Goal: Task Accomplishment & Management: Manage account settings

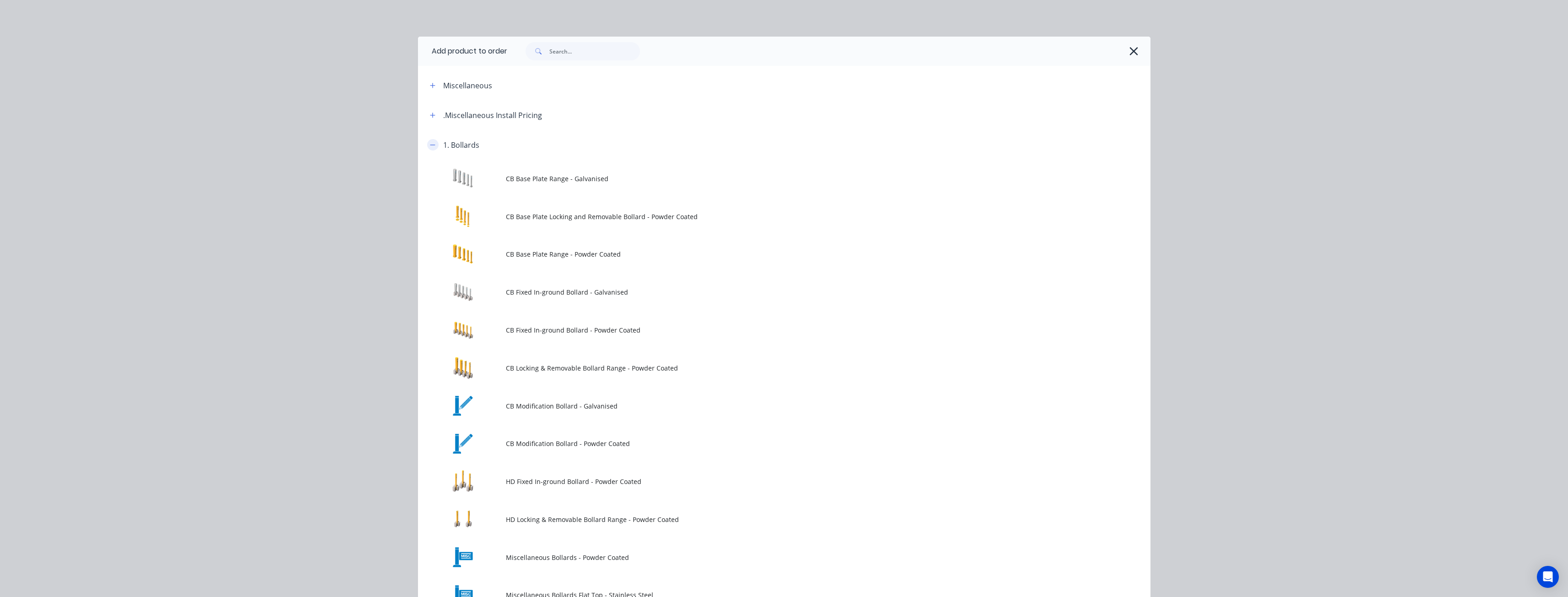
click at [430, 143] on icon "button" at bounding box center [432, 145] width 6 height 6
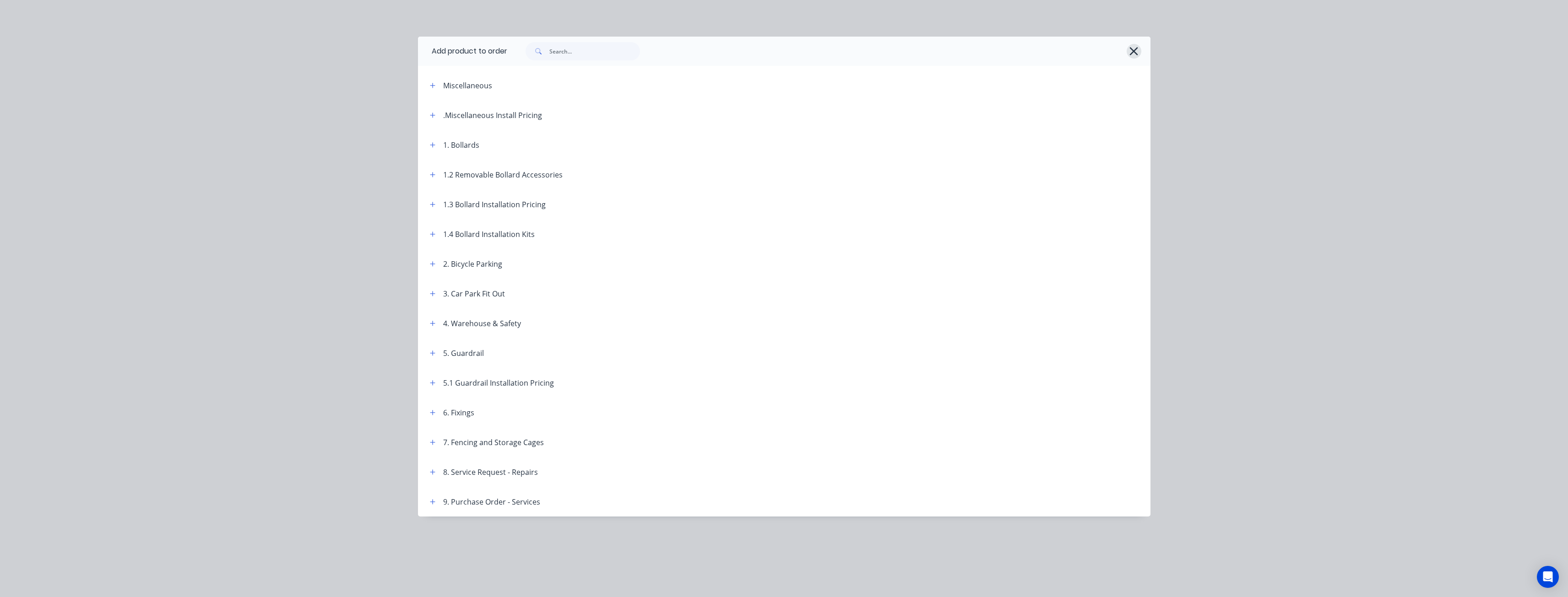
click at [1134, 48] on icon "button" at bounding box center [1134, 51] width 10 height 13
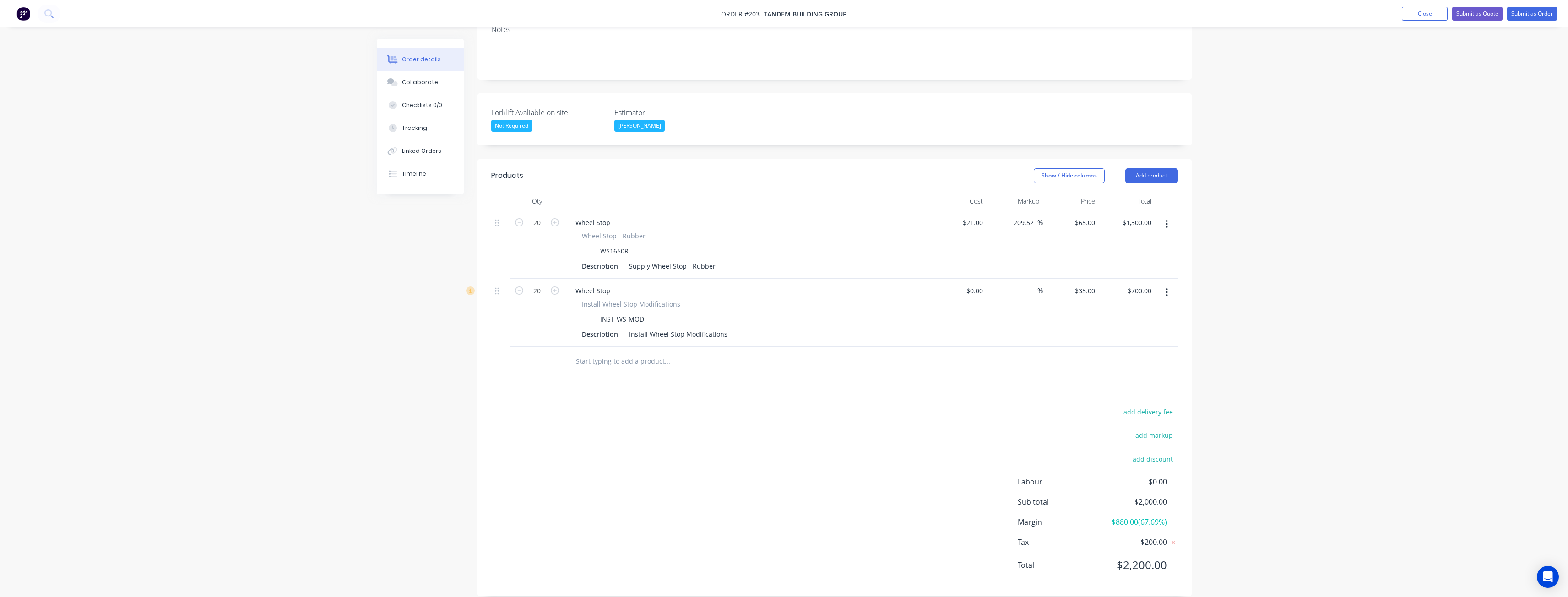
click at [634, 353] on input "text" at bounding box center [667, 362] width 183 height 18
click at [1147, 169] on button "Add product" at bounding box center [1152, 176] width 53 height 15
click at [1117, 192] on div "Product catalogue" at bounding box center [1134, 199] width 70 height 13
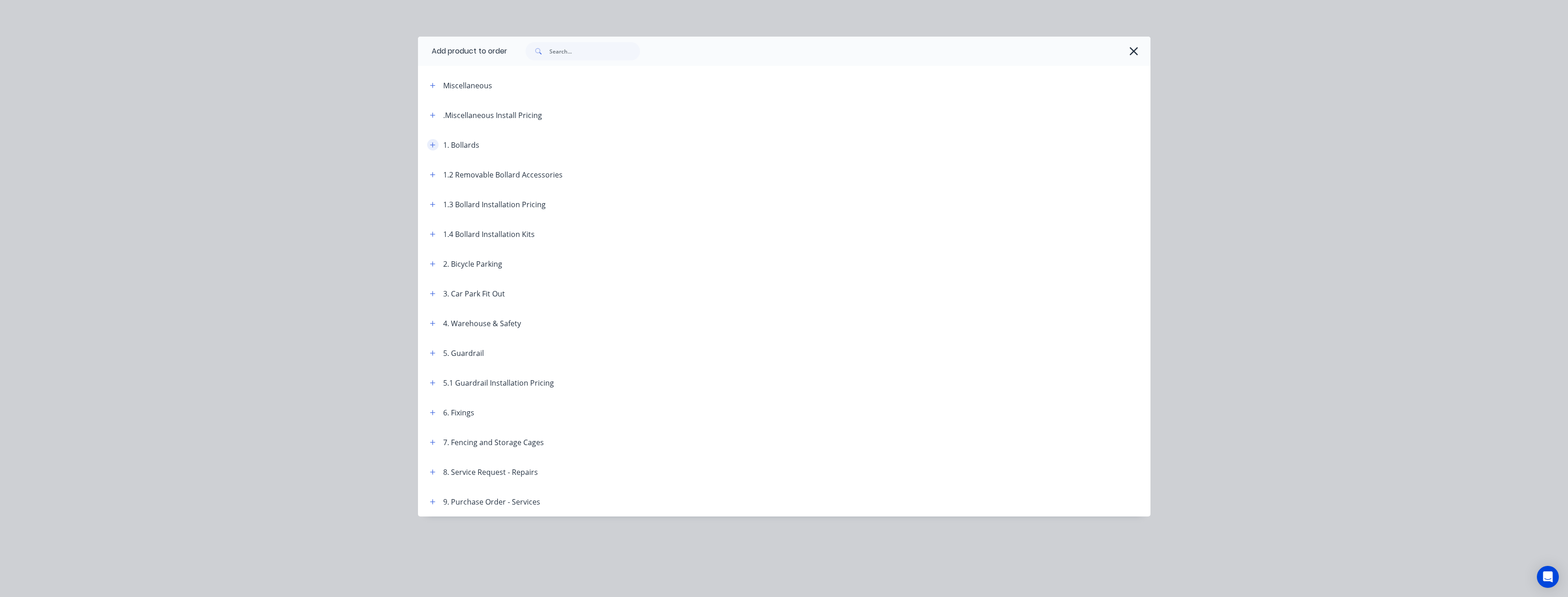
click at [429, 141] on button "button" at bounding box center [433, 145] width 12 height 12
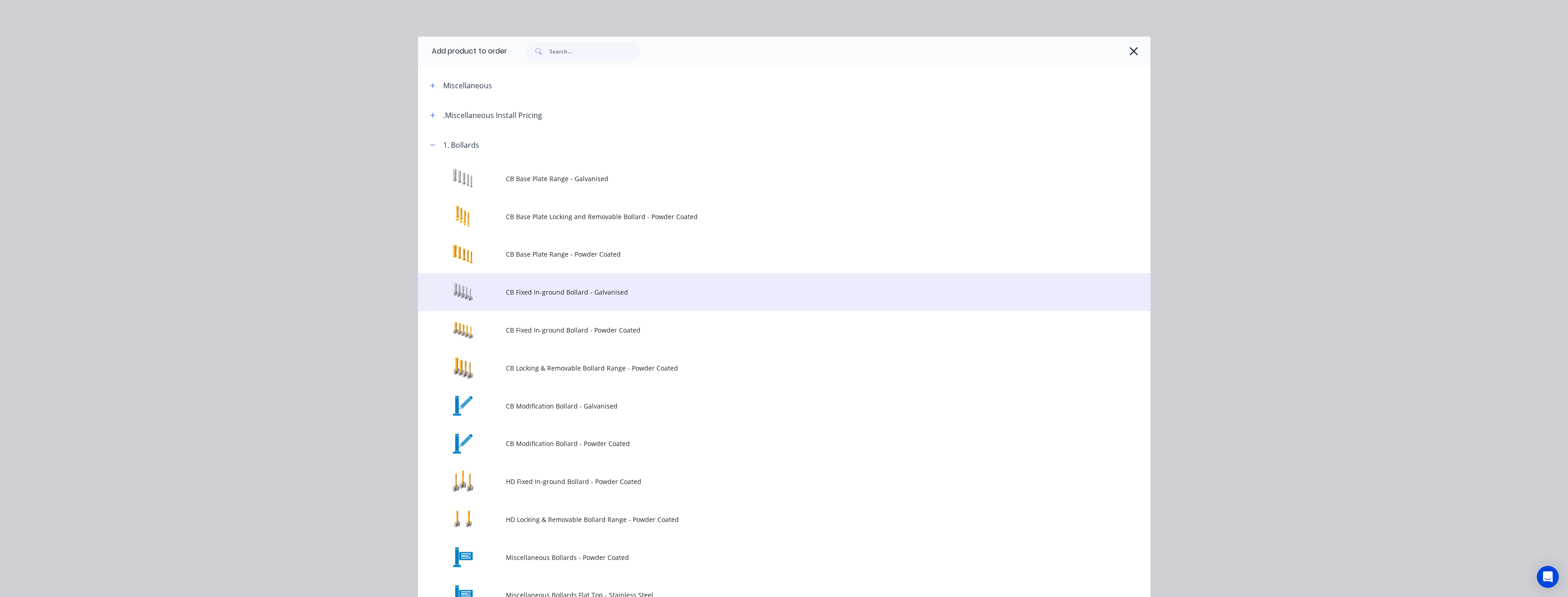
click at [557, 286] on td "CB Fixed In-ground Bollard - Galvanised" at bounding box center [828, 292] width 644 height 38
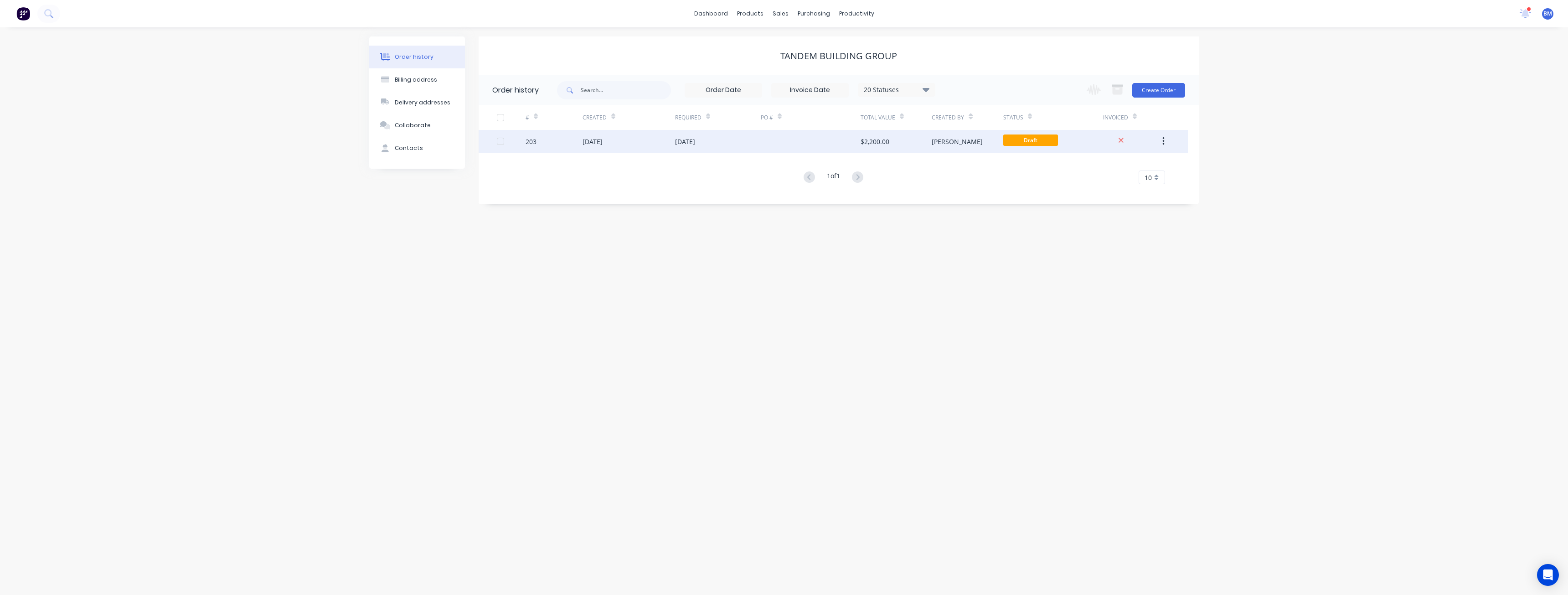
click at [695, 137] on div "[DATE]" at bounding box center [685, 142] width 20 height 10
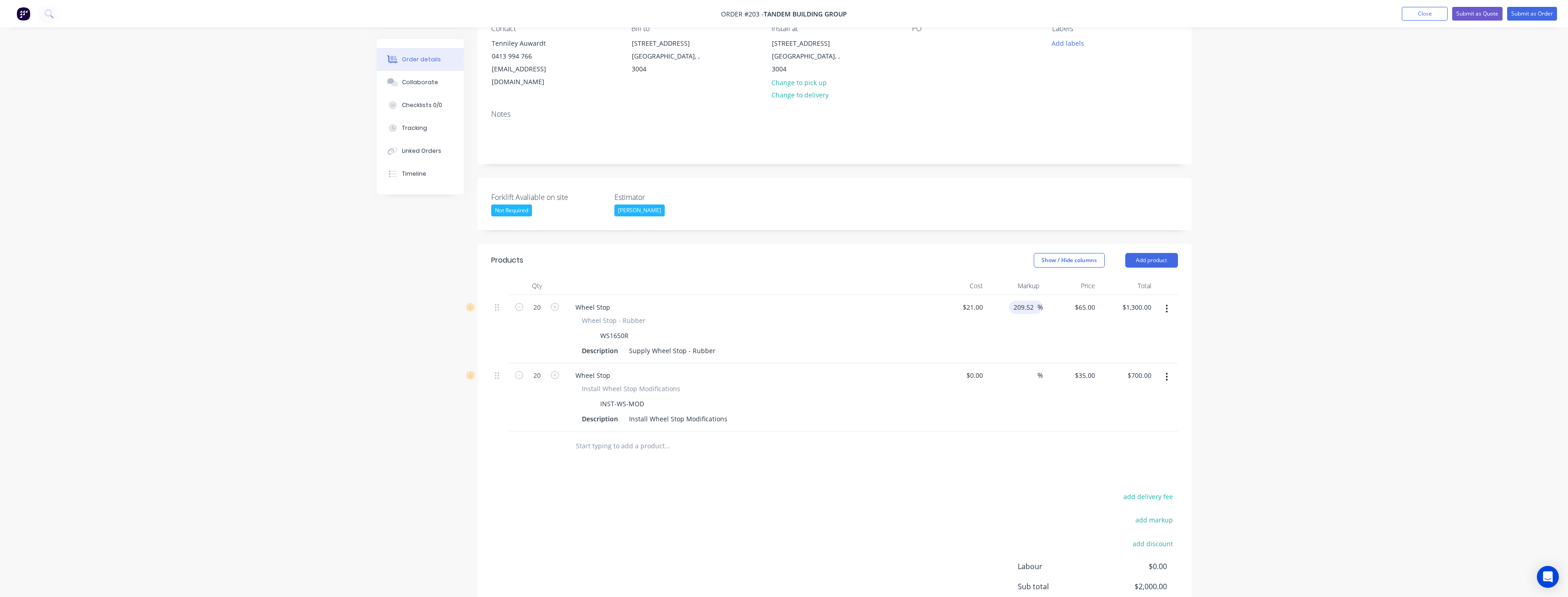
scroll to position [137, 0]
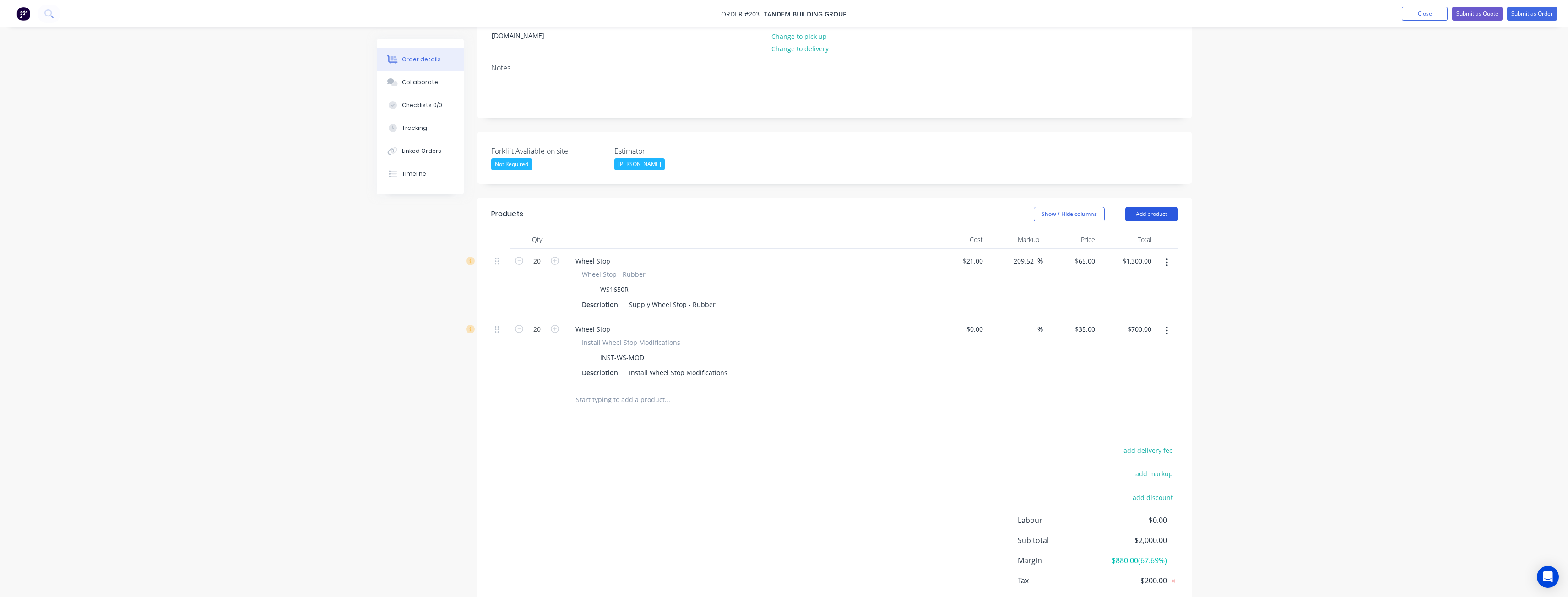
click at [1140, 207] on button "Add product" at bounding box center [1152, 214] width 53 height 15
click at [1114, 230] on div "Product catalogue" at bounding box center [1134, 237] width 70 height 13
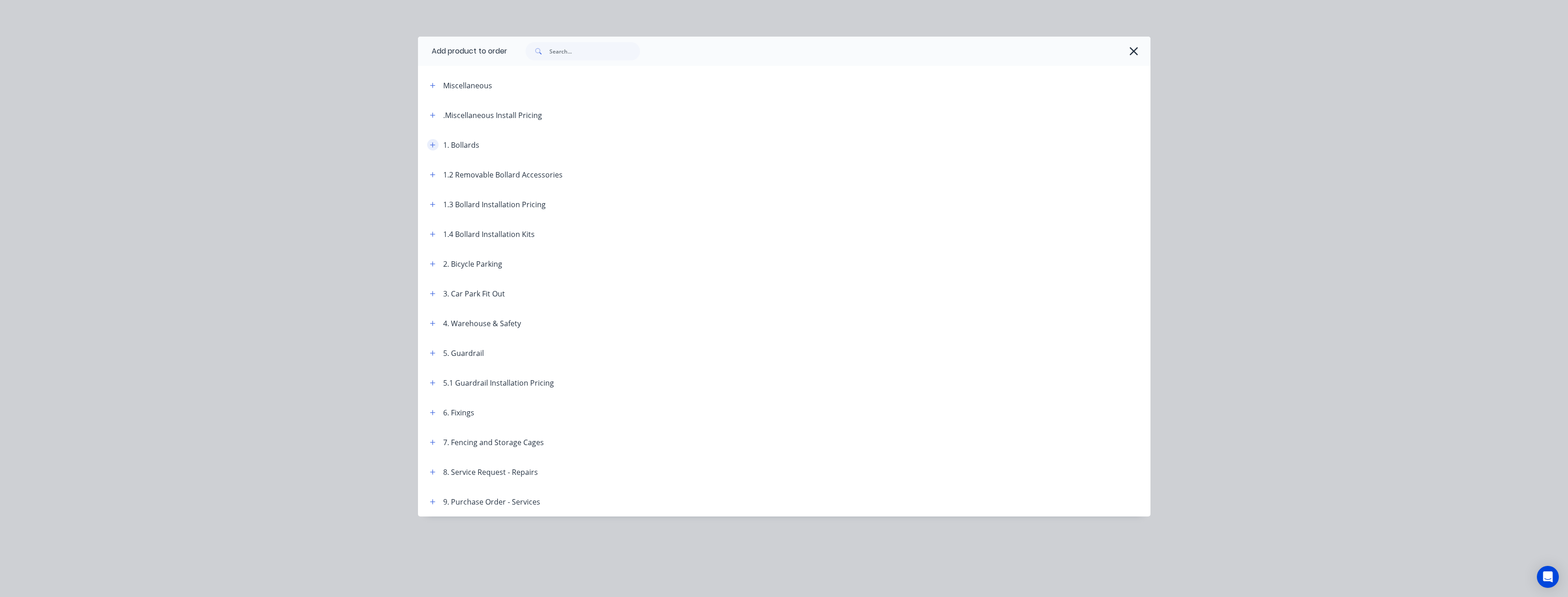
click at [433, 139] on button "button" at bounding box center [433, 145] width 12 height 12
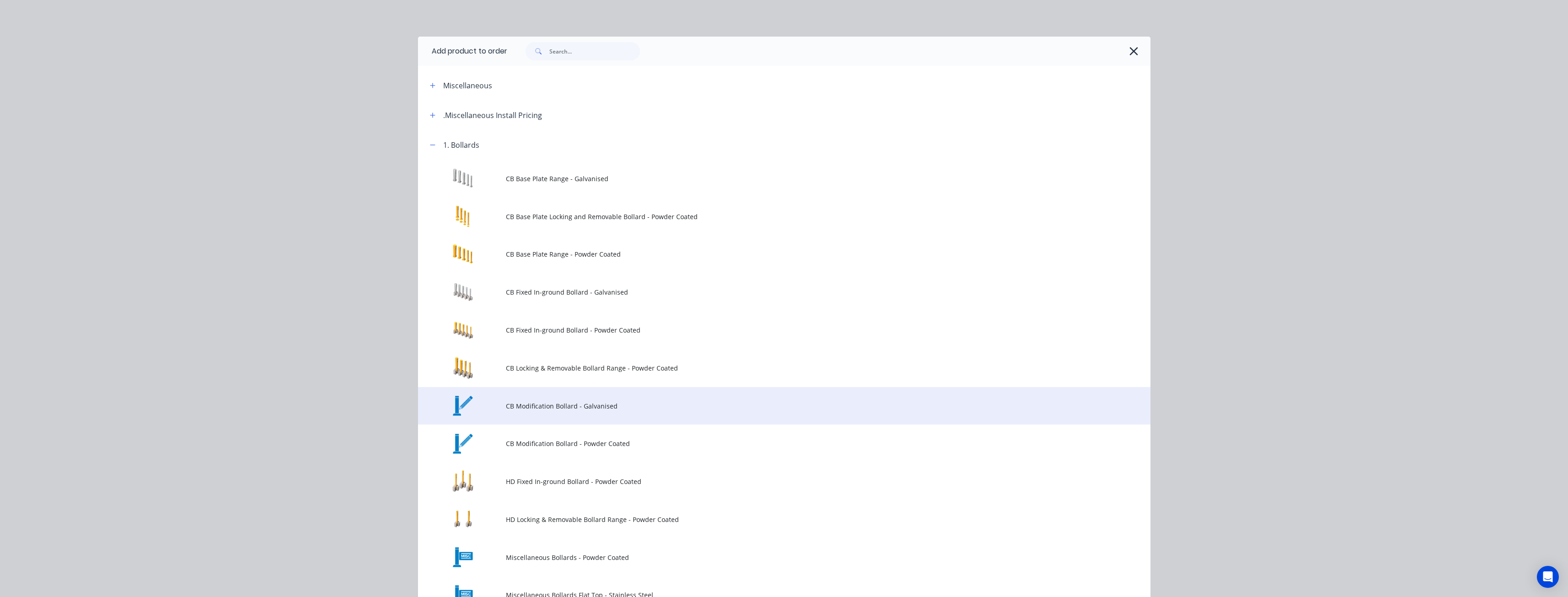
click at [572, 401] on span "CB Modification Bollard - Galvanised" at bounding box center [763, 406] width 515 height 10
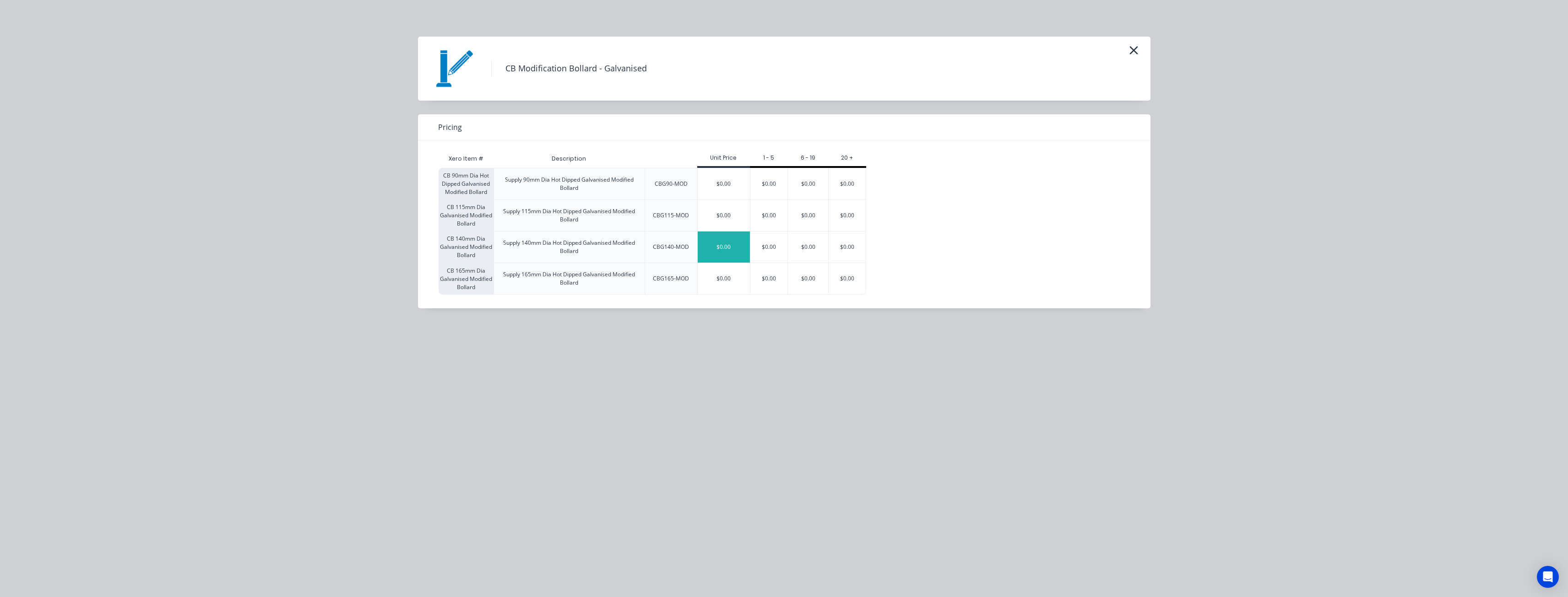
click at [722, 242] on div "$0.00" at bounding box center [723, 247] width 52 height 31
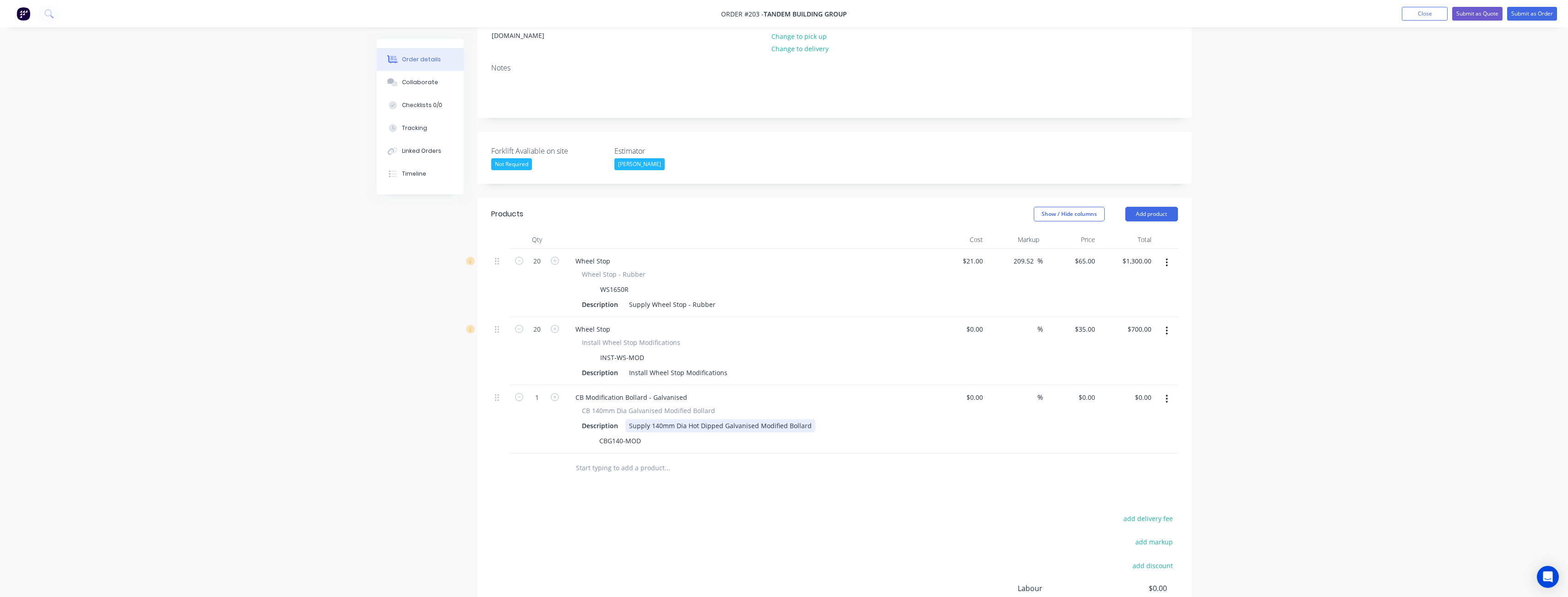
click at [787, 419] on div "Supply 140mm Dia Hot Dipped Galvanised Modified Bollard" at bounding box center [720, 426] width 190 height 13
click at [687, 419] on div "Supply 140mm Dia Hot Dipped Galvanised Fixed Bollard" at bounding box center [715, 426] width 179 height 13
click at [843, 419] on div "Supply 140mm Dia x 1600mm High Hot Dipped Galvanised Fixed Bollard" at bounding box center [740, 426] width 229 height 13
click at [800, 500] on div "Products Show / Hide columns Add product Qty Cost Markup Price Total 20 Wheel S…" at bounding box center [834, 455] width 714 height 515
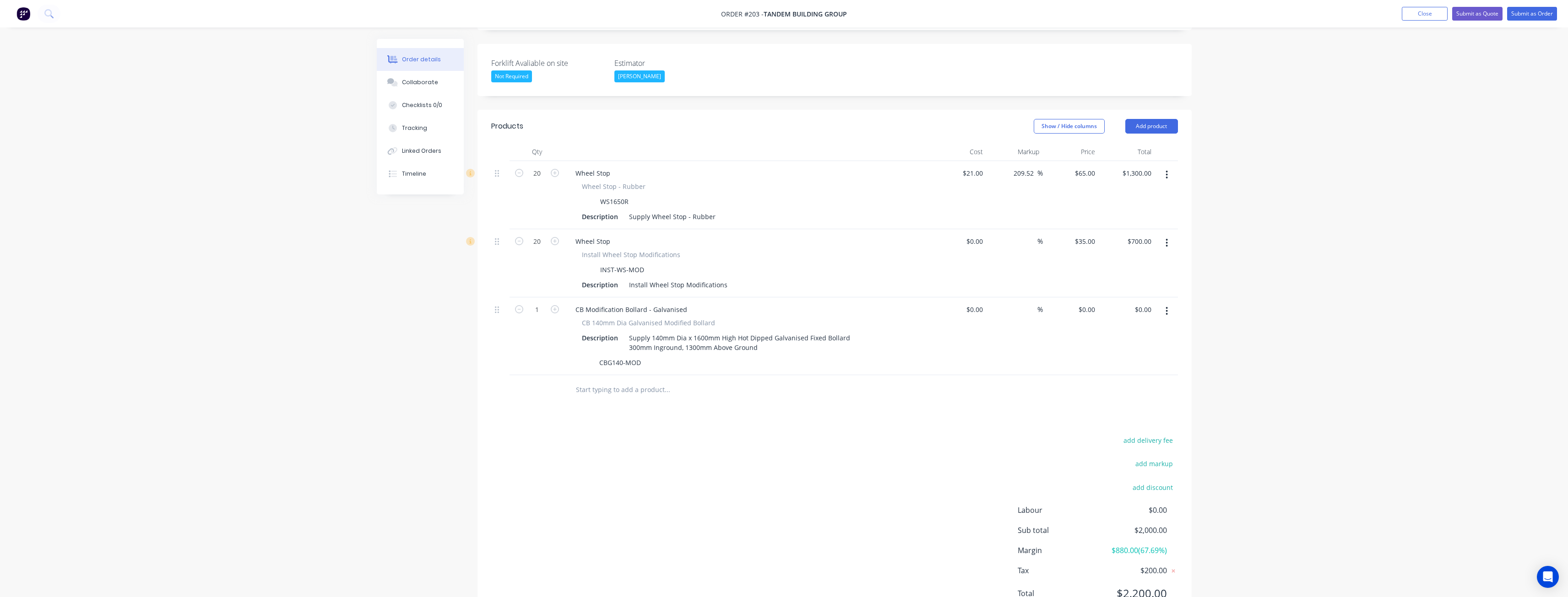
scroll to position [229, 0]
click at [661, 377] on input "text" at bounding box center [667, 386] width 183 height 18
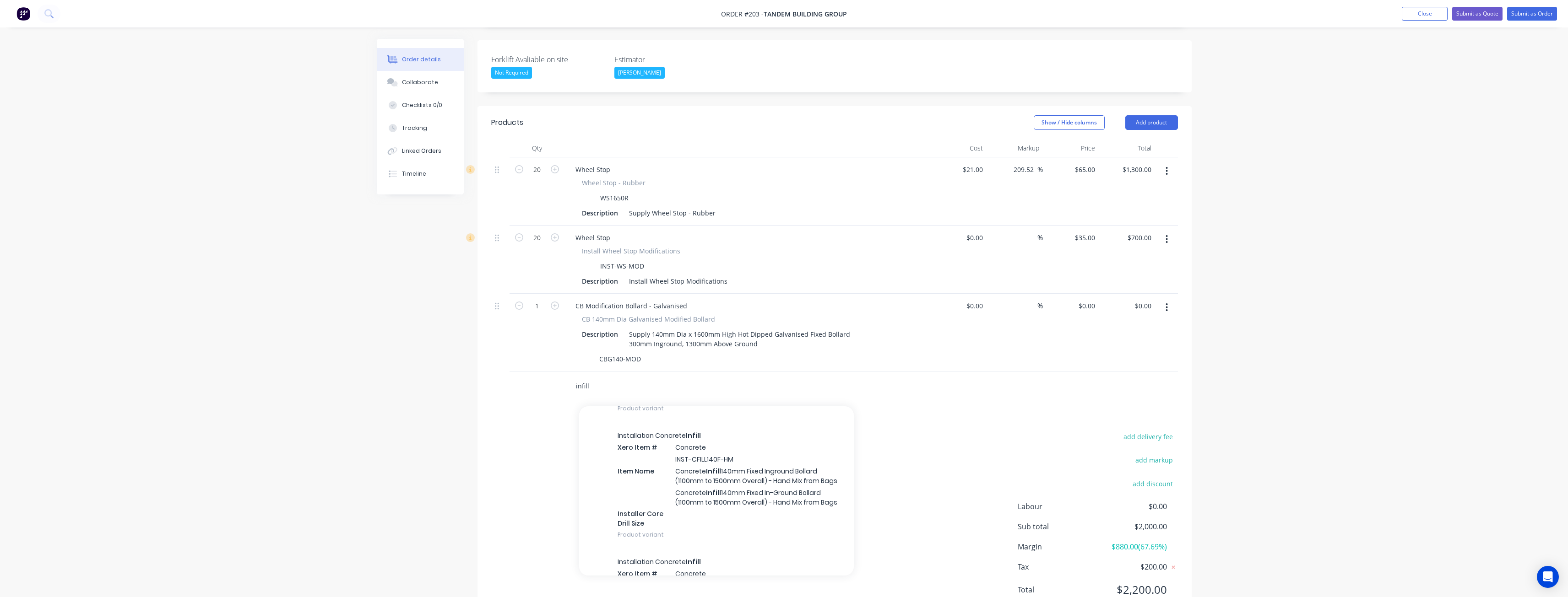
scroll to position [686, 0]
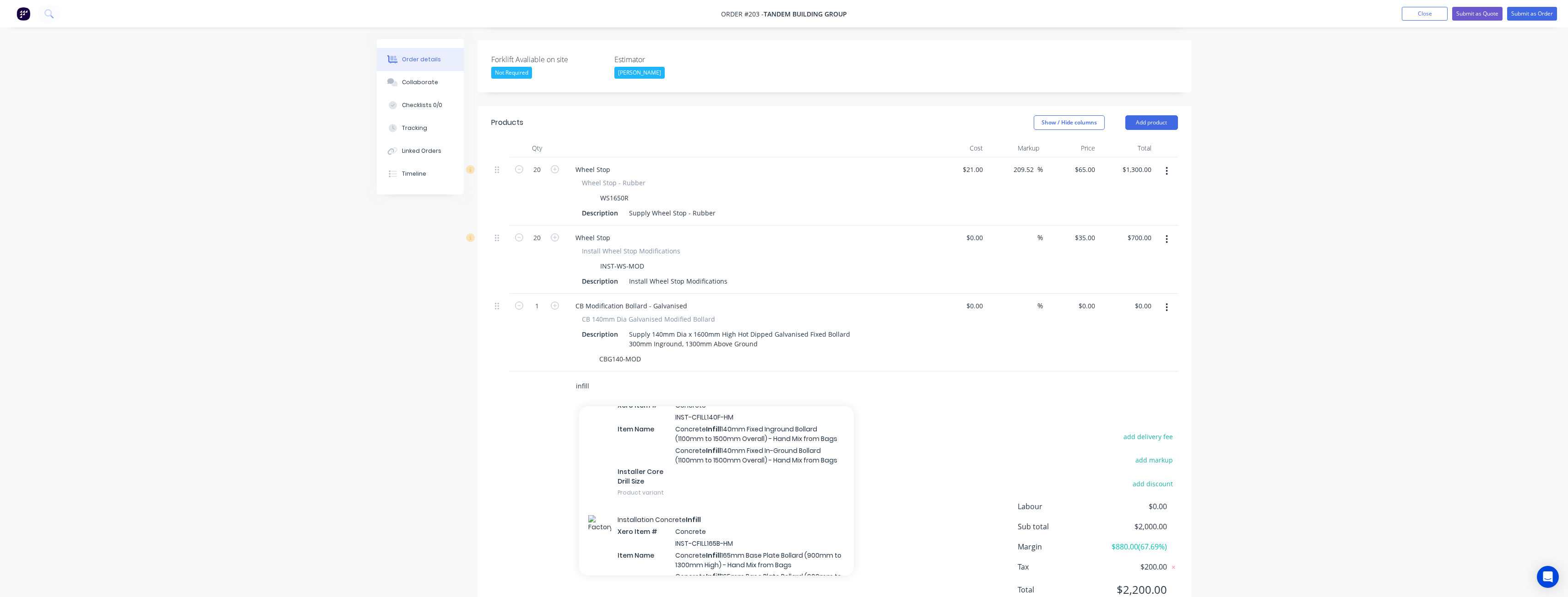
type input "infill"
click at [765, 432] on div "Installation Concrete Infill Xero Item # Concrete INST-CFILL140F-HM Item Name C…" at bounding box center [716, 443] width 274 height 126
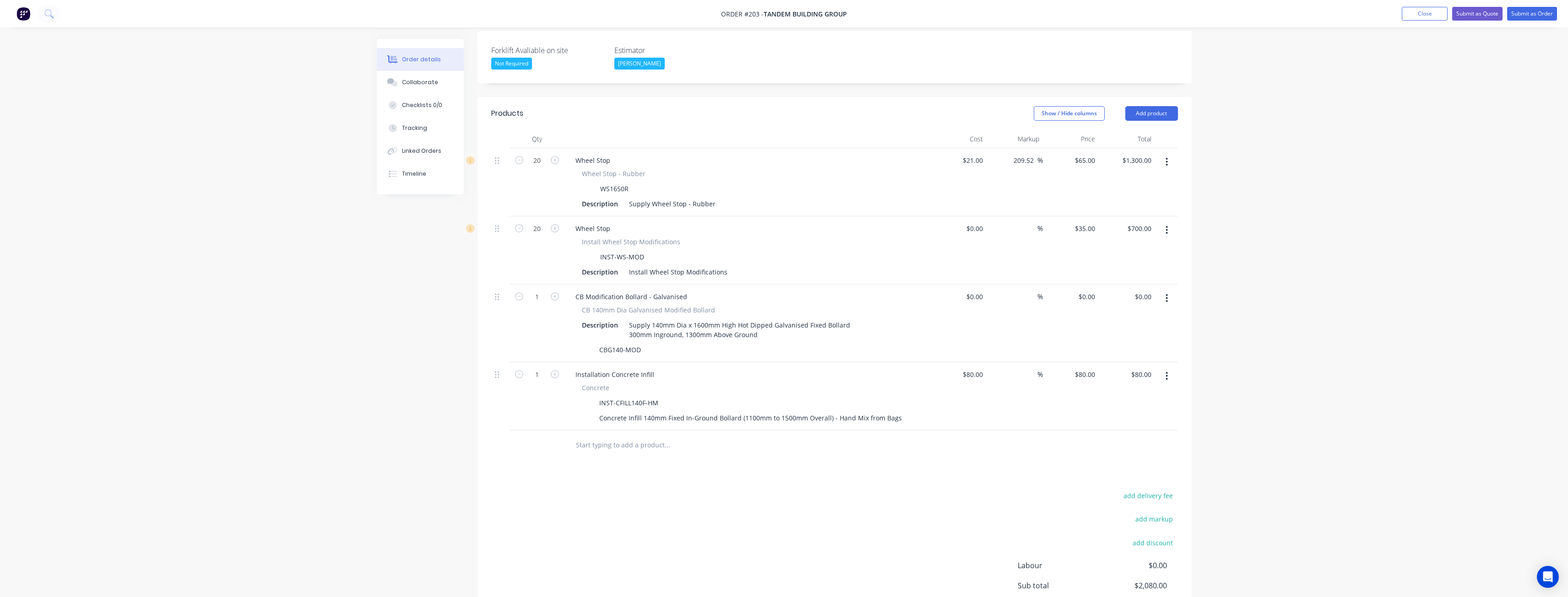
scroll to position [230, 0]
click at [1144, 114] on button "Add product" at bounding box center [1152, 121] width 53 height 15
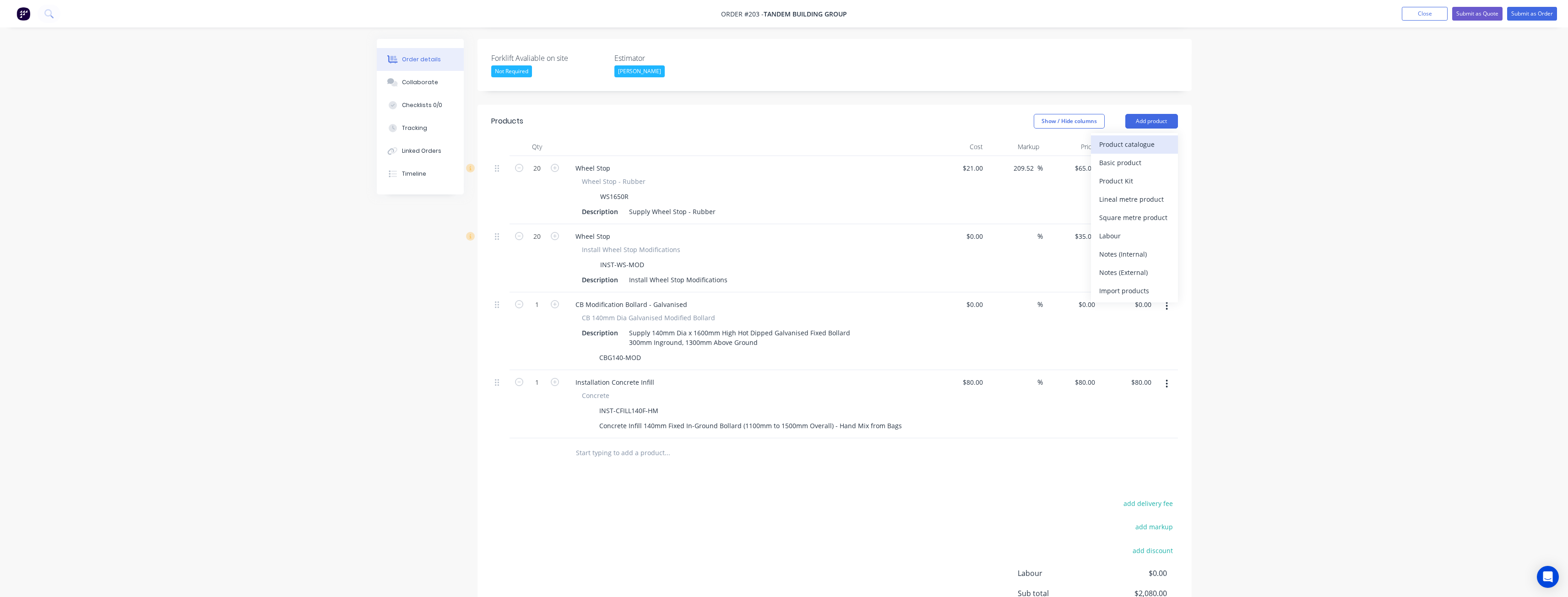
click at [1127, 137] on div "Product catalogue" at bounding box center [1134, 144] width 70 height 13
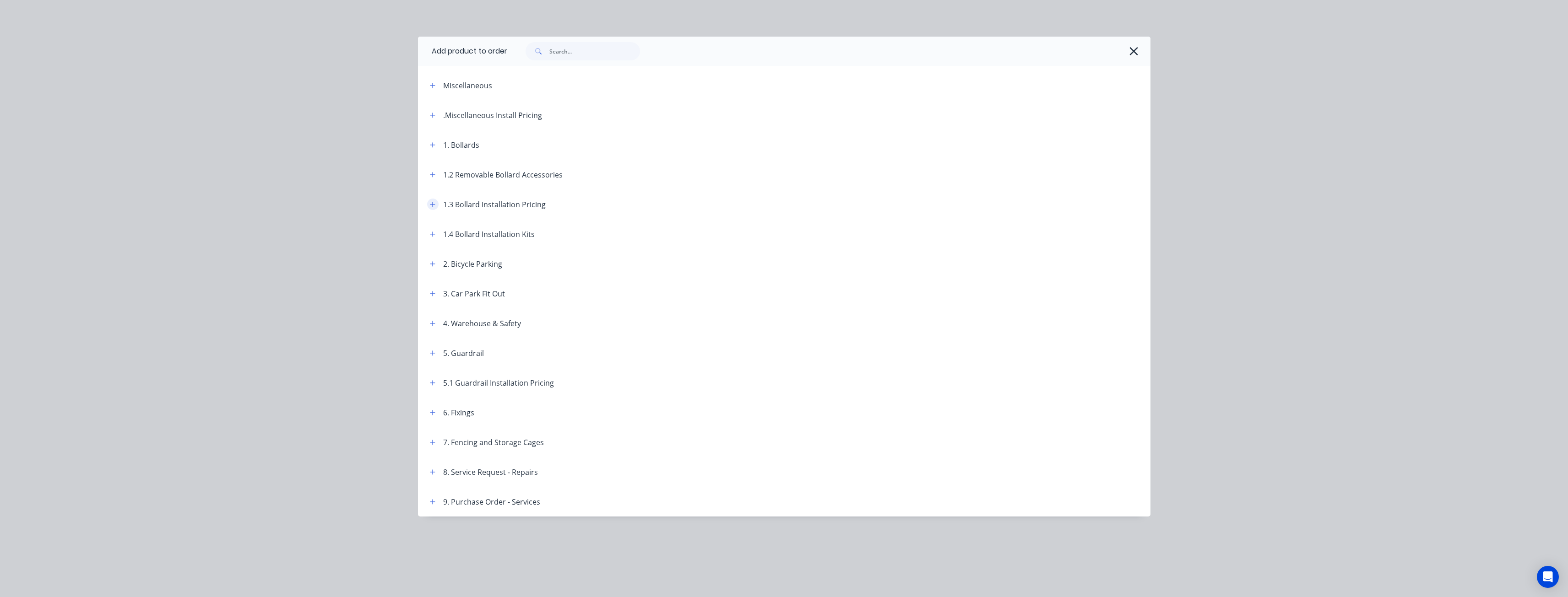
click at [433, 201] on icon "button" at bounding box center [432, 204] width 6 height 6
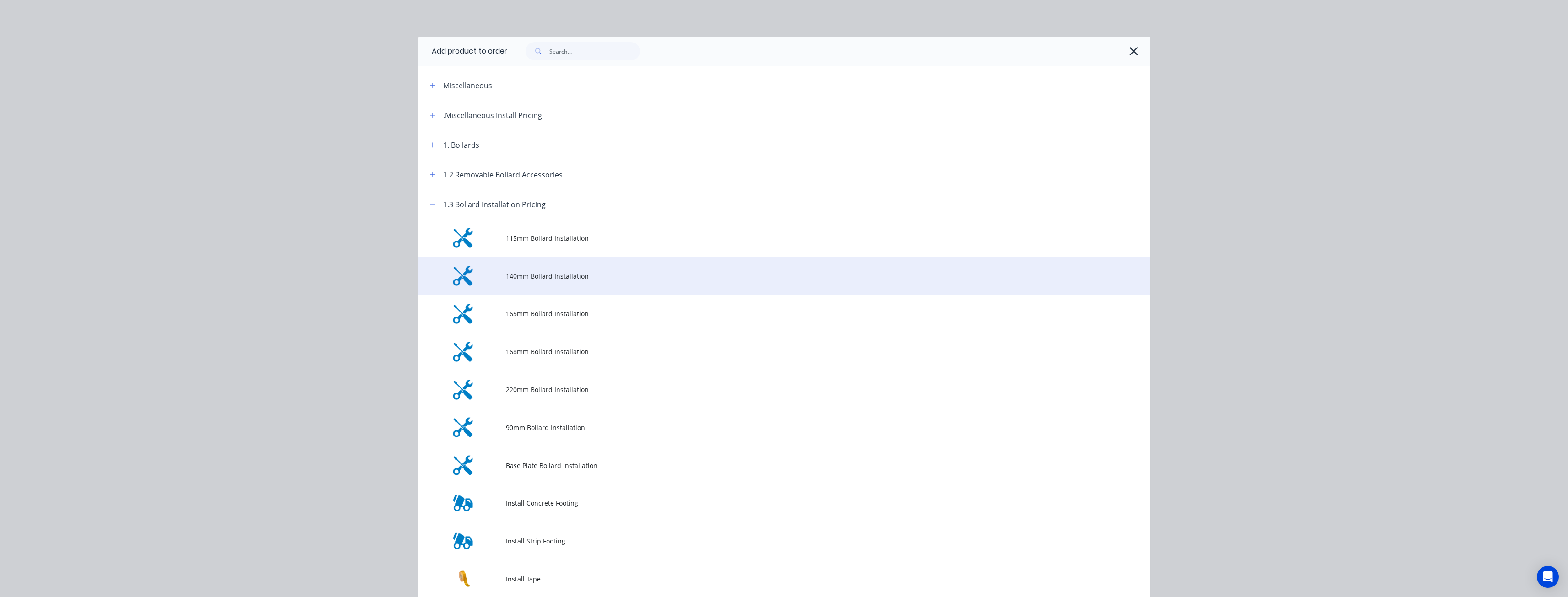
click at [525, 275] on span "140mm Bollard Installation" at bounding box center [763, 276] width 515 height 10
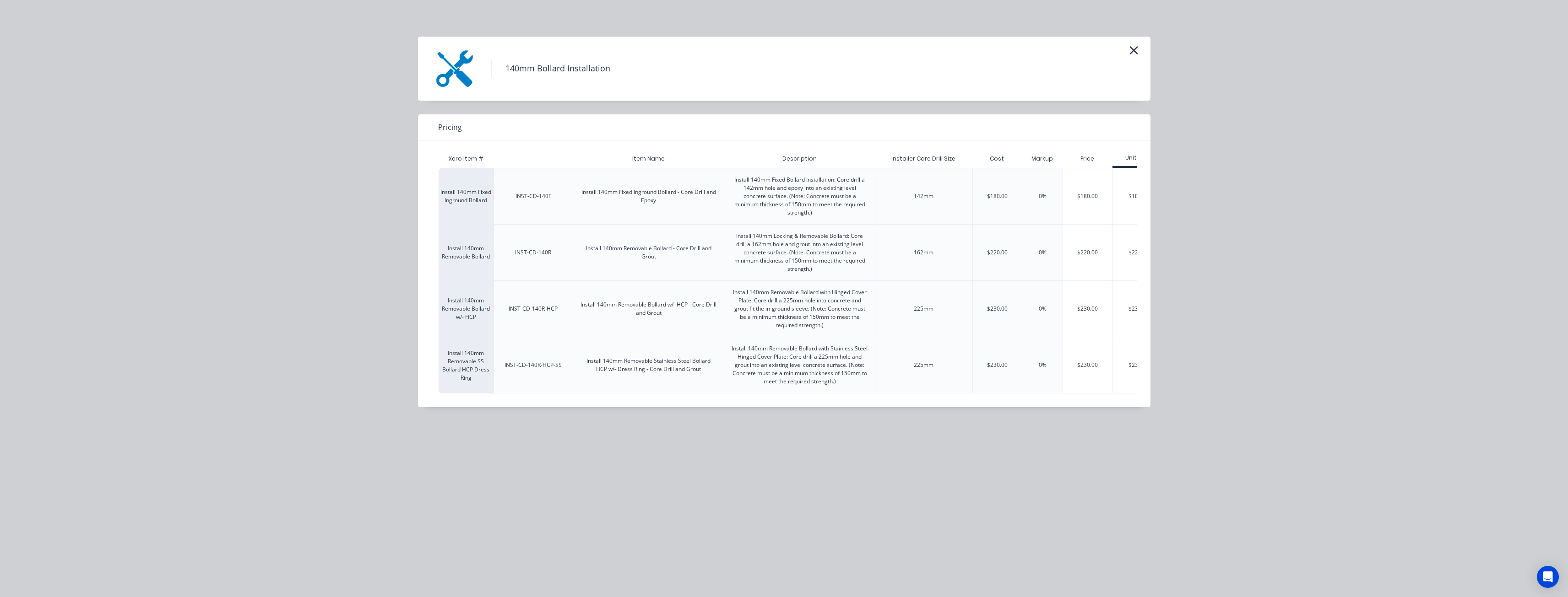
click at [462, 185] on div "Install 140mm Fixed Inground Bollard" at bounding box center [466, 196] width 55 height 56
click at [1096, 198] on div "$180.00" at bounding box center [1088, 196] width 50 height 56
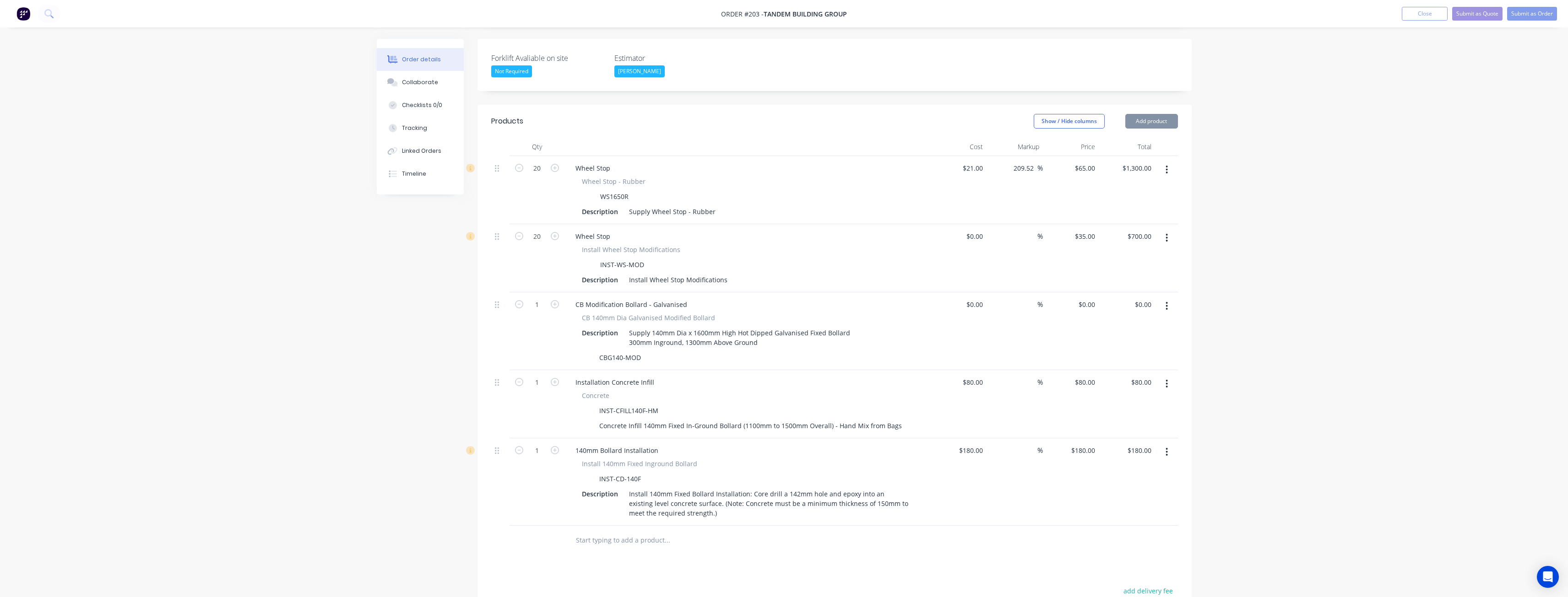
click at [314, 353] on div "Order details Collaborate Checklists 0/0 Tracking Linked Orders Timeline Order …" at bounding box center [784, 279] width 1568 height 1019
click at [547, 175] on input "1" at bounding box center [537, 168] width 24 height 13
type input "72"
click at [542, 175] on input "1" at bounding box center [537, 168] width 24 height 13
type input "72"
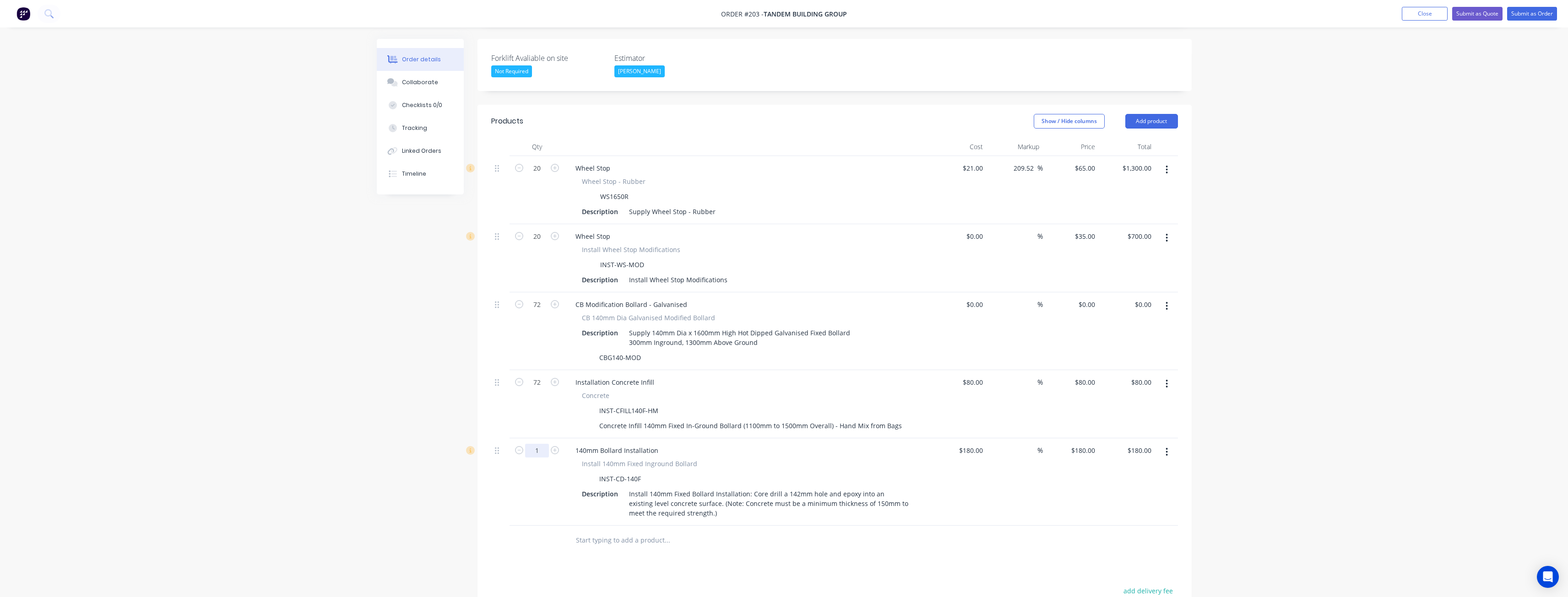
type input "$5,760.00"
click at [542, 175] on input "1" at bounding box center [537, 168] width 24 height 13
type input "72"
type input "$12,960.00"
click at [520, 532] on div at bounding box center [537, 540] width 55 height 30
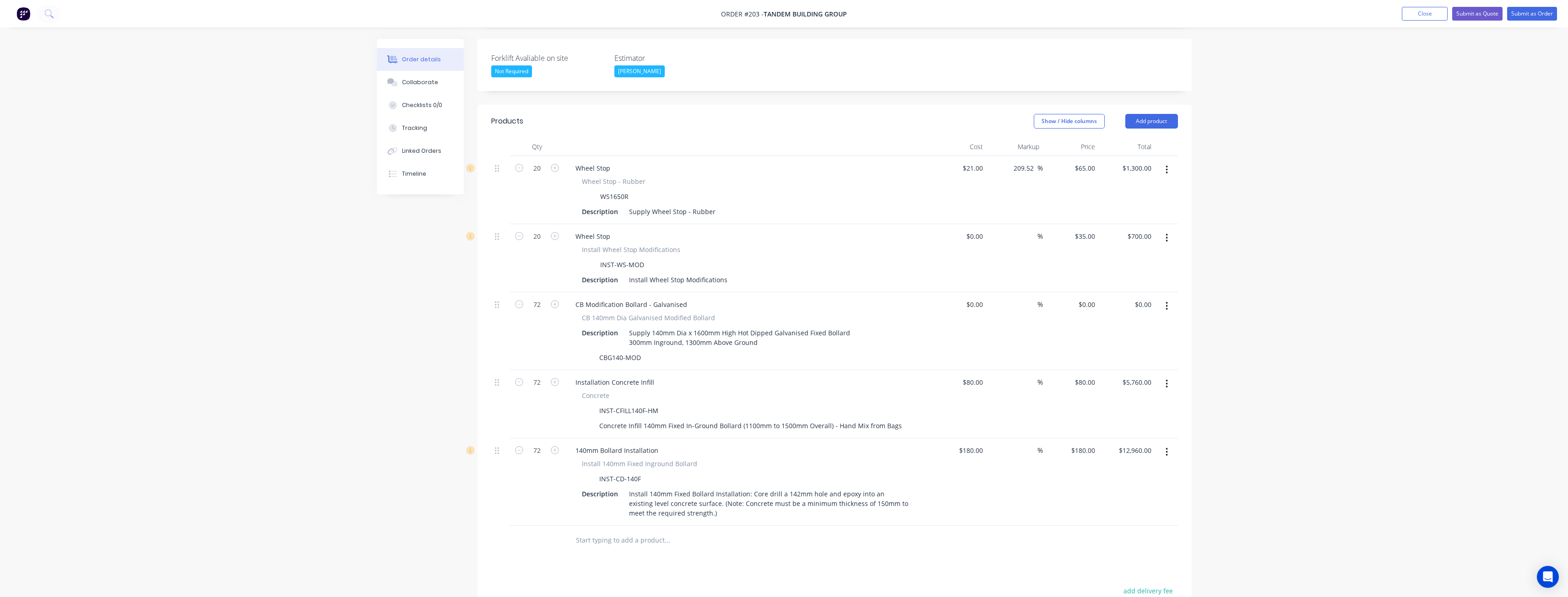
scroll to position [185, 0]
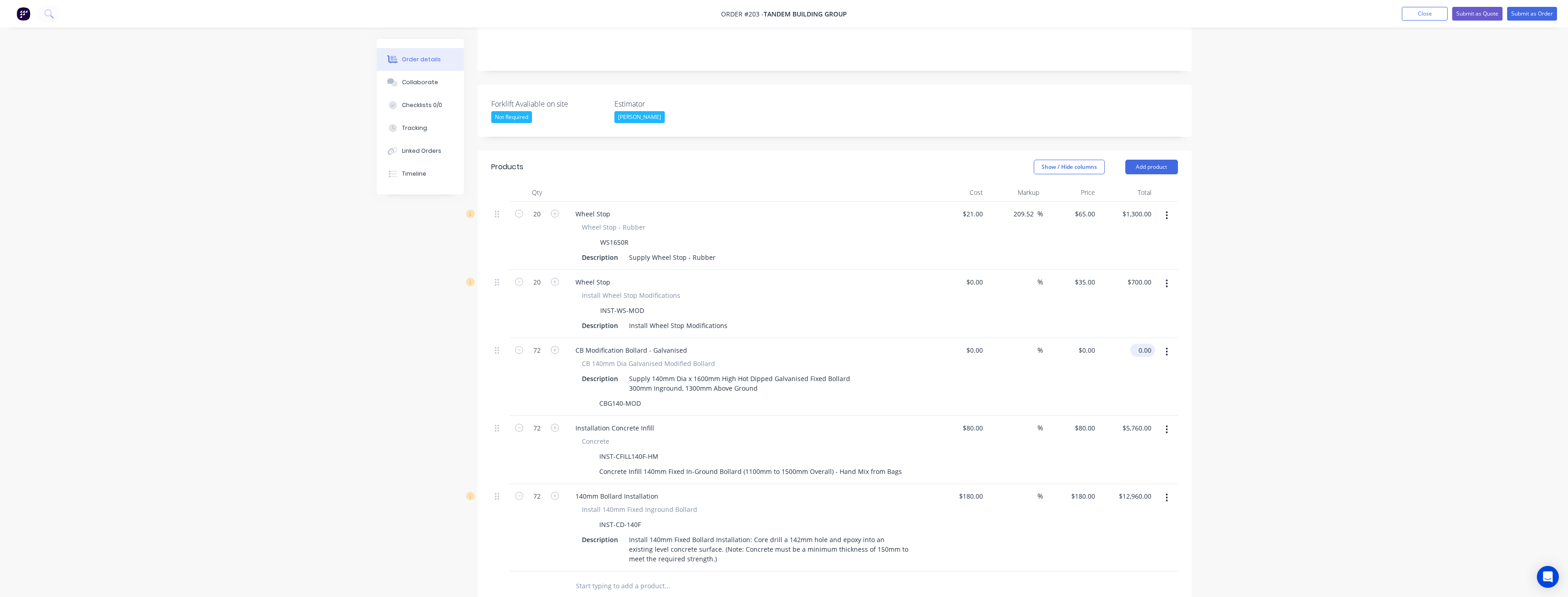
click at [1147, 343] on input "0.00" at bounding box center [1144, 350] width 21 height 13
type input "2"
type input "0"
type input "$0.00"
click at [1085, 343] on div "0 0" at bounding box center [1091, 350] width 14 height 13
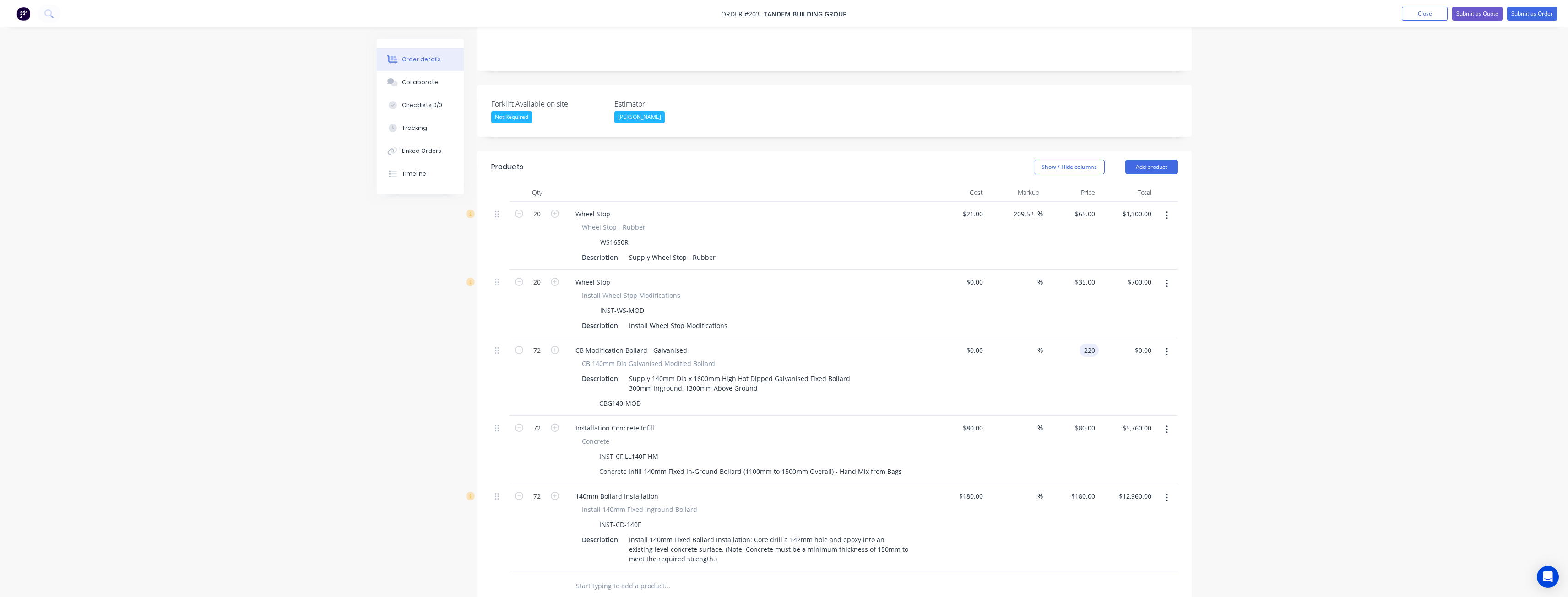
type input "$220.00"
type input "$15,840.00"
click at [952, 571] on div at bounding box center [834, 586] width 686 height 30
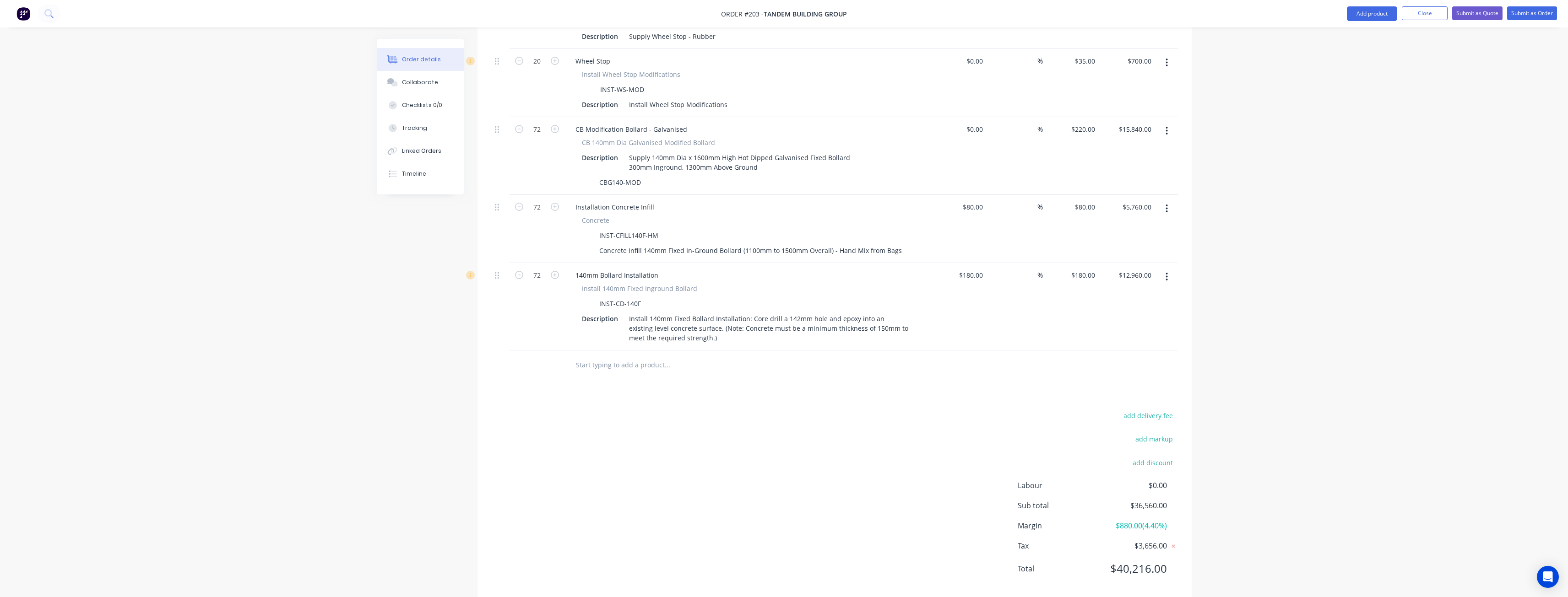
scroll to position [409, 0]
drag, startPoint x: 619, startPoint y: 354, endPoint x: 575, endPoint y: 397, distance: 61.5
click at [575, 406] on div "add delivery fee add markup add discount Labour $0.00 Sub total $36,560.00 Marg…" at bounding box center [834, 494] width 686 height 177
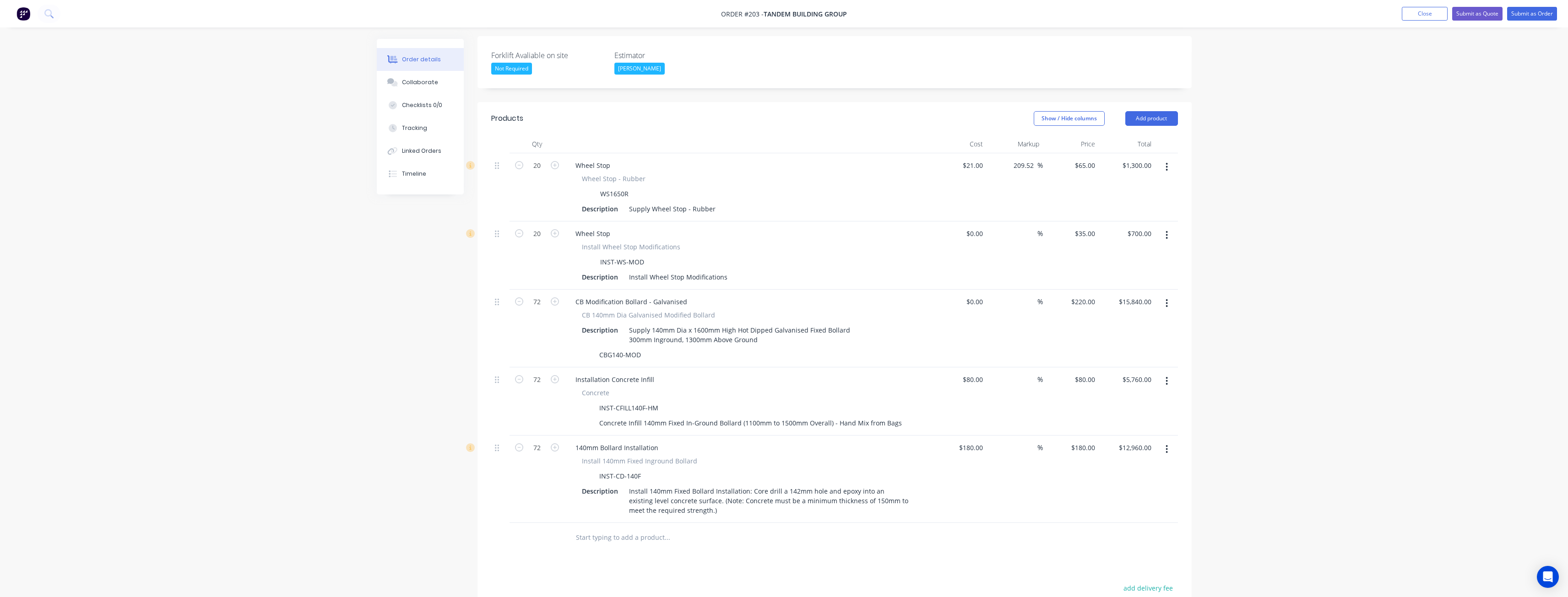
scroll to position [226, 0]
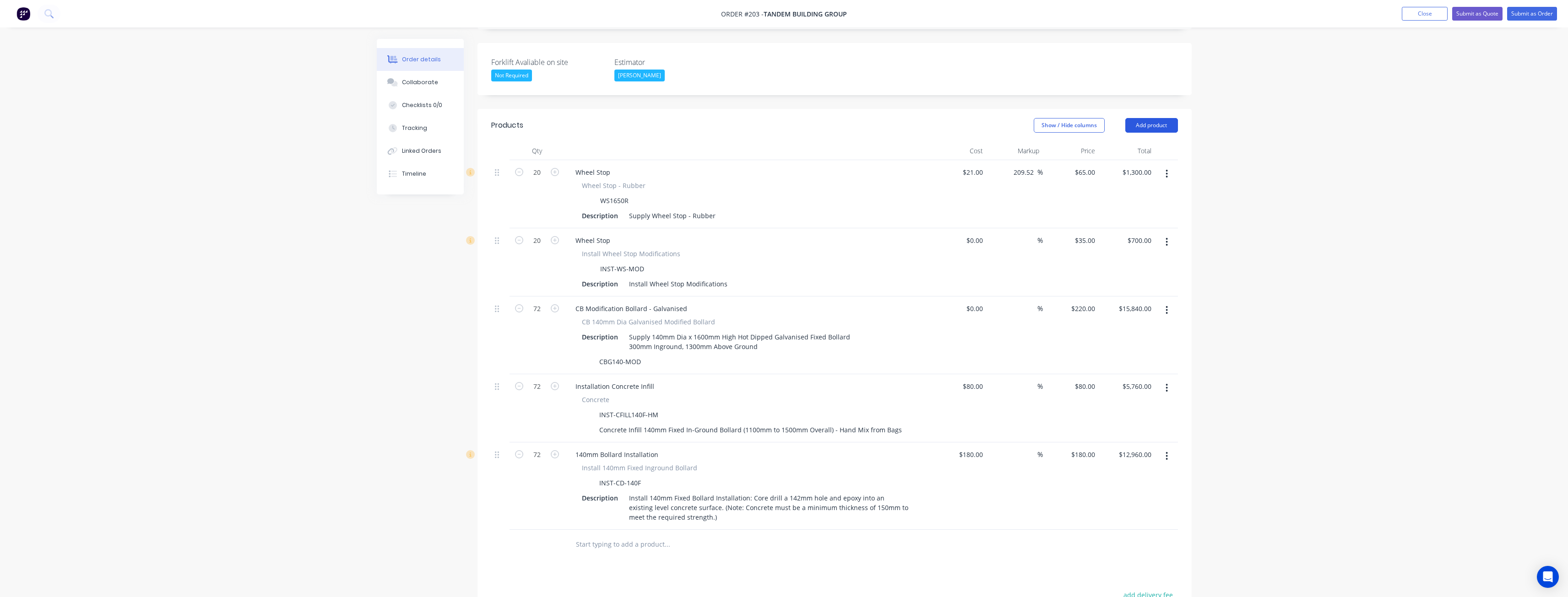
click at [1152, 118] on button "Add product" at bounding box center [1152, 125] width 53 height 15
click at [1122, 142] on div "Product catalogue" at bounding box center [1134, 148] width 70 height 13
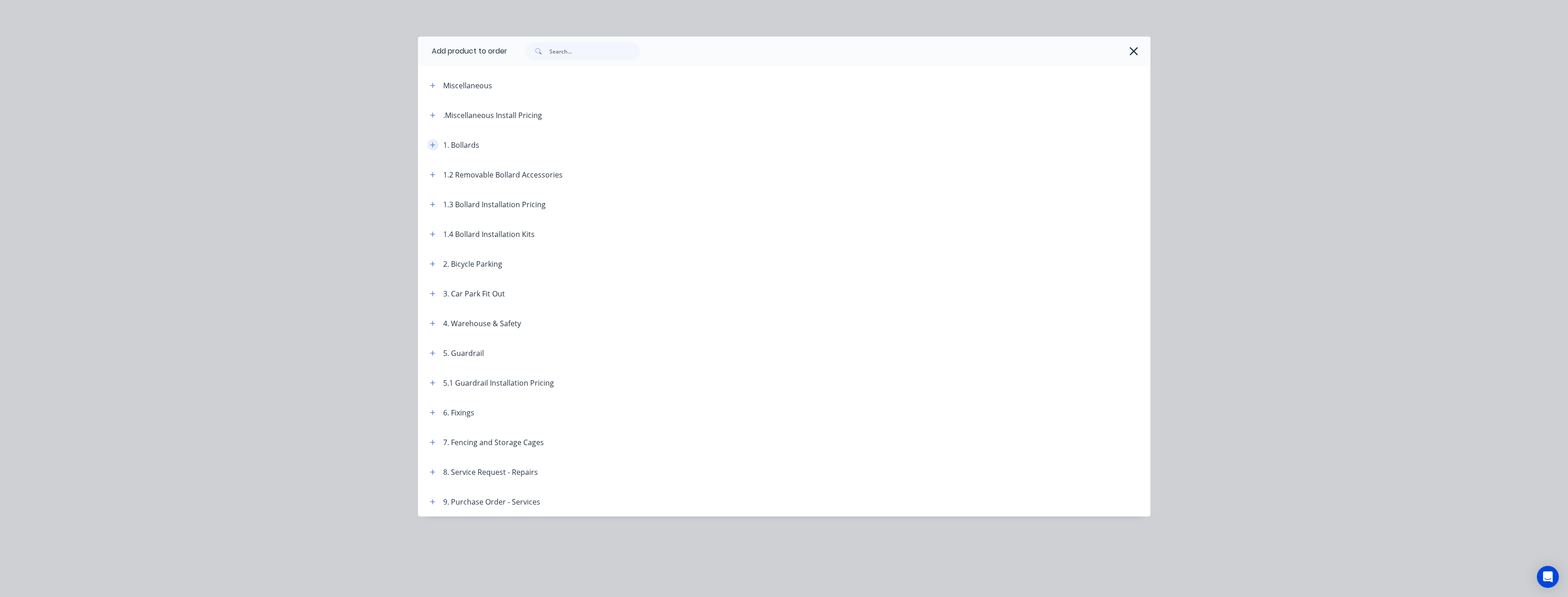
click at [431, 147] on icon "button" at bounding box center [432, 145] width 6 height 6
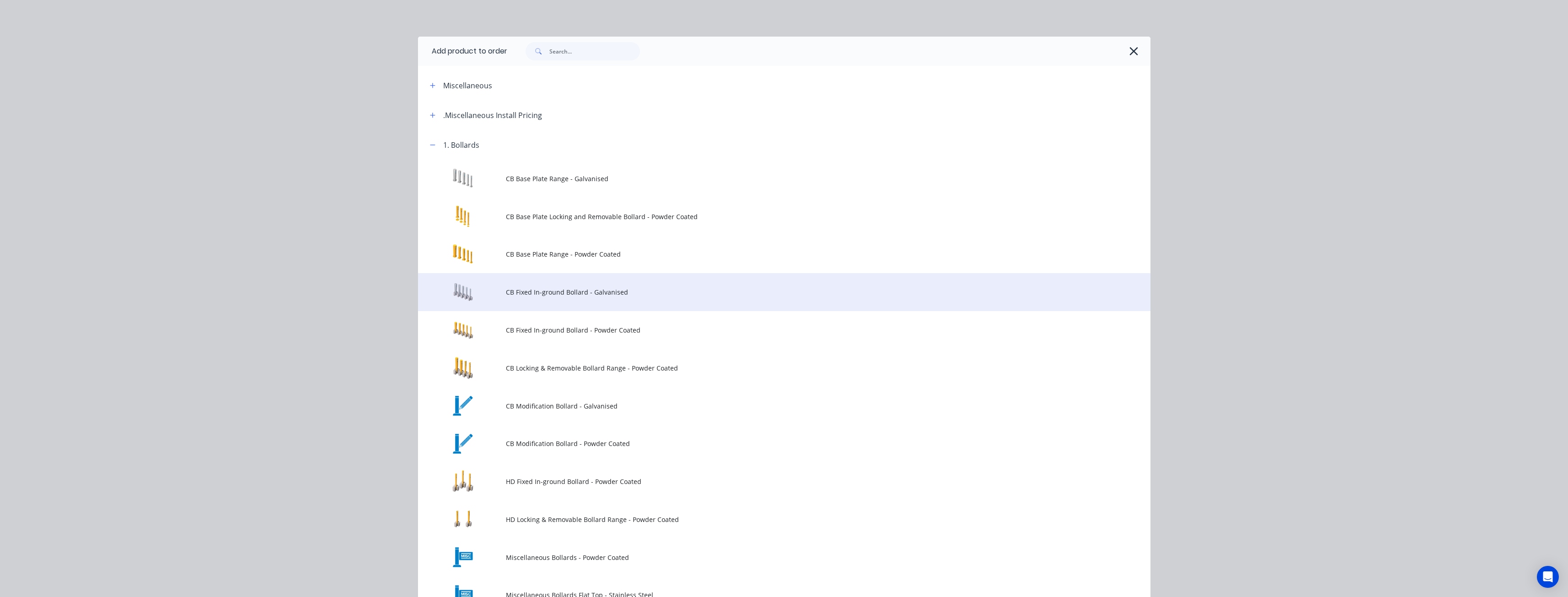
click at [575, 296] on span "CB Fixed In-ground Bollard - Galvanised" at bounding box center [763, 292] width 515 height 10
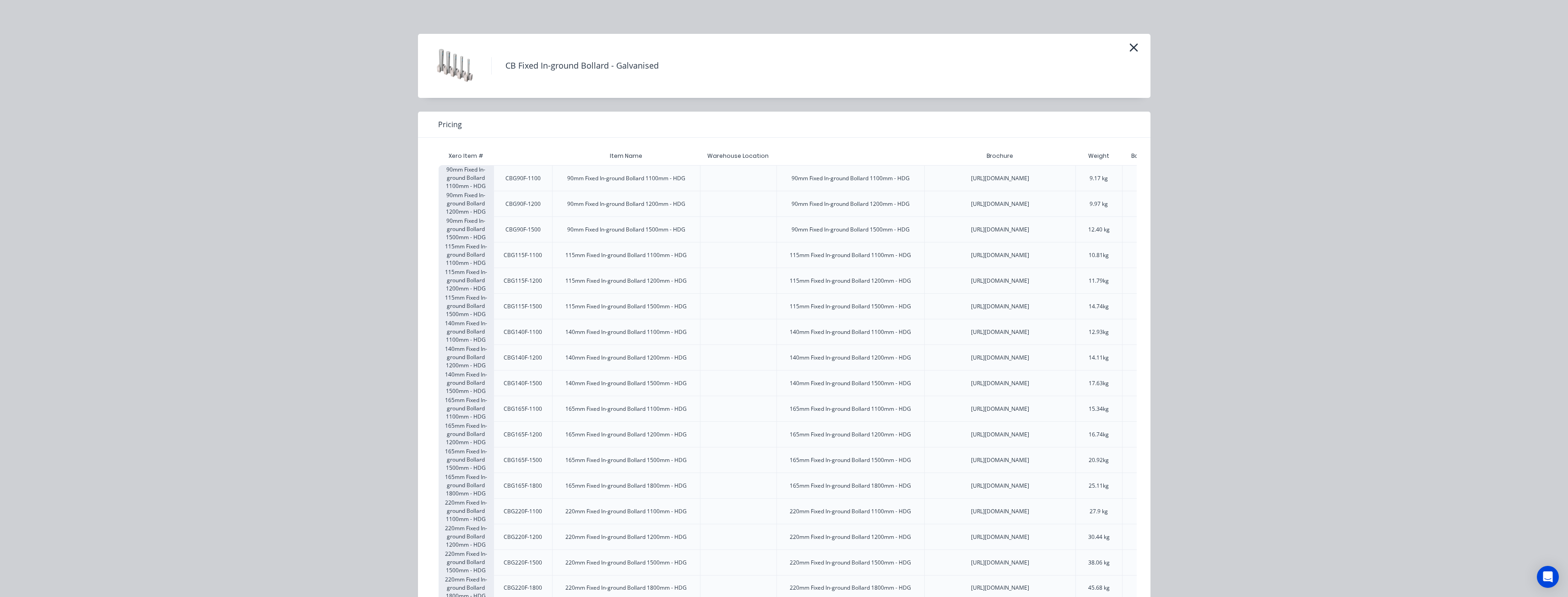
scroll to position [0, 0]
click at [1129, 51] on icon "button" at bounding box center [1133, 50] width 8 height 8
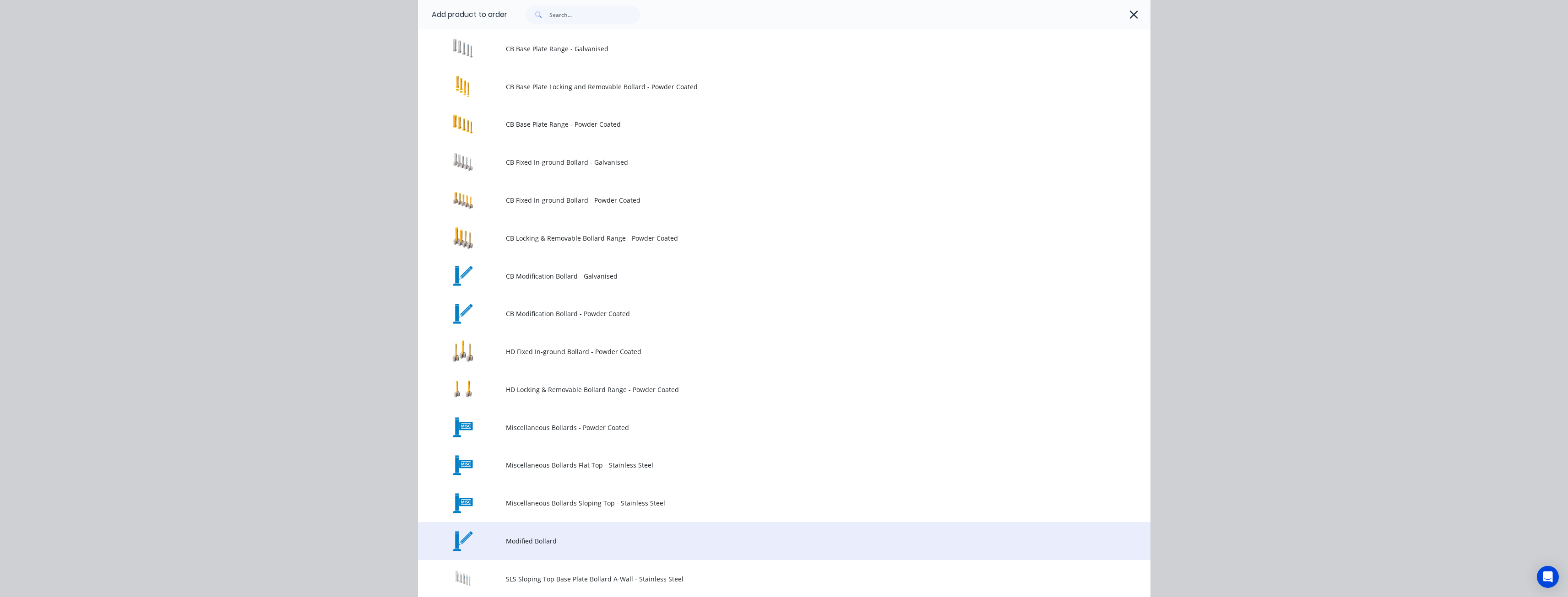
click at [516, 535] on td "Modified Bollard" at bounding box center [828, 541] width 644 height 38
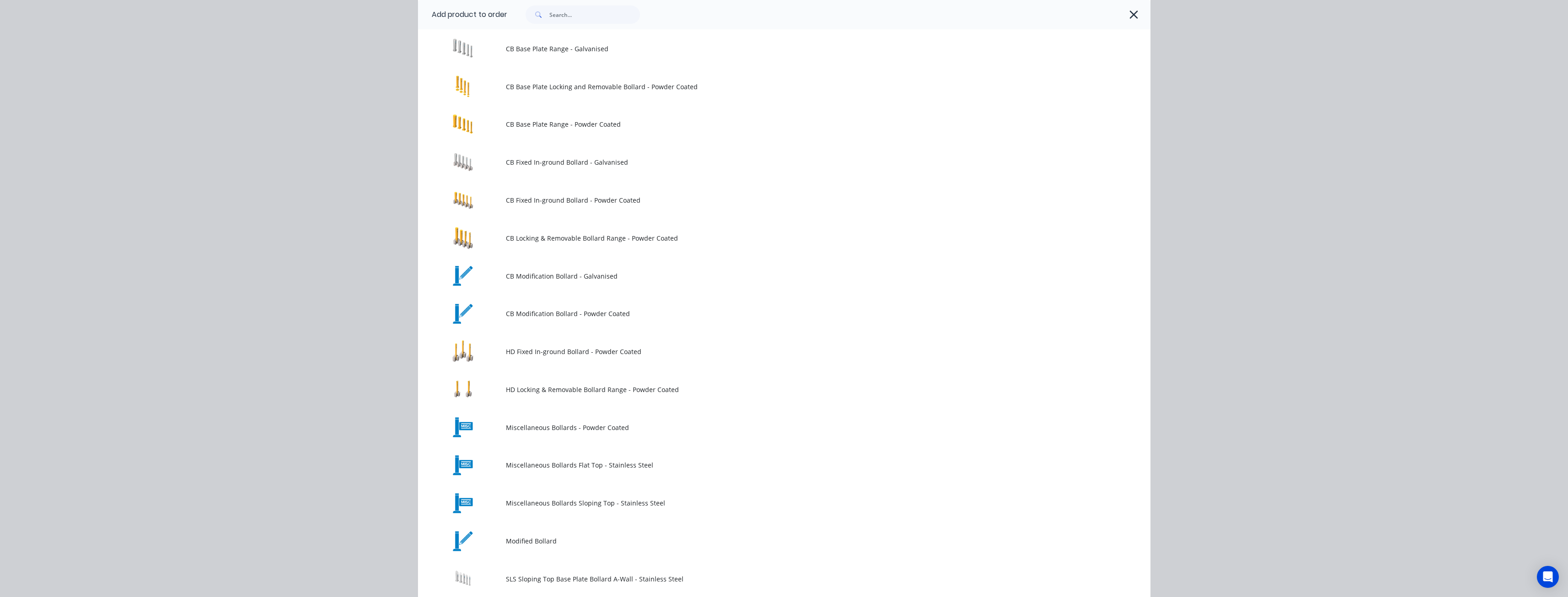
scroll to position [0, 0]
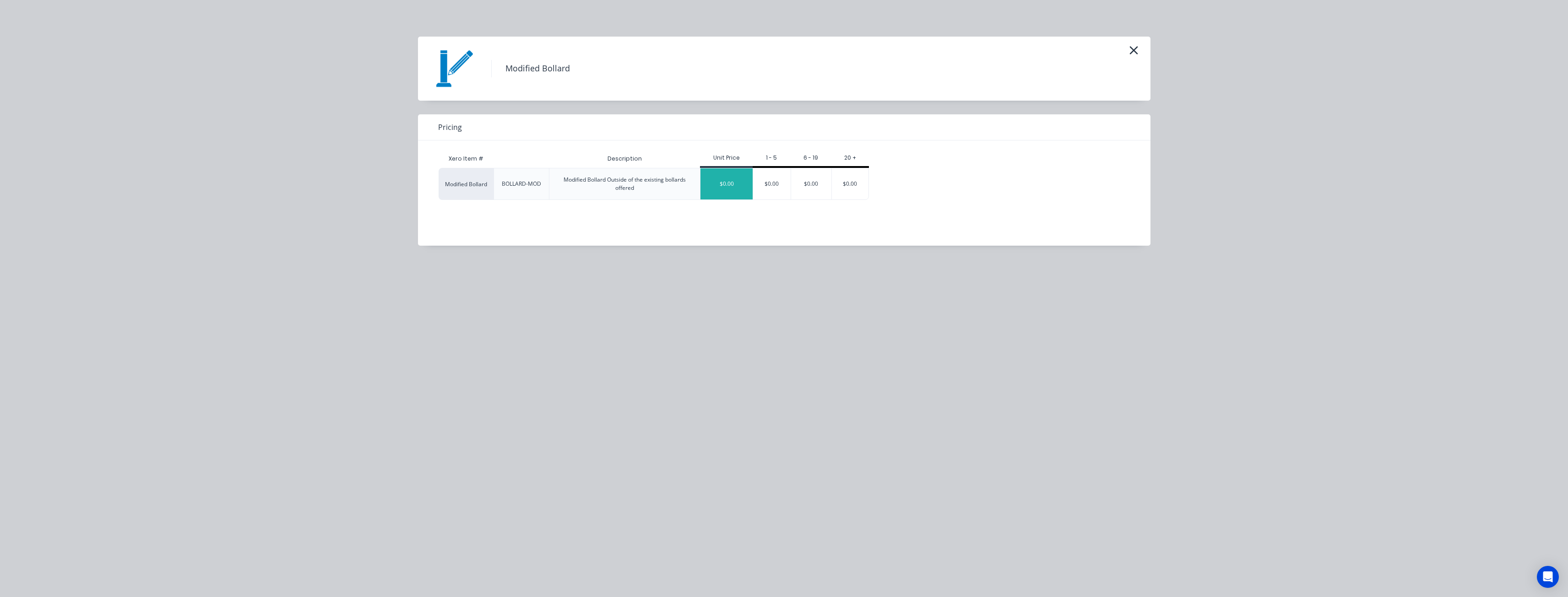
click at [724, 175] on div "$0.00" at bounding box center [726, 184] width 52 height 31
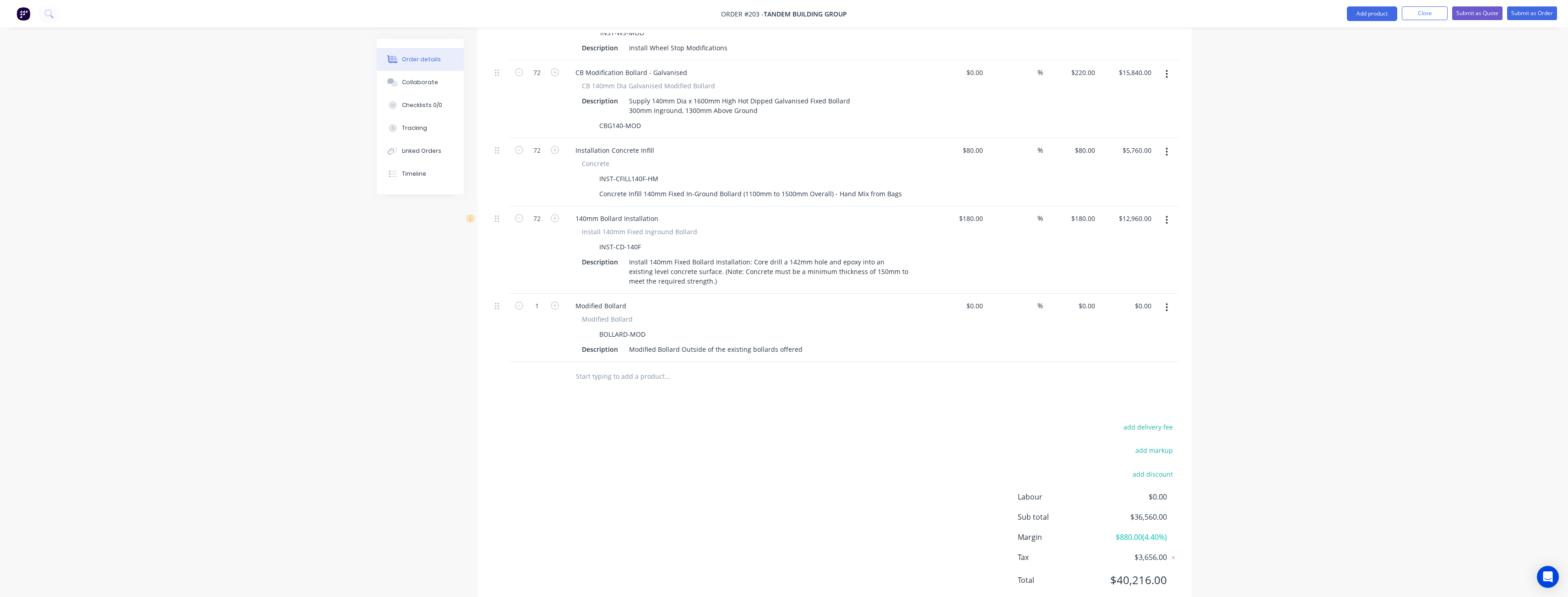
scroll to position [477, 0]
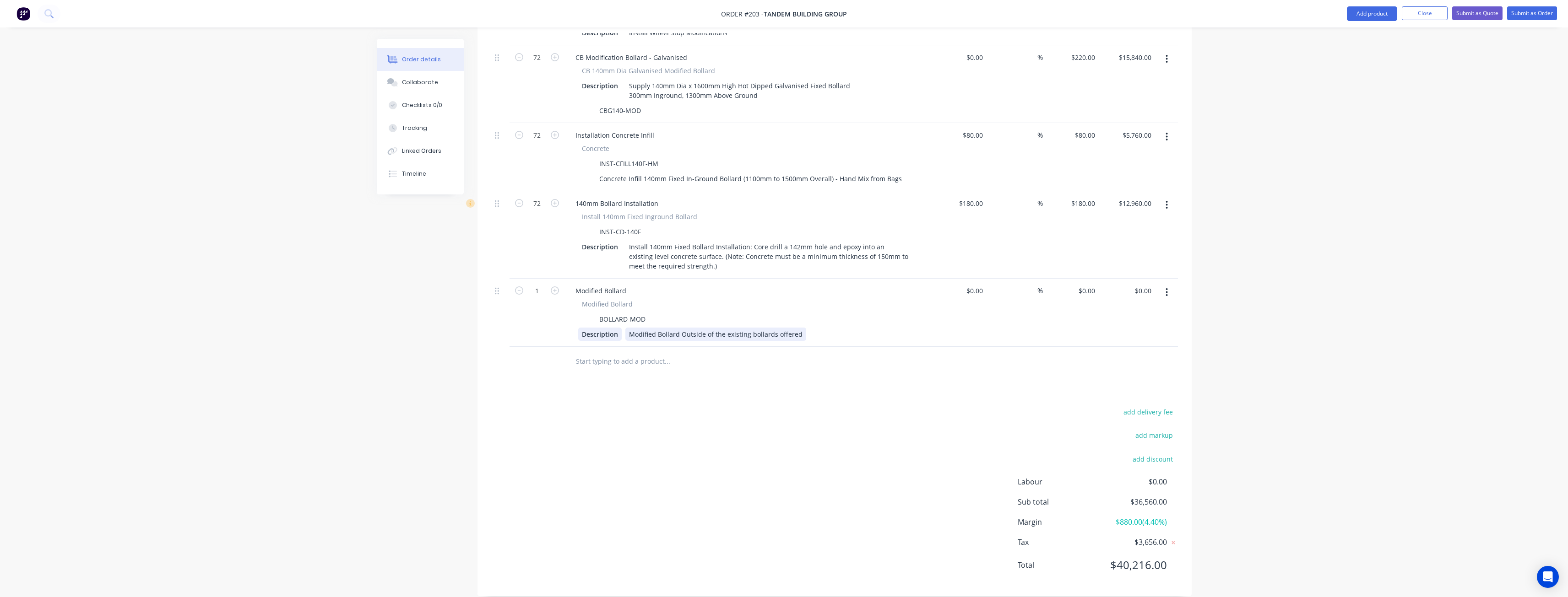
drag, startPoint x: 797, startPoint y: 321, endPoint x: 613, endPoint y: 318, distance: 184.0
click at [613, 328] on div "Description Modified Bollard Outside of the existing bollards offered" at bounding box center [746, 334] width 335 height 13
click at [526, 376] on div "Products Show / Hide columns Add product Qty Cost Markup Price Total 20 Wheel S…" at bounding box center [834, 227] width 714 height 739
drag, startPoint x: 628, startPoint y: 73, endPoint x: 760, endPoint y: 83, distance: 132.4
click at [760, 83] on div "Supply 140mm Dia x 1600mm High Hot Dipped Galvanised Fixed Bollard 300mm Ingrou…" at bounding box center [740, 90] width 229 height 23
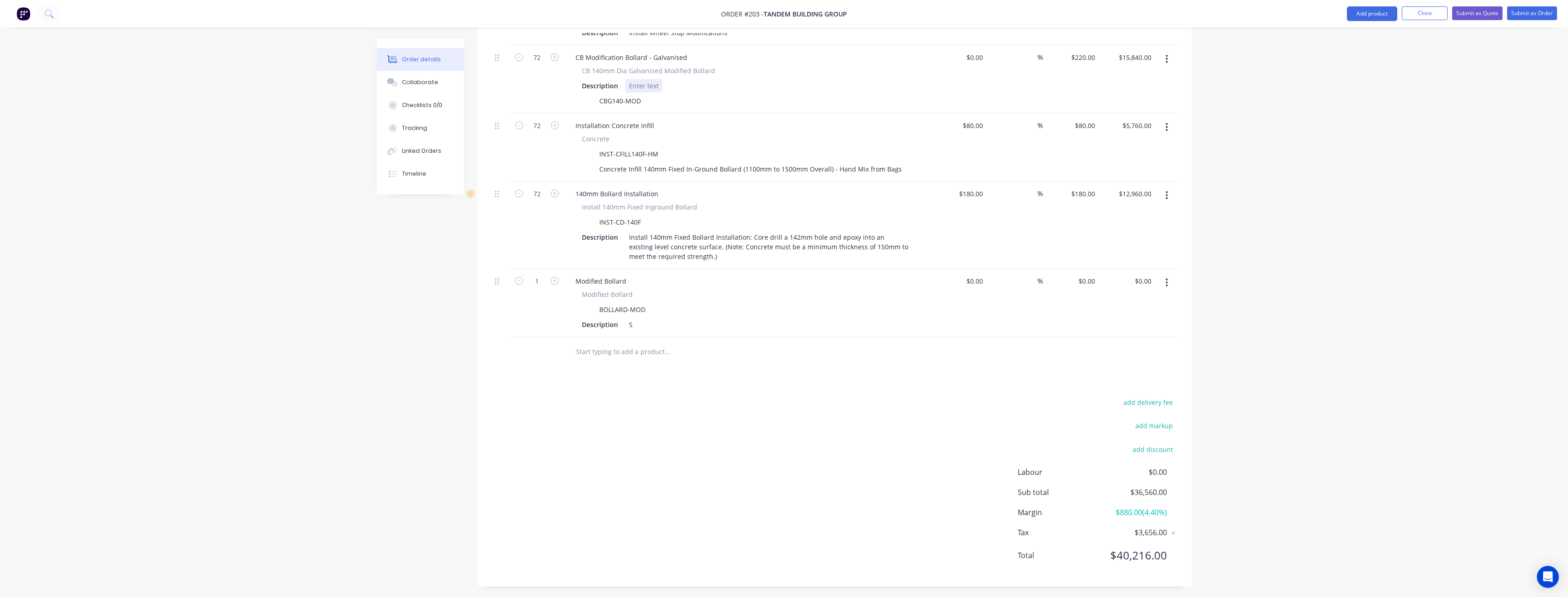
scroll to position [467, 0]
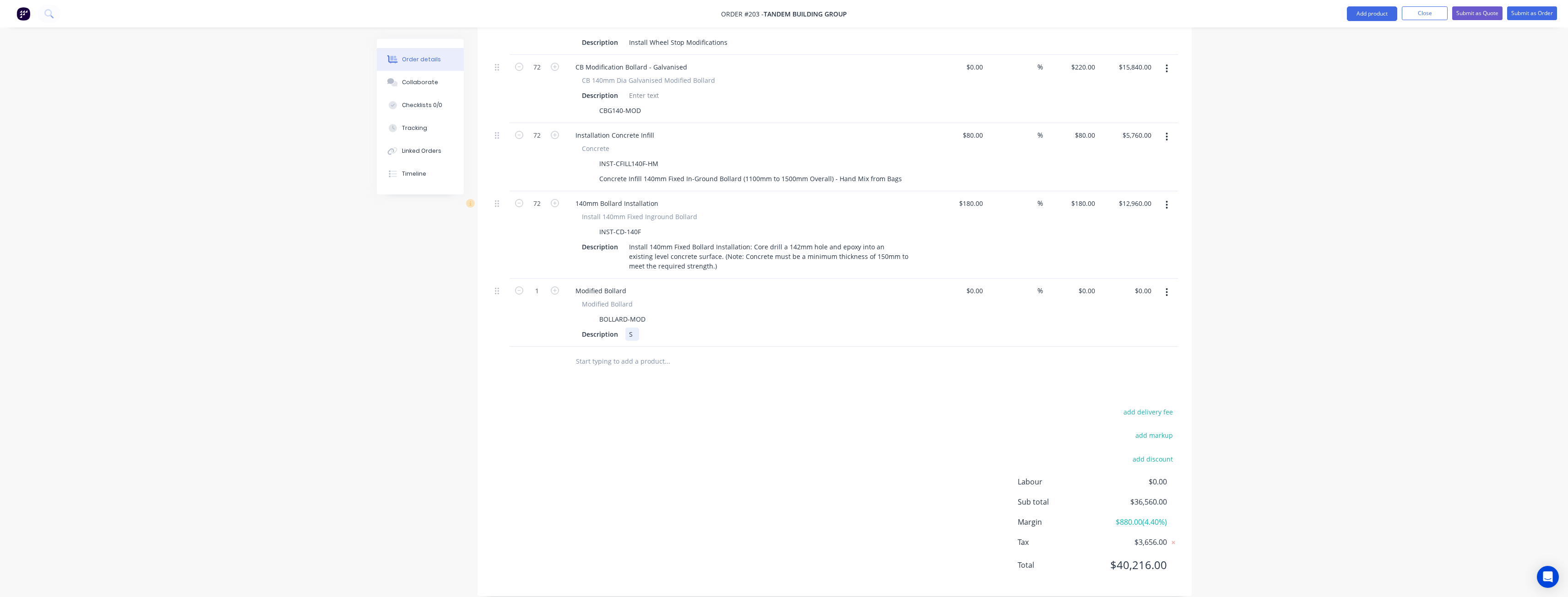
click at [638, 328] on div "S" at bounding box center [632, 334] width 13 height 13
click at [630, 328] on div at bounding box center [632, 334] width 13 height 13
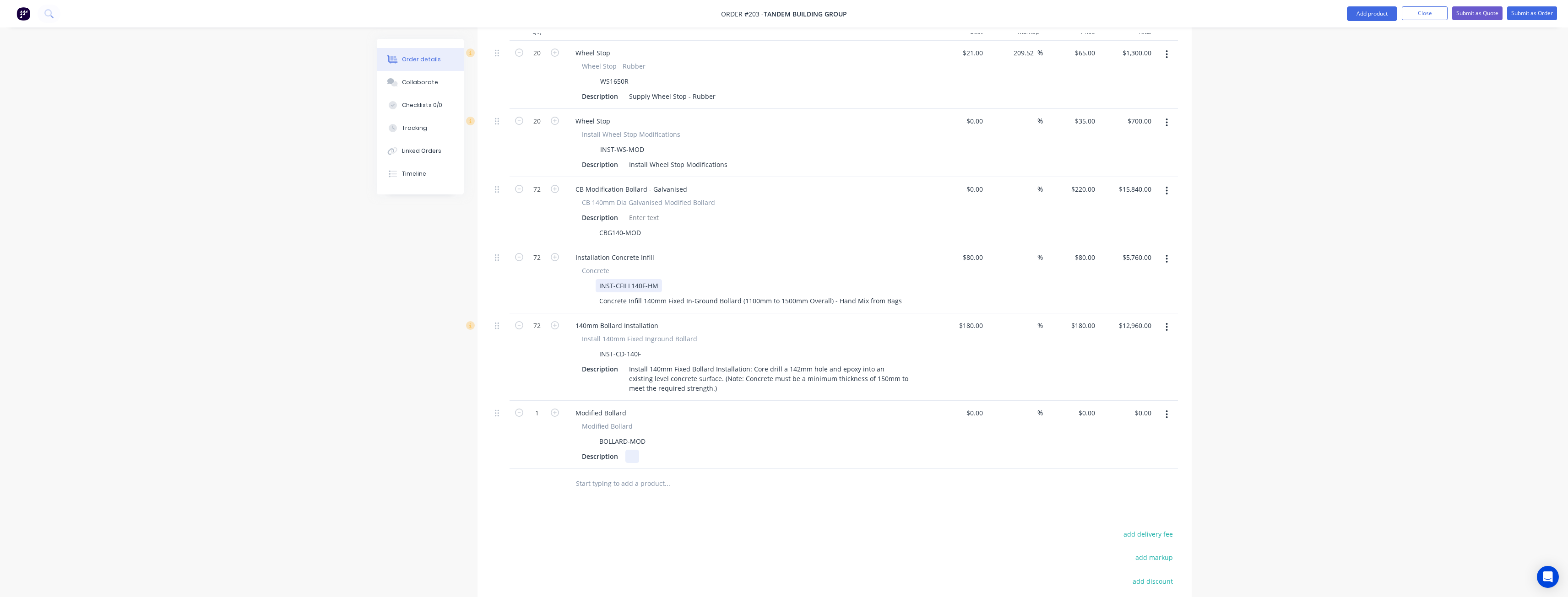
scroll to position [331, 0]
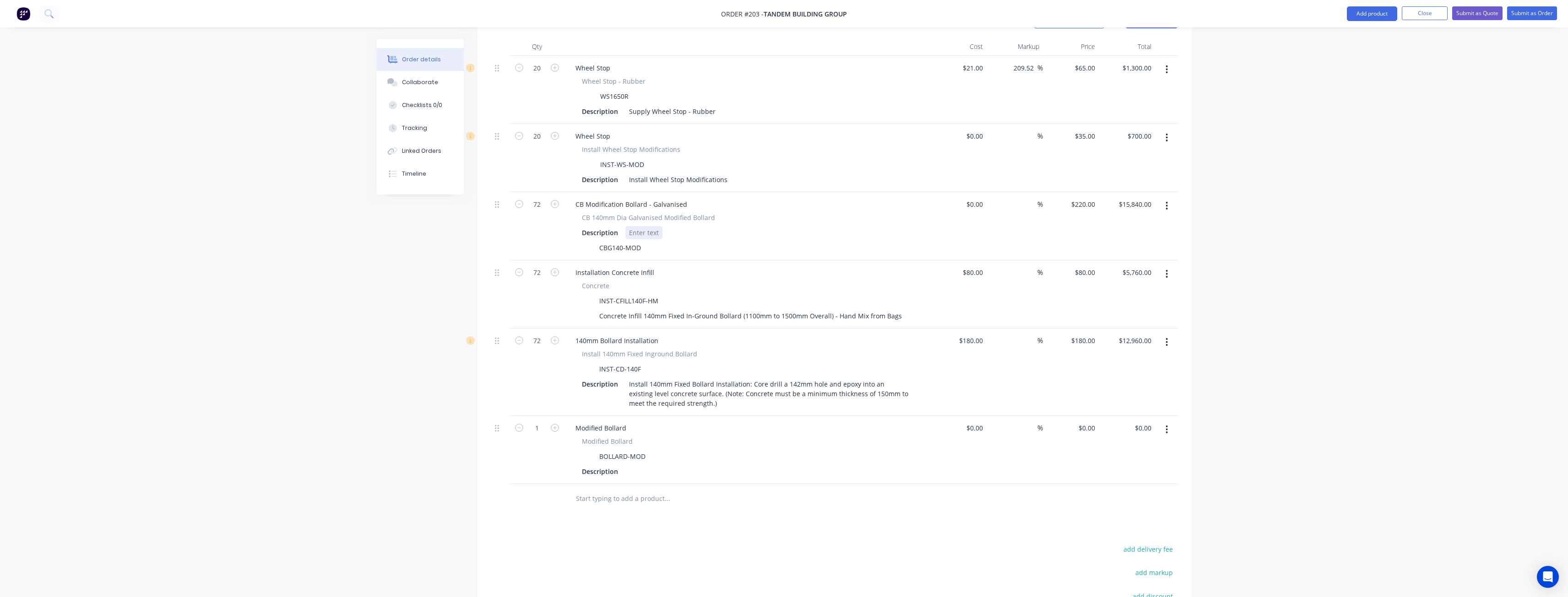
click at [652, 226] on div at bounding box center [644, 233] width 37 height 13
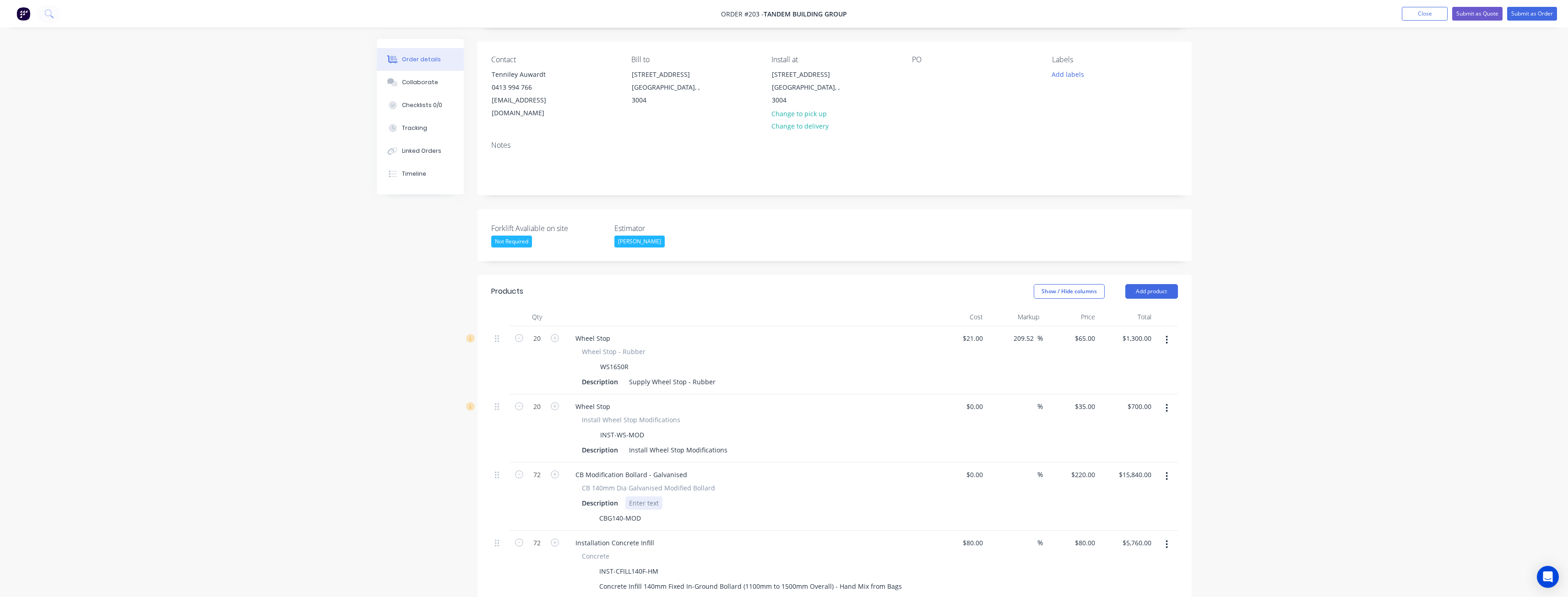
scroll to position [56, 0]
click at [1157, 288] on button "Add product" at bounding box center [1152, 296] width 53 height 15
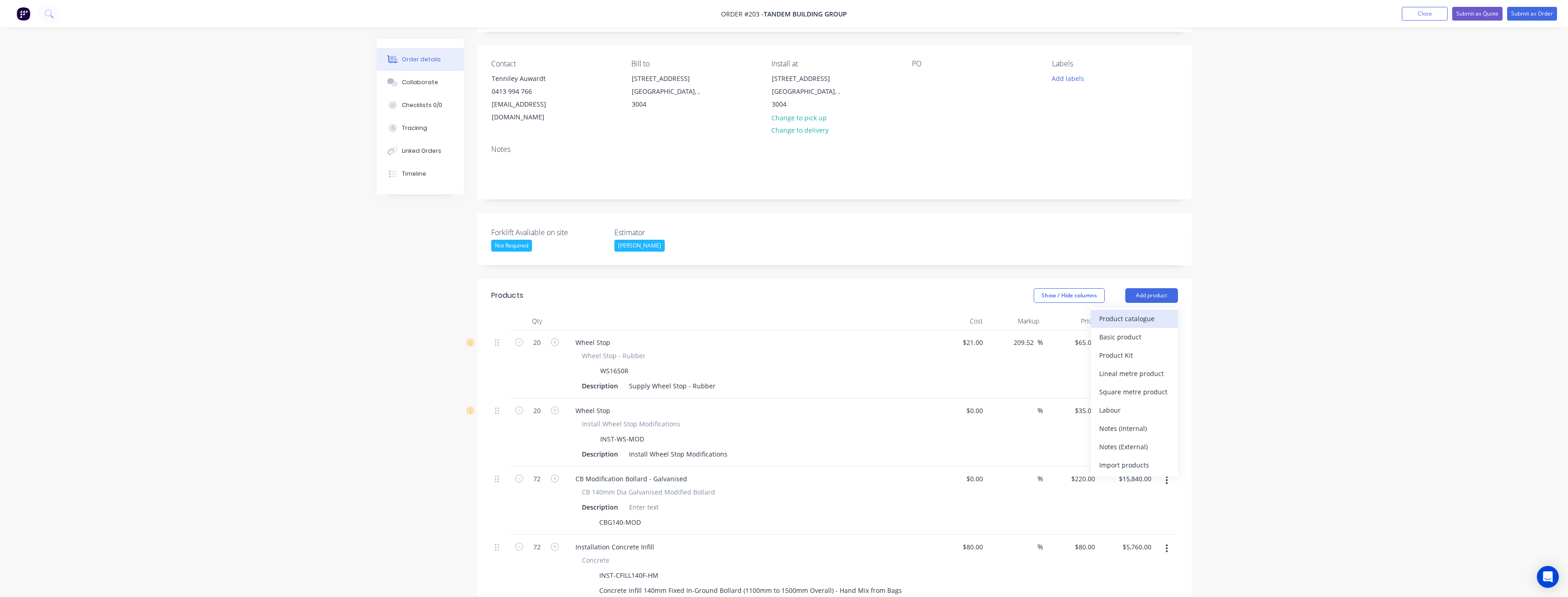
click at [1128, 312] on div "Product catalogue" at bounding box center [1134, 319] width 70 height 13
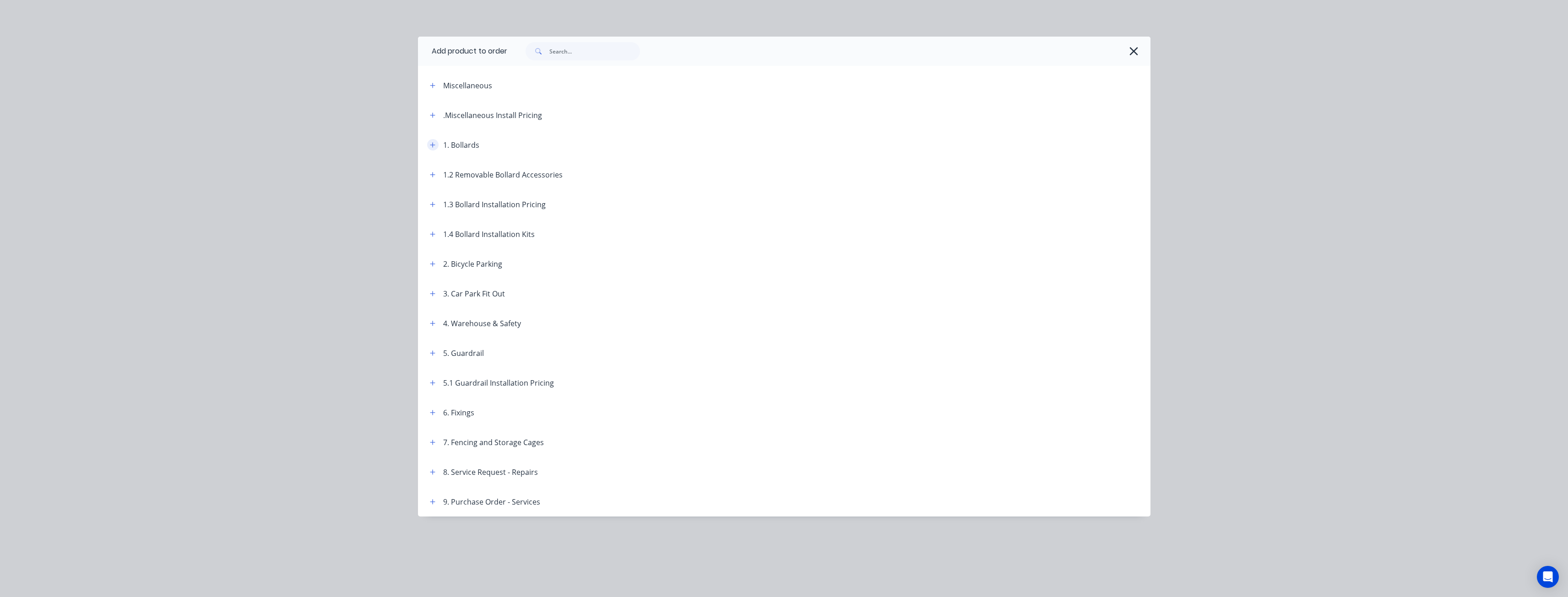
click at [430, 142] on icon "button" at bounding box center [432, 145] width 6 height 6
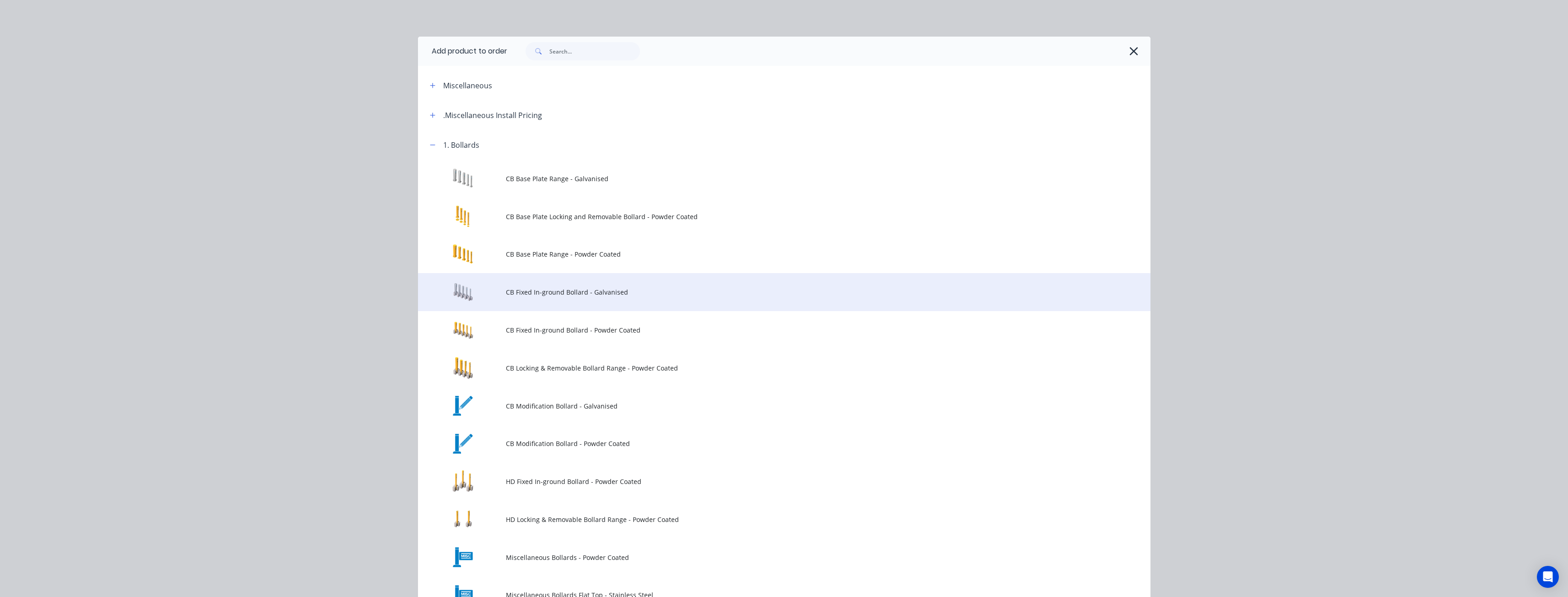
click at [578, 292] on span "CB Fixed In-ground Bollard - Galvanised" at bounding box center [763, 292] width 515 height 10
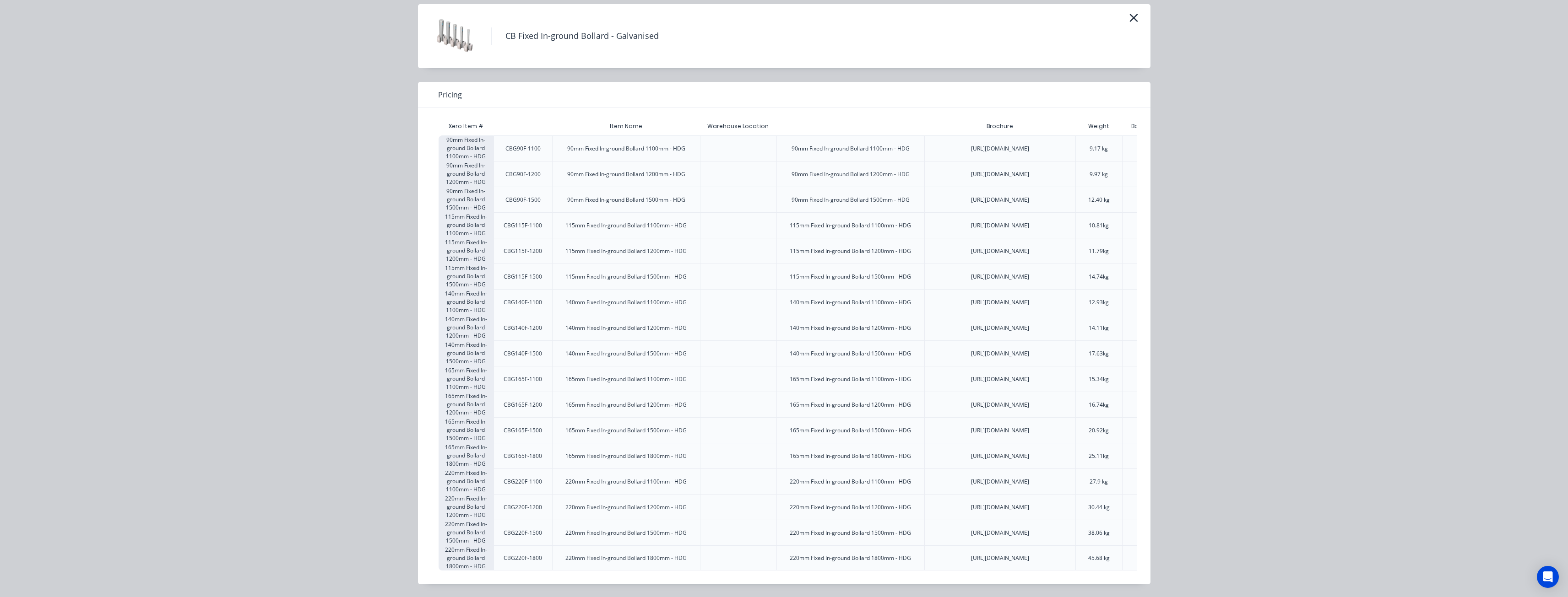
scroll to position [0, 0]
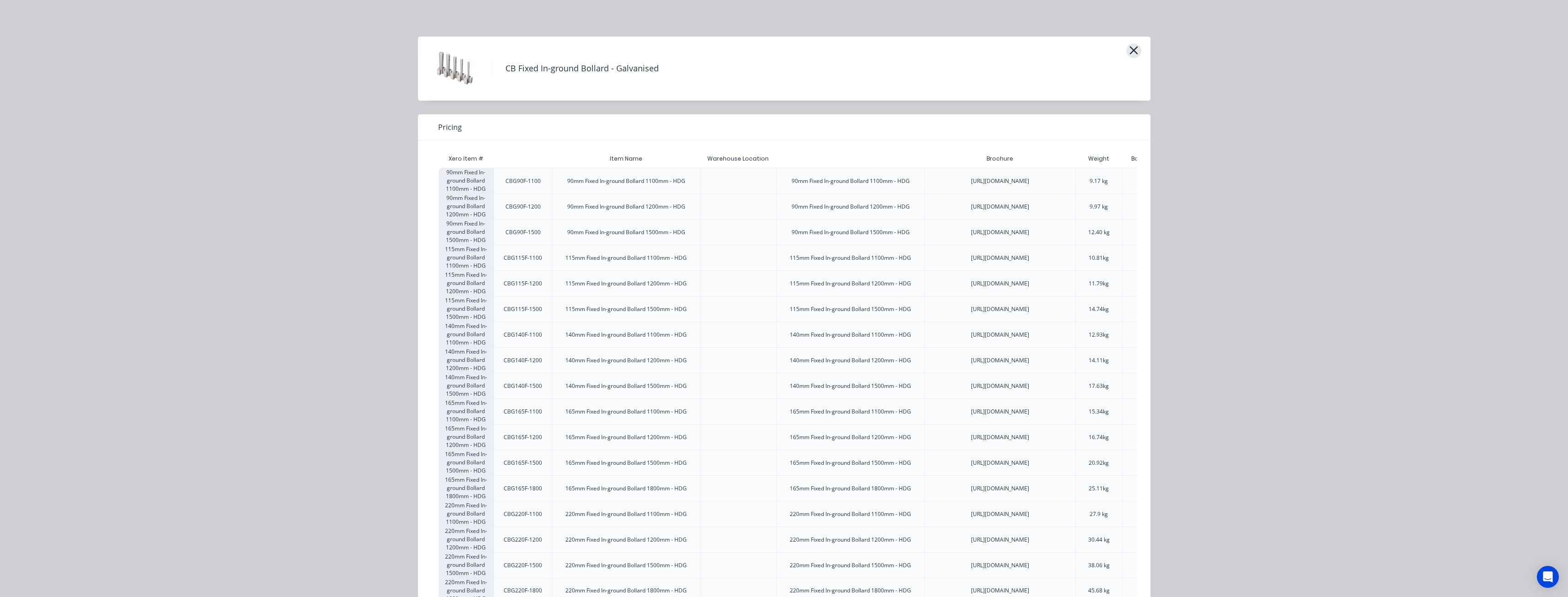
click at [1129, 48] on icon "button" at bounding box center [1133, 50] width 8 height 8
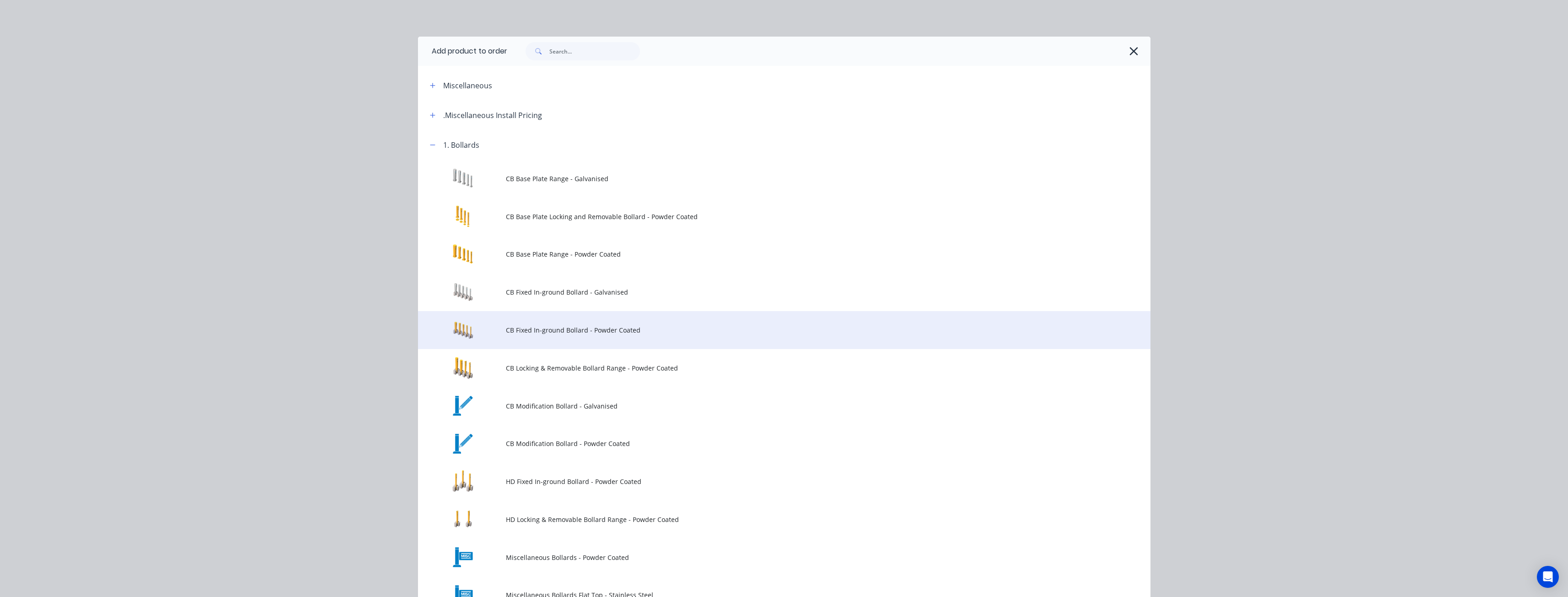
scroll to position [130, 0]
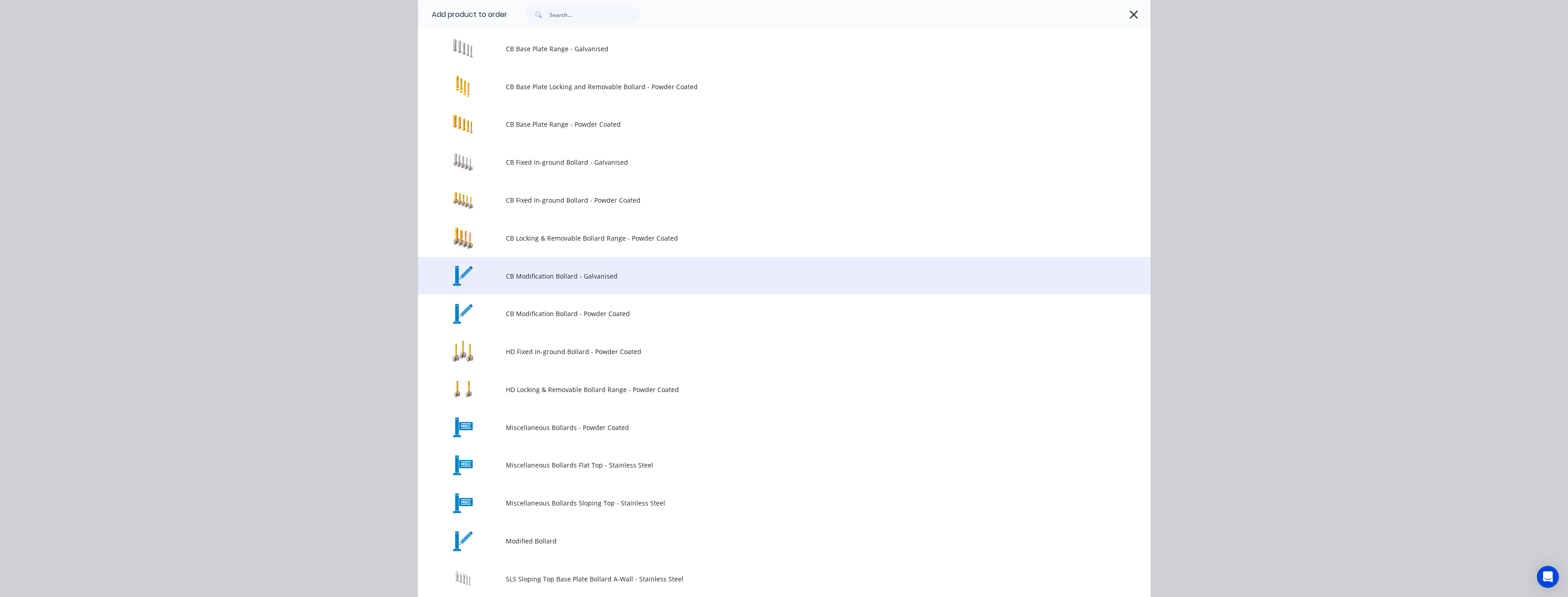
click at [583, 276] on span "CB Modification Bollard - Galvanised" at bounding box center [763, 276] width 515 height 10
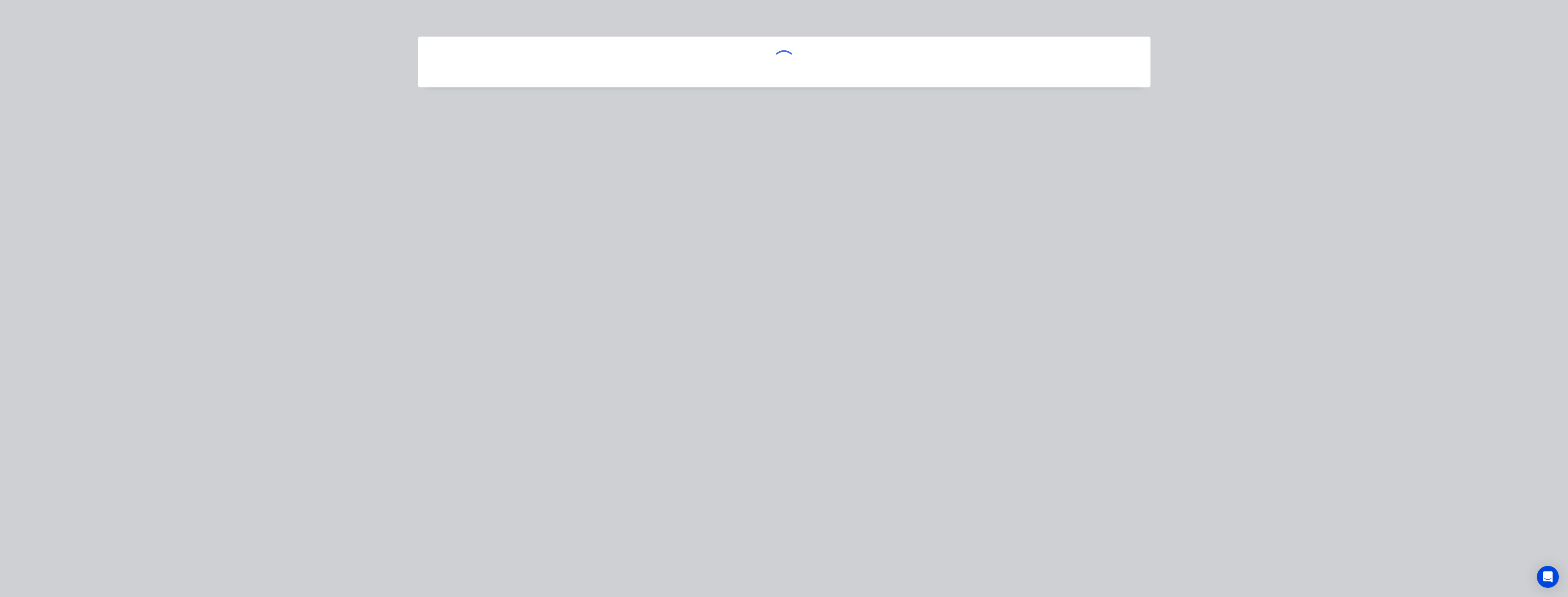
scroll to position [0, 0]
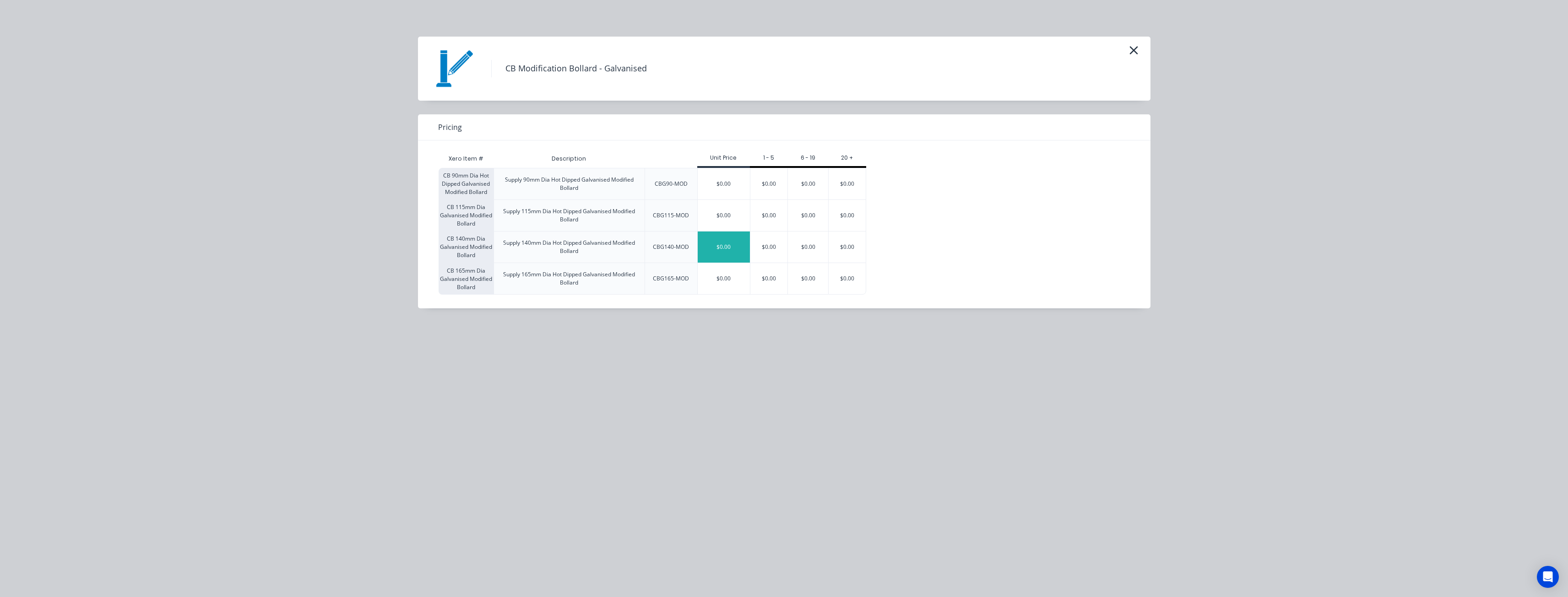
click at [737, 244] on div "$0.00" at bounding box center [723, 247] width 52 height 31
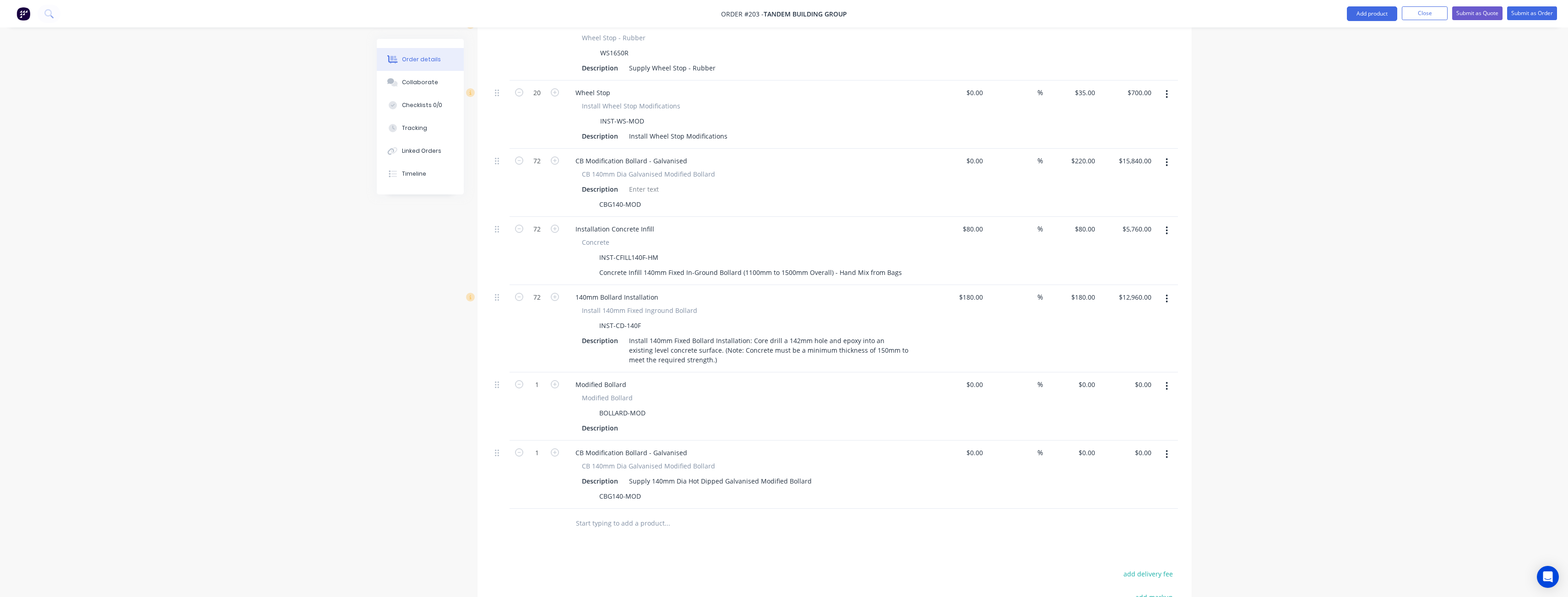
scroll to position [376, 0]
click at [686, 472] on div "Supply 140mm Dia Hot Dipped Galvanised Modified Bollard" at bounding box center [720, 479] width 190 height 13
click at [830, 472] on div "Supply 140mm Dia x 1600mm High Hot Dipped Galvanised Modified Bollard" at bounding box center [745, 479] width 240 height 13
click at [720, 516] on input "text" at bounding box center [667, 521] width 183 height 18
click at [844, 472] on div "Supply 140mm Dia x 1600mm High Hot Dipped Galvanised Fixed Bollard" at bounding box center [740, 479] width 229 height 13
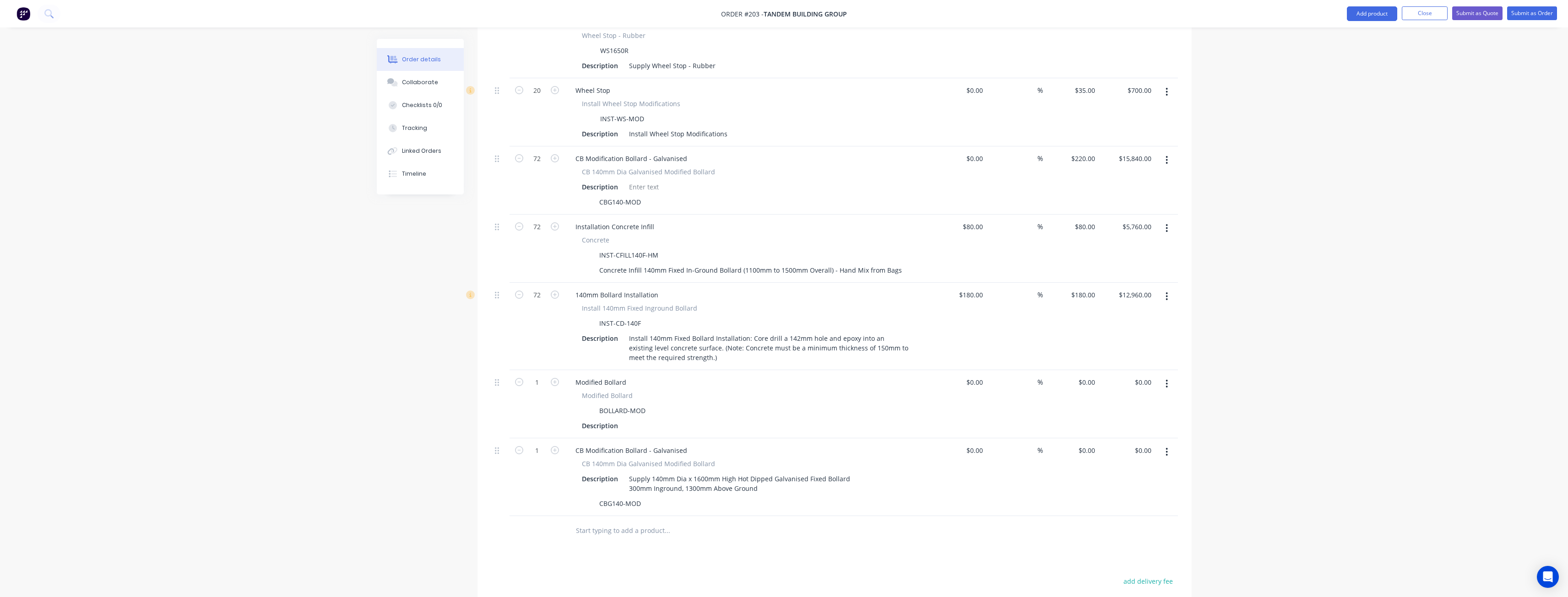
click at [918, 531] on div at bounding box center [834, 531] width 686 height 30
drag, startPoint x: 628, startPoint y: 466, endPoint x: 791, endPoint y: 483, distance: 163.9
click at [791, 483] on div "CB 140mm Dia Galvanised Modified Bollard Description Supply 140mm Dia x 1600mm …" at bounding box center [747, 485] width 359 height 51
copy div "Supply 140mm Dia x 1600mm High Hot Dipped Galvanised Fixed Bollard 300mm Ingrou…"
click at [653, 180] on div at bounding box center [644, 187] width 37 height 13
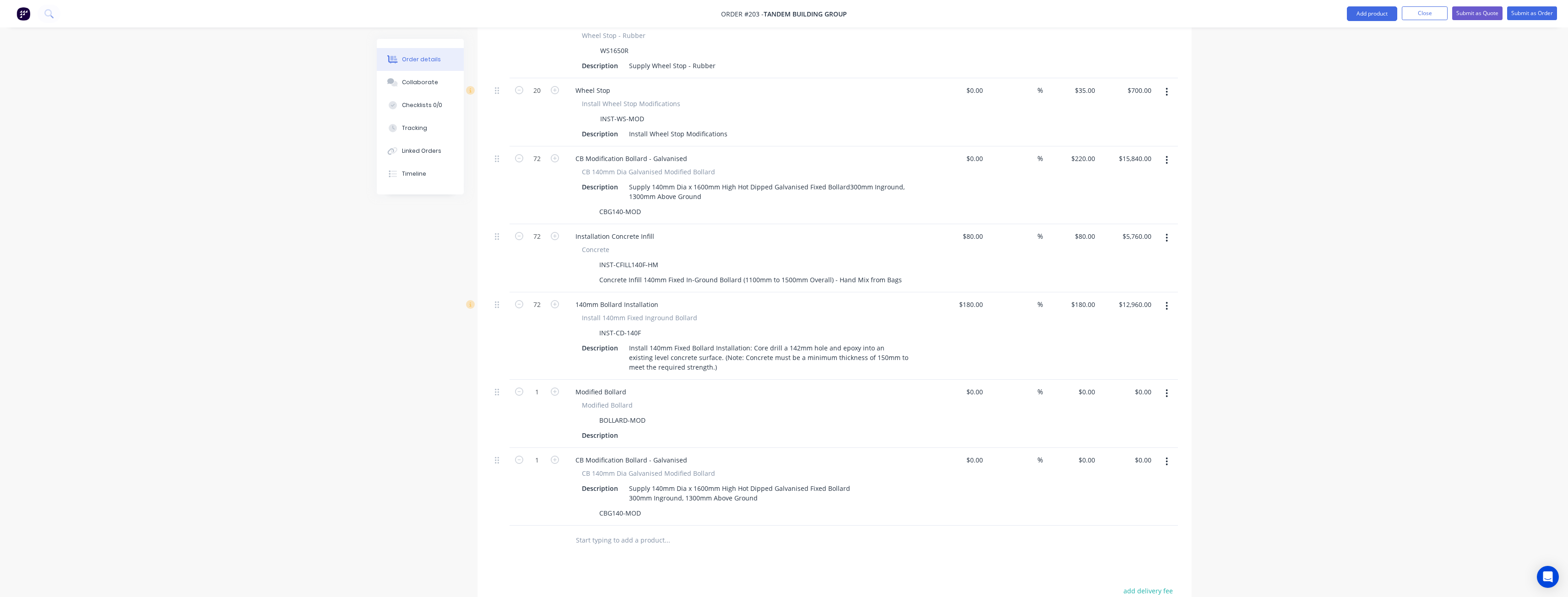
click at [1166, 456] on icon "button" at bounding box center [1167, 461] width 2 height 10
click at [1102, 534] on div "Delete" at bounding box center [1134, 541] width 70 height 13
click at [631, 429] on div at bounding box center [632, 436] width 13 height 13
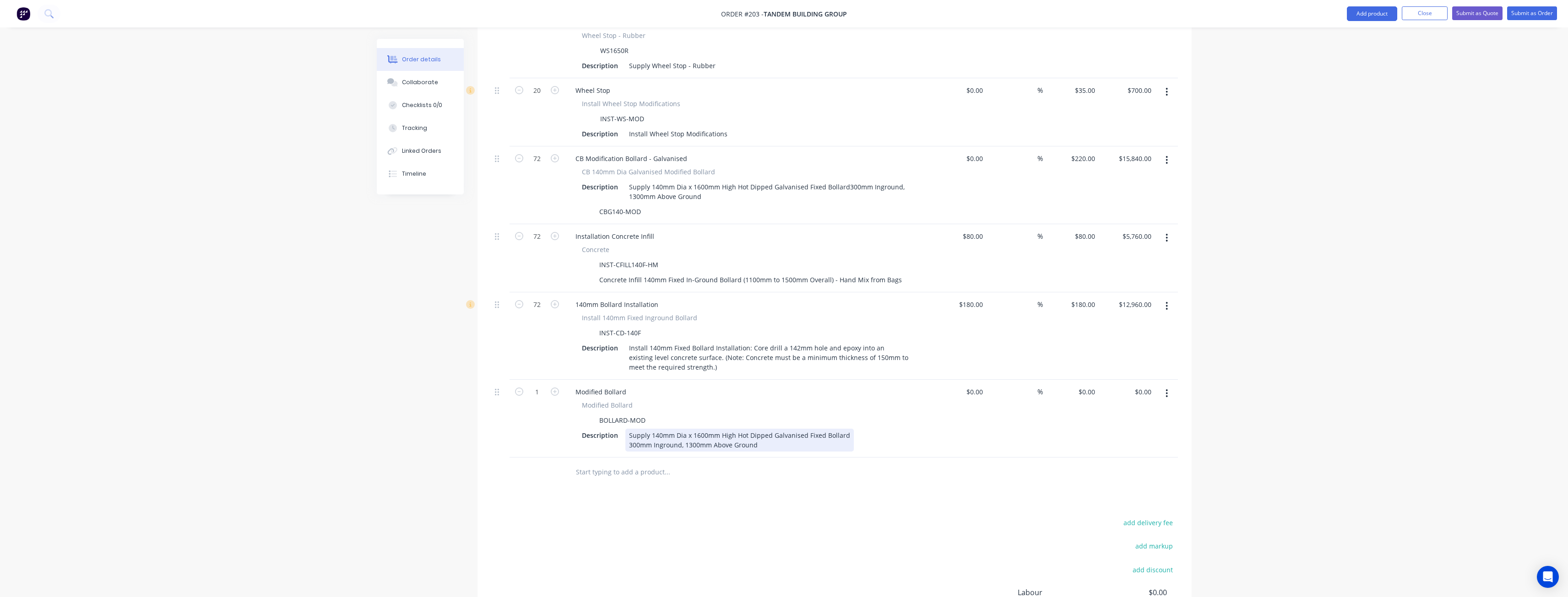
click at [662, 429] on div "Supply 140mm Dia x 1600mm High Hot Dipped Galvanised Fixed Bollard 300mm Ingrou…" at bounding box center [740, 440] width 229 height 23
click at [776, 440] on div "300mm Inground, 1300mm Above Ground" at bounding box center [740, 445] width 221 height 10
click at [735, 469] on div at bounding box center [729, 472] width 329 height 30
click at [711, 431] on div "Supply 300mm Dia x 1600mm High Hot Dipped Galvanised Fixed Bollard300mm Ingroun…" at bounding box center [769, 440] width 288 height 23
click at [739, 471] on div at bounding box center [729, 472] width 329 height 30
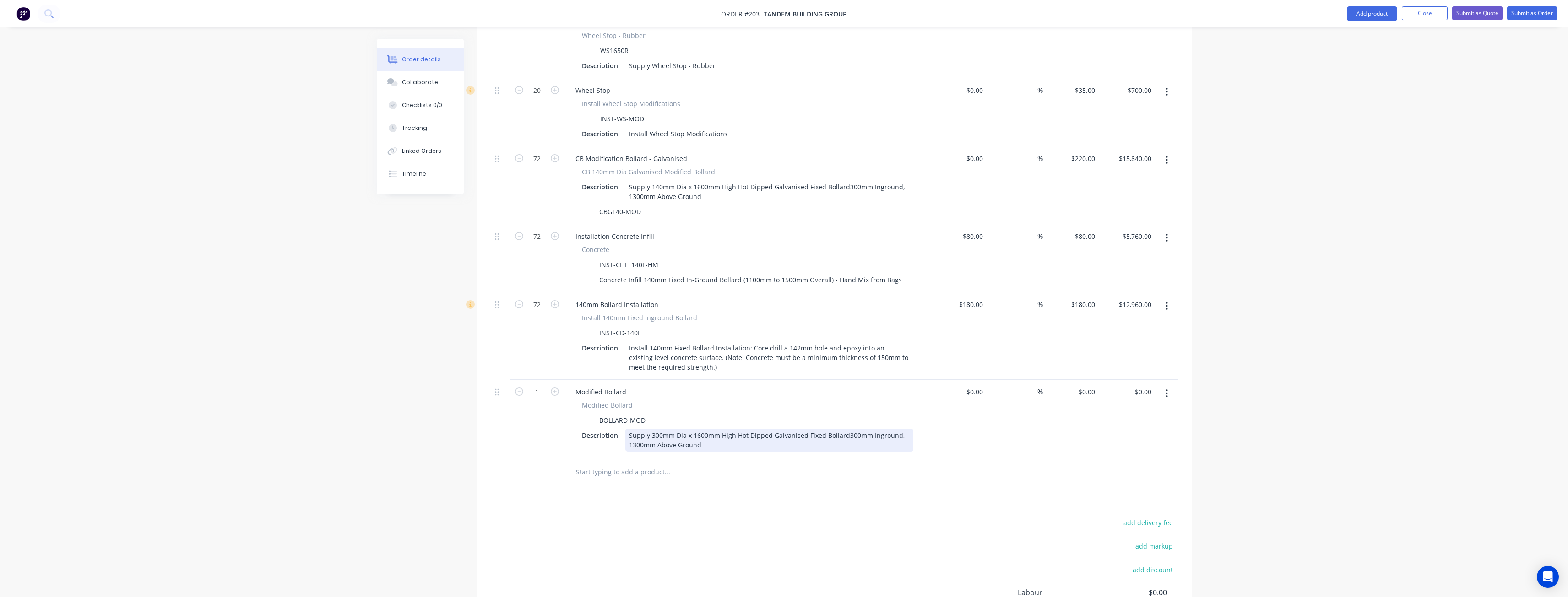
click at [728, 432] on div "Supply 300mm Dia x 1600mm High Hot Dipped Galvanised Fixed Bollard300mm Ingroun…" at bounding box center [769, 440] width 288 height 23
click at [1089, 386] on input "0" at bounding box center [1088, 392] width 21 height 13
type input "$530.00"
click at [815, 475] on div "Products Show / Hide columns Add product Qty Cost Markup Price Total 20 Wheel S…" at bounding box center [834, 333] width 714 height 748
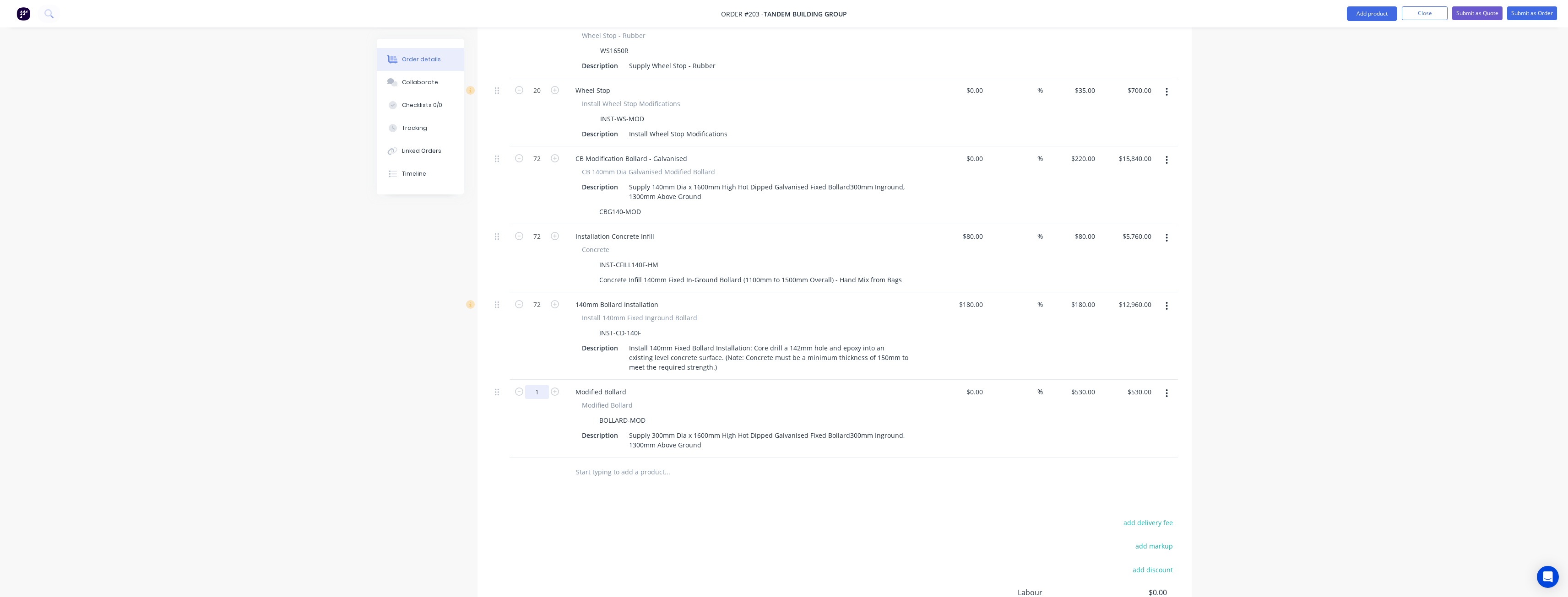
click at [540, 29] on input "1" at bounding box center [537, 22] width 24 height 13
type input "2"
type input "$1,060.00"
click at [635, 516] on div "add delivery fee add markup add discount Labour $0.00 Sub total $37,090.00 Marg…" at bounding box center [834, 604] width 686 height 177
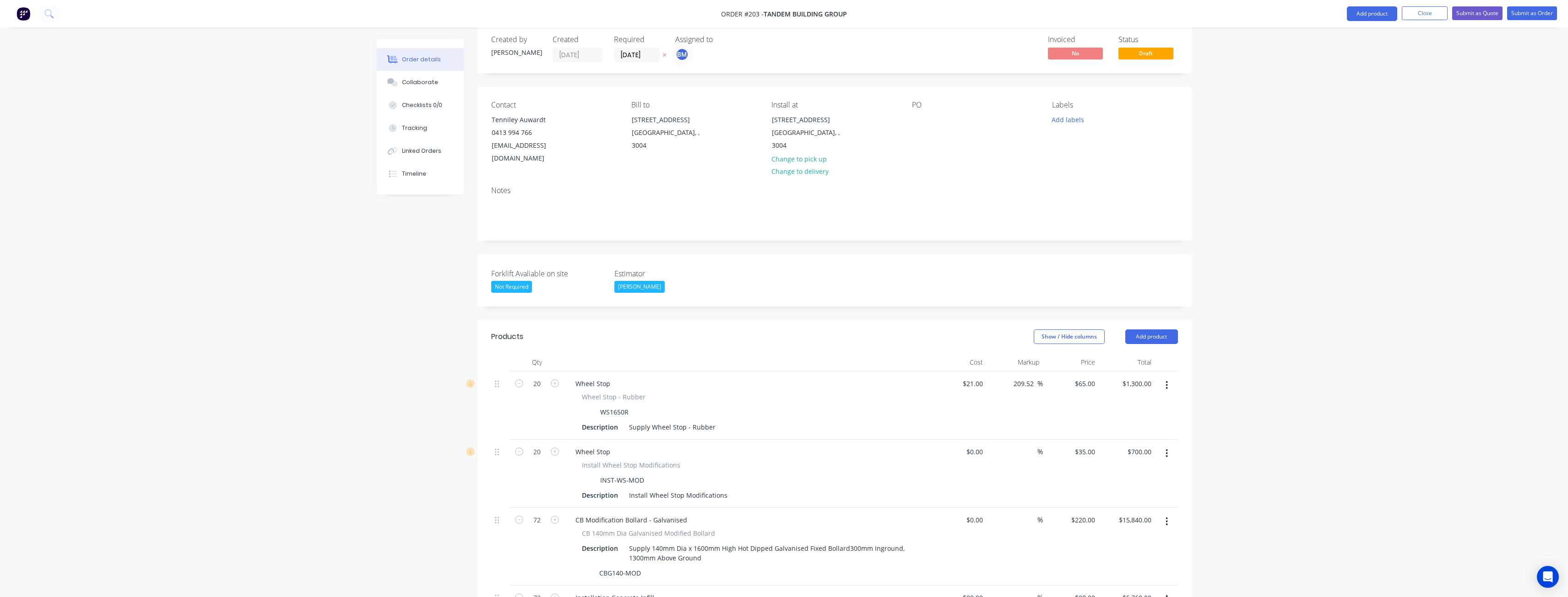
scroll to position [10, 0]
click at [1151, 334] on button "Add product" at bounding box center [1152, 342] width 53 height 15
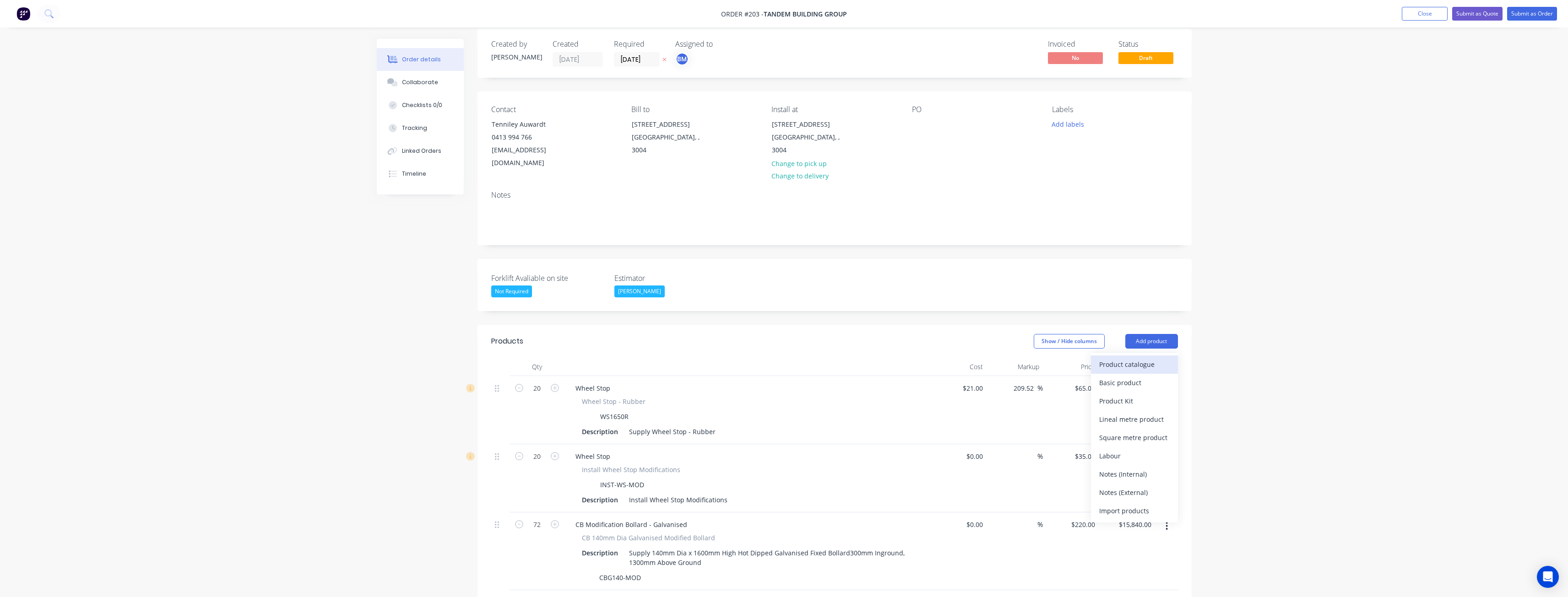
click at [1121, 358] on div "Product catalogue" at bounding box center [1134, 365] width 70 height 13
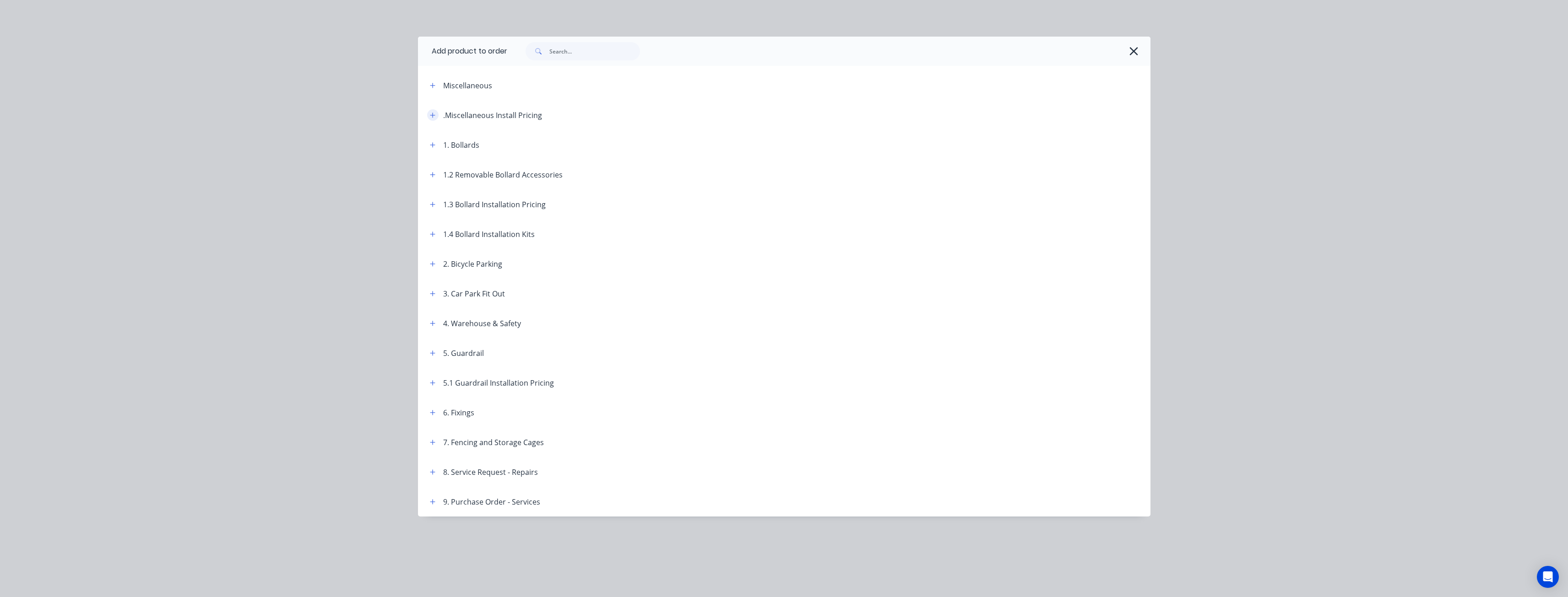
click at [430, 112] on icon "button" at bounding box center [432, 115] width 6 height 6
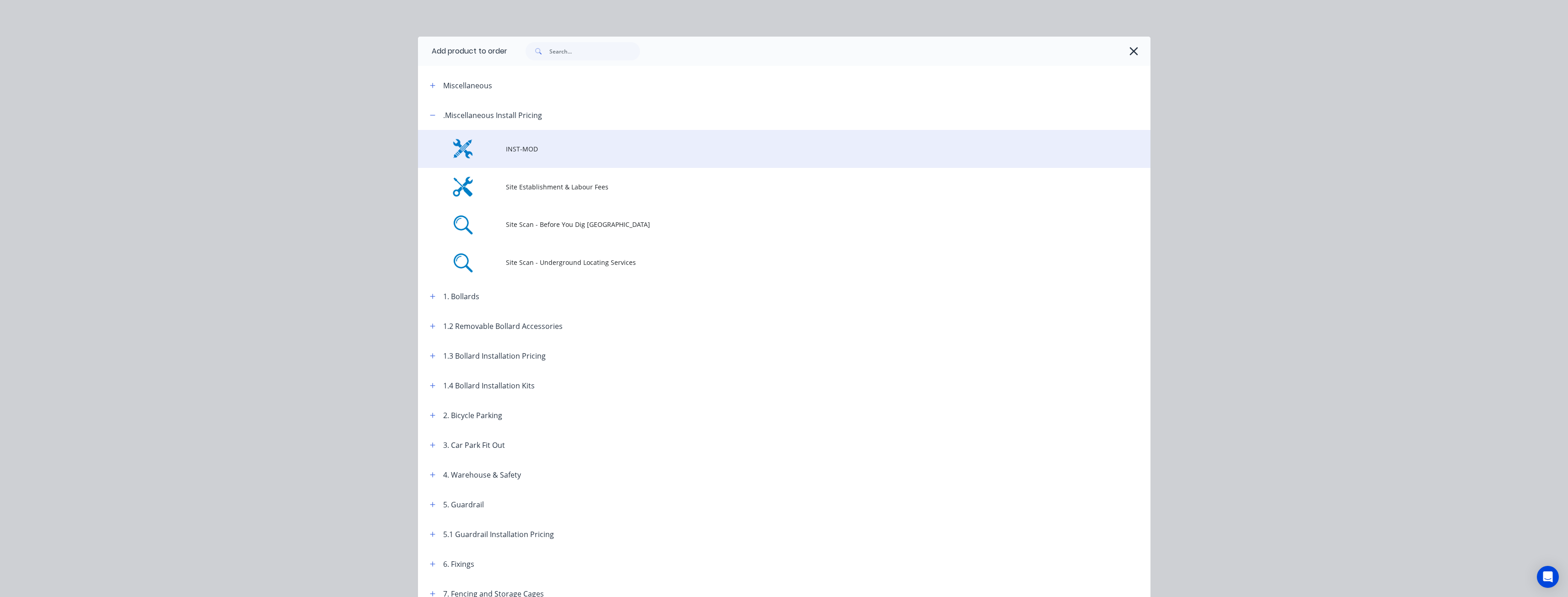
click at [520, 150] on span "INST-MOD" at bounding box center [763, 149] width 515 height 10
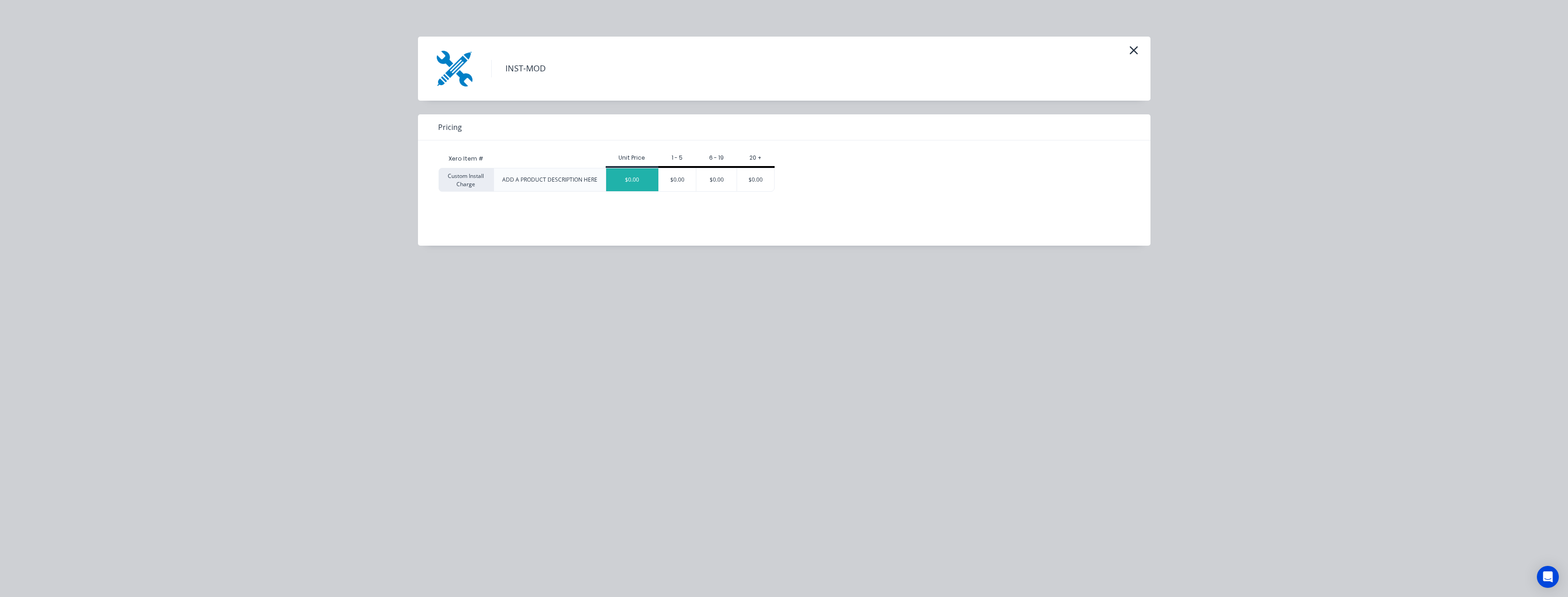
click at [634, 178] on div "$0.00" at bounding box center [631, 180] width 52 height 23
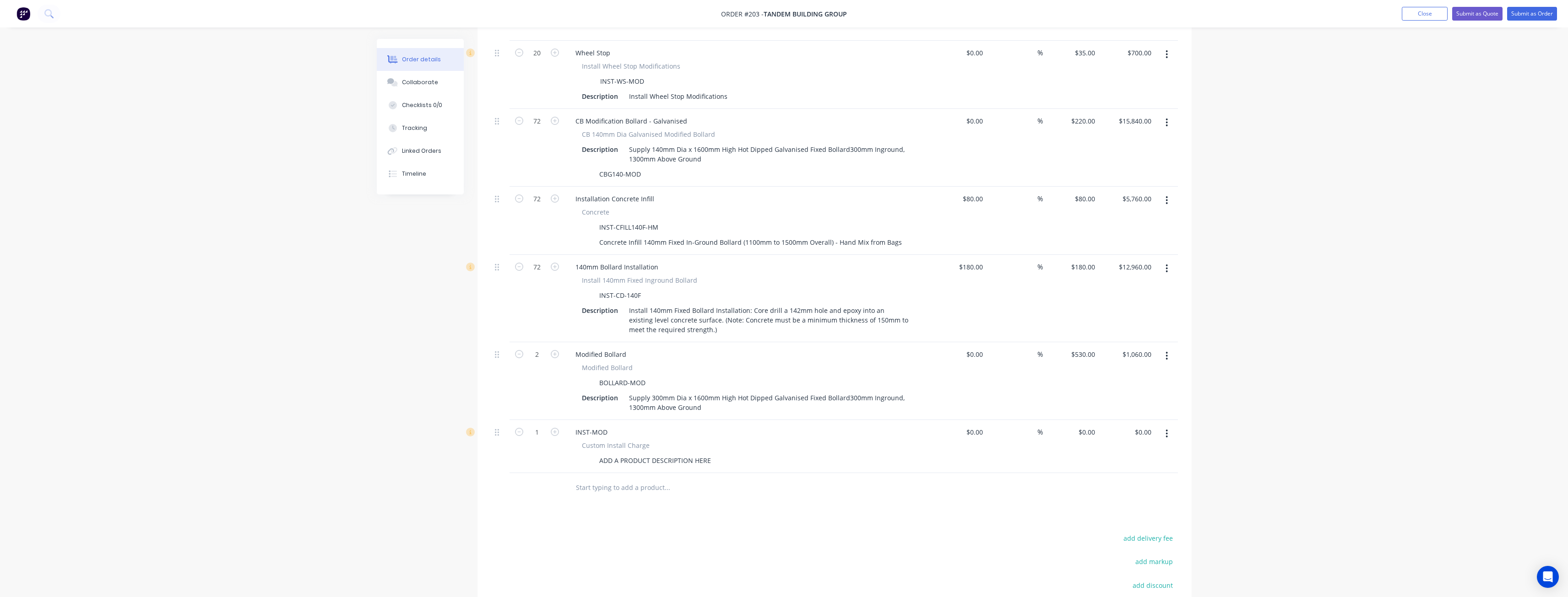
scroll to position [422, 0]
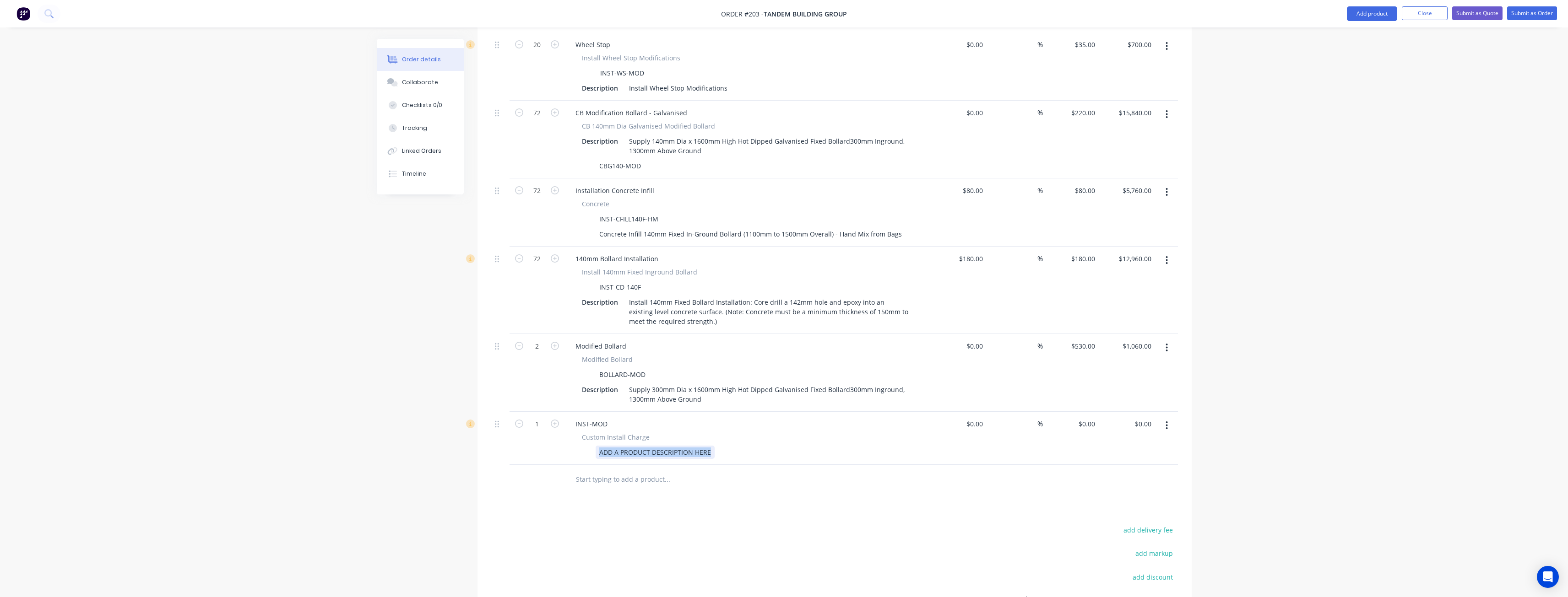
drag, startPoint x: 711, startPoint y: 439, endPoint x: 563, endPoint y: 455, distance: 148.9
click at [563, 455] on div "Qty Cost Markup Price Total 20 Wheel Stop Wheel Stop - Rubber WS1650R Descripti…" at bounding box center [834, 221] width 714 height 549
drag, startPoint x: 599, startPoint y: 219, endPoint x: 905, endPoint y: 207, distance: 306.2
click at [905, 207] on div "Concrete INST-CFILL140F-HM Concrete Infill 140mm Fixed In-Ground Bollard (1100m…" at bounding box center [747, 220] width 359 height 42
copy div "Concrete Infill 140mm Fixed In-Ground Bollard (1100mm to 1500mm Overall) - Hand…"
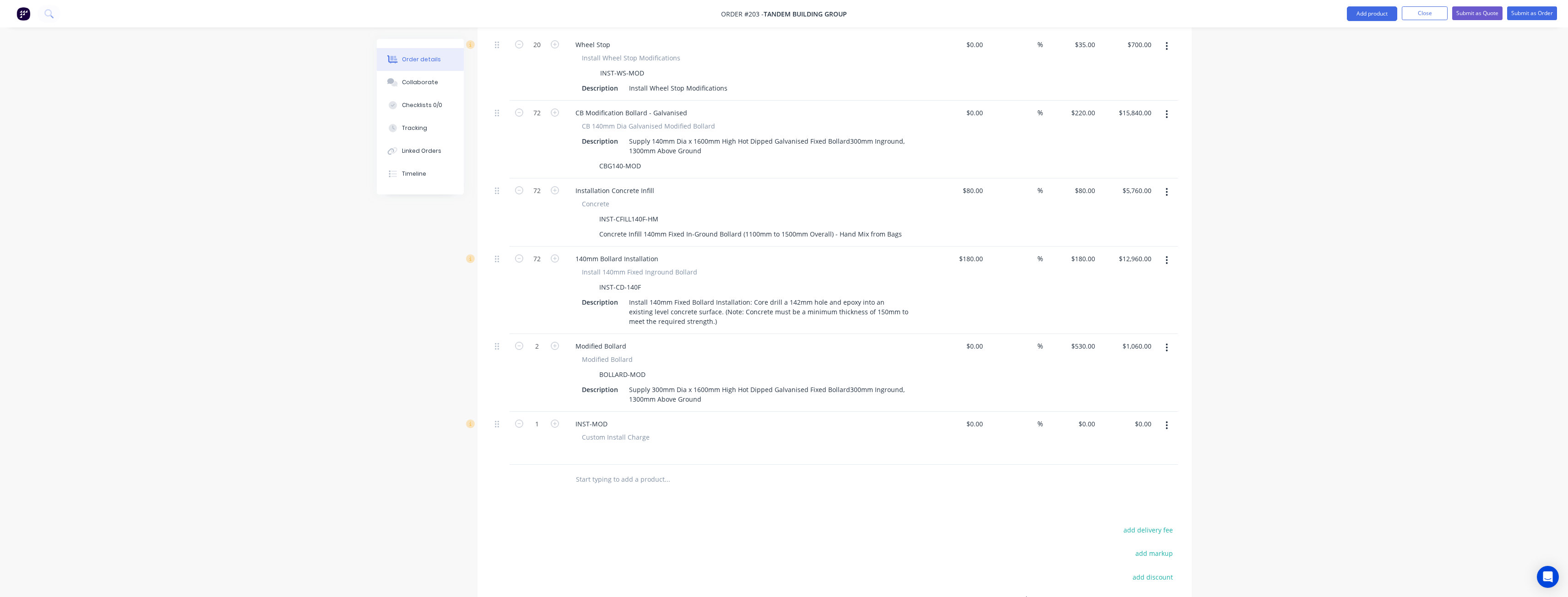
click at [611, 433] on span "Custom Install Charge" at bounding box center [616, 438] width 68 height 10
click at [623, 433] on span "Custom Install Charge" at bounding box center [616, 438] width 68 height 10
click at [641, 433] on span "Custom Install Charge" at bounding box center [616, 438] width 68 height 10
click at [633, 433] on span "Custom Install Charge" at bounding box center [616, 438] width 68 height 10
click at [620, 433] on span "Custom Install Charge" at bounding box center [616, 438] width 68 height 10
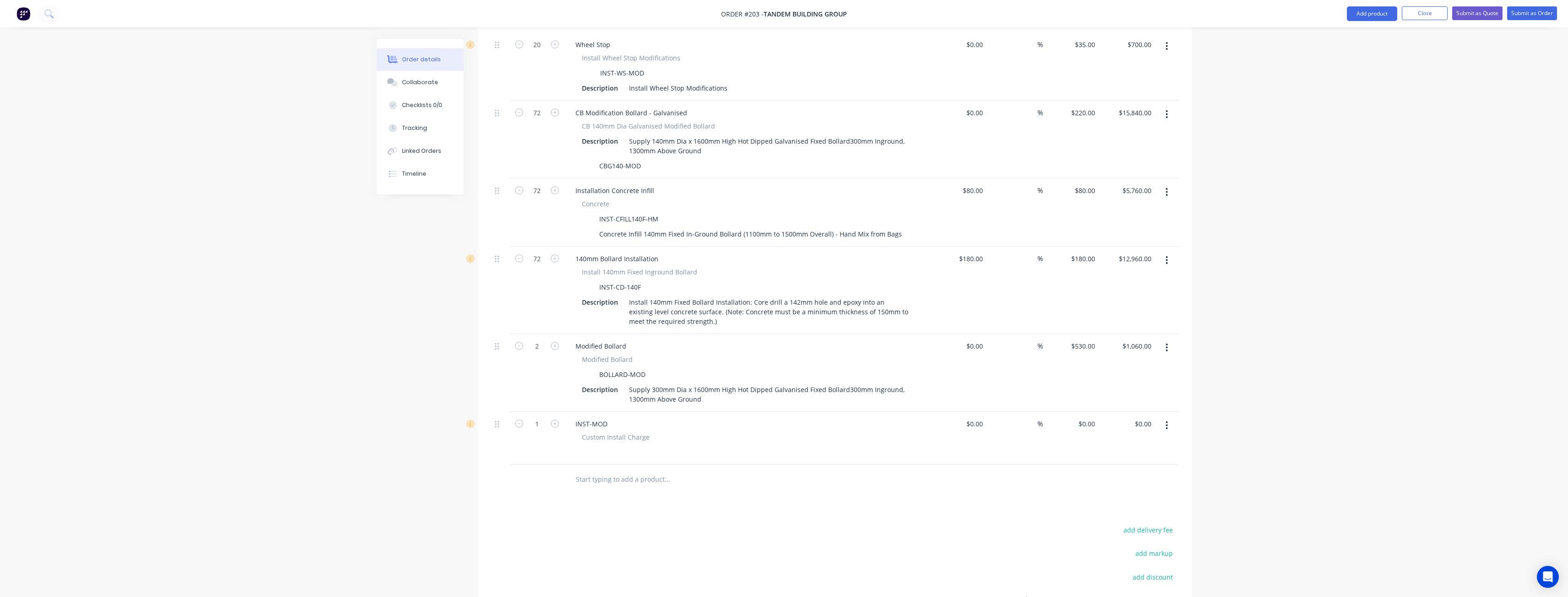
click at [570, 433] on div "Custom Install Charge" at bounding box center [747, 445] width 359 height 26
click at [584, 418] on div "INST-MOD Custom Install Charge" at bounding box center [747, 438] width 366 height 53
click at [579, 433] on div "Custom Install Charge" at bounding box center [747, 445] width 359 height 26
paste div
click at [663, 505] on div at bounding box center [729, 508] width 329 height 30
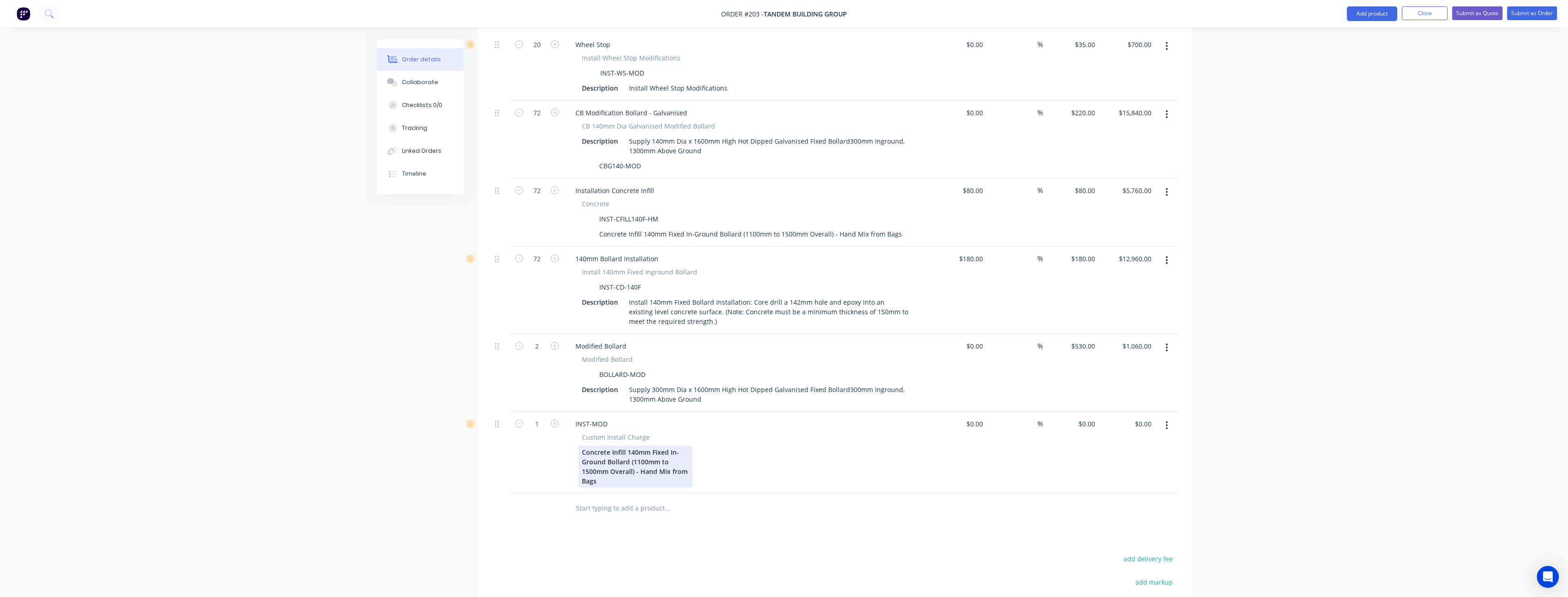
drag, startPoint x: 620, startPoint y: 469, endPoint x: 576, endPoint y: 434, distance: 56.2
click at [576, 434] on div "Custom Install Charge Concrete Infill 140mm Fixed In-Ground Bollard (1100mm to …" at bounding box center [747, 460] width 359 height 56
drag, startPoint x: 609, startPoint y: 442, endPoint x: 694, endPoint y: 532, distance: 123.8
click at [694, 531] on div "Products Show / Hide columns Add product Qty Cost Markup Price Total 20 Wheel S…" at bounding box center [834, 328] width 714 height 830
click at [642, 445] on div "Concrete Infill 140mm Fixed In-Ground Bollard (1100mm to 1500mm Overall) - Hand…" at bounding box center [635, 466] width 114 height 42
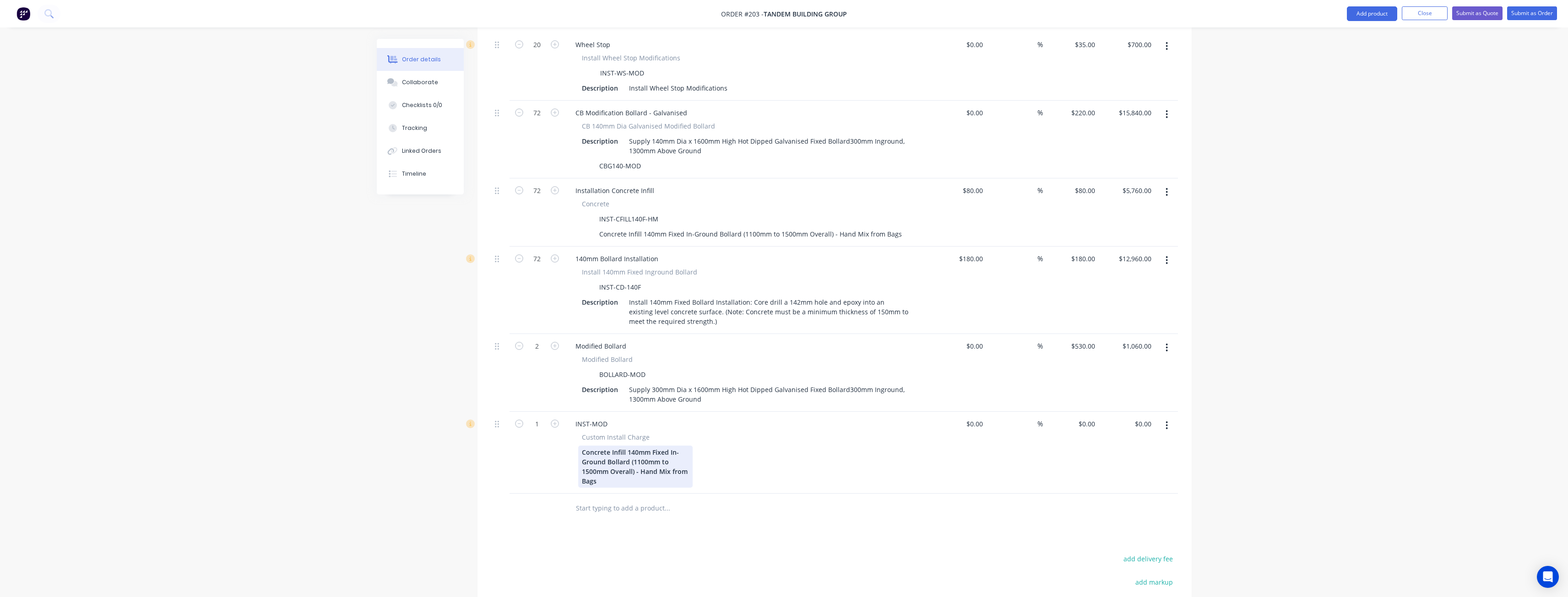
click at [638, 445] on div "Concrete Infill 140mm Fixed In-Ground Bollard (1100mm to 1500mm Overall) - Hand…" at bounding box center [635, 466] width 114 height 42
click at [685, 499] on input "text" at bounding box center [667, 508] width 183 height 18
click at [1089, 417] on input "0" at bounding box center [1093, 424] width 10 height 13
type input "$210.00"
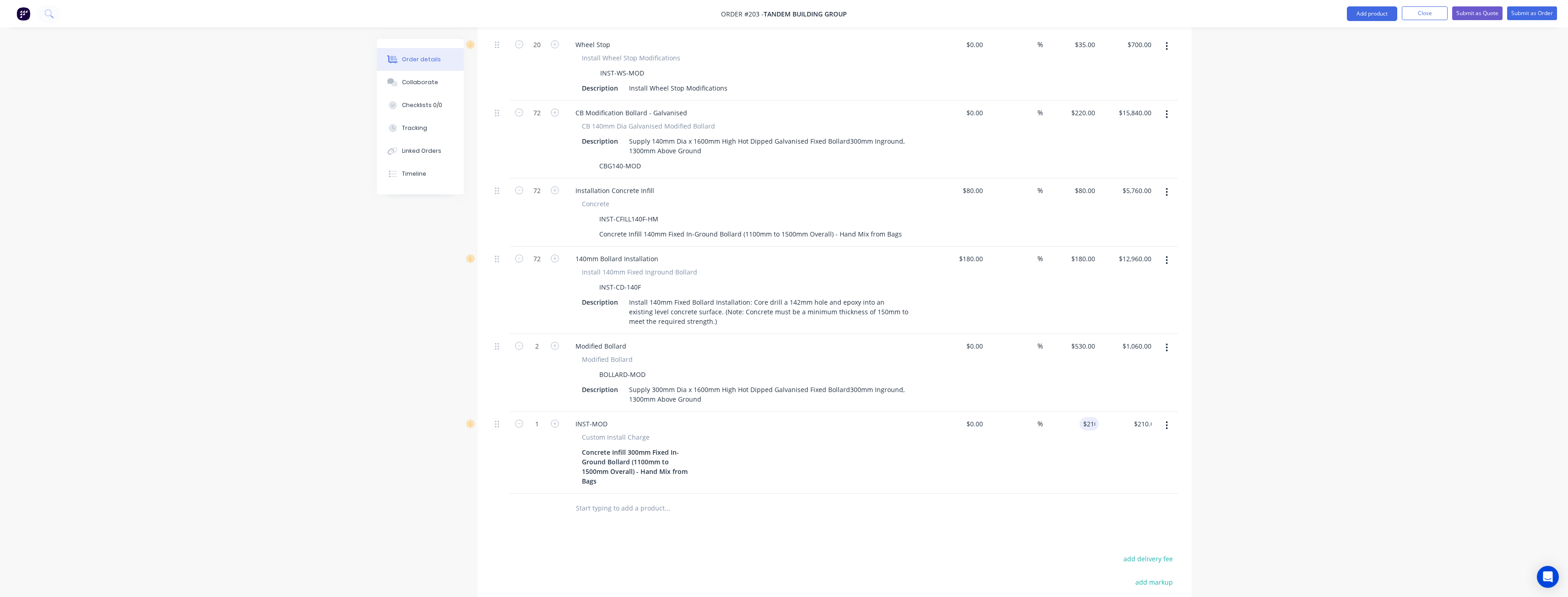
click at [966, 494] on div at bounding box center [834, 508] width 686 height 30
type input "2"
type input "$420.00"
click at [732, 518] on div "Products Show / Hide columns Add product Qty Cost Markup Price Total 20 Wheel S…" at bounding box center [834, 328] width 714 height 830
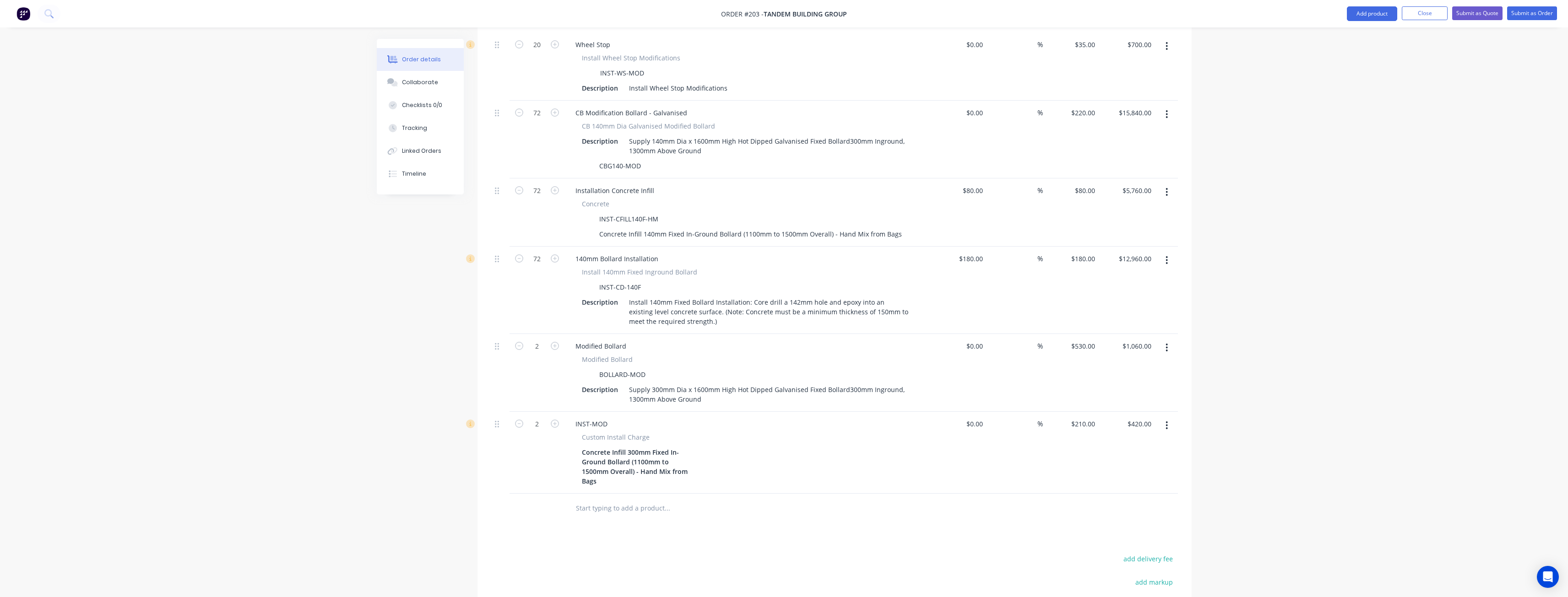
scroll to position [101, 0]
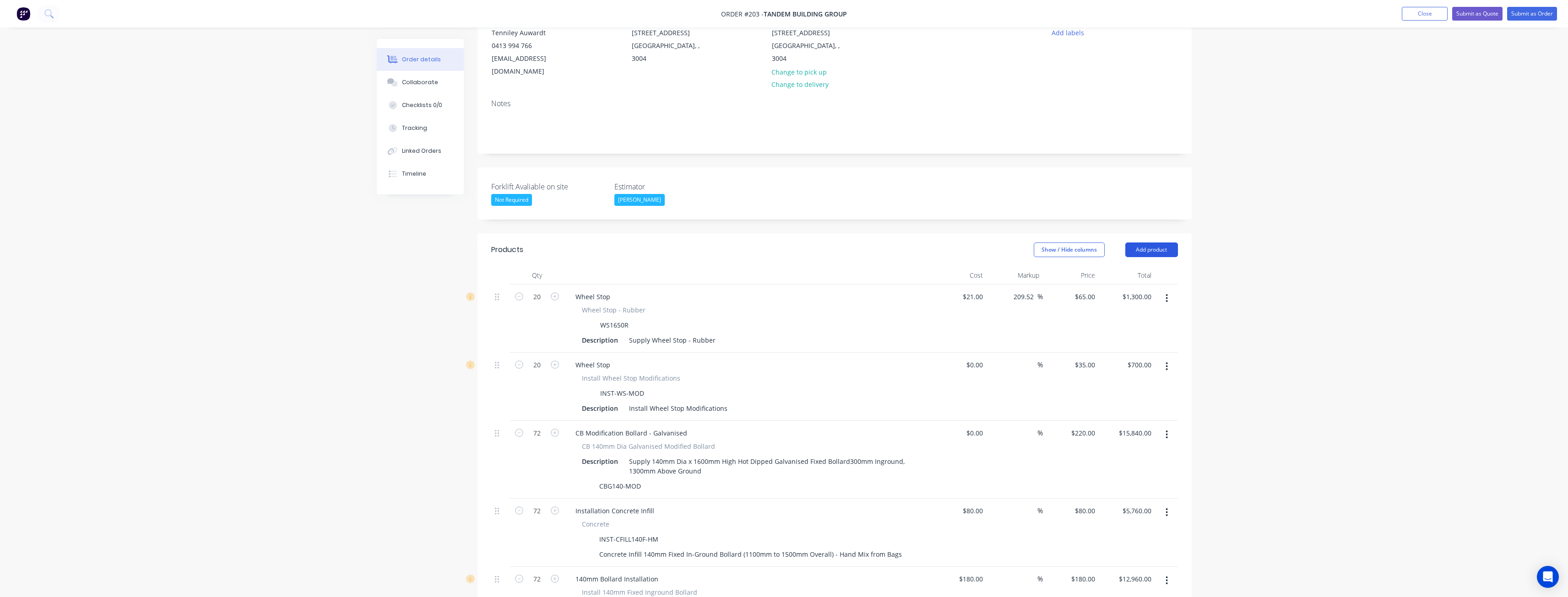
click at [1155, 243] on button "Add product" at bounding box center [1152, 250] width 53 height 15
click at [1130, 266] on div "Product catalogue" at bounding box center [1134, 273] width 70 height 13
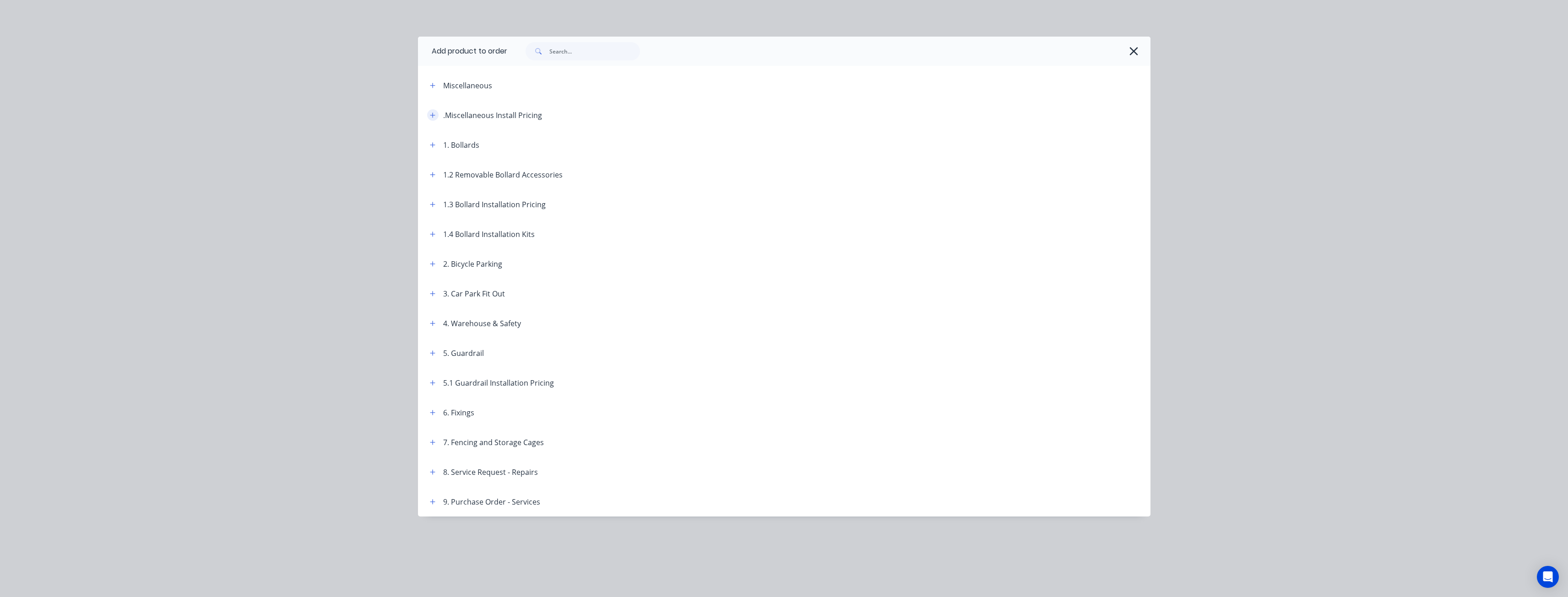
click at [433, 117] on icon "button" at bounding box center [432, 115] width 5 height 5
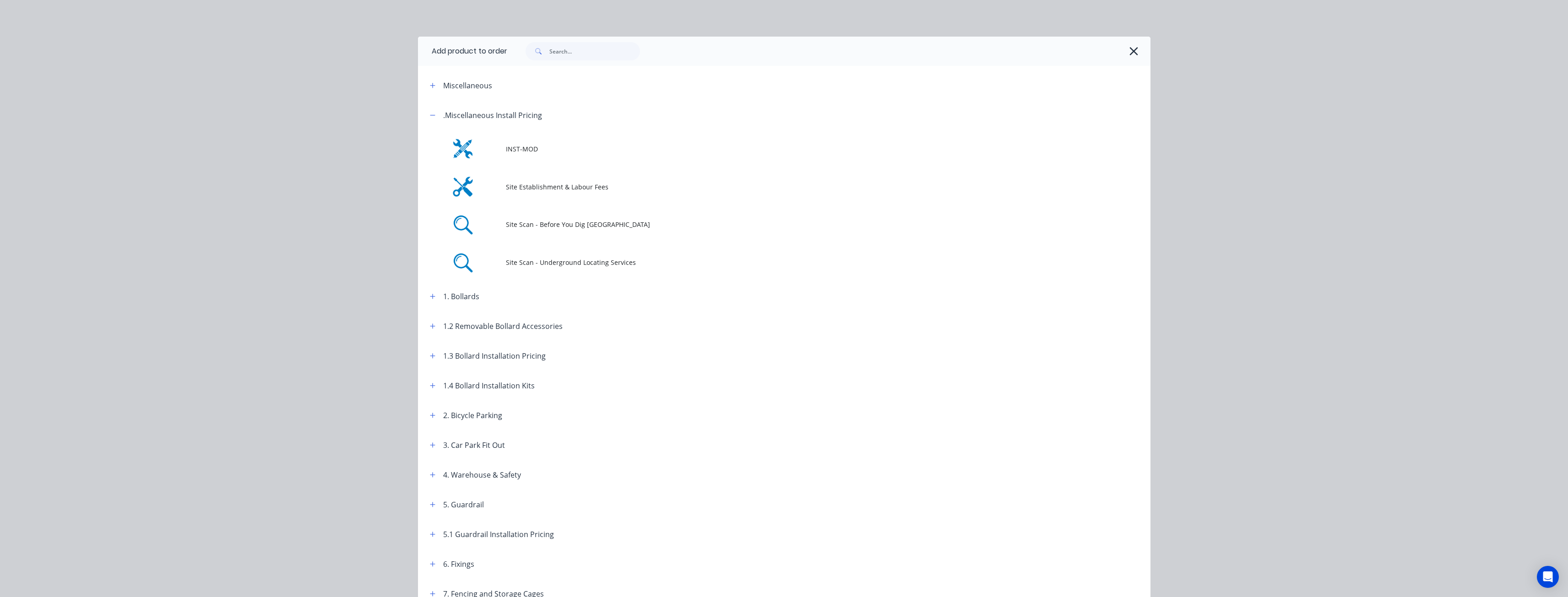
click at [517, 148] on span "INST-MOD" at bounding box center [763, 149] width 515 height 10
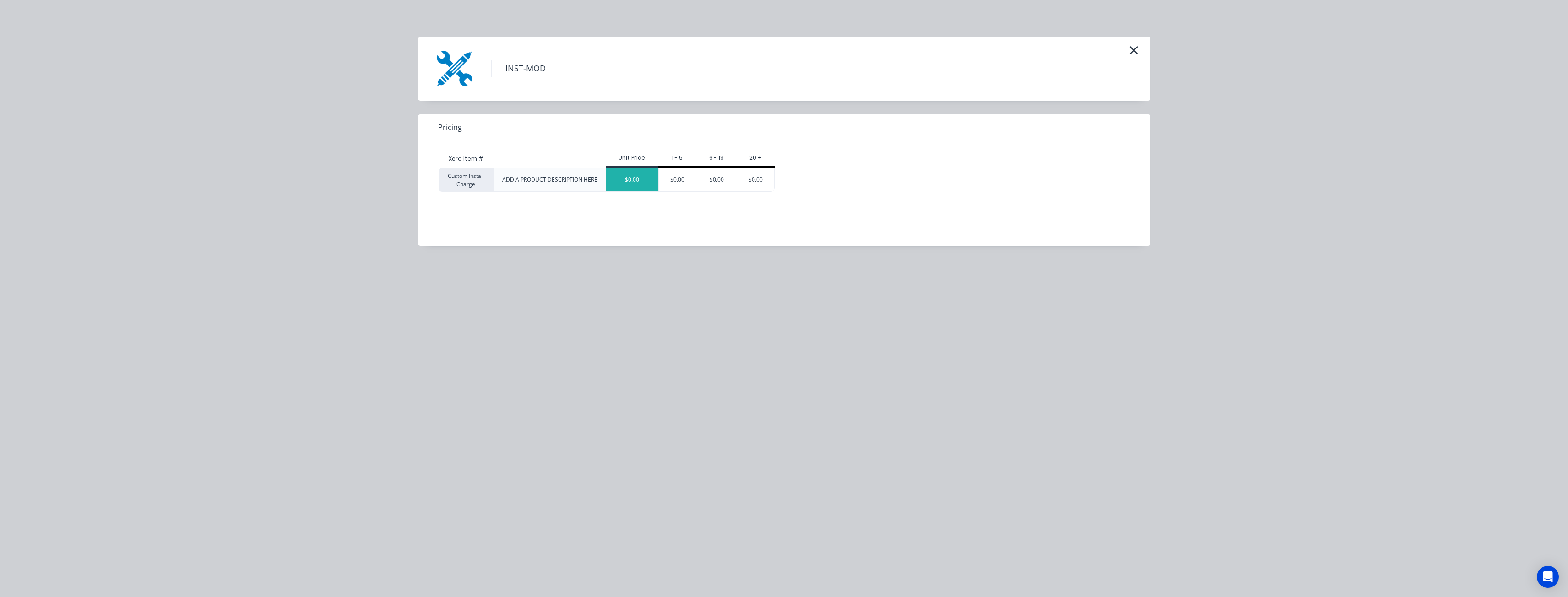
click at [635, 178] on div "$0.00" at bounding box center [631, 180] width 52 height 23
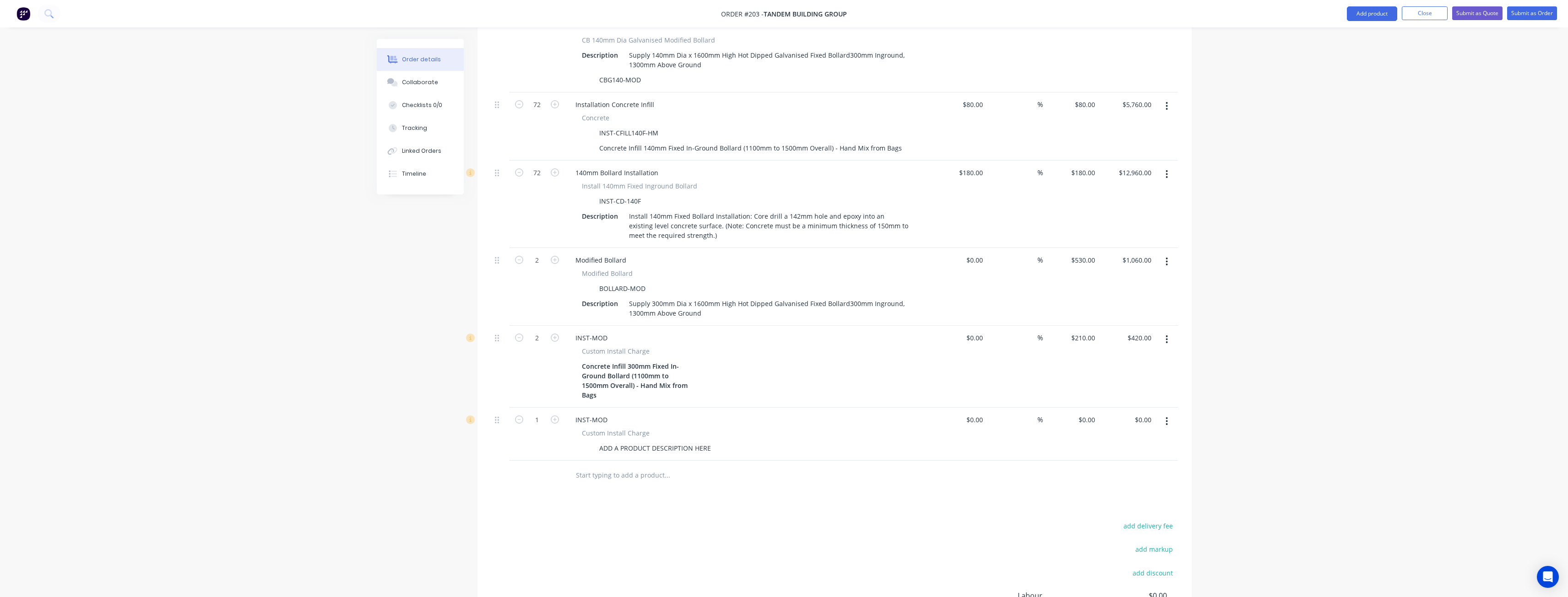
scroll to position [622, 0]
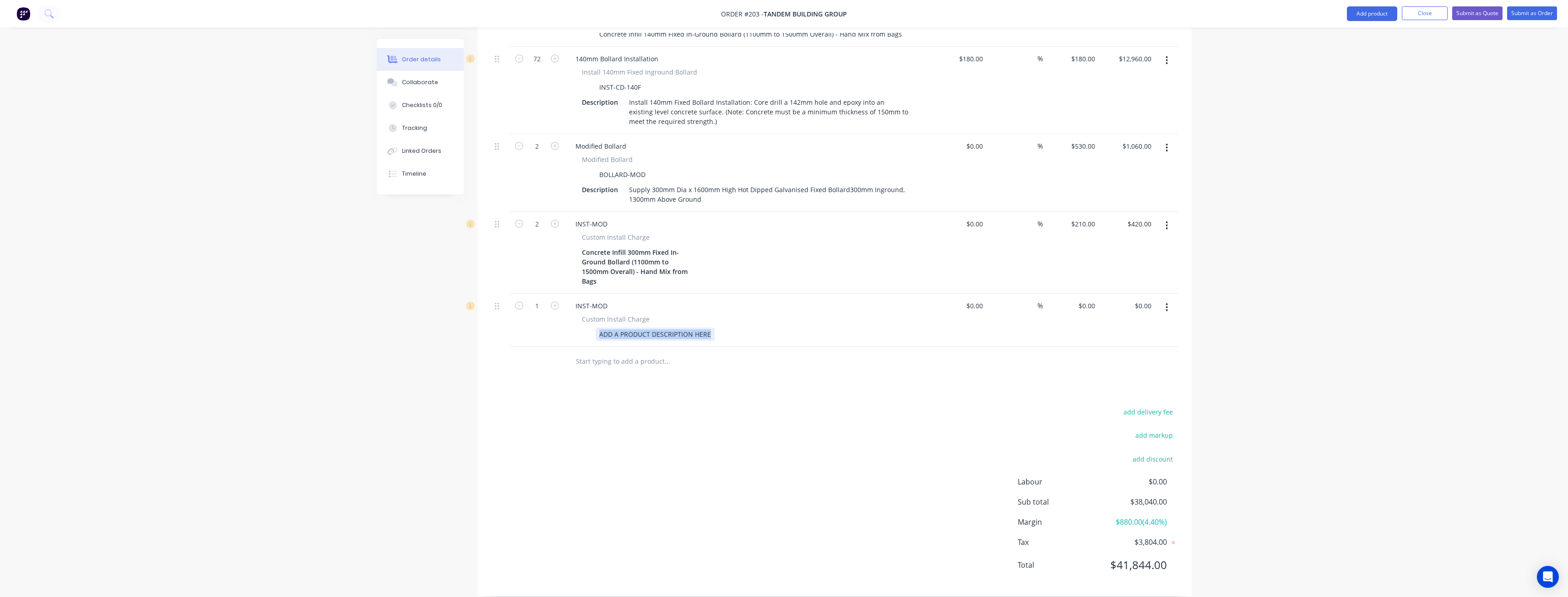
drag, startPoint x: 599, startPoint y: 321, endPoint x: 737, endPoint y: 325, distance: 138.1
click at [737, 328] on div "ADD A PRODUCT DESCRIPTION HERE" at bounding box center [746, 334] width 335 height 13
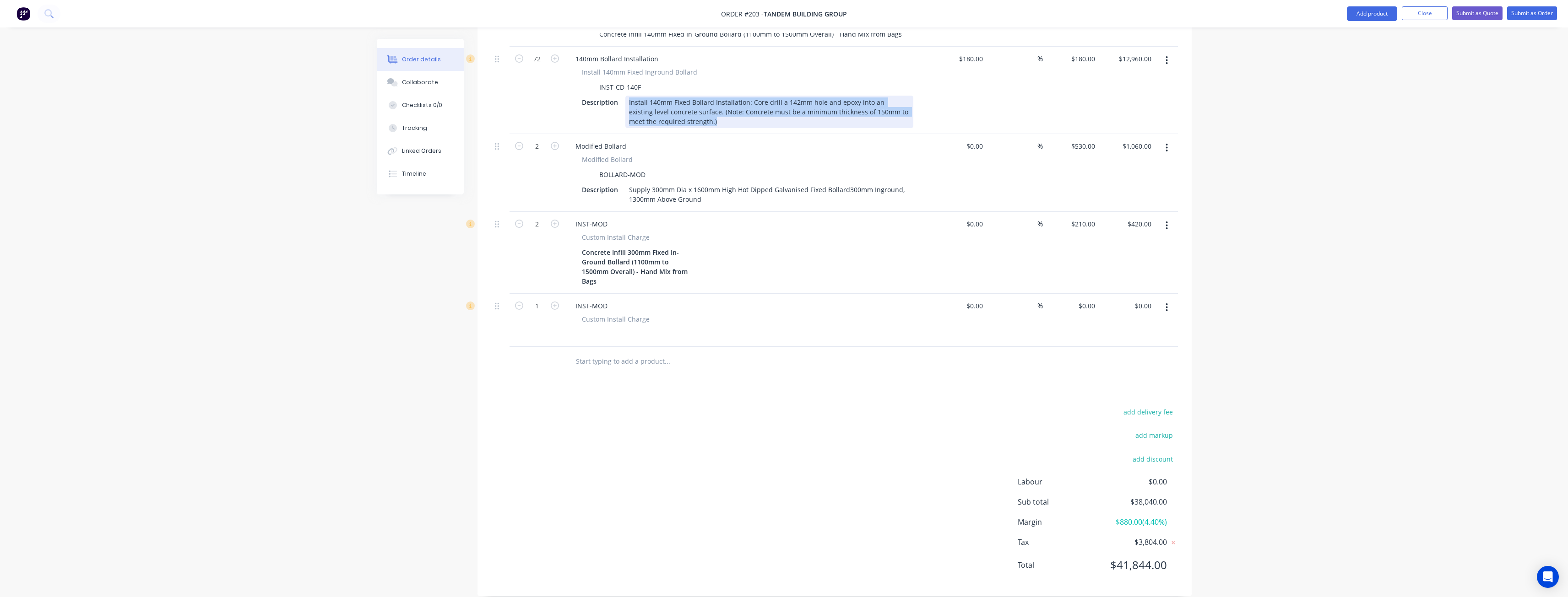
drag, startPoint x: 627, startPoint y: 91, endPoint x: 745, endPoint y: 112, distance: 119.9
click at [745, 112] on div "Install 140mm Fixed Bollard Installation: Core drill a 142mm hole and epoxy int…" at bounding box center [769, 112] width 288 height 32
copy div "Install 140mm Fixed Bollard Installation: Core drill a 142mm hole and epoxy int…"
click at [600, 328] on div at bounding box center [602, 334] width 13 height 13
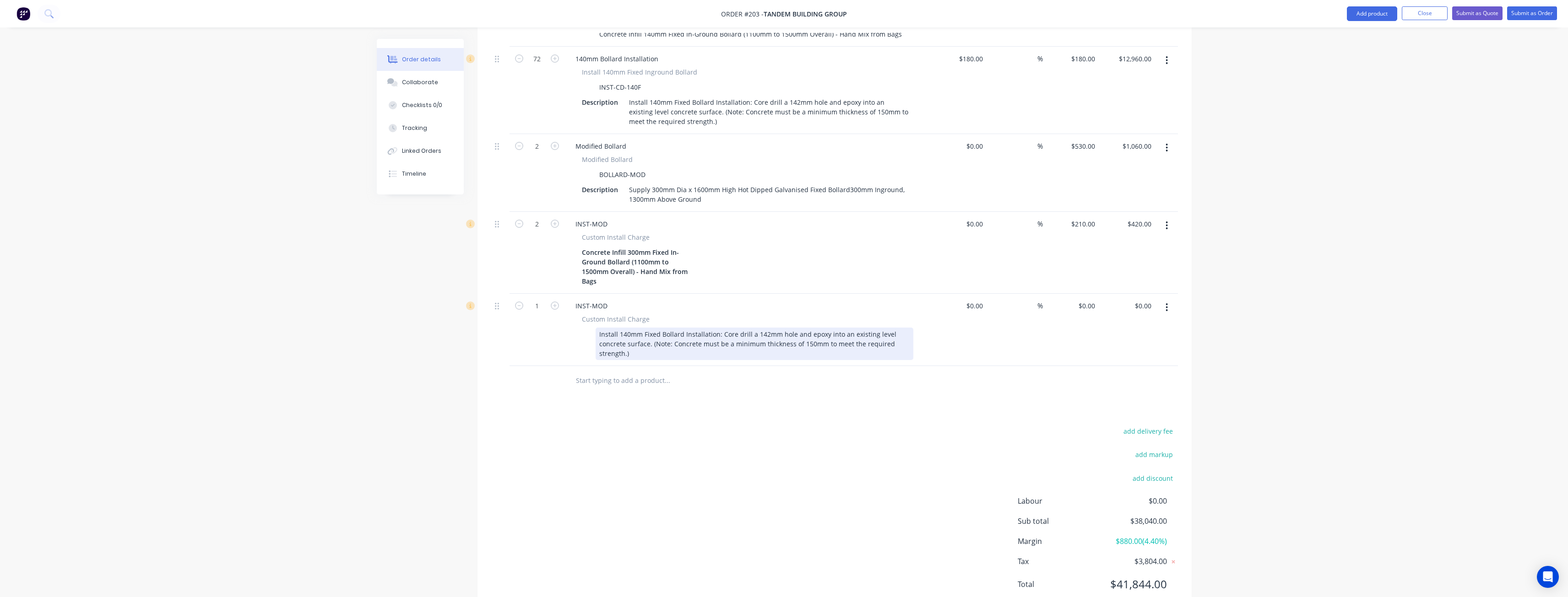
click at [630, 328] on div "Install 140mm Fixed Bollard Installation: Core drill a 142mm hole and epoxy int…" at bounding box center [754, 343] width 318 height 32
click at [744, 391] on div "Products Show / Hide columns Add product Qty Cost Markup Price Total 20 Wheel S…" at bounding box center [834, 164] width 714 height 903
click at [1089, 299] on input "0" at bounding box center [1093, 306] width 10 height 13
type input "$380.00"
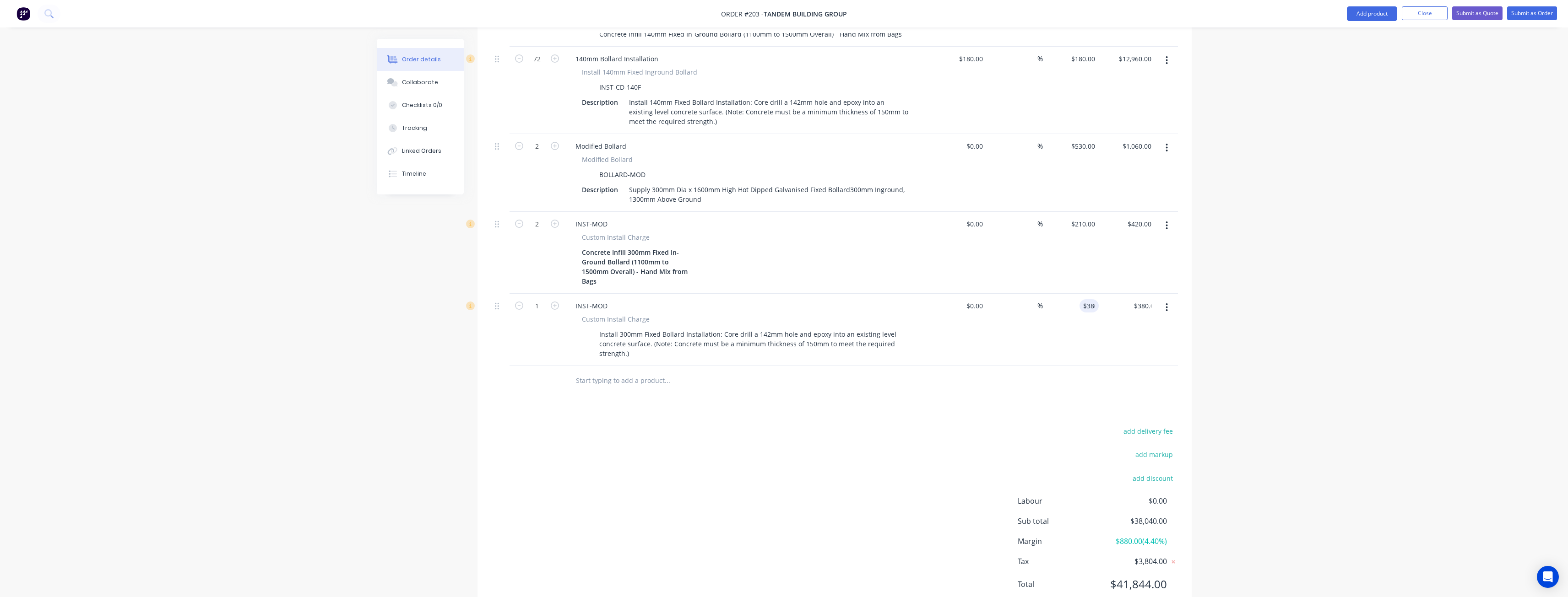
click at [747, 445] on div "add delivery fee add markup add discount Labour $0.00 Sub total $38,040.00 Marg…" at bounding box center [834, 513] width 686 height 177
type input "2"
type input "$760.00"
click at [654, 425] on div "add delivery fee add markup add discount Labour $0.00 Sub total $38,420.00 Marg…" at bounding box center [834, 513] width 686 height 177
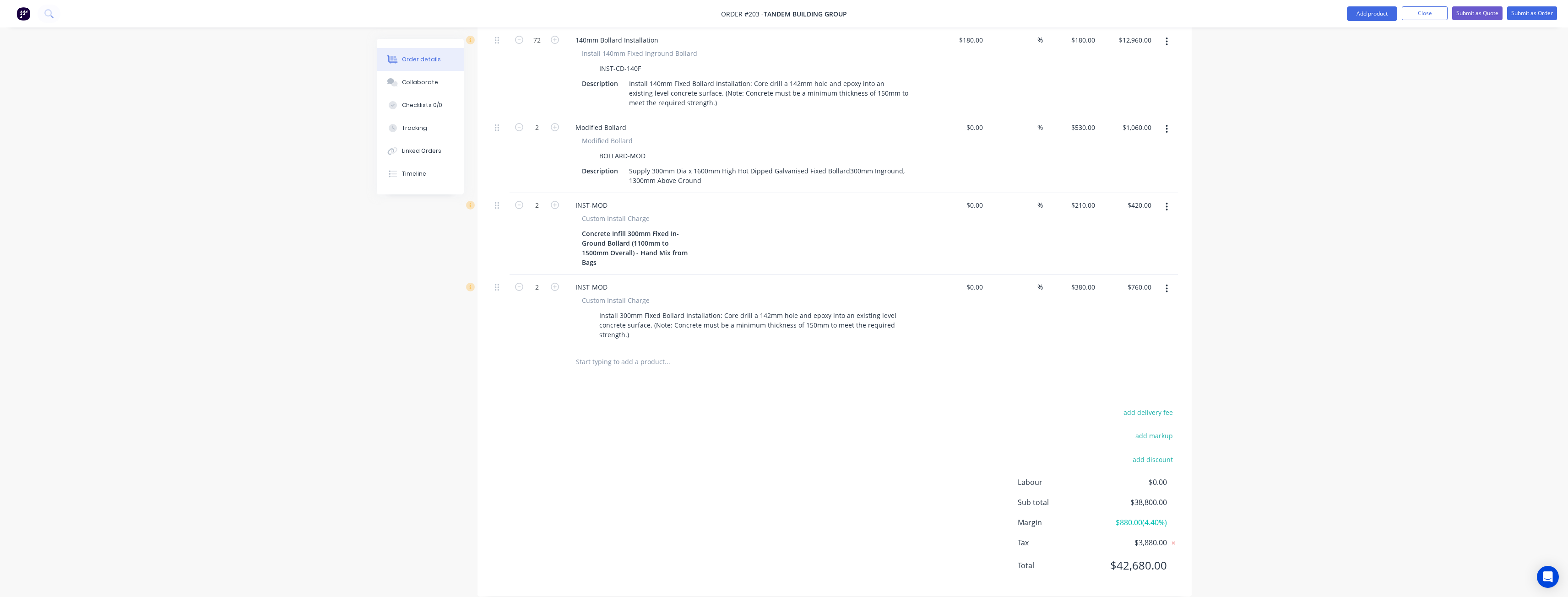
scroll to position [641, 0]
click at [622, 353] on input "text" at bounding box center [667, 362] width 183 height 18
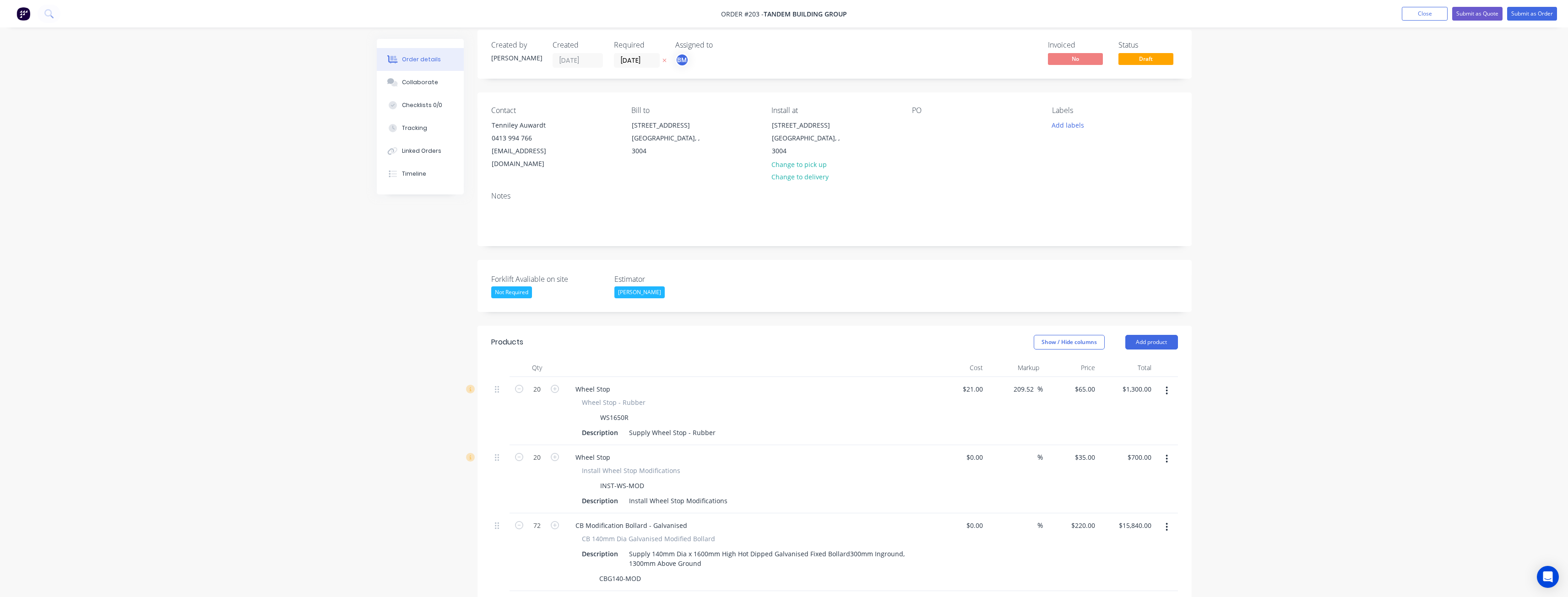
scroll to position [0, 0]
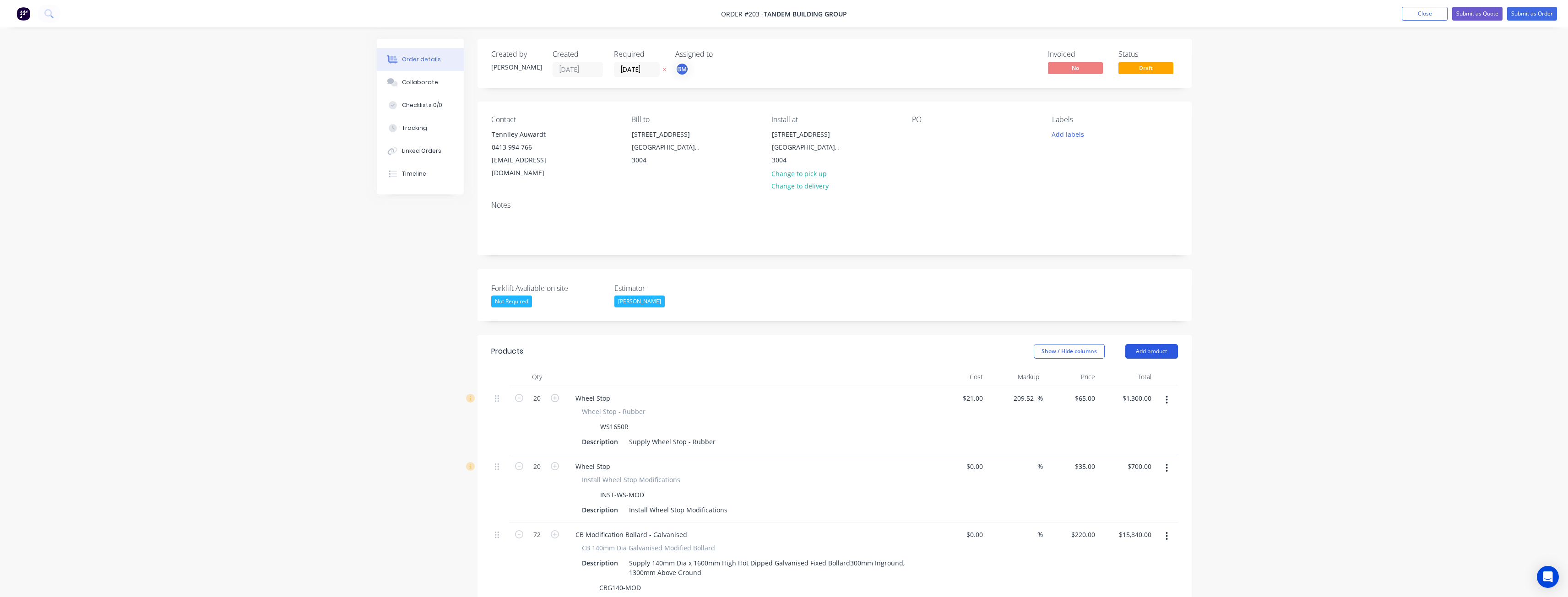
click at [1151, 344] on button "Add product" at bounding box center [1152, 351] width 53 height 15
click at [1124, 368] on div "Product catalogue" at bounding box center [1134, 375] width 70 height 13
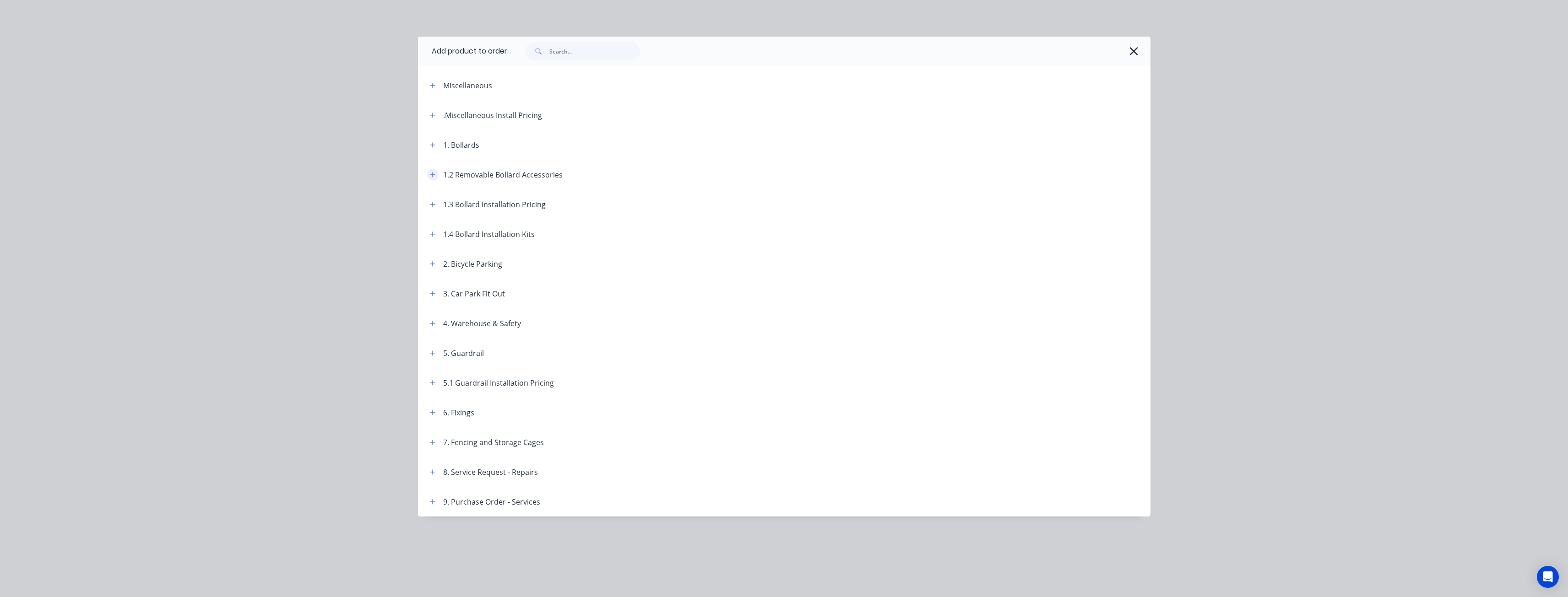
click at [435, 172] on icon "button" at bounding box center [432, 175] width 6 height 6
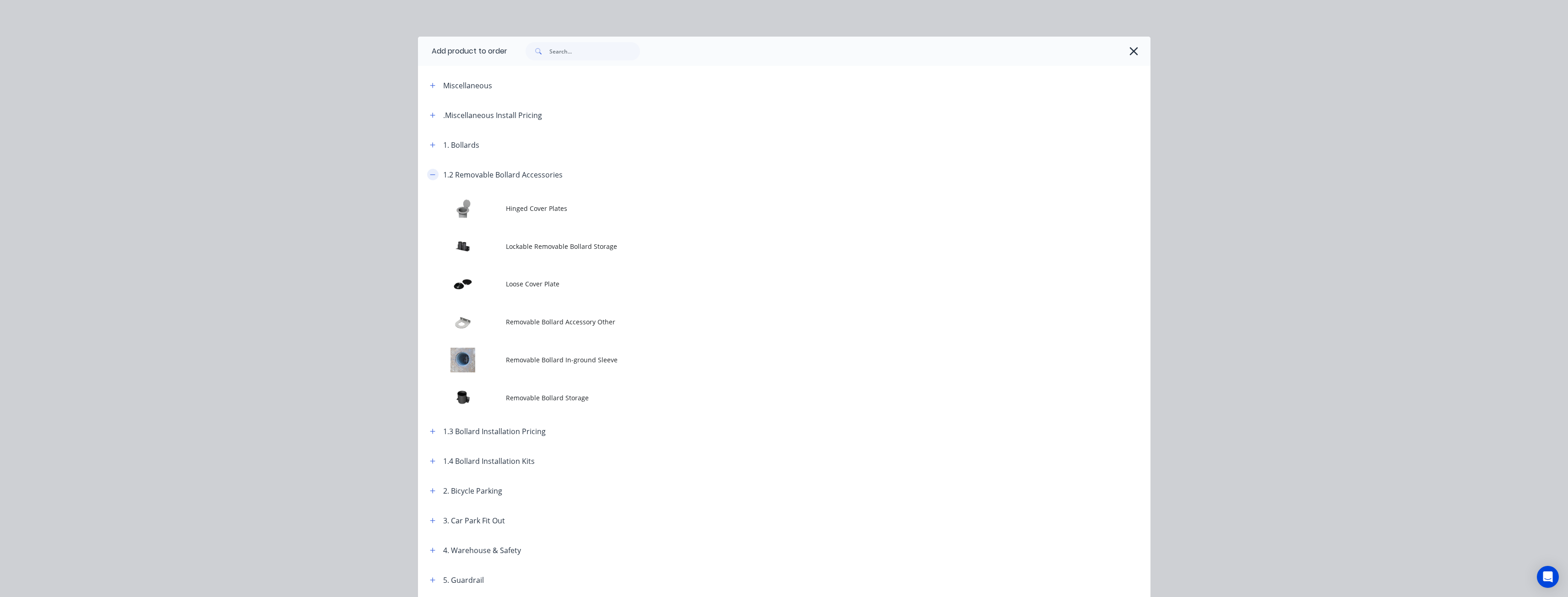
click at [435, 172] on button "button" at bounding box center [433, 174] width 12 height 12
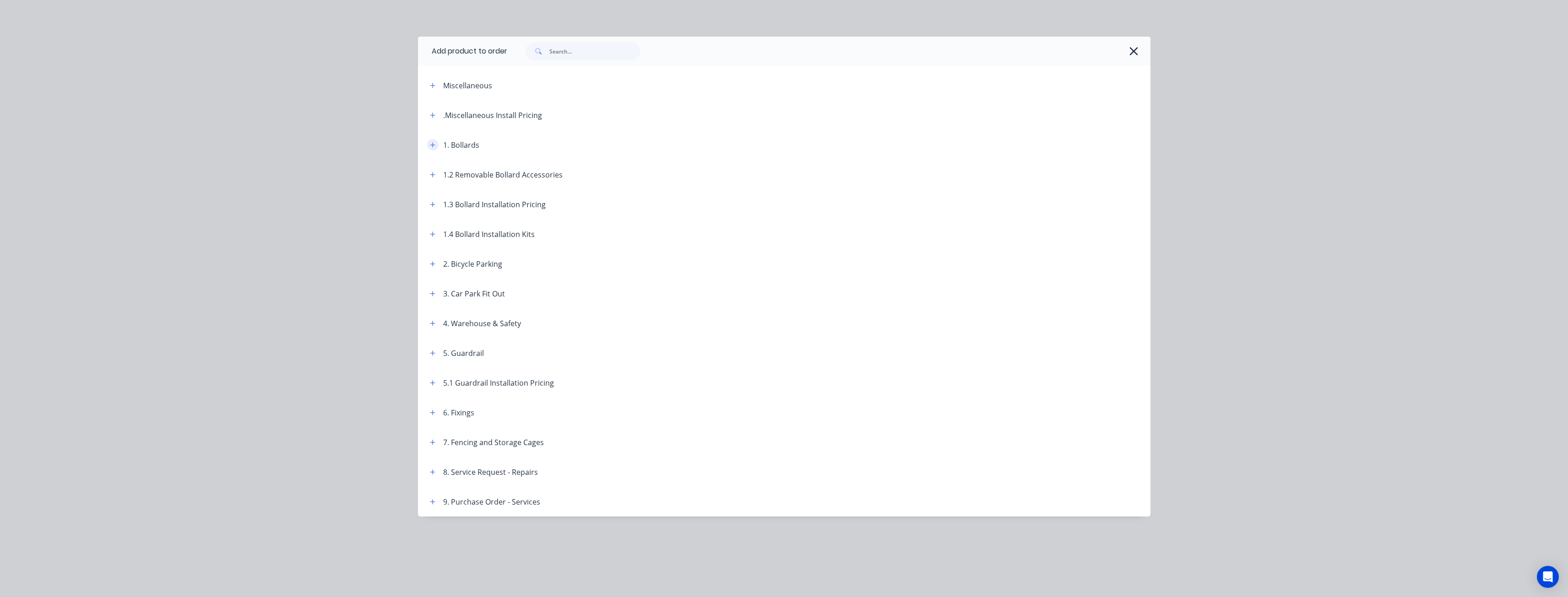
click at [433, 144] on icon "button" at bounding box center [432, 145] width 6 height 6
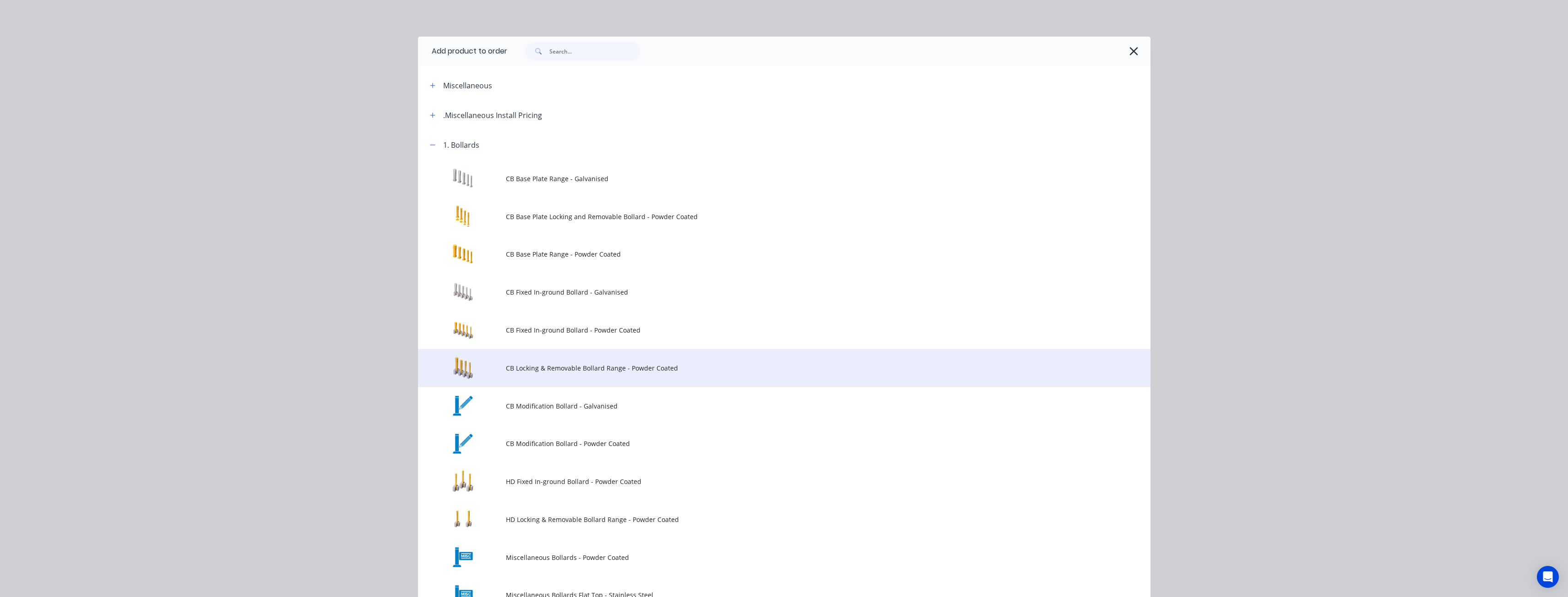
click at [513, 365] on span "CB Locking & Removable Bollard Range - Powder Coated" at bounding box center [763, 368] width 515 height 10
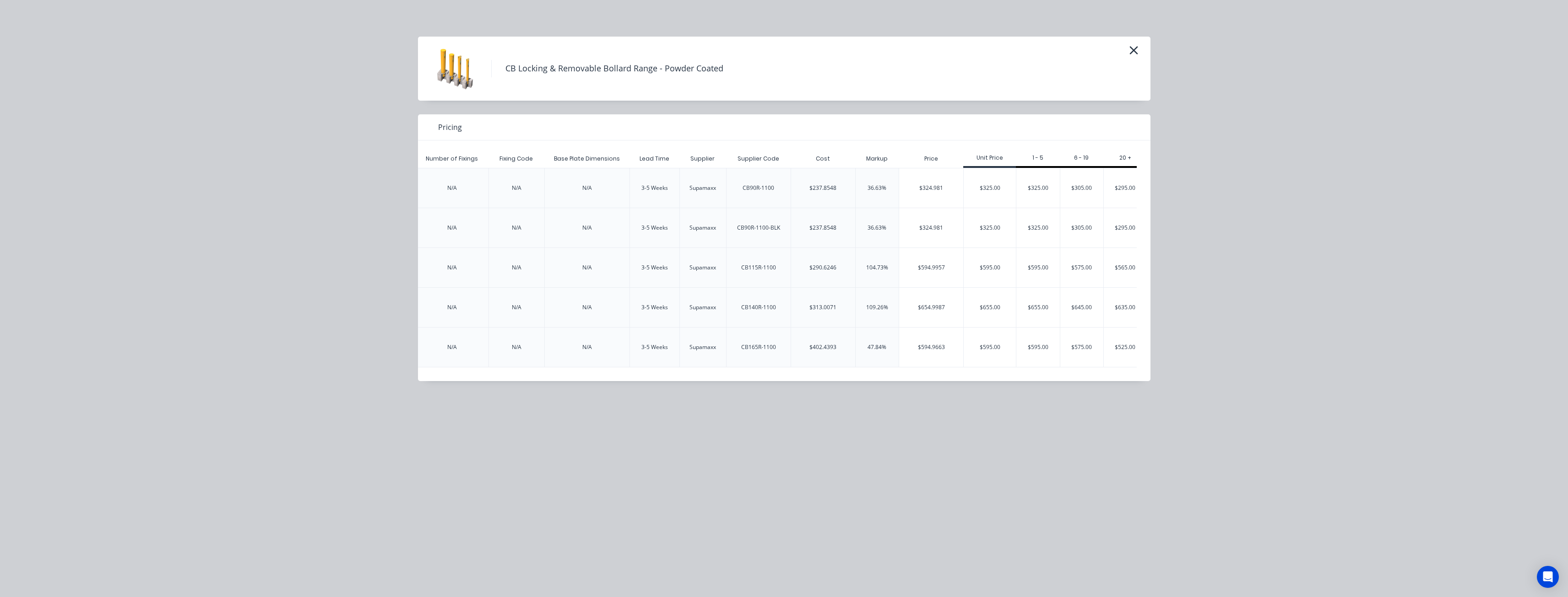
scroll to position [0, 1572]
click at [1027, 176] on div "$325.00" at bounding box center [1027, 188] width 43 height 39
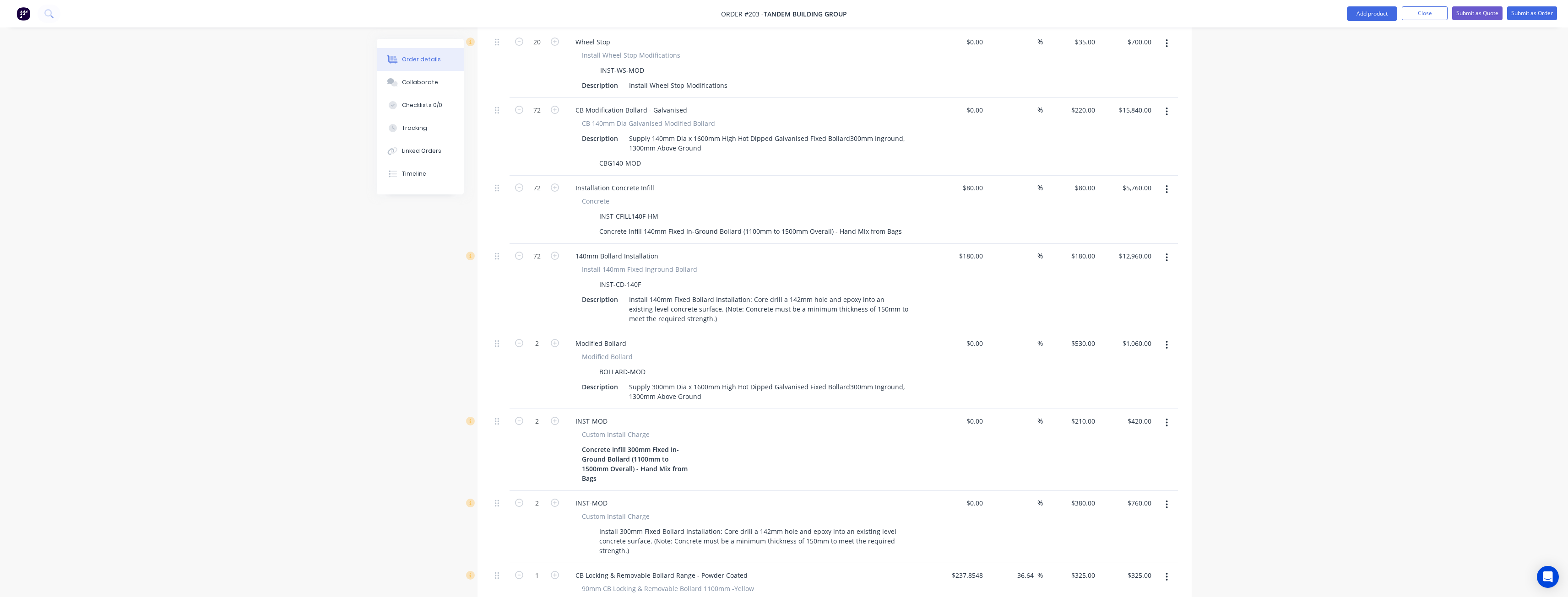
scroll to position [640, 0]
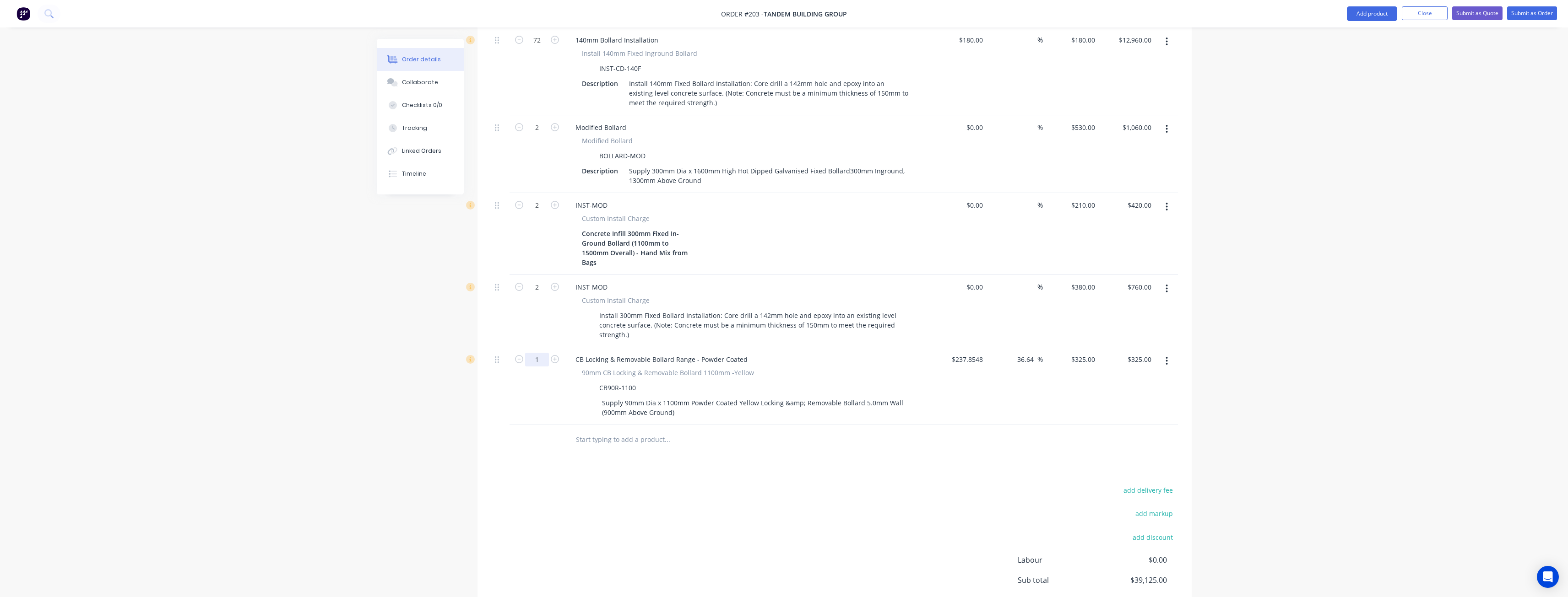
type input "6"
type input "$1,950.00"
click at [553, 487] on div "add delivery fee add markup add discount Labour $0.00 Sub total $39,125.00 Marg…" at bounding box center [834, 572] width 686 height 177
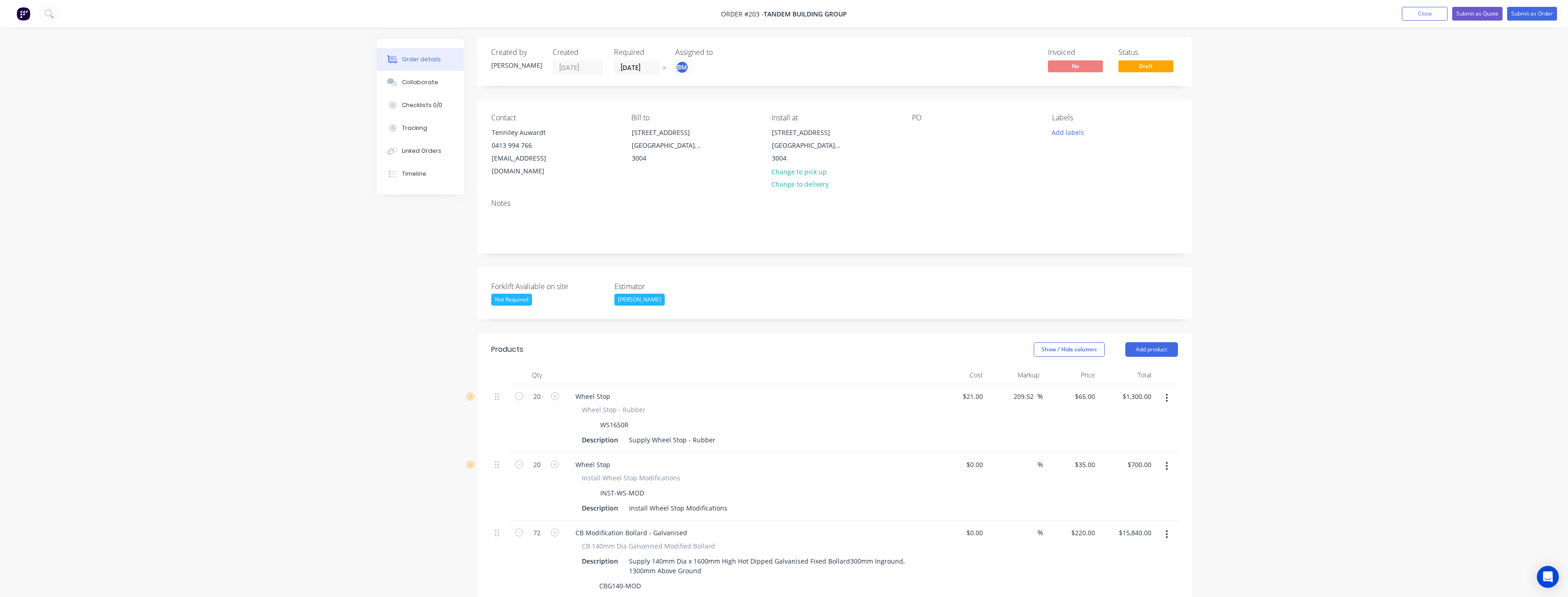
scroll to position [0, 0]
click at [1146, 344] on button "Add product" at bounding box center [1152, 351] width 53 height 15
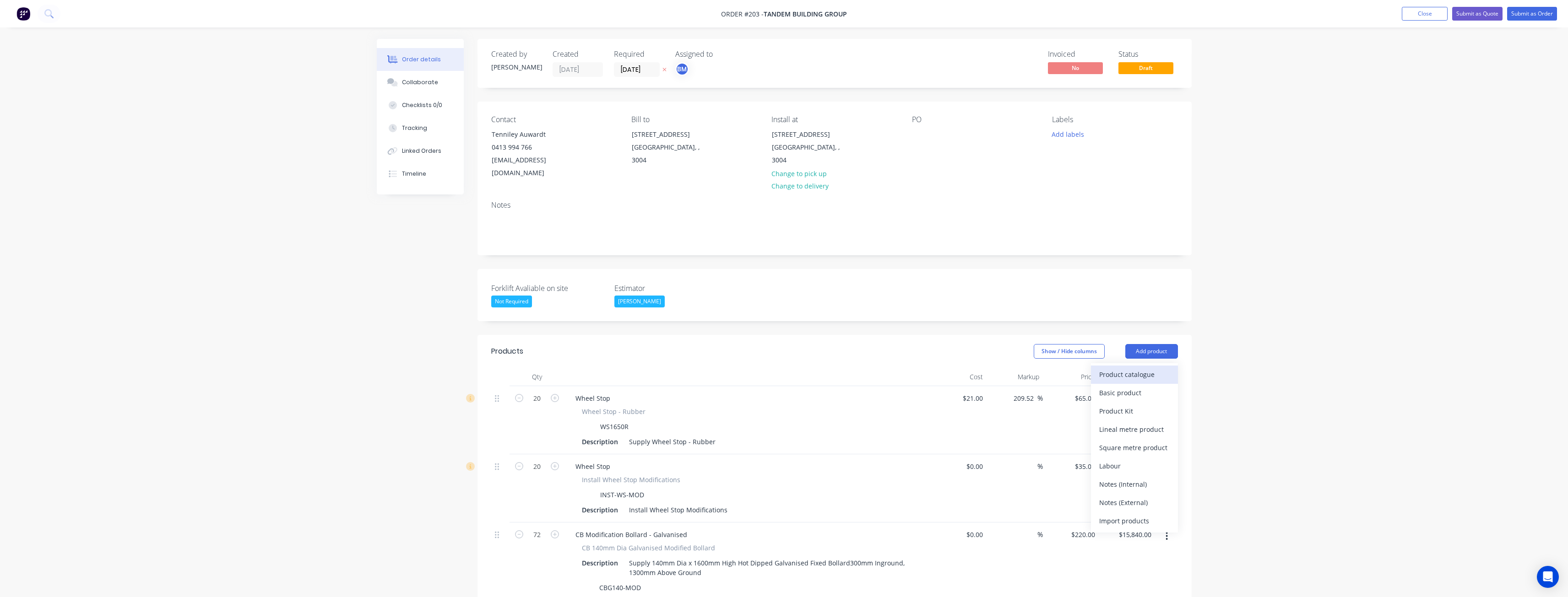
click at [1127, 368] on div "Product catalogue" at bounding box center [1134, 375] width 70 height 13
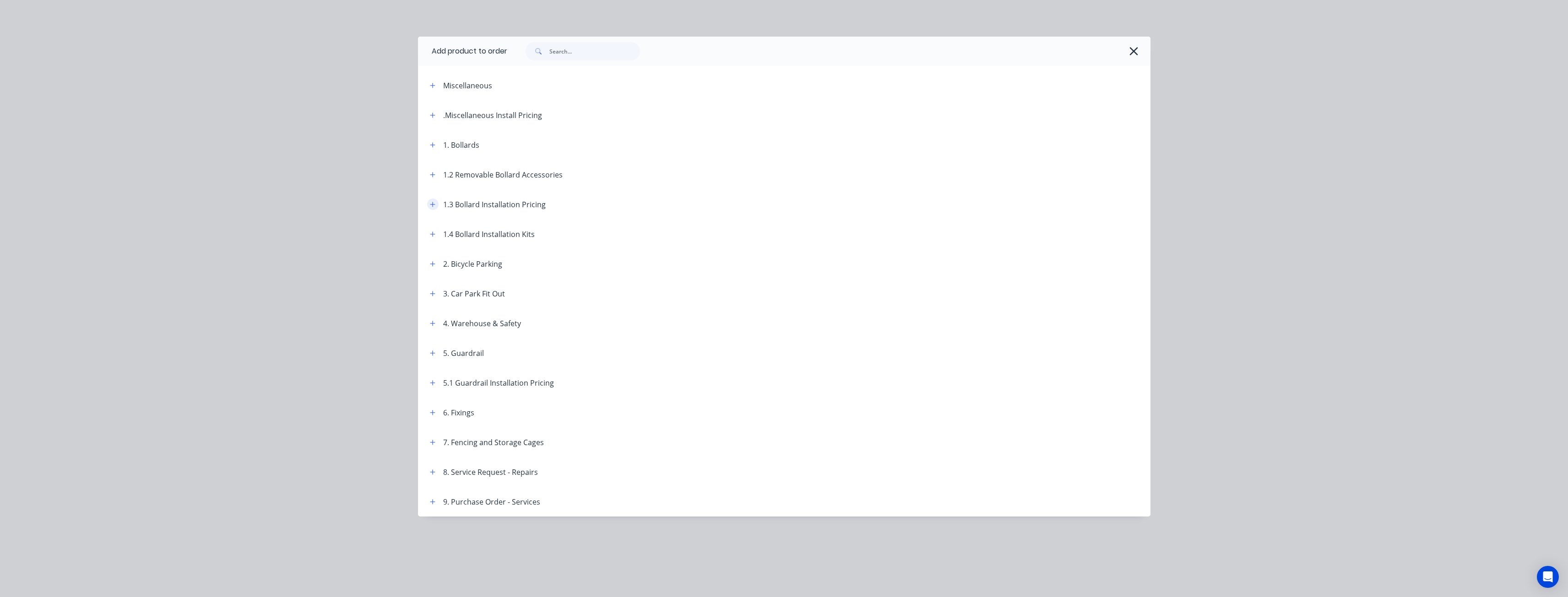
click at [430, 204] on icon "button" at bounding box center [432, 204] width 5 height 5
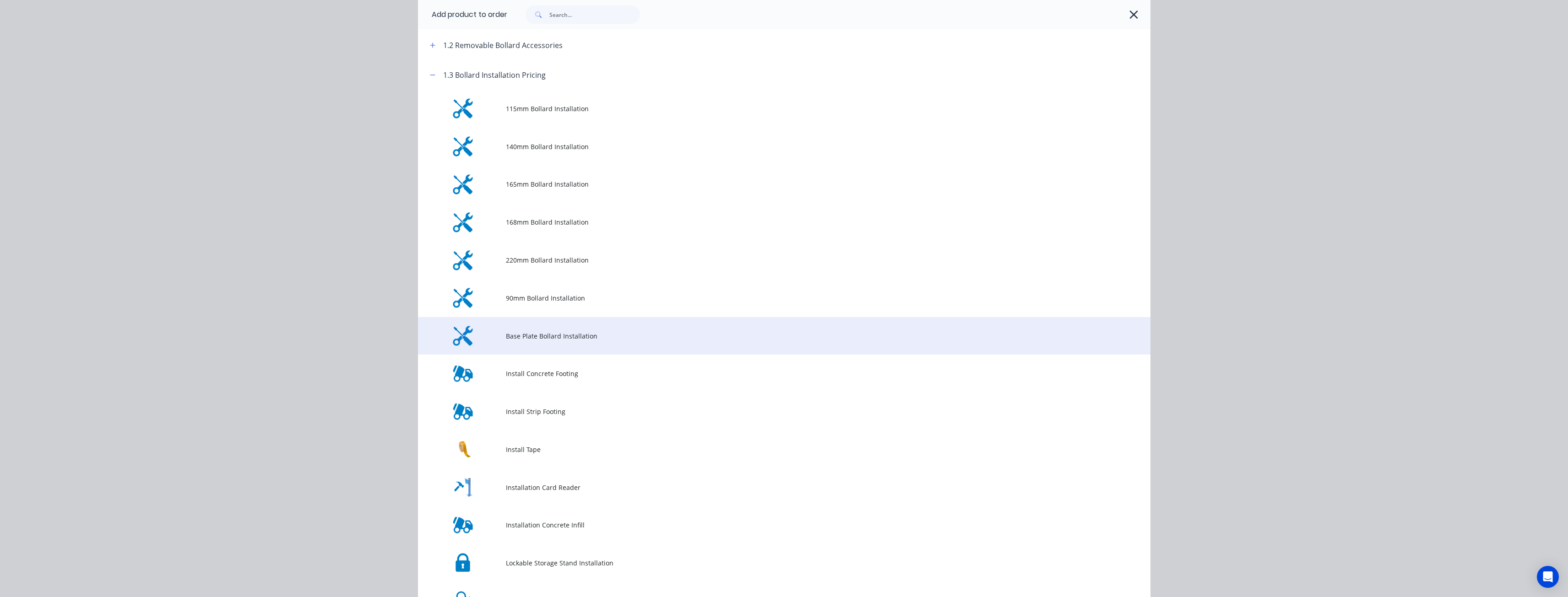
scroll to position [92, 0]
click at [506, 334] on span "90mm Bollard Installation" at bounding box center [763, 336] width 515 height 10
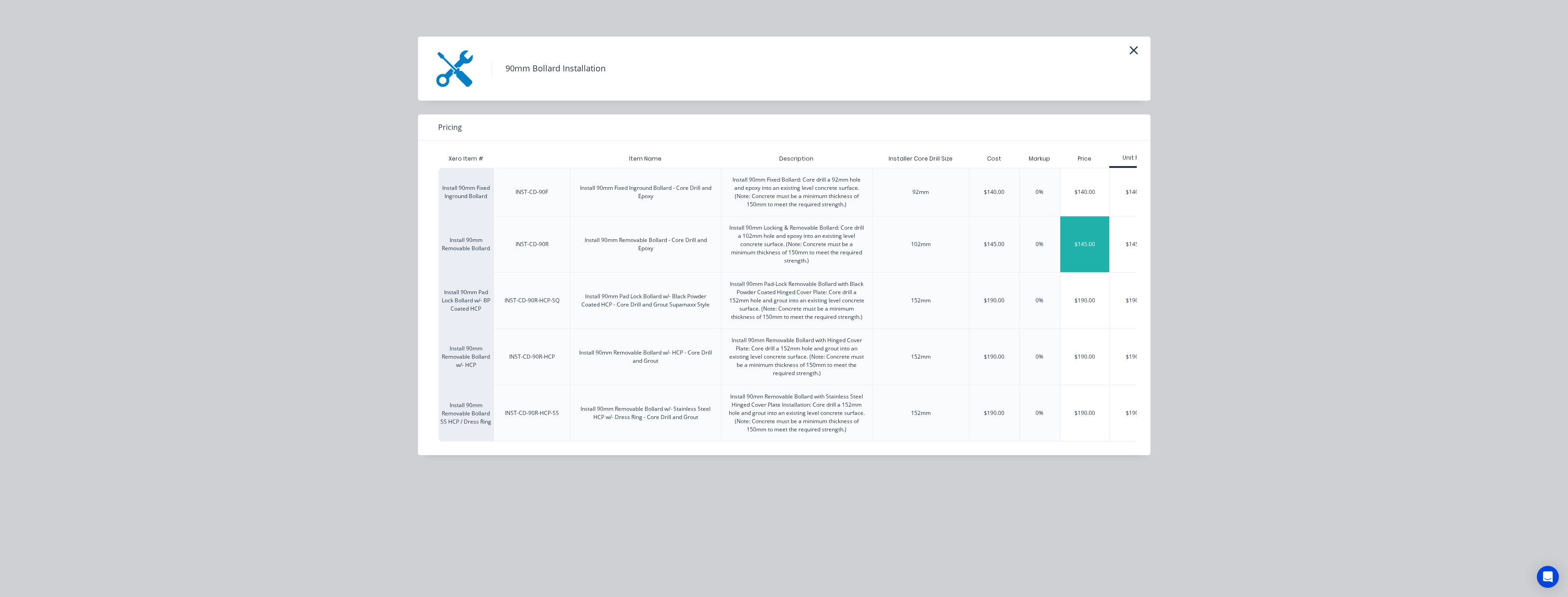
click at [1094, 233] on div "$145.00" at bounding box center [1084, 244] width 50 height 56
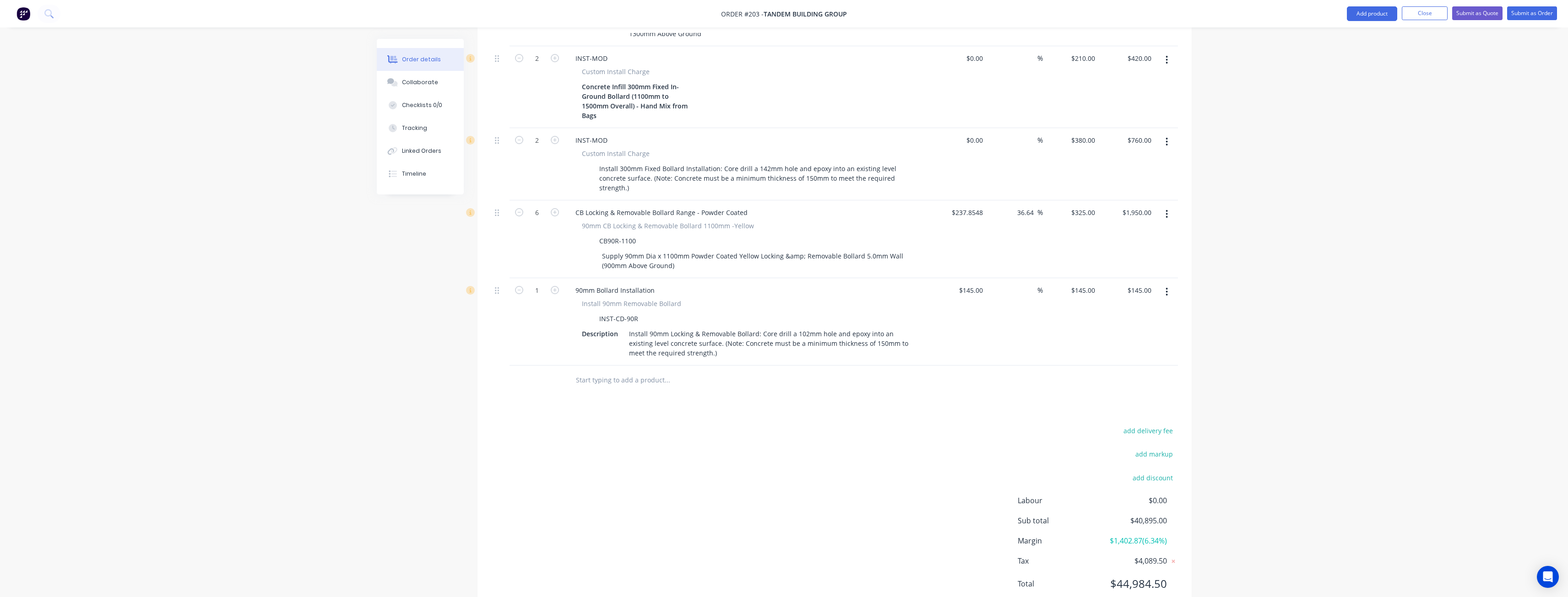
scroll to position [806, 0]
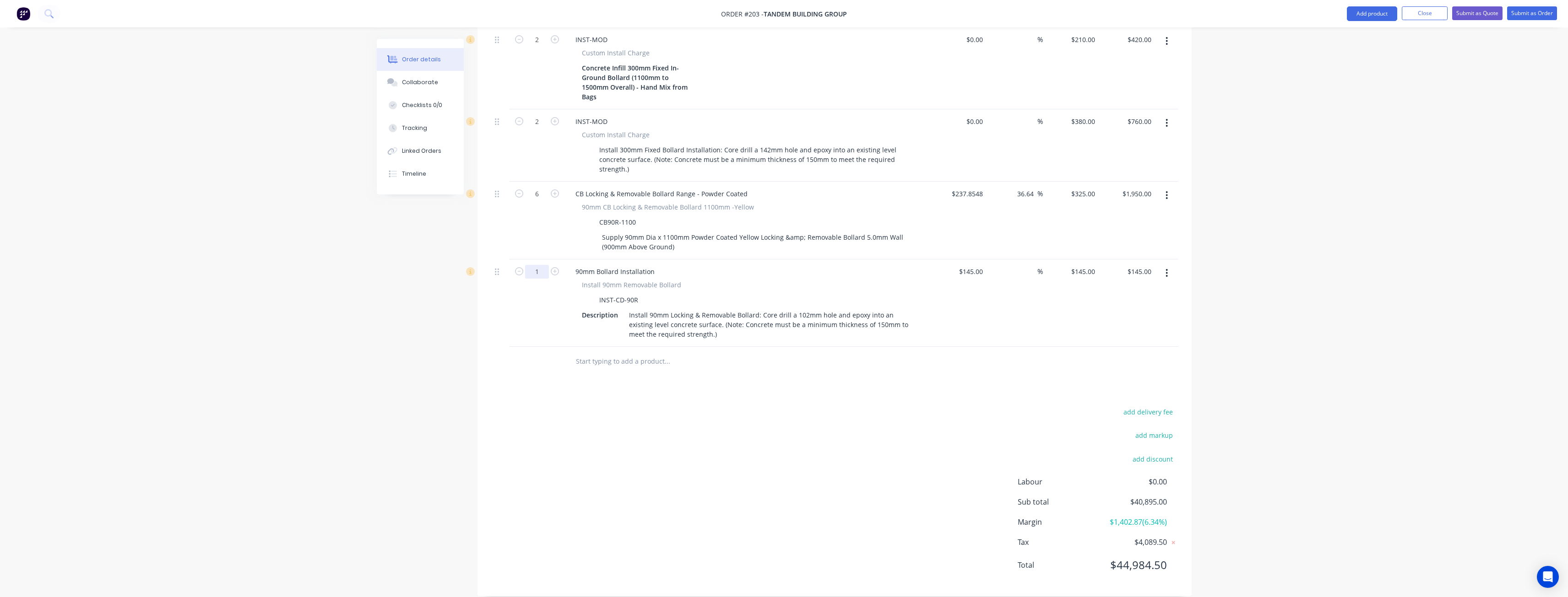
type input "6"
type input "$870.00"
click at [551, 383] on div "Products Show / Hide columns Add product Qty Cost Markup Price Total 20 Wheel S…" at bounding box center [834, 62] width 714 height 1068
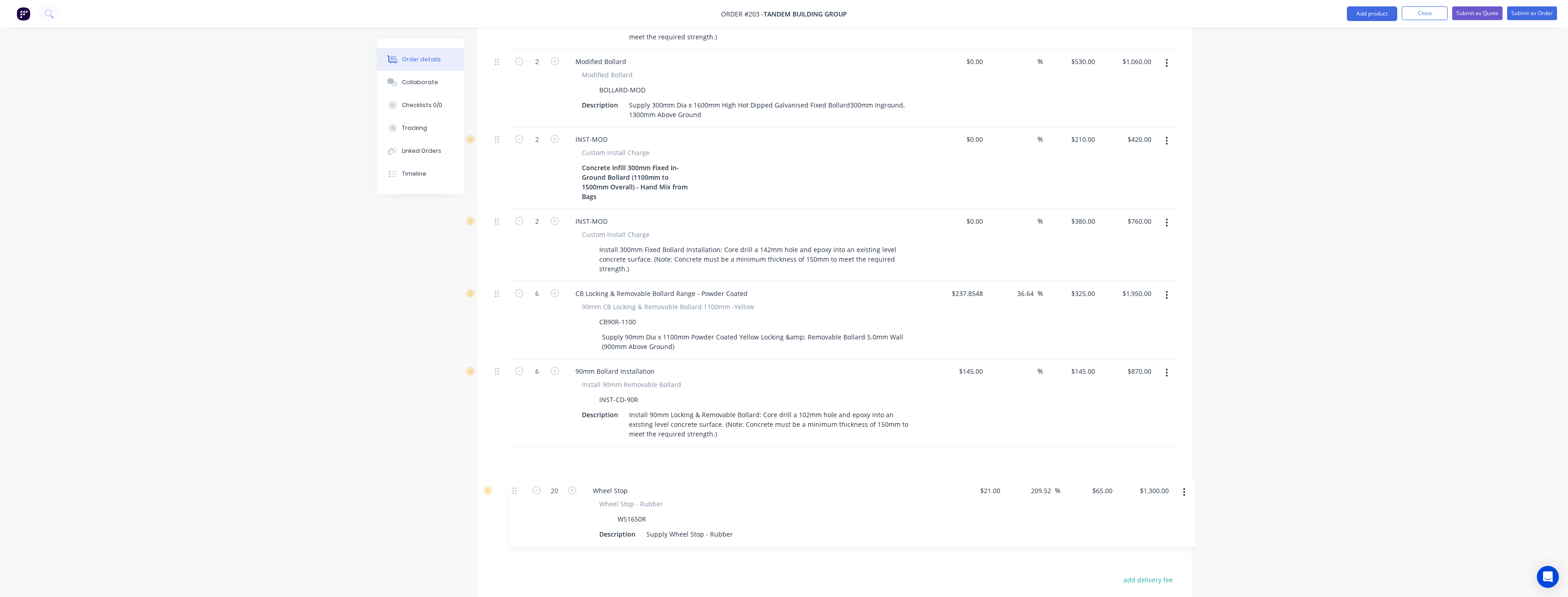
scroll to position [656, 0]
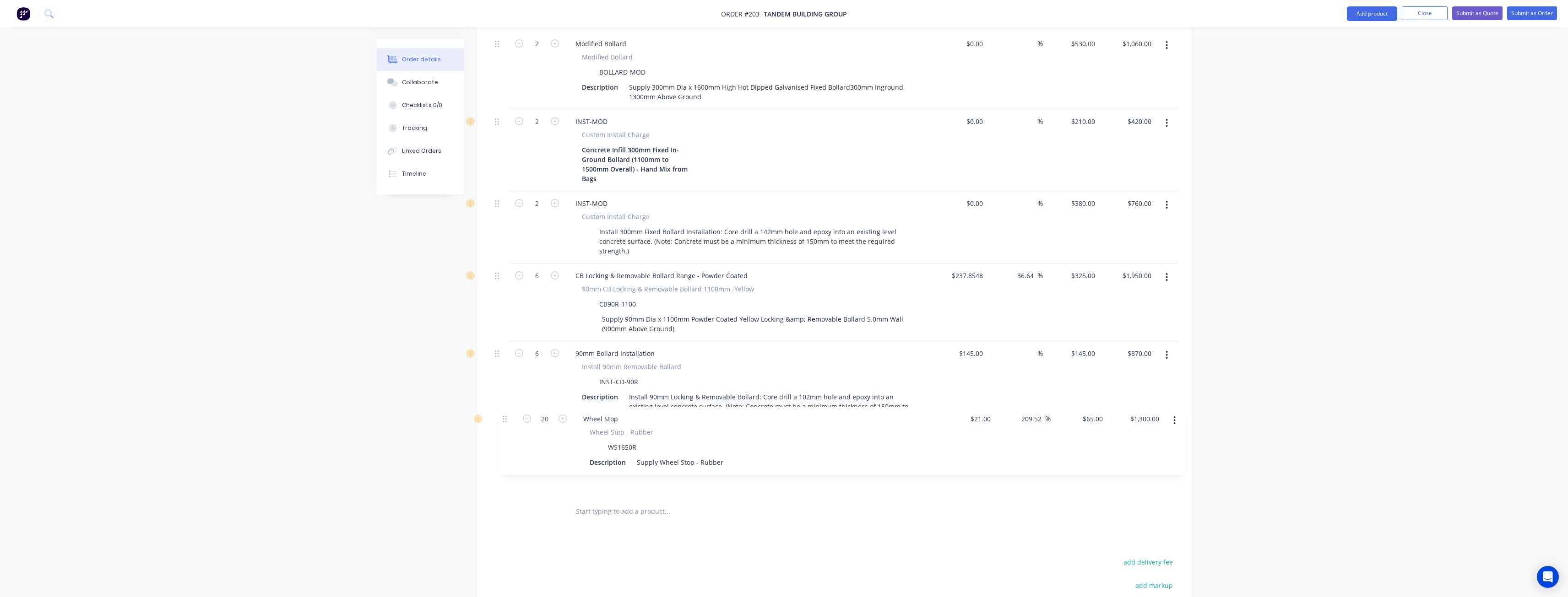
drag, startPoint x: 498, startPoint y: 175, endPoint x: 506, endPoint y: 424, distance: 249.1
click at [506, 424] on div "20 Wheel Stop Wheel Stop - Rubber WS1650R Description Supply Wheel Stop - Rubbe…" at bounding box center [834, 113] width 686 height 767
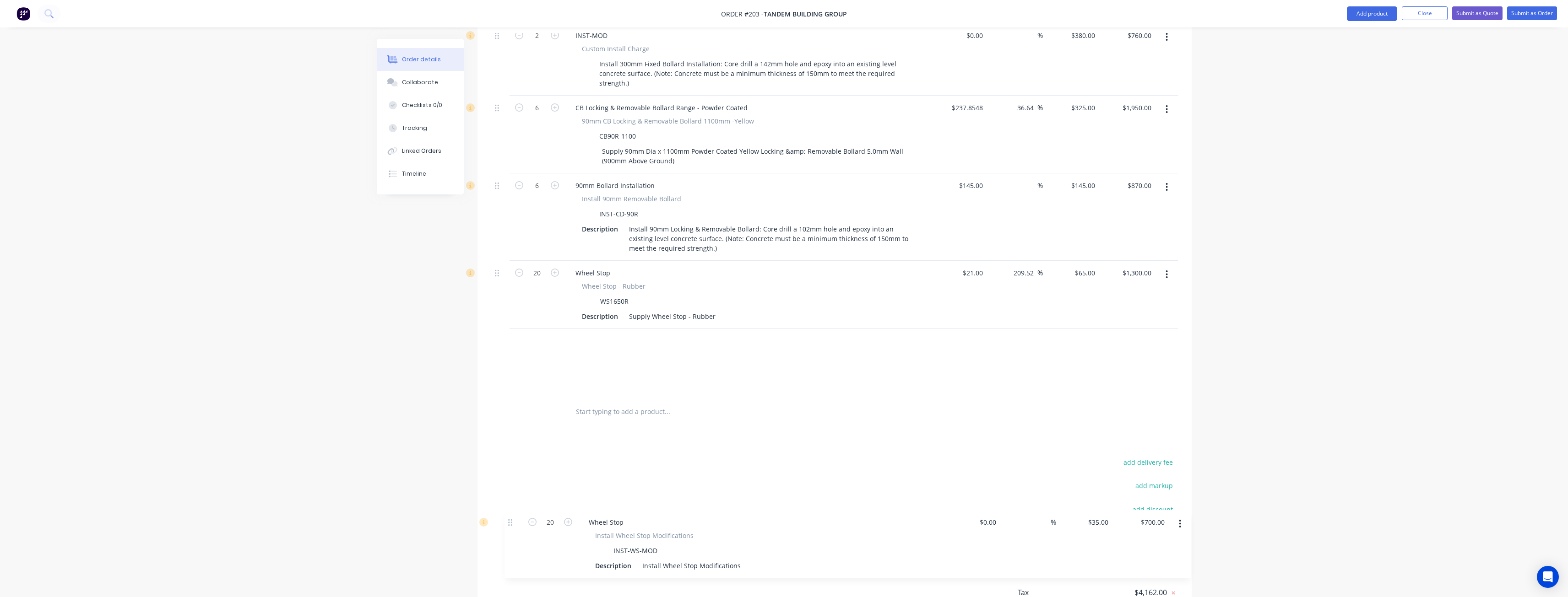
scroll to position [806, 0]
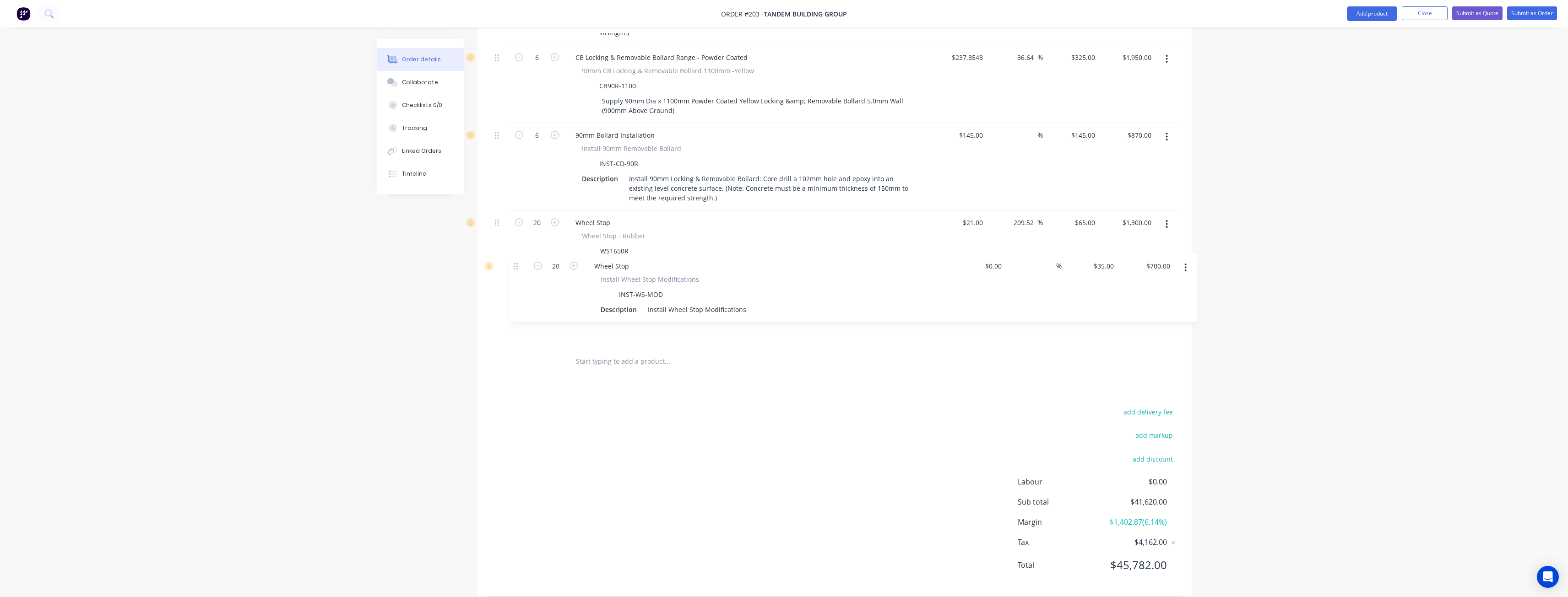
drag, startPoint x: 498, startPoint y: 145, endPoint x: 518, endPoint y: 273, distance: 129.6
click at [606, 353] on input "text" at bounding box center [667, 362] width 183 height 18
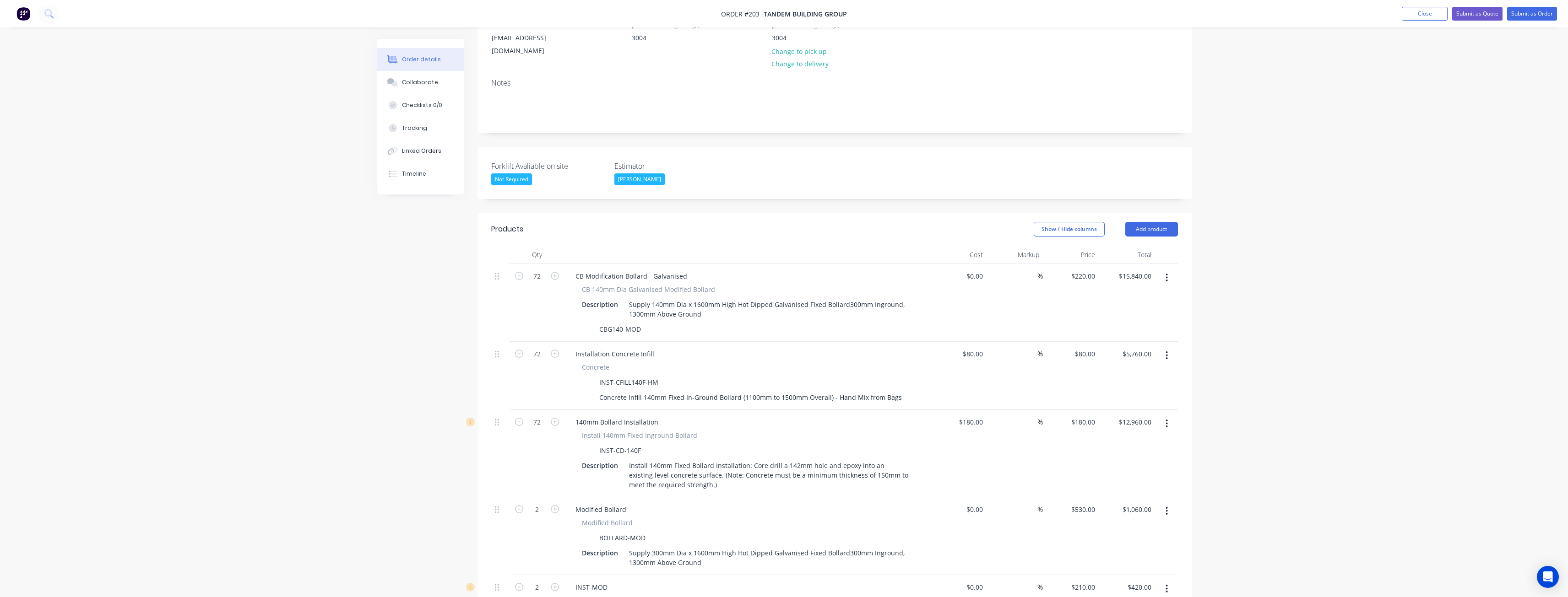
scroll to position [120, 0]
click at [1146, 224] on button "Add product" at bounding box center [1152, 232] width 53 height 15
click at [1136, 248] on div "Product catalogue" at bounding box center [1134, 255] width 70 height 13
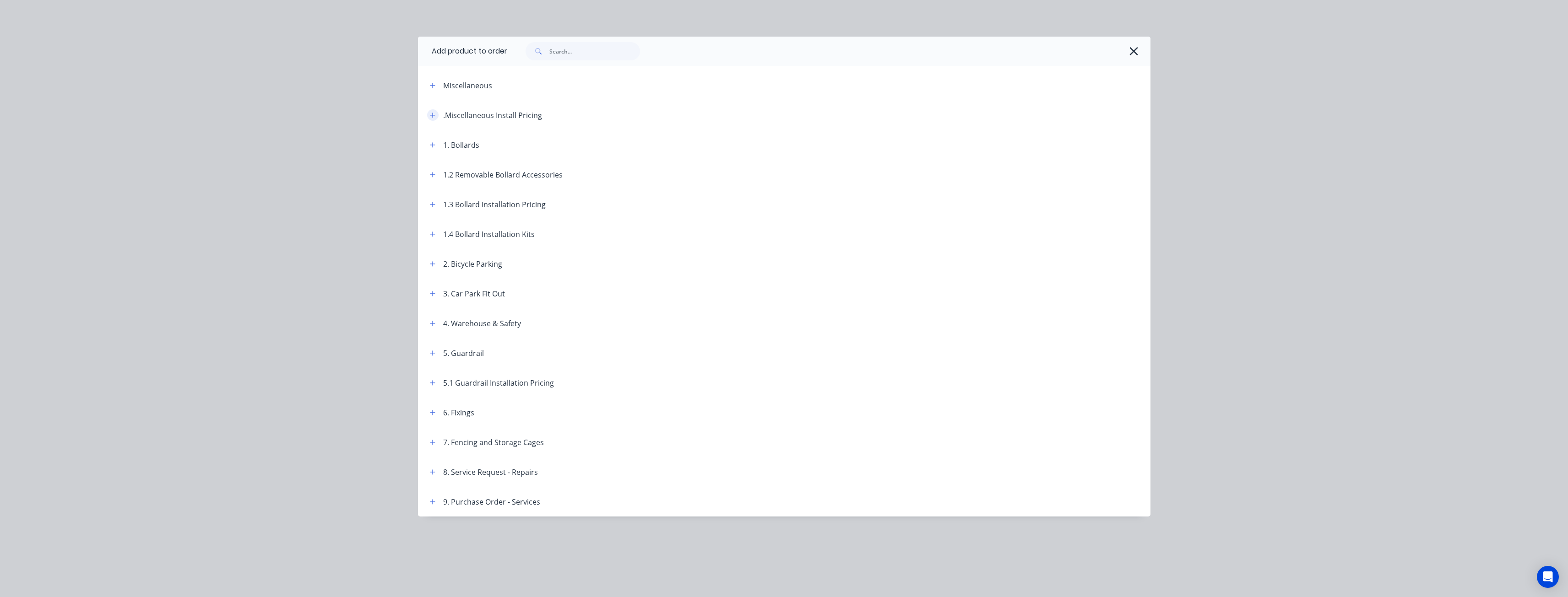
click at [431, 117] on icon "button" at bounding box center [432, 115] width 6 height 6
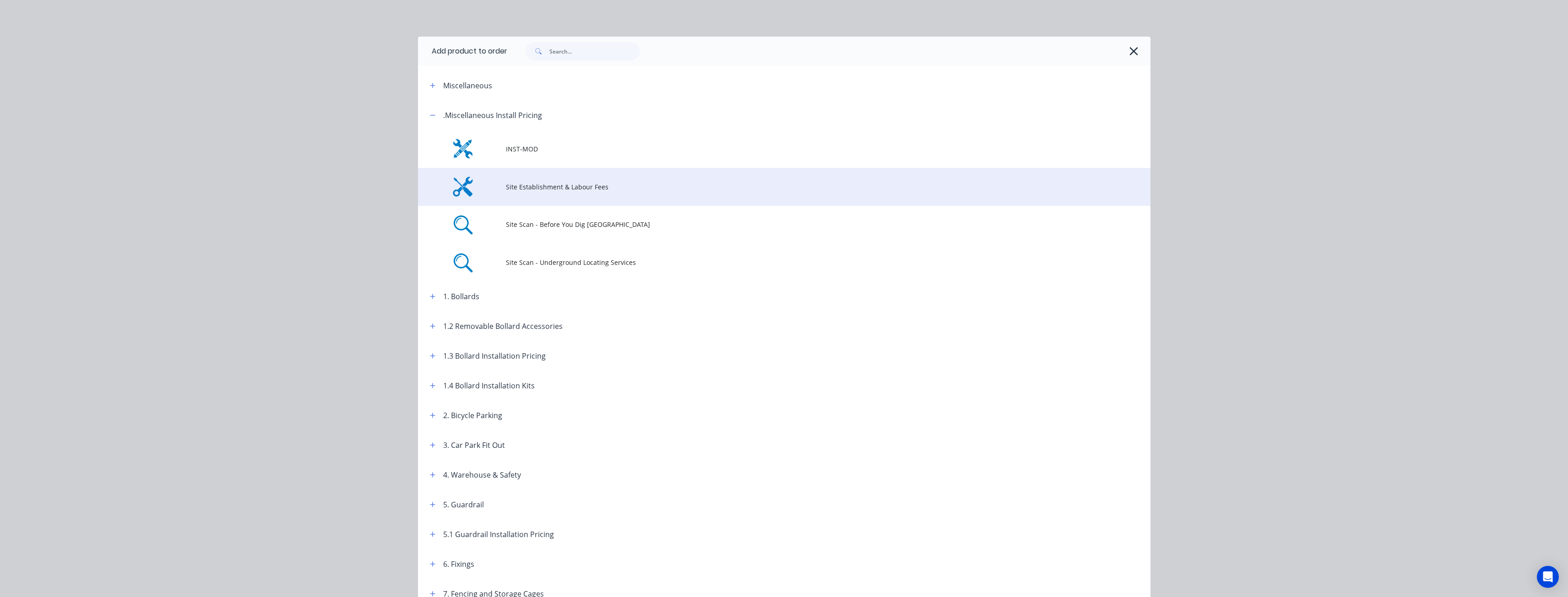
click at [535, 180] on td "Site Establishment & Labour Fees" at bounding box center [828, 187] width 644 height 38
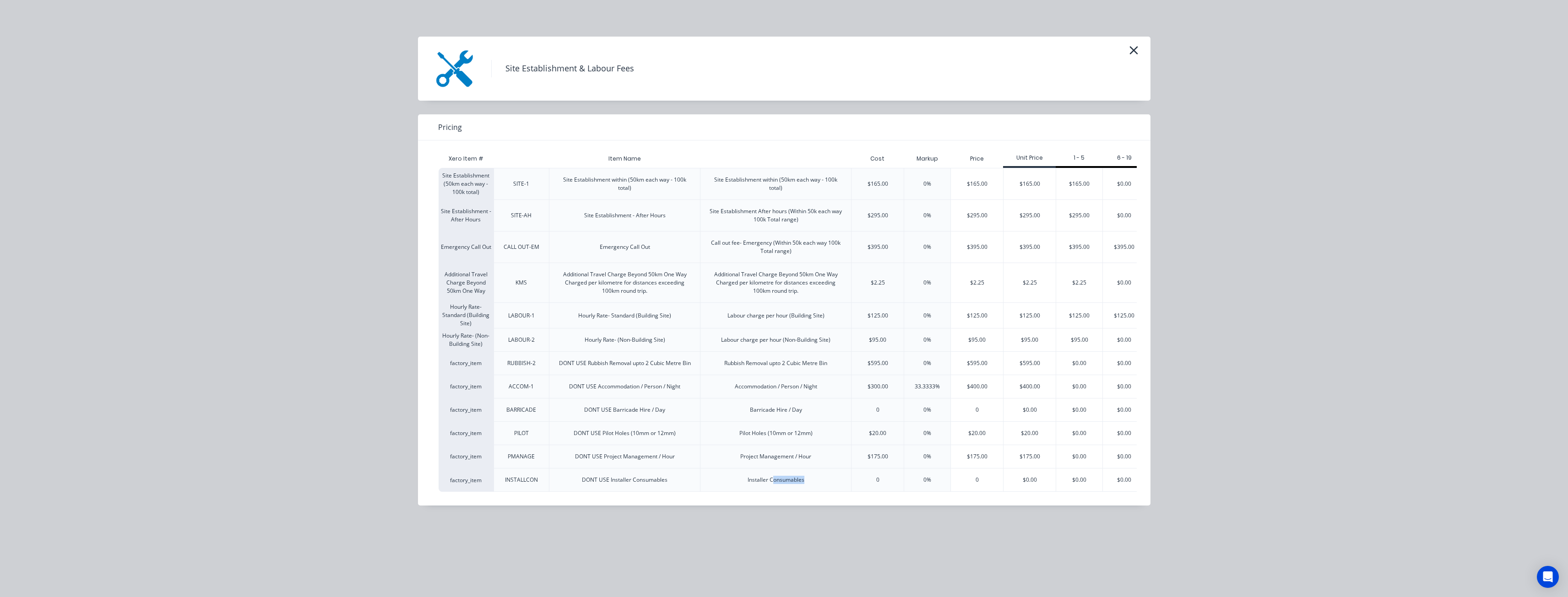
drag, startPoint x: 774, startPoint y: 505, endPoint x: 814, endPoint y: 510, distance: 40.3
click at [814, 505] on div "Xero Item # Item Name Cost Markup Price Unit Price 1 - 5 6 - 19 Site Establishm…" at bounding box center [778, 323] width 719 height 365
click at [814, 499] on div "Xero Item # Item Name Cost Markup Price Unit Price 1 - 5 6 - 19 Site Establishm…" at bounding box center [778, 323] width 719 height 365
click at [1018, 177] on div "$165.00" at bounding box center [1020, 184] width 52 height 31
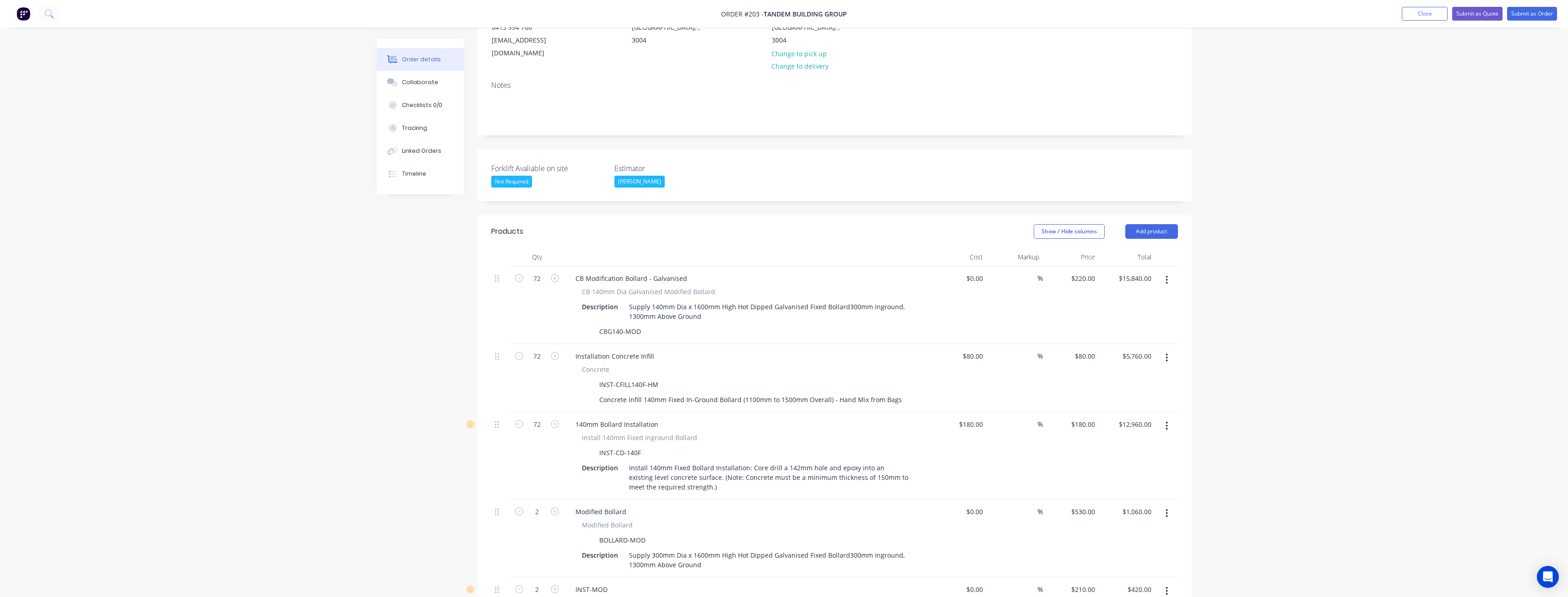
drag, startPoint x: 336, startPoint y: 289, endPoint x: 340, endPoint y: 299, distance: 10.8
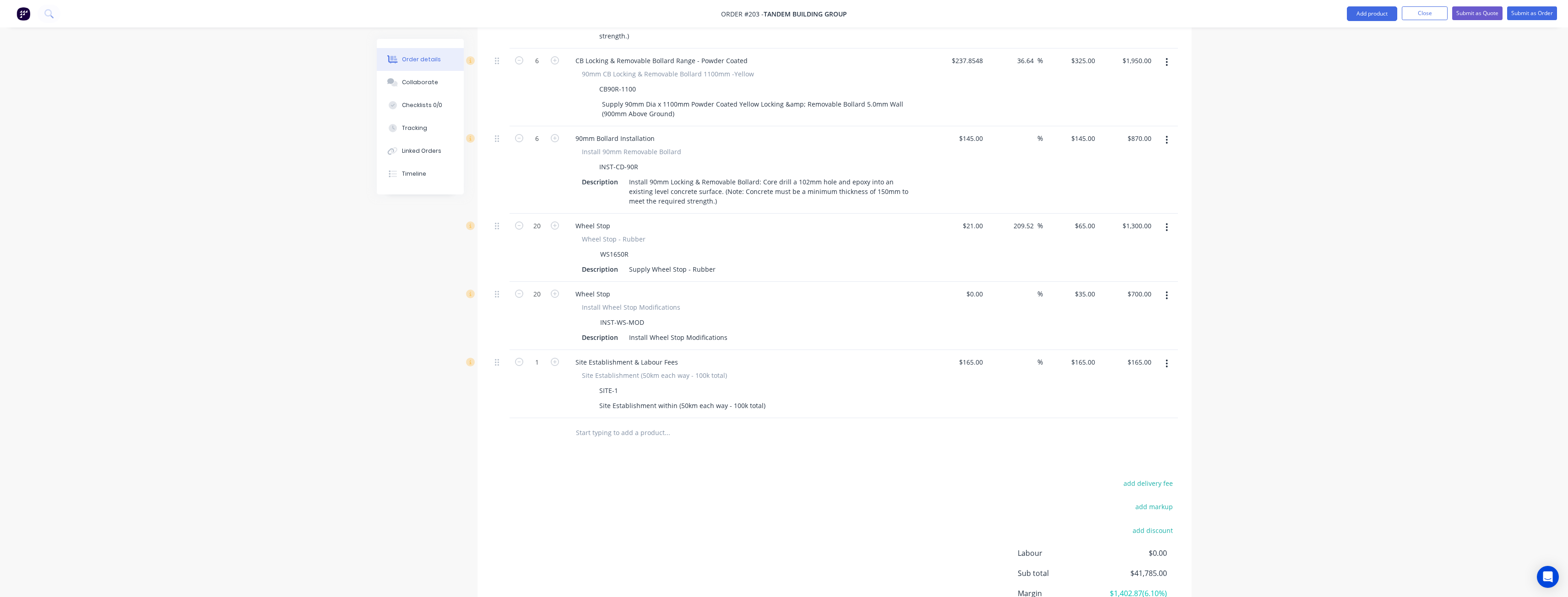
scroll to position [852, 0]
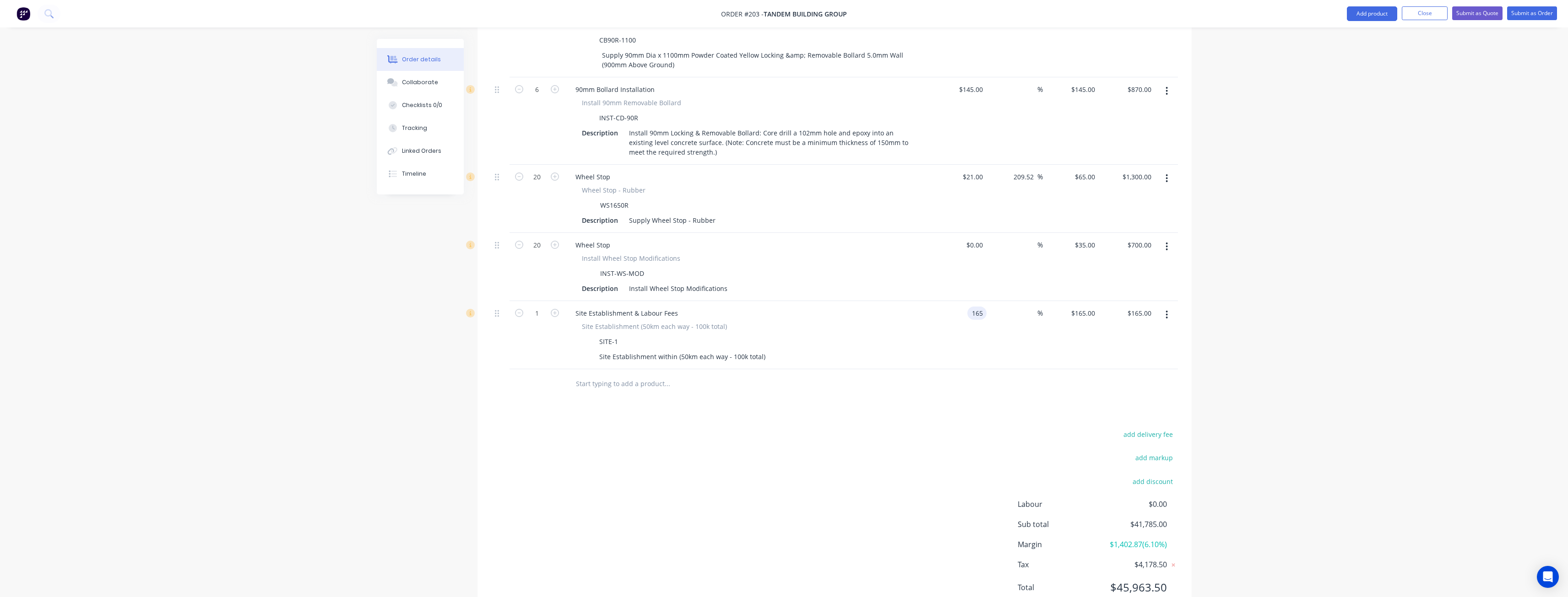
click at [977, 307] on input "165" at bounding box center [978, 313] width 15 height 13
type input "$2,850.00"
click at [797, 447] on div "add delivery fee add markup add discount Labour $0.00 Sub total $44,470.00 Marg…" at bounding box center [834, 516] width 686 height 177
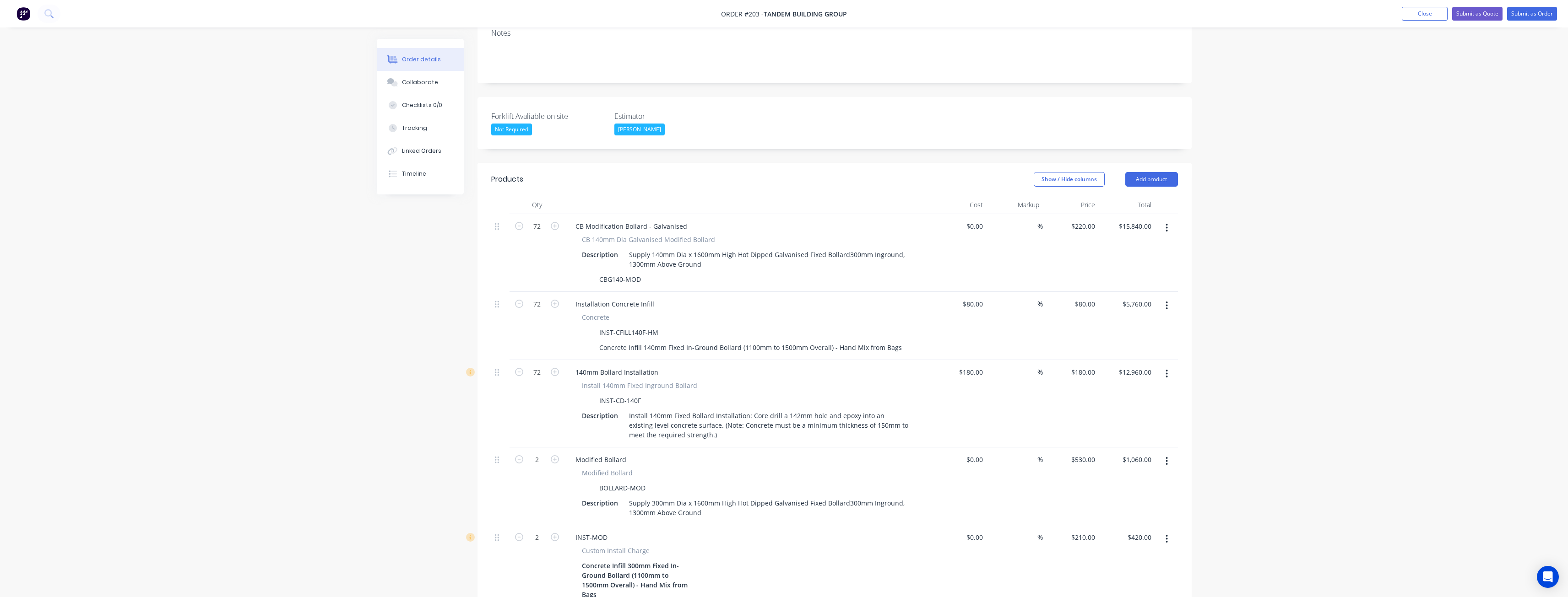
scroll to position [0, 0]
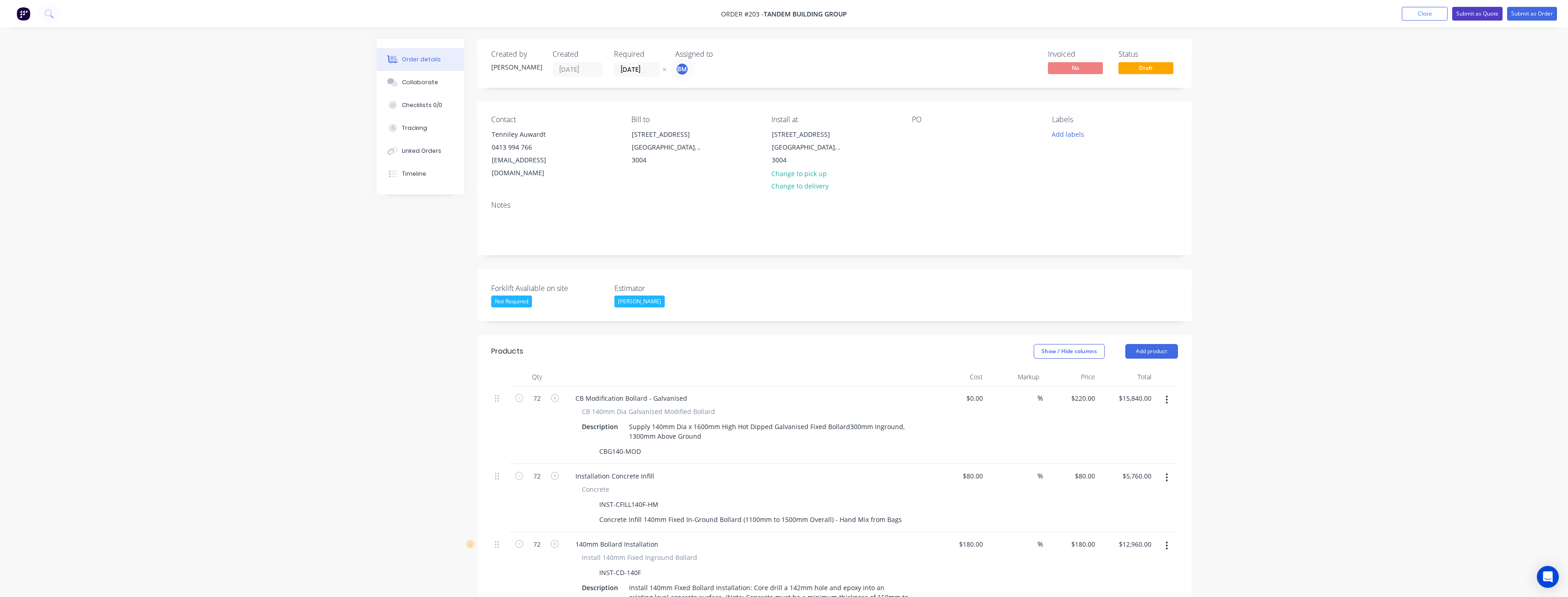
click at [1478, 9] on button "Submit as Quote" at bounding box center [1477, 13] width 50 height 13
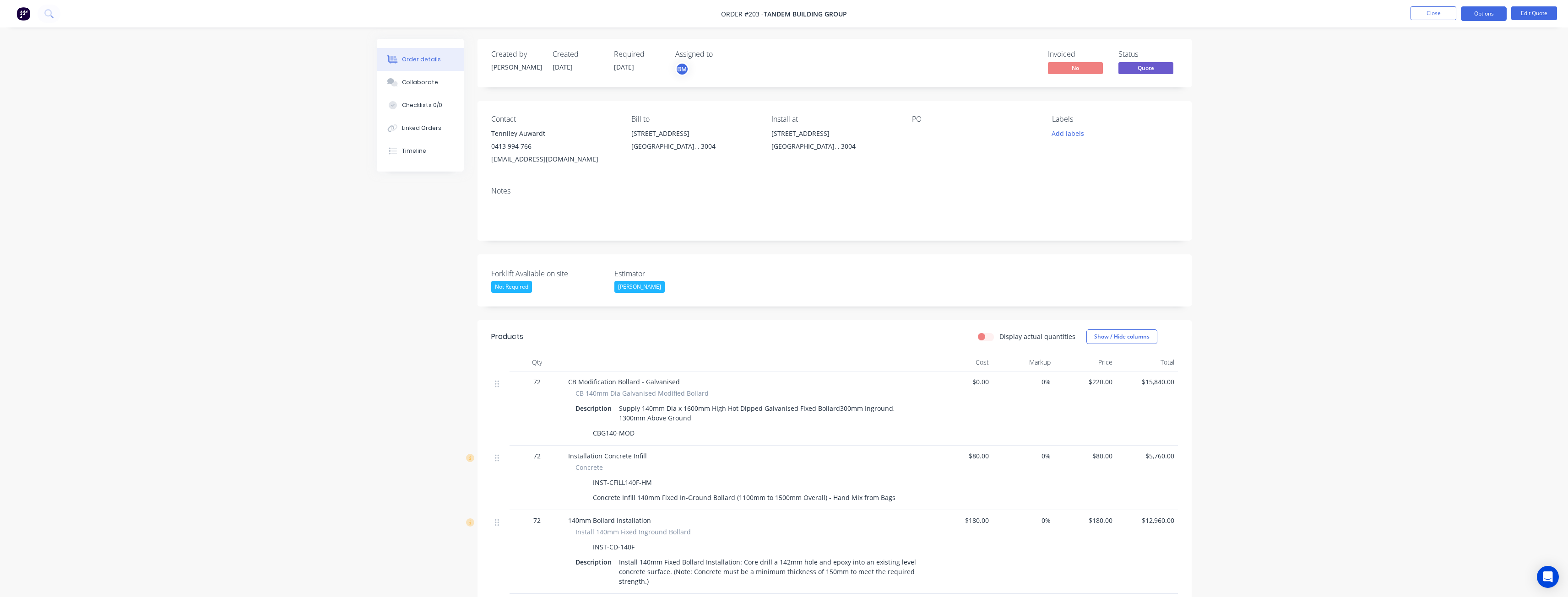
click at [742, 186] on div "Notes" at bounding box center [834, 210] width 714 height 61
click at [681, 166] on div "Contact Tenniley Auwardt 0413 994 766 [EMAIL_ADDRESS][DOMAIN_NAME] Bill to [GEO…" at bounding box center [834, 140] width 714 height 78
click at [22, 11] on img at bounding box center [23, 13] width 13 height 13
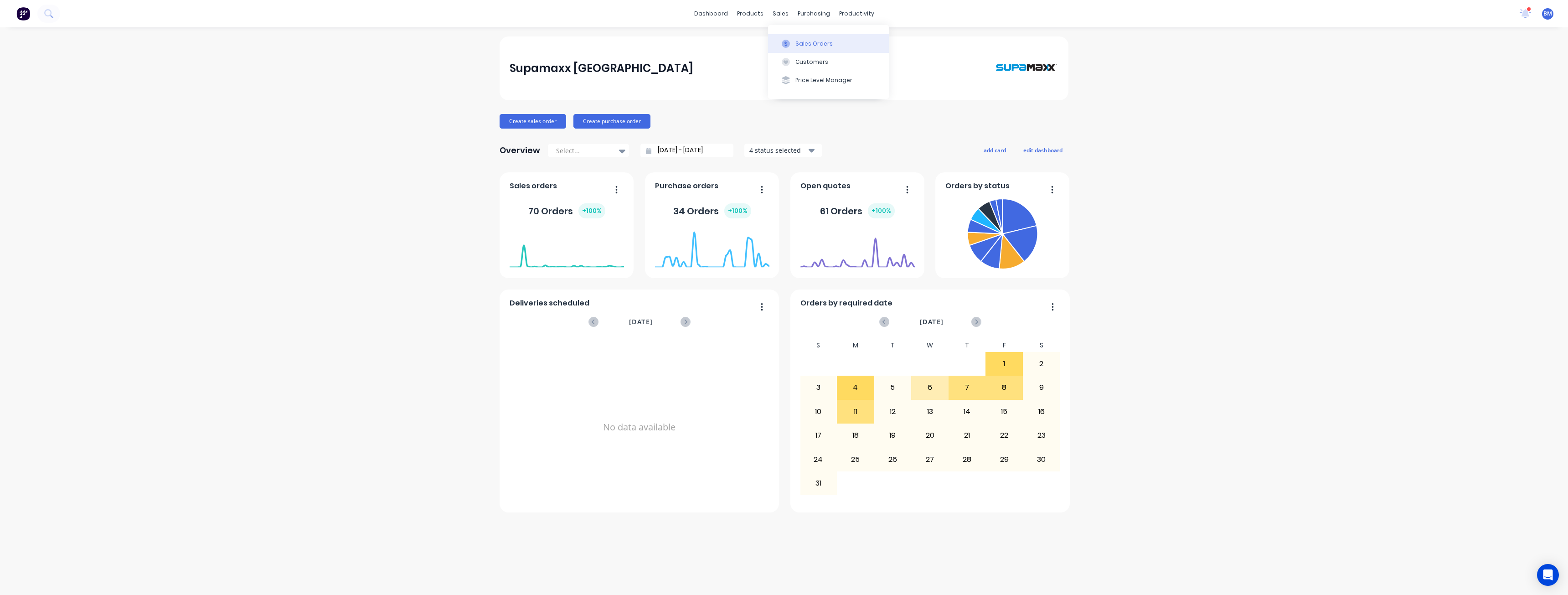
click at [807, 41] on div "Sales Orders" at bounding box center [814, 43] width 37 height 8
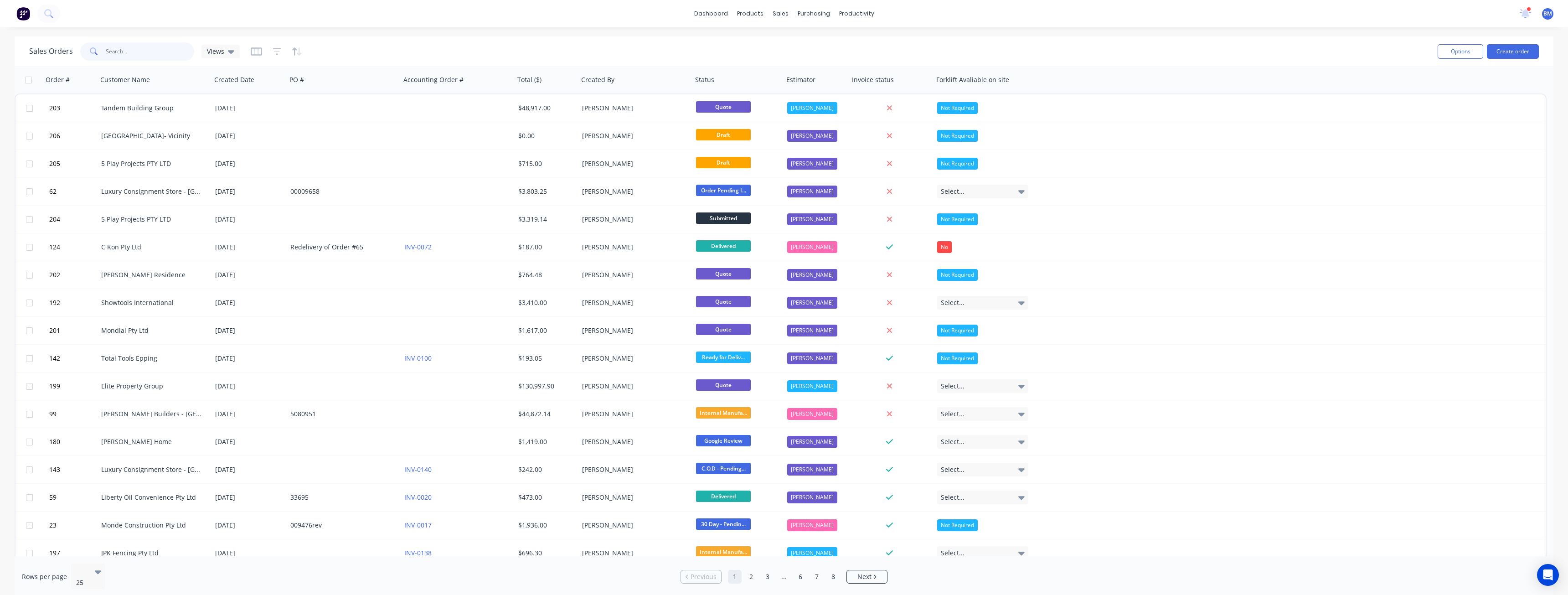
drag, startPoint x: 114, startPoint y: 52, endPoint x: 113, endPoint y: 56, distance: 4.1
click at [114, 51] on input "text" at bounding box center [150, 52] width 89 height 18
type input "slyco"
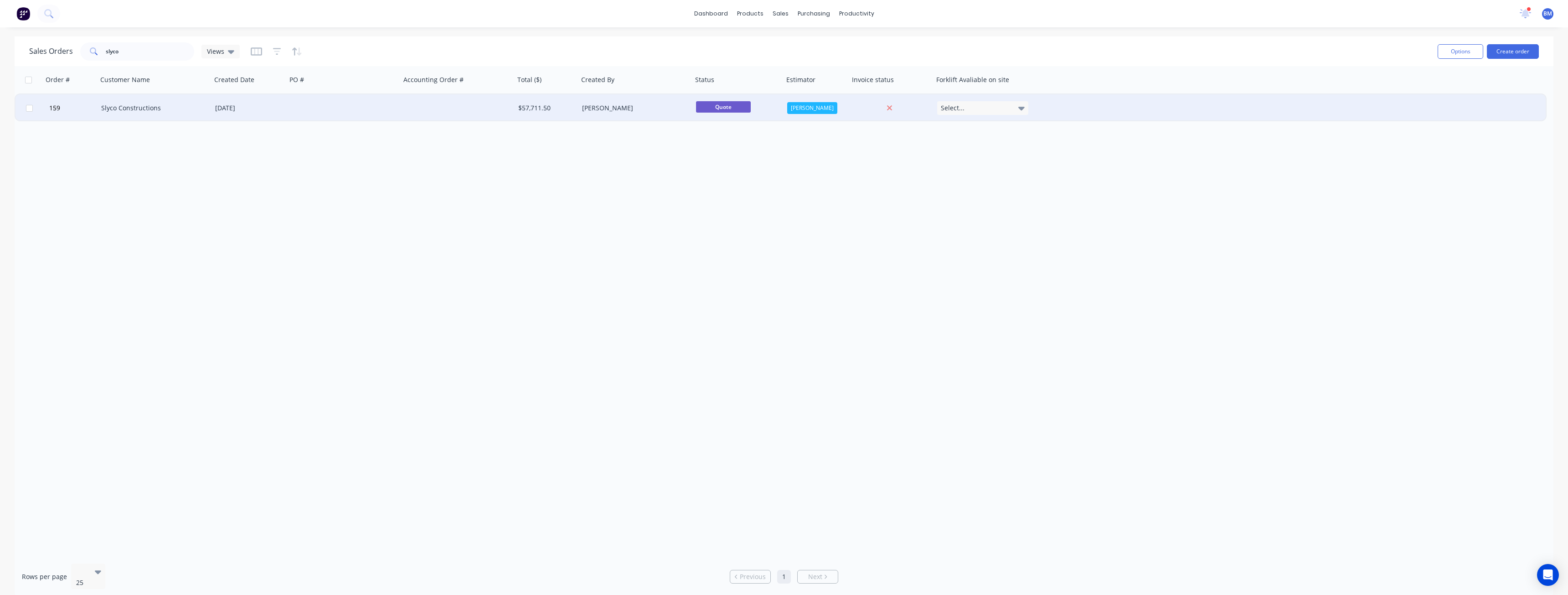
click at [242, 100] on div "[DATE]" at bounding box center [249, 108] width 75 height 27
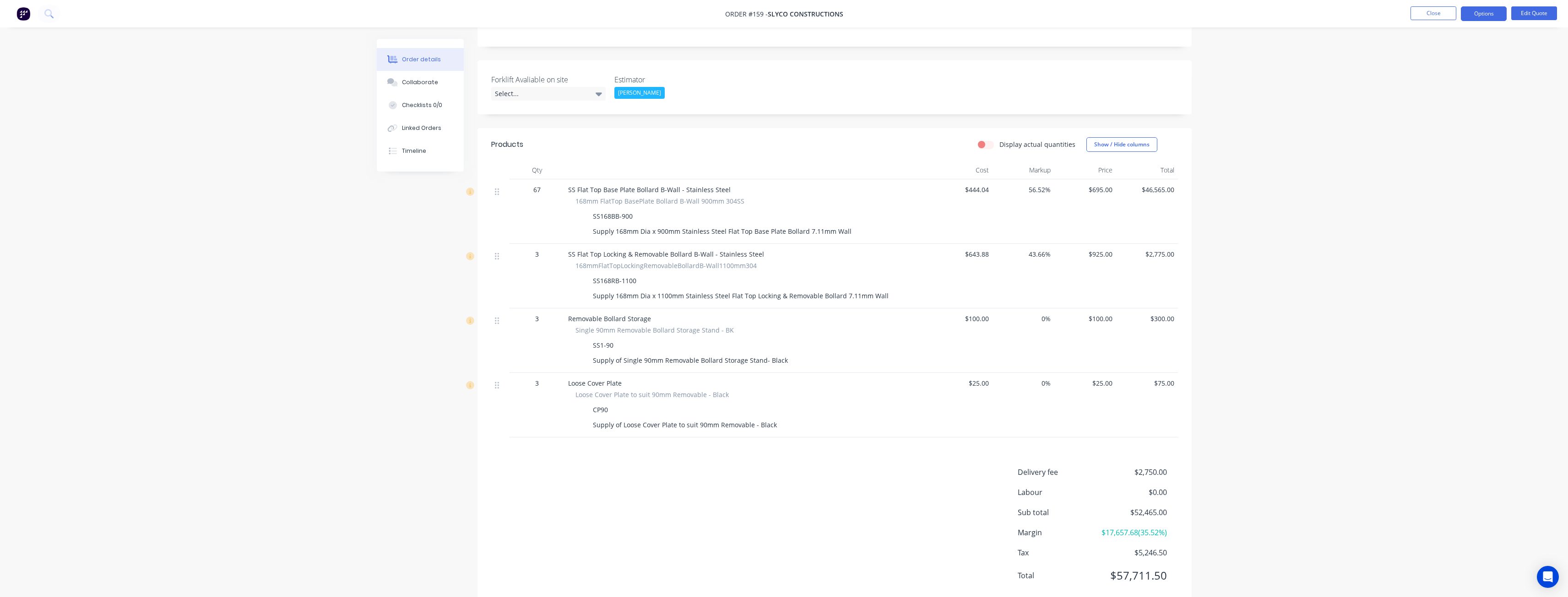
scroll to position [229, 0]
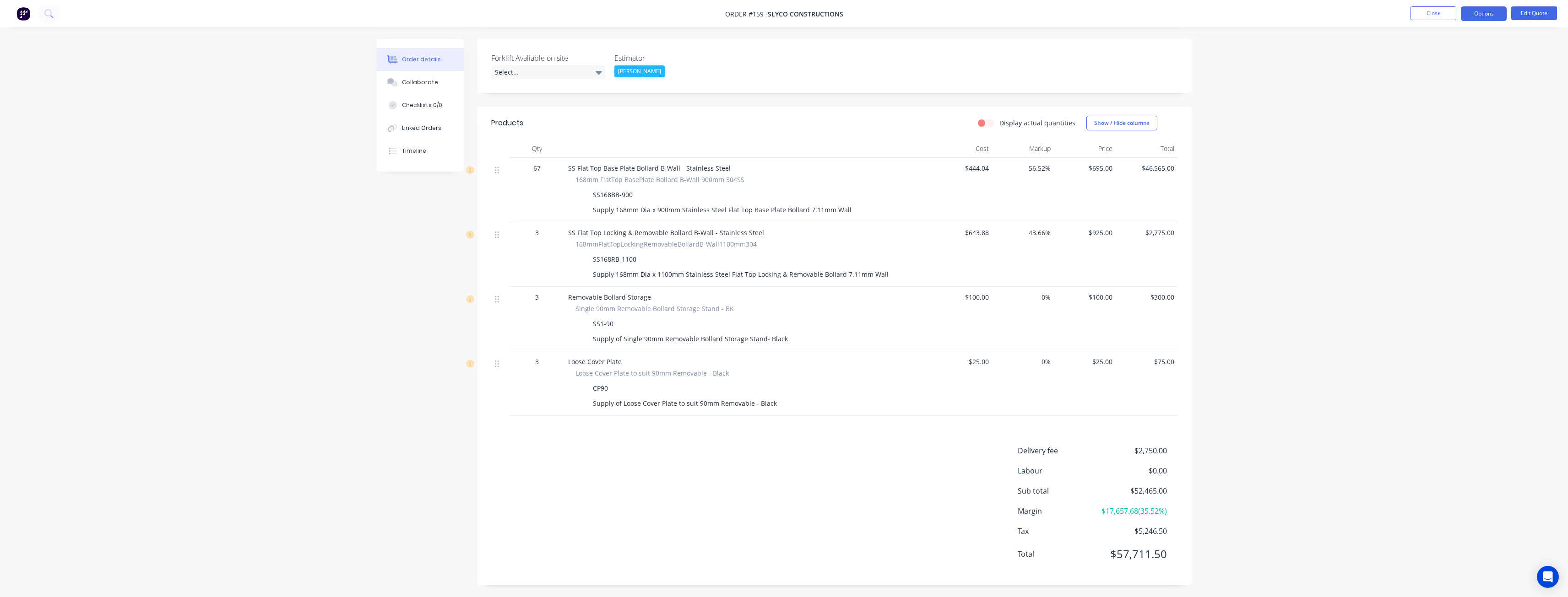
click at [23, 13] on img at bounding box center [23, 13] width 13 height 13
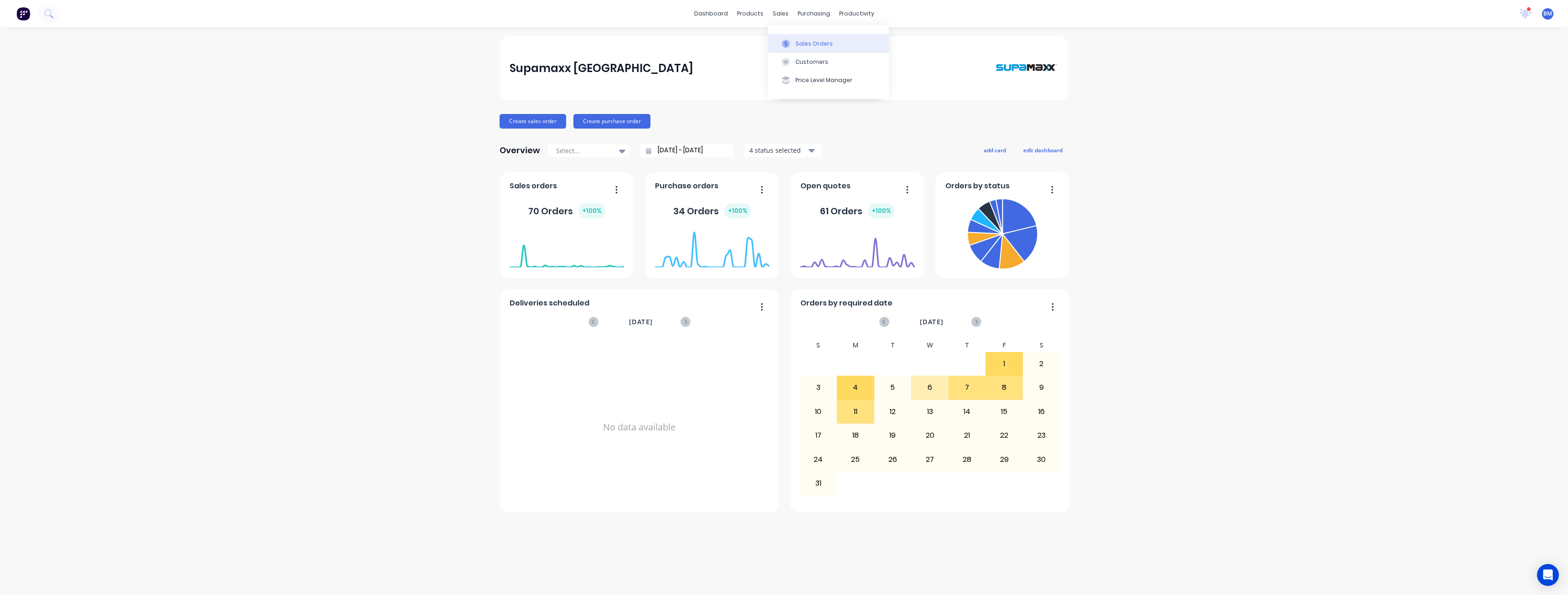
click at [803, 46] on div "Sales Orders" at bounding box center [814, 43] width 37 height 8
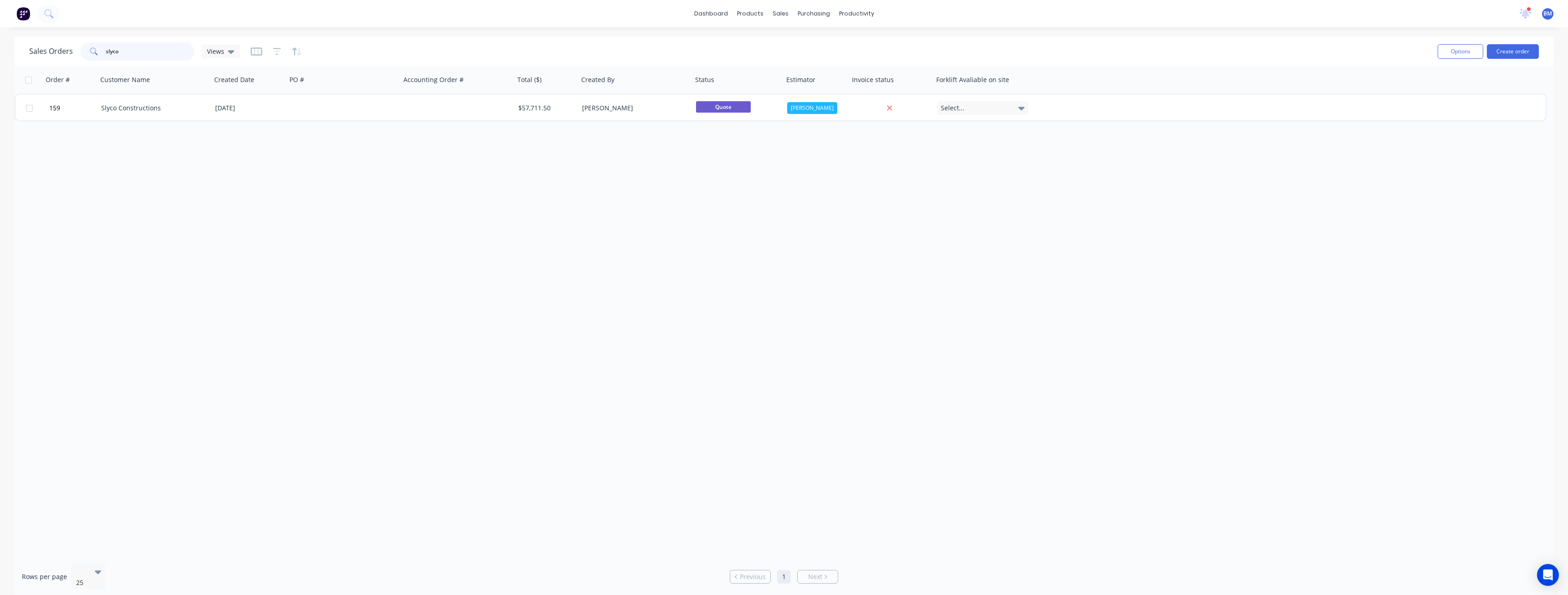
drag, startPoint x: 121, startPoint y: 51, endPoint x: 74, endPoint y: 50, distance: 47.0
click at [74, 50] on div "Sales Orders slyco Views" at bounding box center [135, 52] width 211 height 18
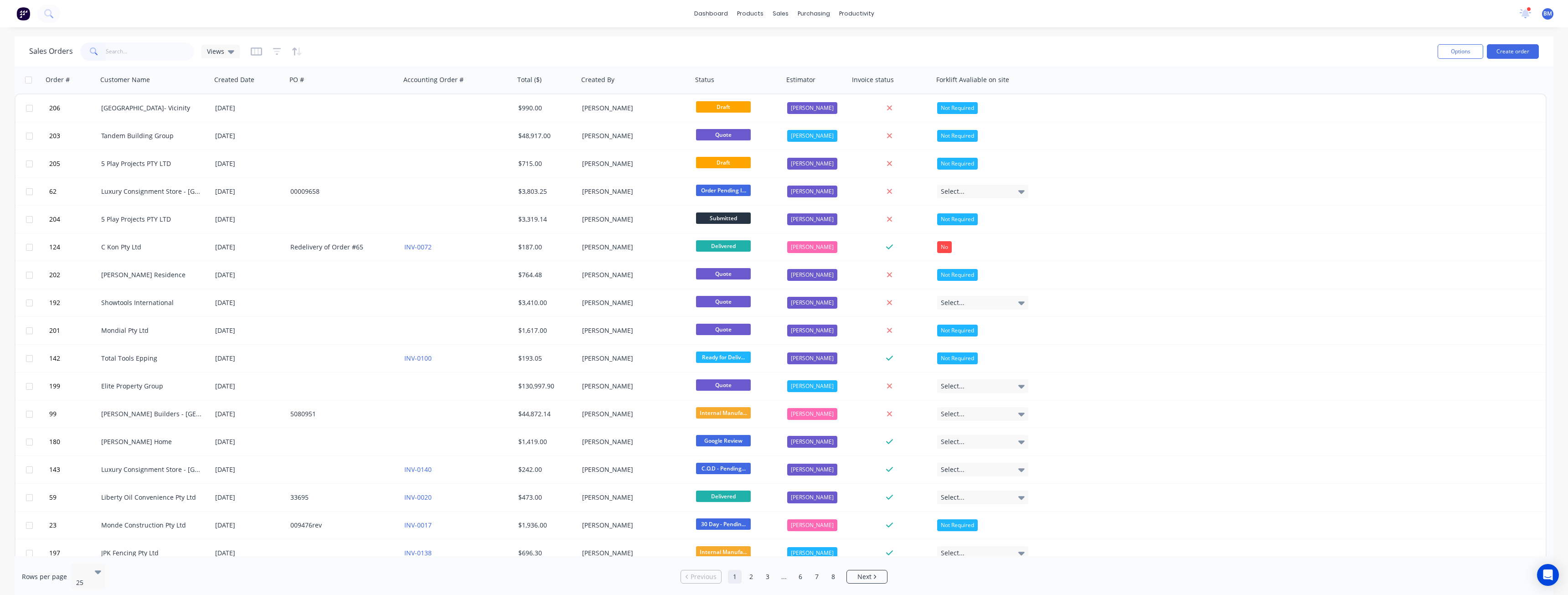
click at [324, 46] on div "Sales Orders Views" at bounding box center [730, 51] width 1401 height 23
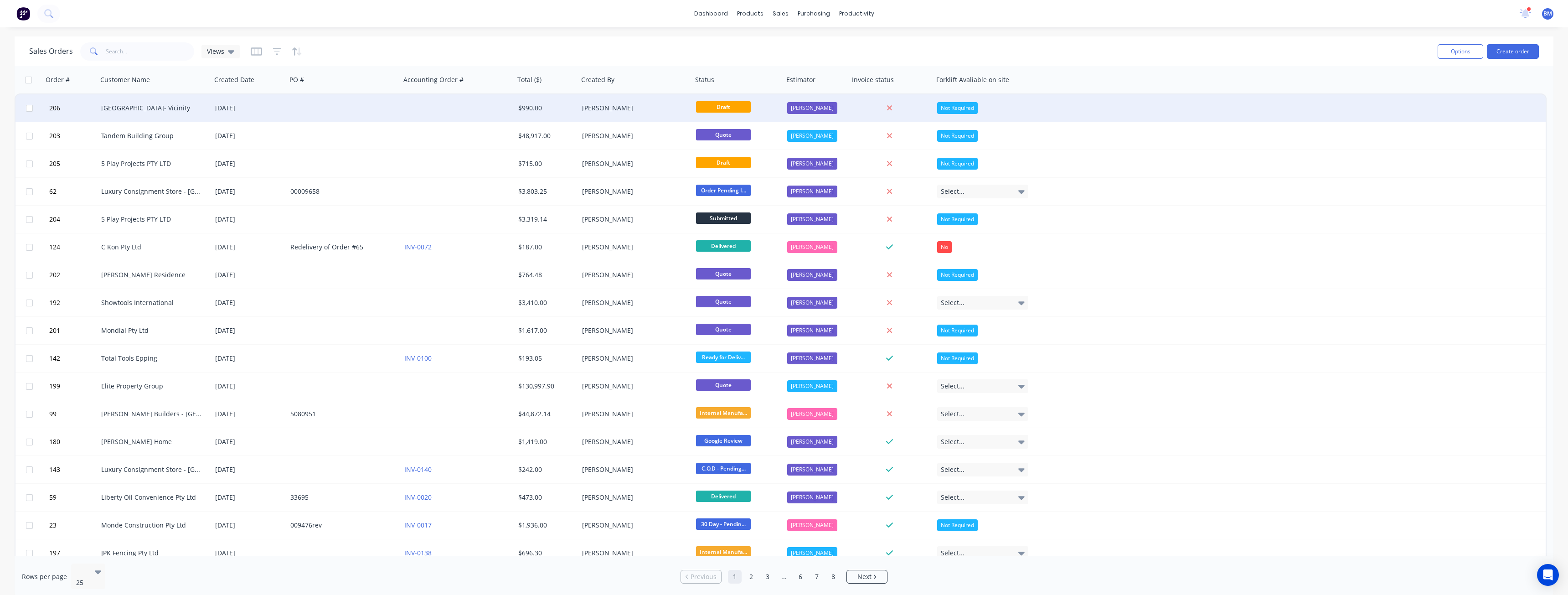
click at [181, 106] on div "[GEOGRAPHIC_DATA]- Vicinity" at bounding box center [152, 108] width 101 height 9
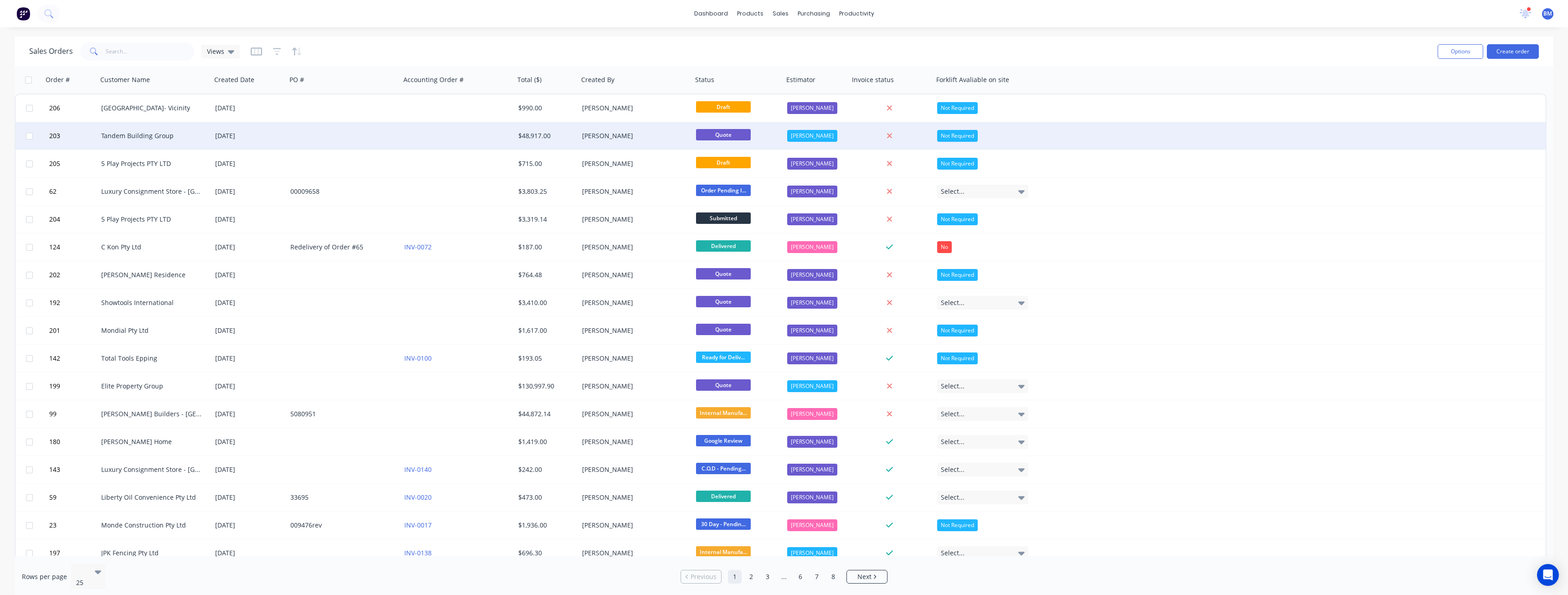
click at [179, 133] on div "Tandem Building Group" at bounding box center [152, 136] width 101 height 9
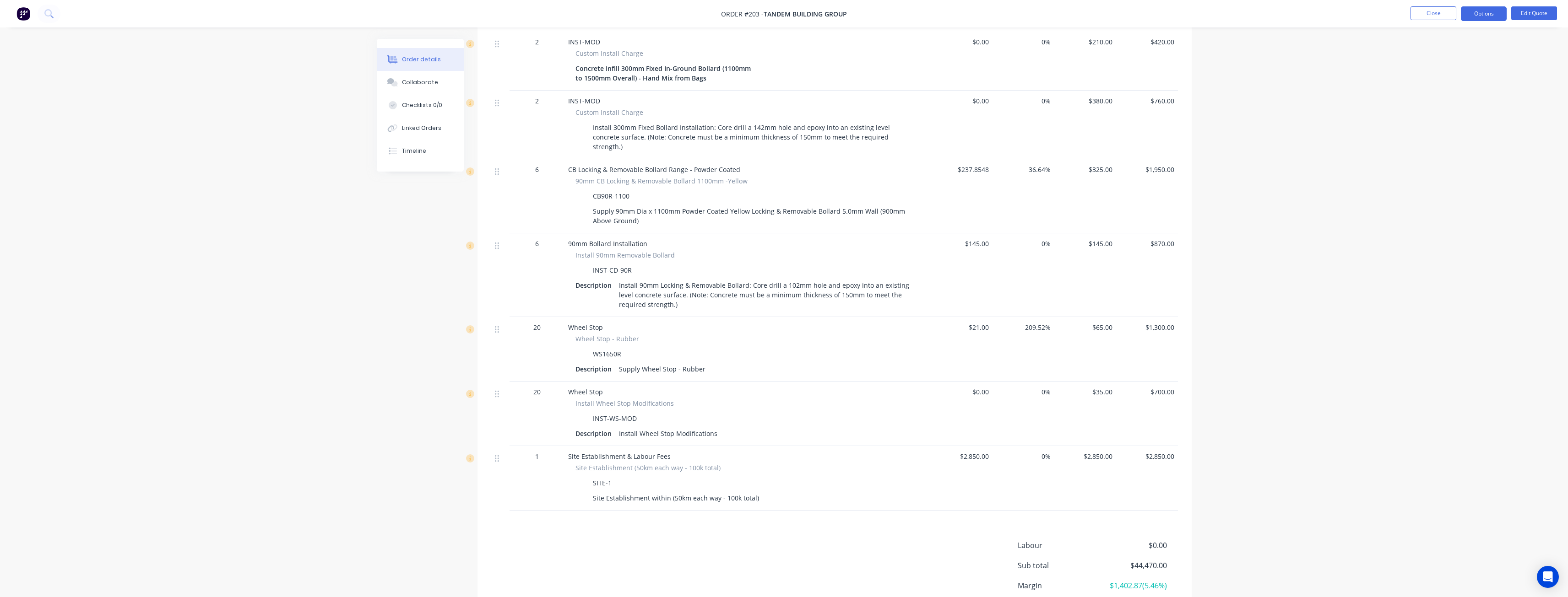
scroll to position [640, 0]
click at [105, 311] on div "Order details Collaborate Checklists 0/0 Linked Orders Timeline Order details C…" at bounding box center [784, 15] width 1568 height 1310
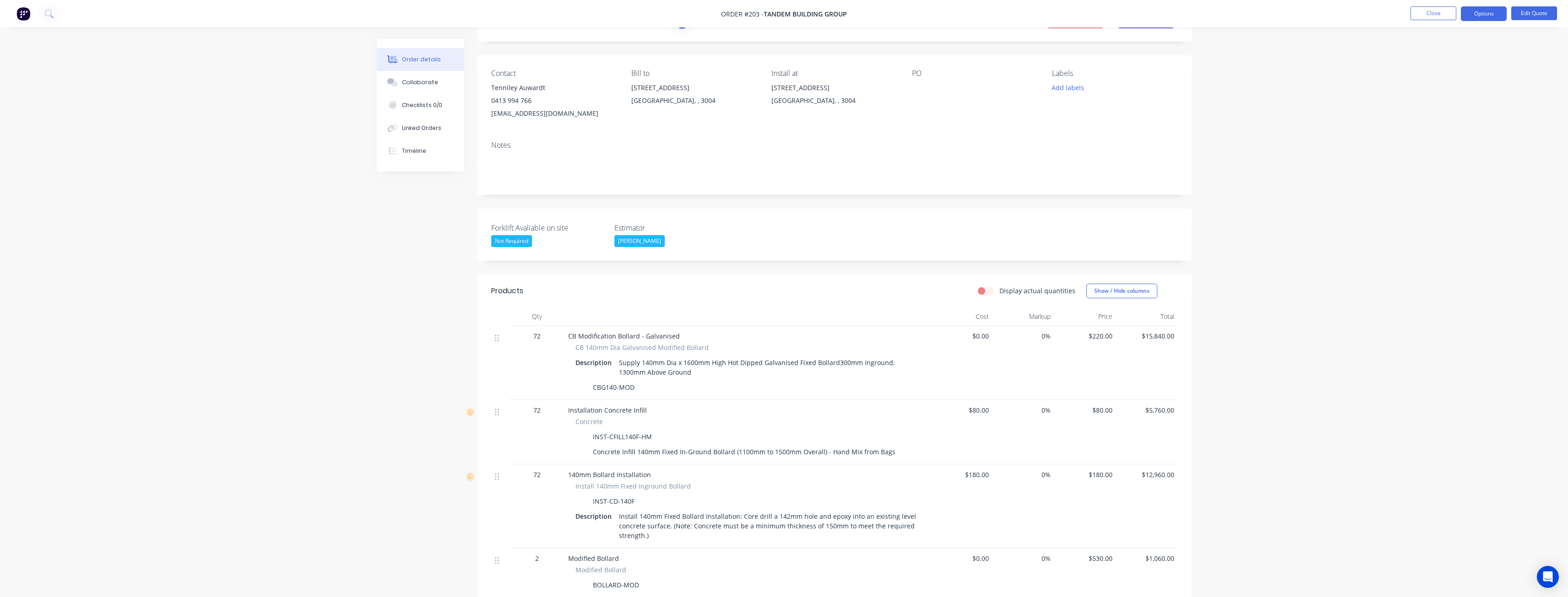
scroll to position [0, 0]
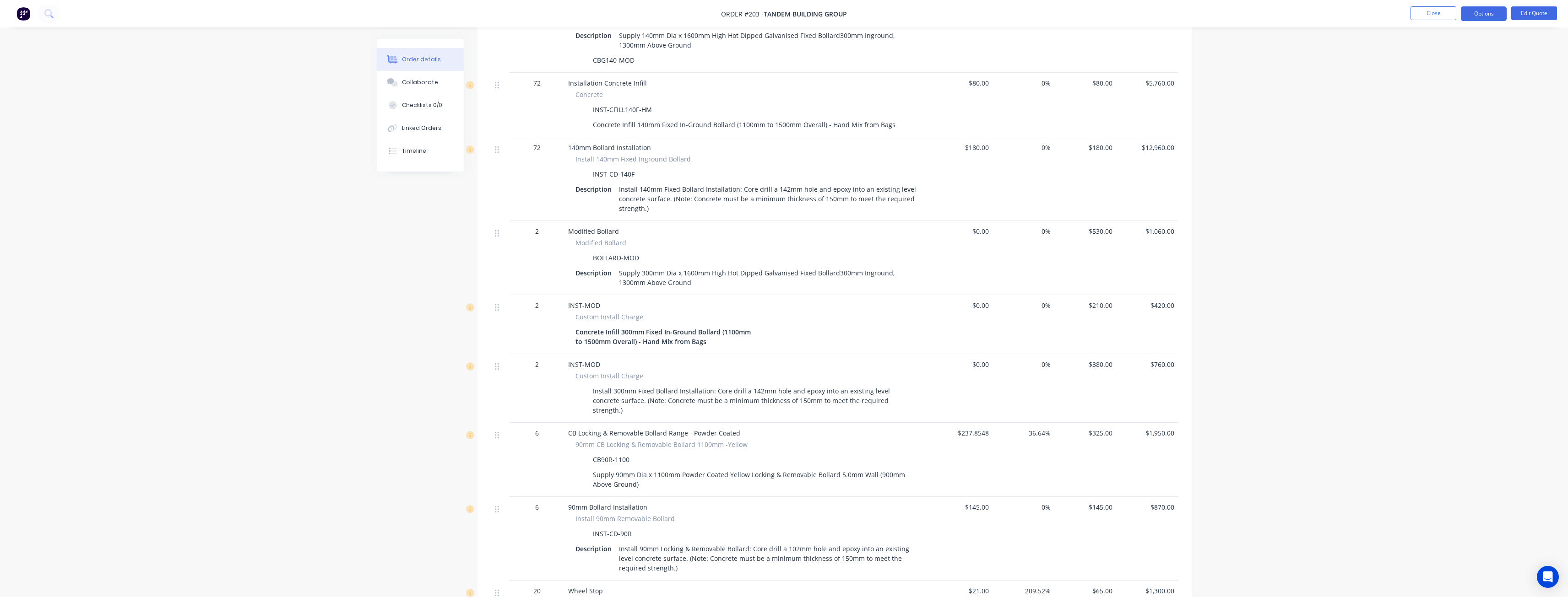
scroll to position [412, 0]
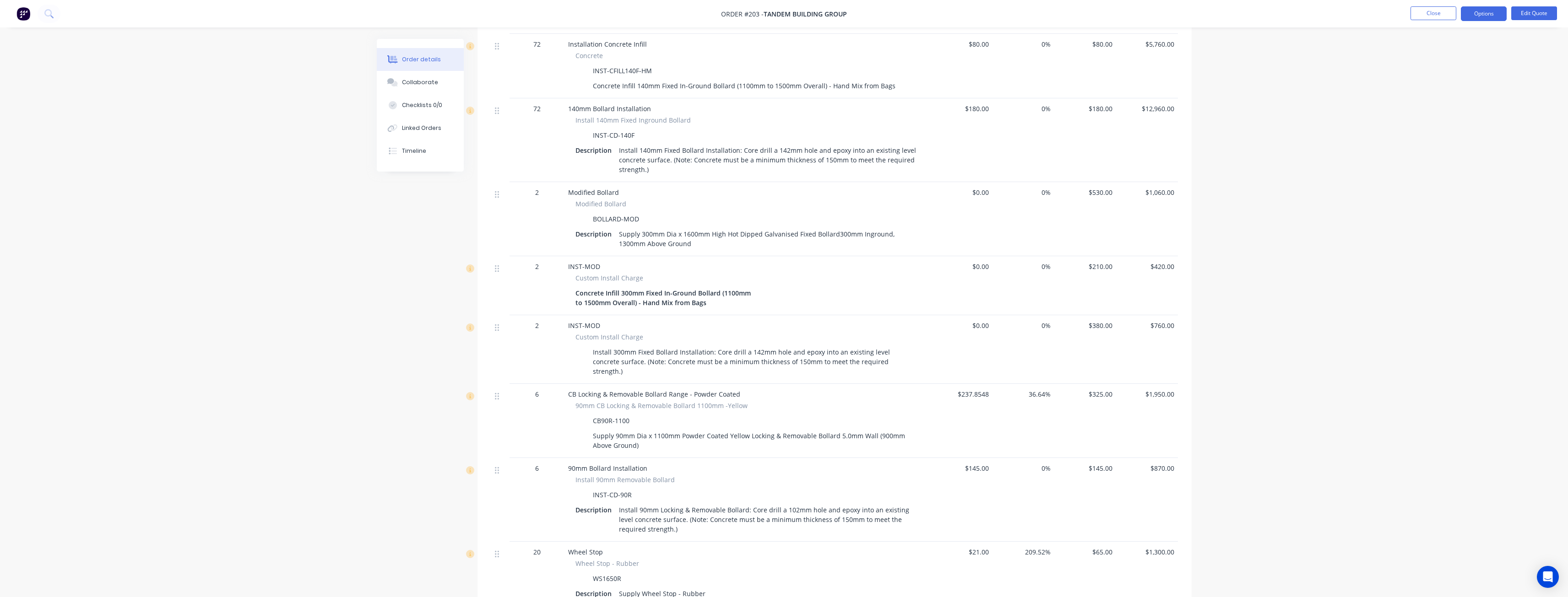
click at [619, 232] on div "Supply 300mm Dia x 1600mm High Hot Dipped Galvanised Fixed Bollard300mm Ingroun…" at bounding box center [767, 238] width 304 height 23
click at [1523, 11] on button "Edit Quote" at bounding box center [1534, 13] width 46 height 13
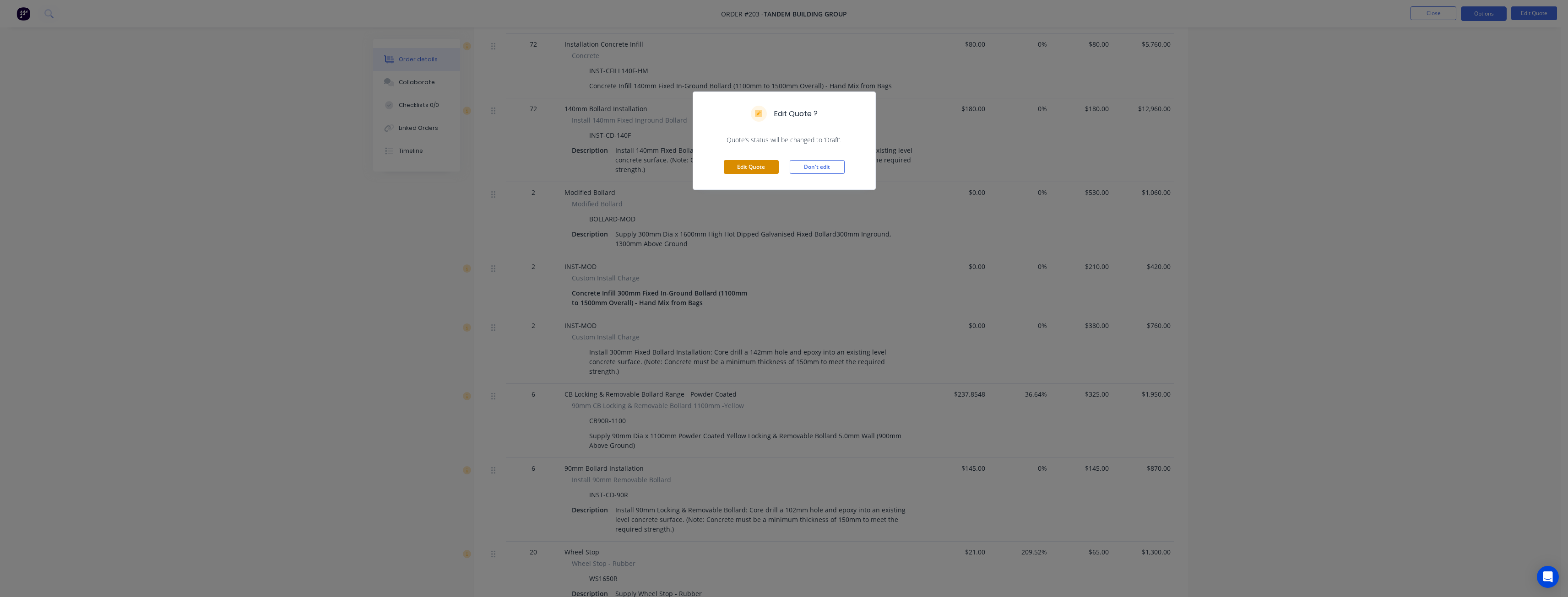
click at [754, 163] on button "Edit Quote" at bounding box center [751, 167] width 55 height 13
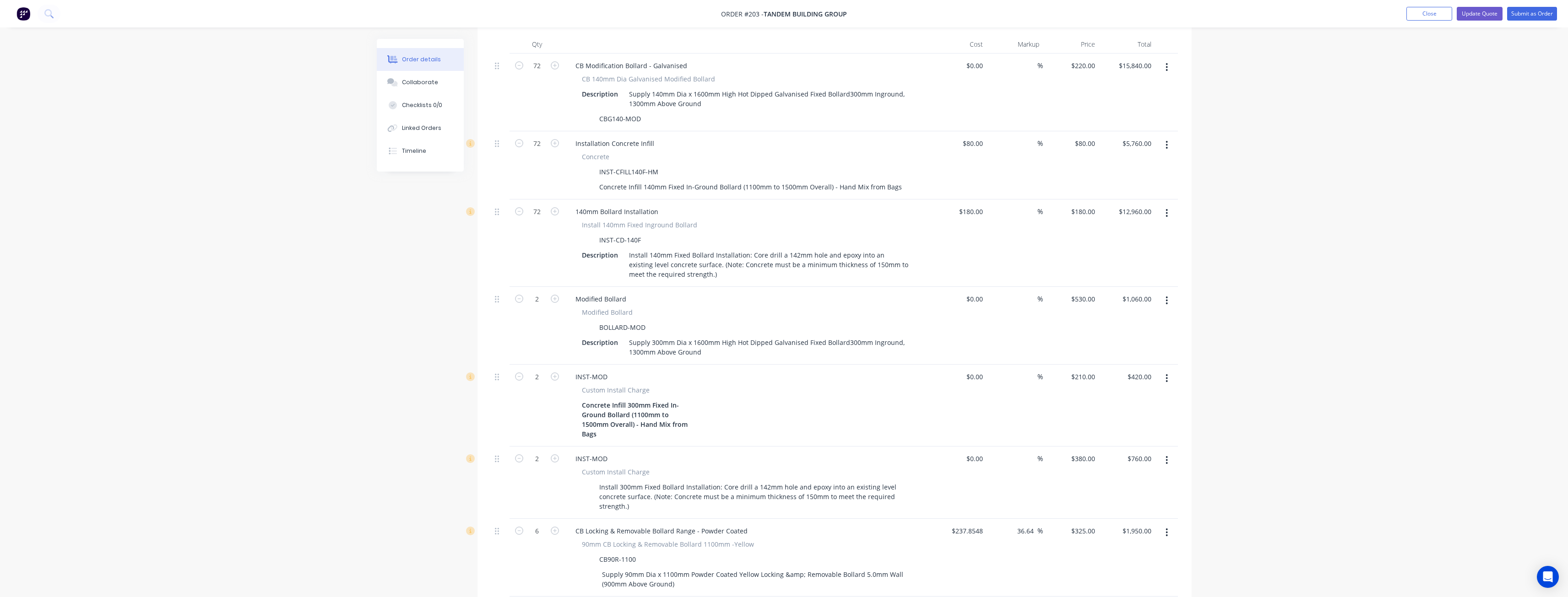
scroll to position [366, 0]
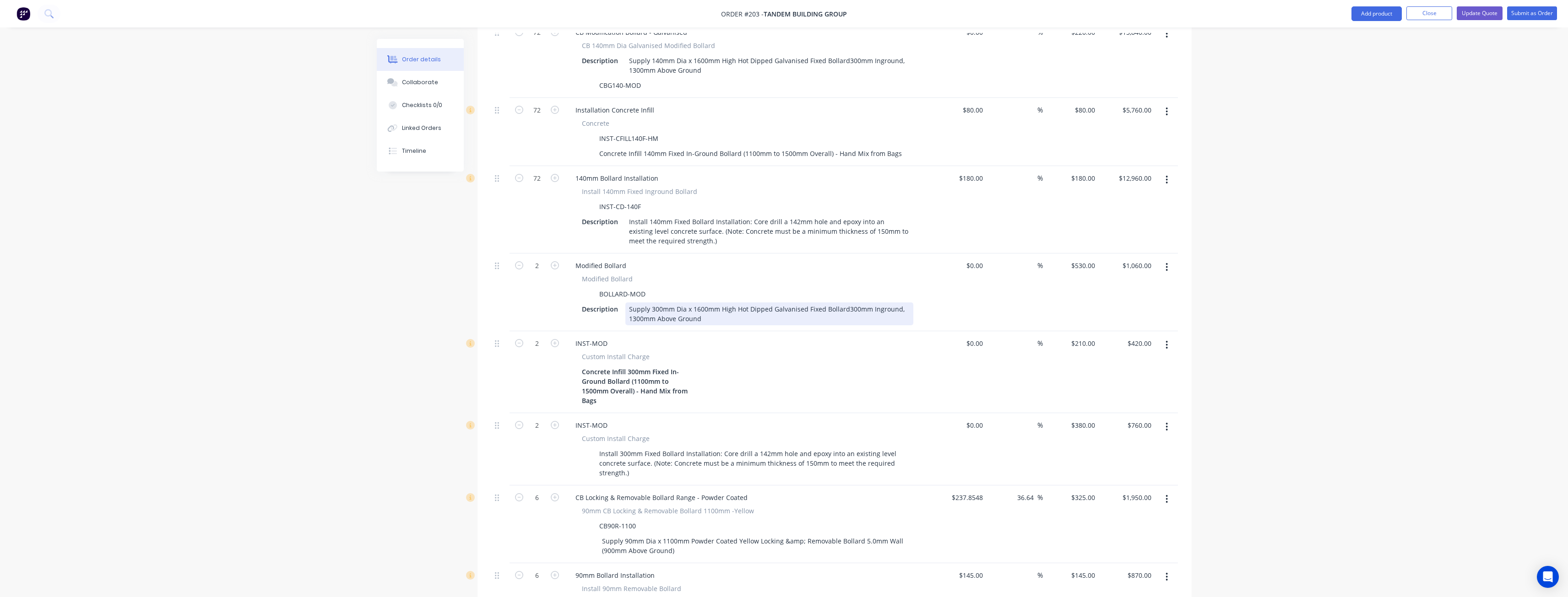
click at [844, 302] on div "Supply 300mm Dia x 1600mm High Hot Dipped Galvanised Fixed Bollard300mm Ingroun…" at bounding box center [769, 313] width 288 height 23
click at [720, 307] on div "Supply 300mm Dia x 1600mm High Hot Dipped Galvanised Fixed Bollard 300mm Ingrou…" at bounding box center [769, 313] width 288 height 23
click at [724, 306] on div "Supply 300mm Dia x 1600mm High Hot Dipped Galvanised Fixed Bollard 300mm Ingrou…" at bounding box center [769, 313] width 288 height 23
click at [803, 302] on div "Supply 300mm Dia x 1600mm High Hot Dipped Galvanised Fixed Bollard 300mm Ingrou…" at bounding box center [769, 313] width 288 height 23
click at [692, 303] on div "Supply 300mm Dia x 1600mm High Powder Coated Fixed Bollard 300mm Inground, 1300…" at bounding box center [769, 313] width 288 height 23
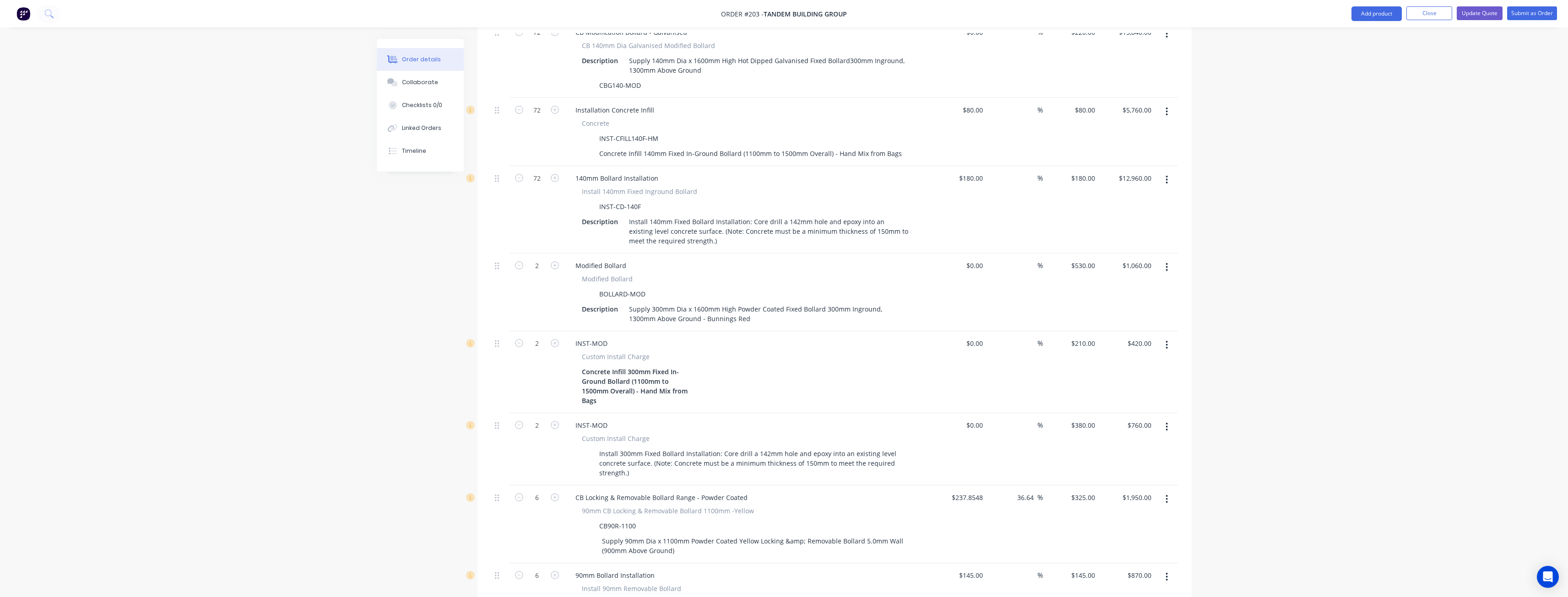
click at [734, 337] on div "INST-MOD" at bounding box center [747, 343] width 359 height 13
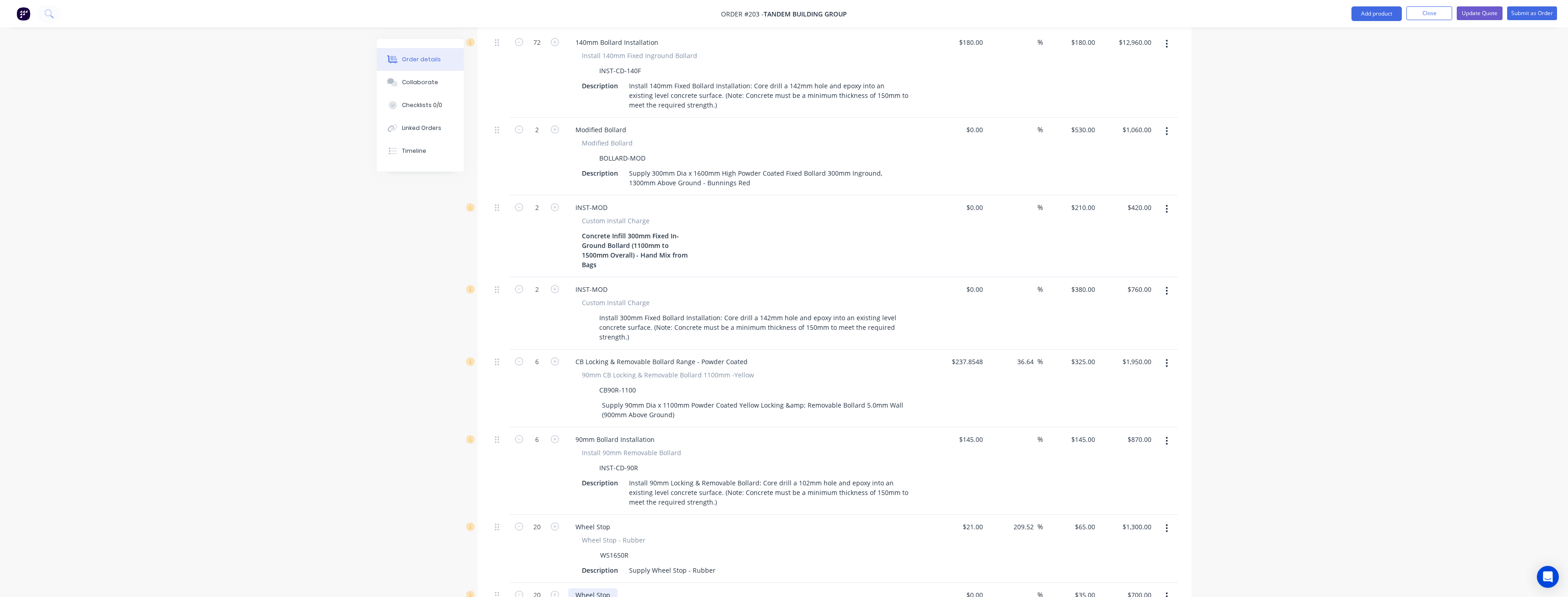
scroll to position [417, 0]
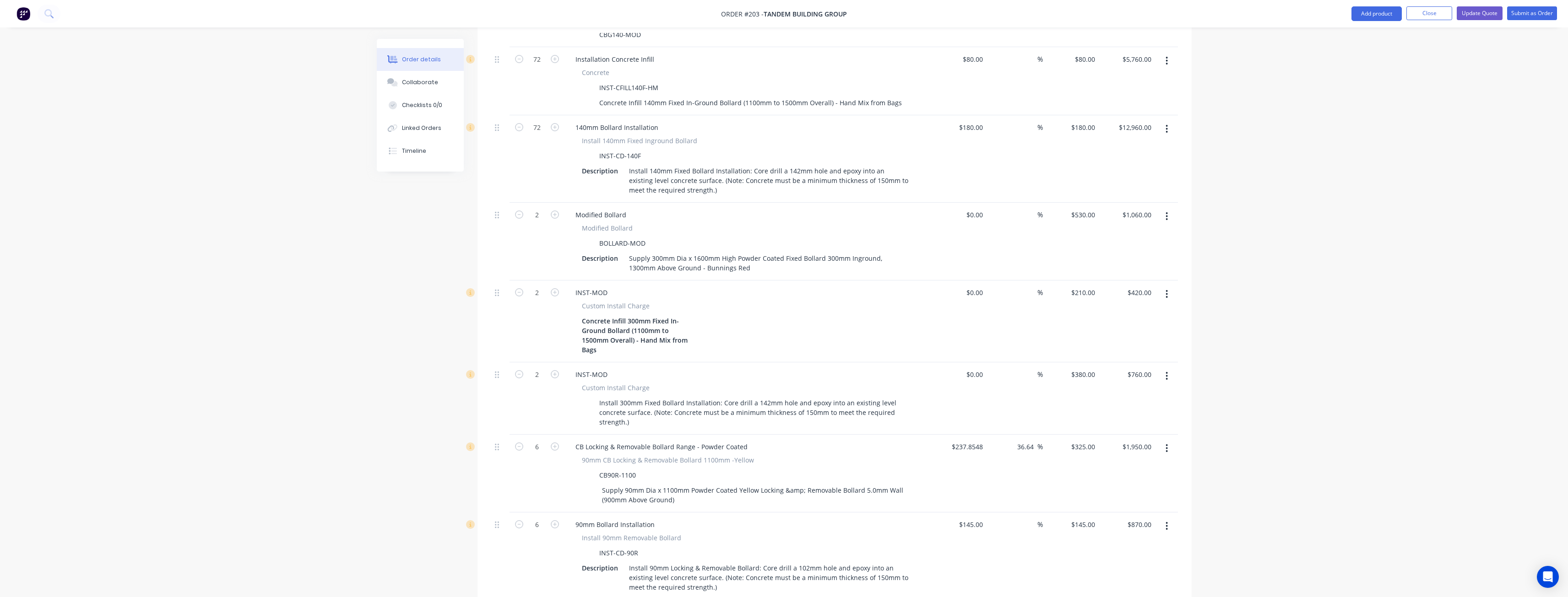
click at [1409, 90] on div "Order details Collaborate Checklists 0/0 Linked Orders Timeline Order details C…" at bounding box center [784, 325] width 1568 height 1484
click at [1485, 12] on button "Update Quote" at bounding box center [1479, 13] width 46 height 13
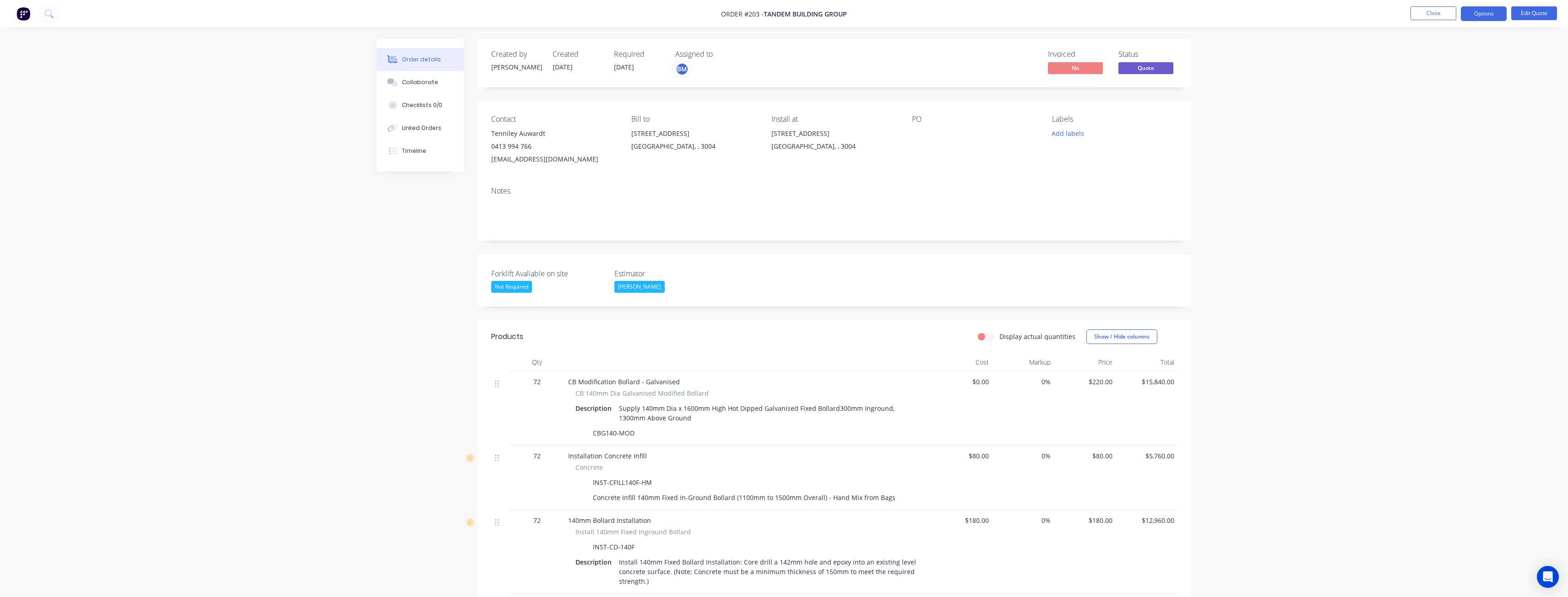
click at [1487, 10] on button "Options" at bounding box center [1484, 13] width 46 height 15
click at [1421, 54] on div "Quote" at bounding box center [1456, 56] width 84 height 13
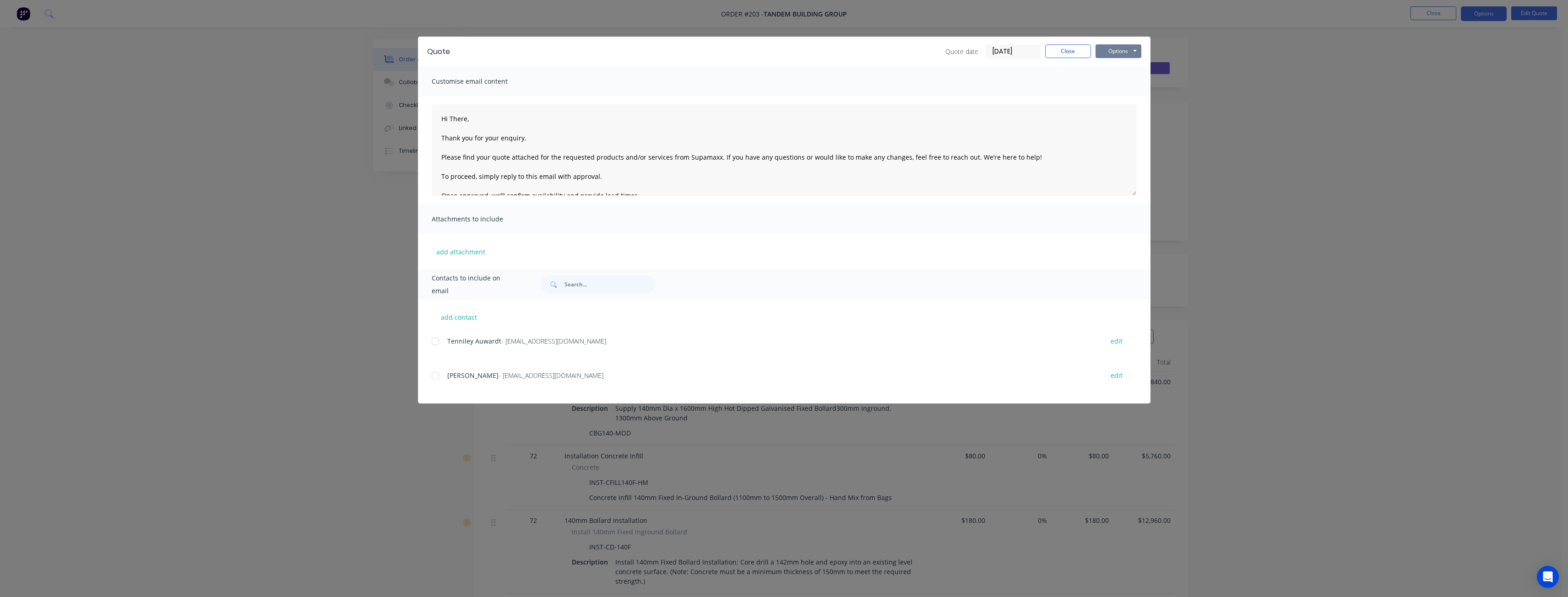
click at [1109, 53] on button "Options" at bounding box center [1118, 51] width 46 height 13
click at [1115, 67] on button "Preview" at bounding box center [1125, 67] width 59 height 15
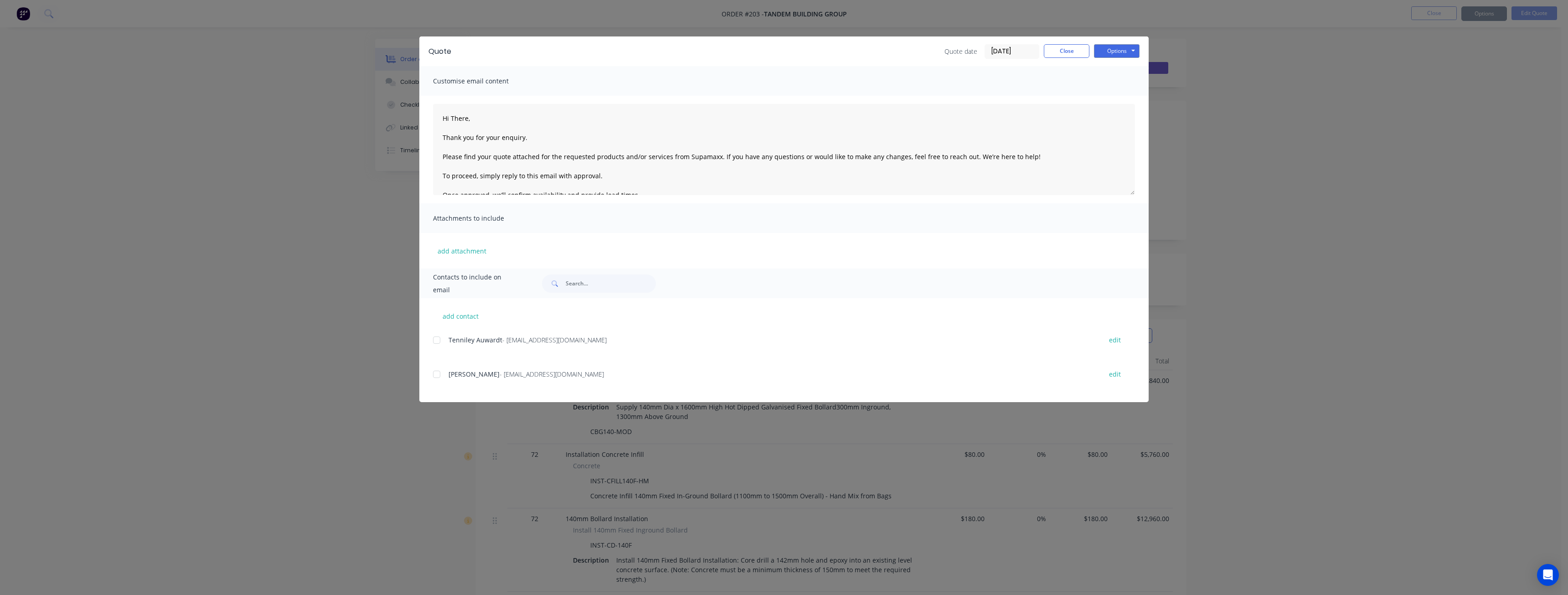
type textarea "Hi There, Thank you for your enquiry. Please find your quote attached for the r…"
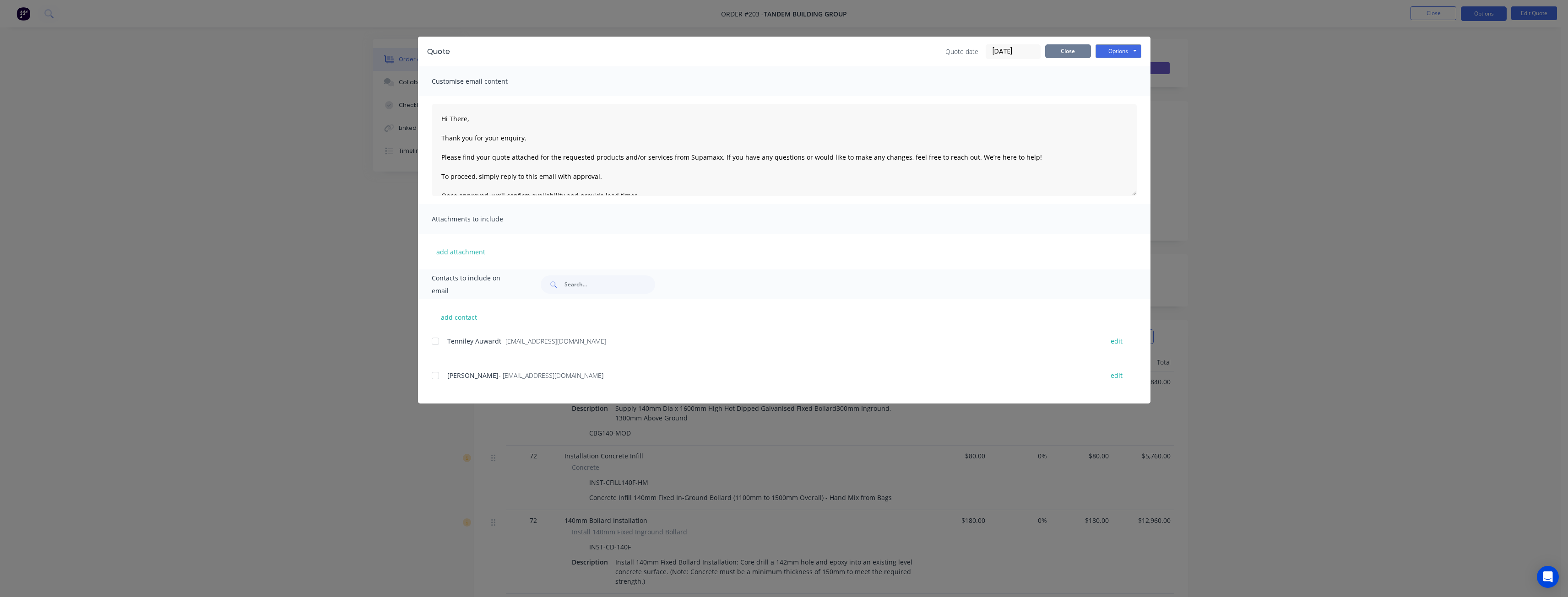
click at [1066, 51] on button "Close" at bounding box center [1068, 51] width 46 height 13
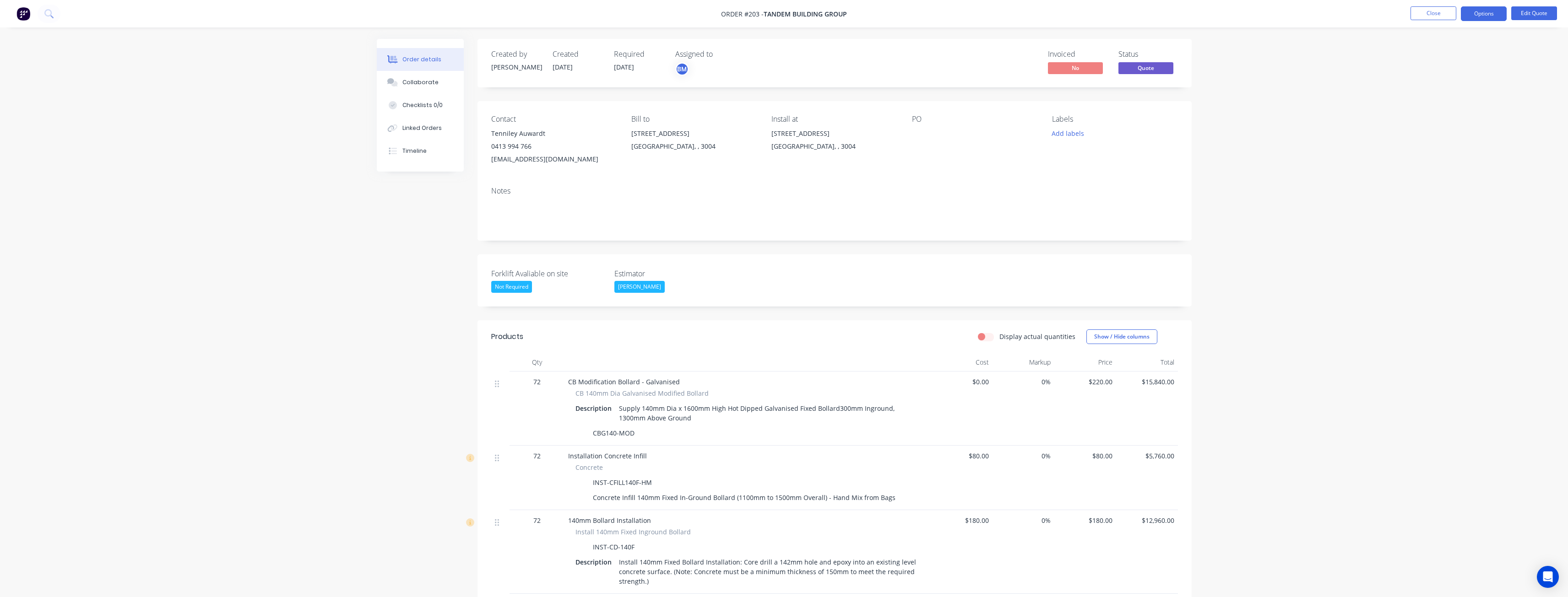
click at [1526, 11] on button "Edit Quote" at bounding box center [1534, 13] width 46 height 13
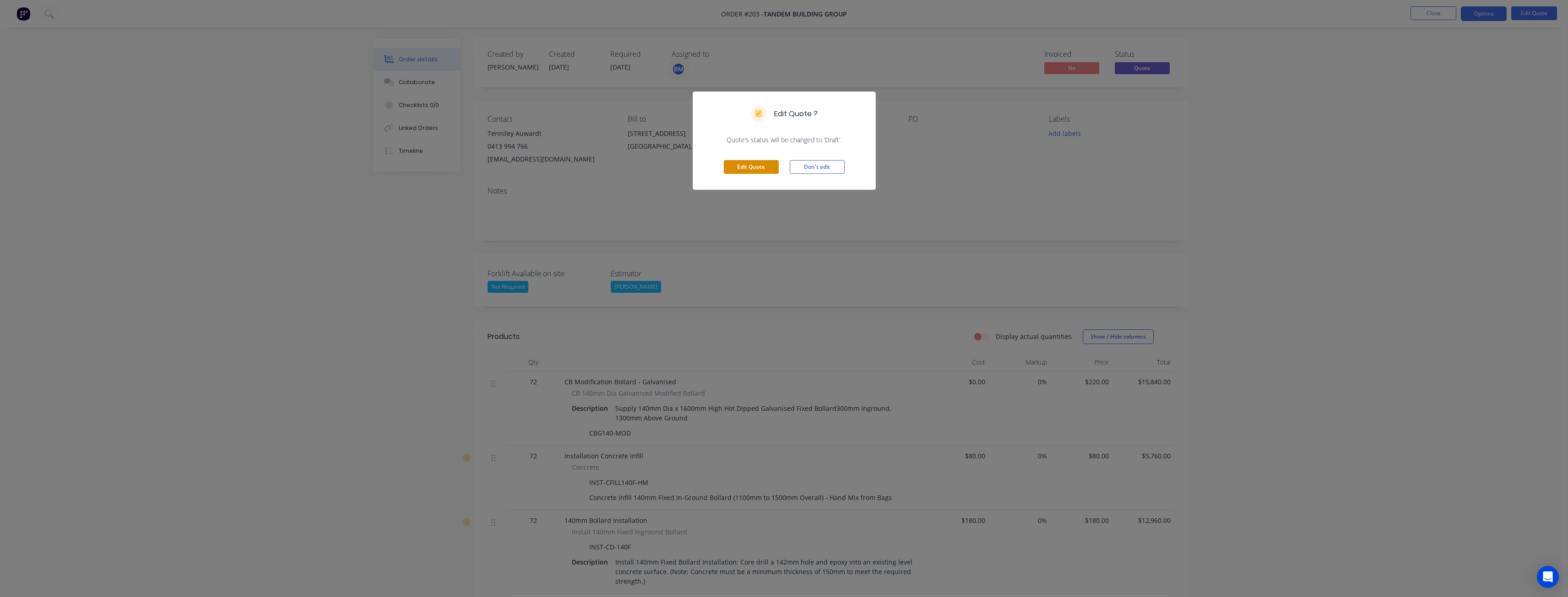
click at [737, 161] on button "Edit Quote" at bounding box center [751, 167] width 55 height 13
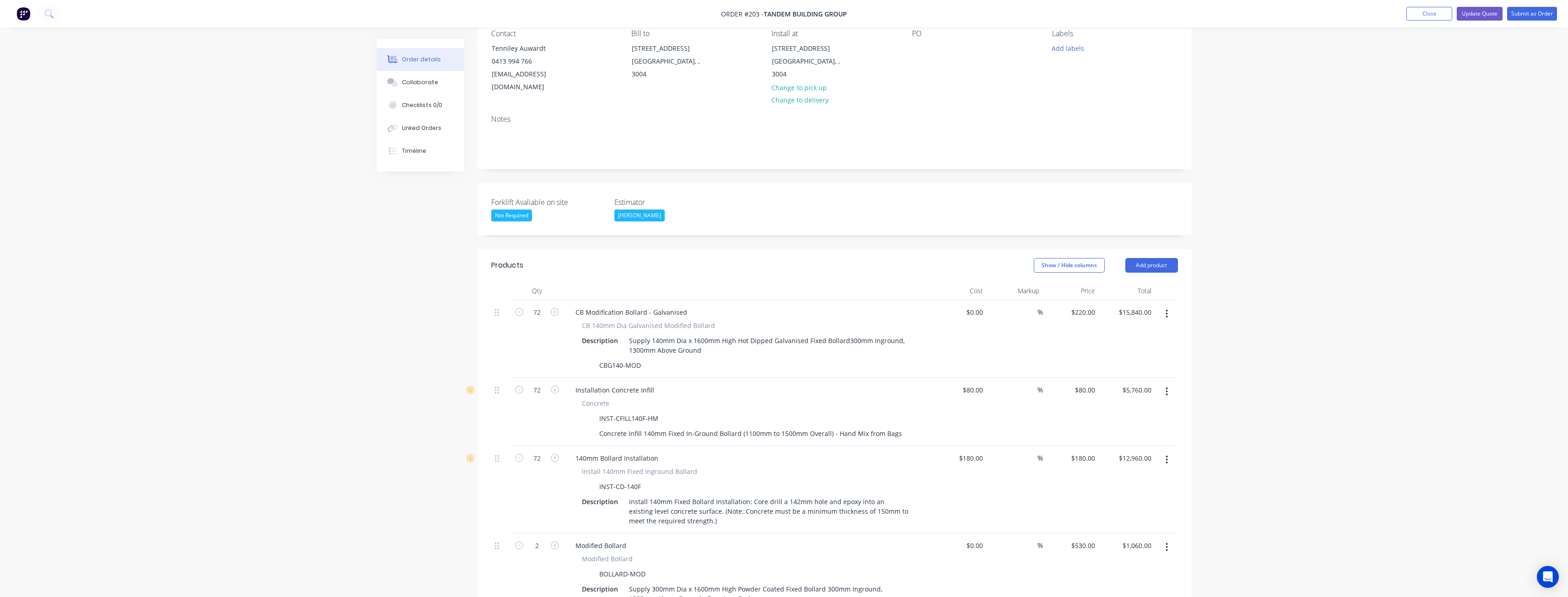
scroll to position [274, 0]
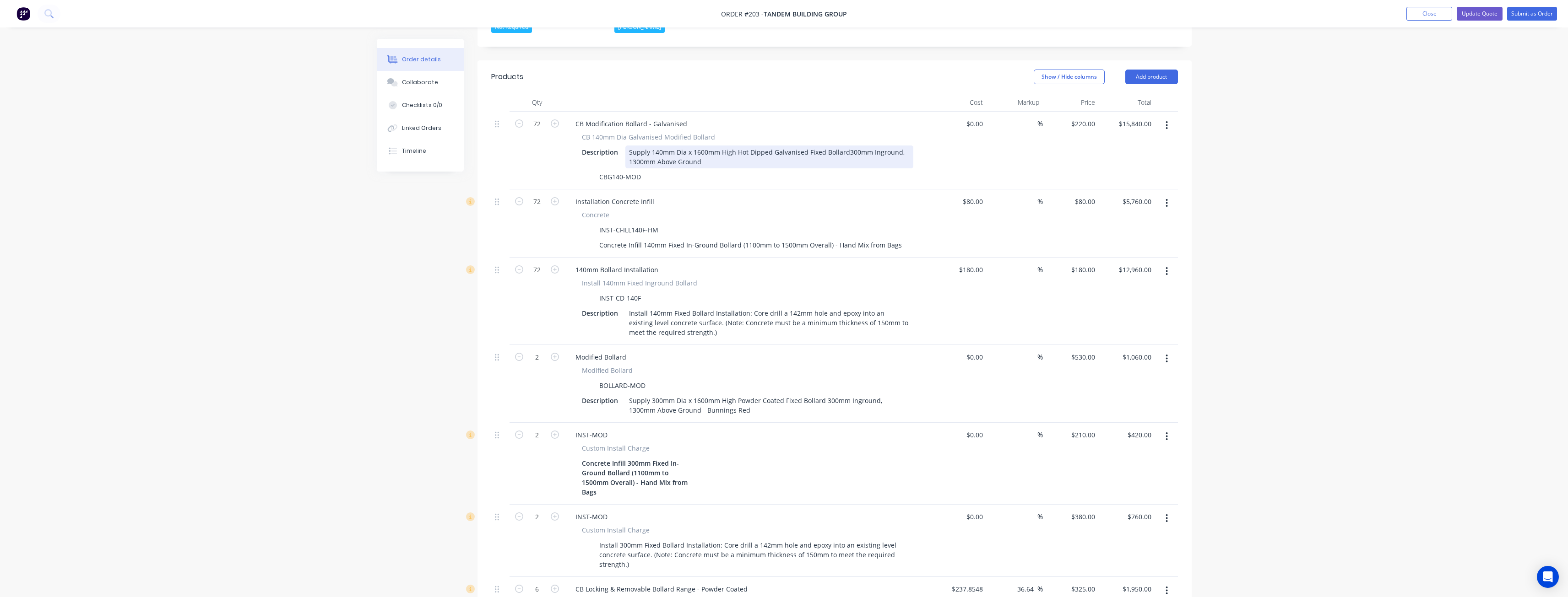
click at [628, 145] on div "Supply 140mm Dia x 1600mm High Hot Dipped Galvanised Fixed Bollard300mm Ingroun…" at bounding box center [769, 156] width 288 height 23
click at [690, 172] on div "CBG140-MOD" at bounding box center [746, 177] width 335 height 13
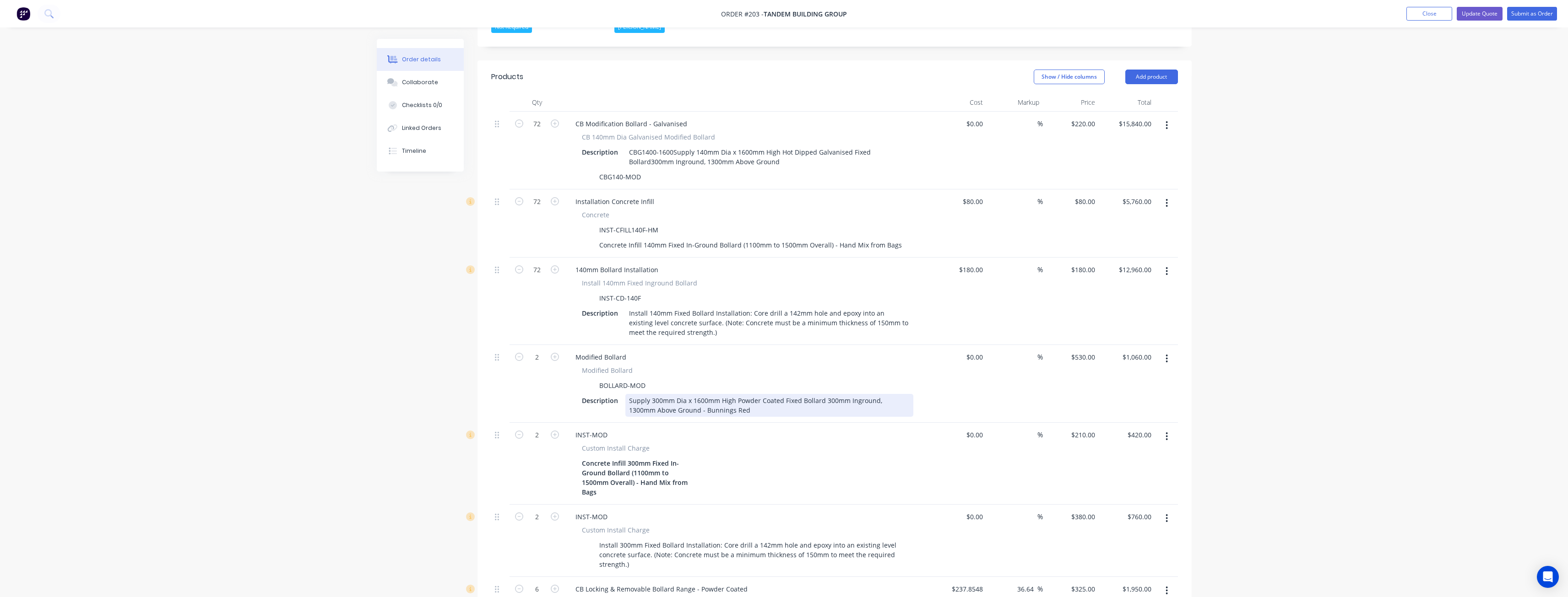
click at [629, 395] on div "Supply 300mm Dia x 1600mm High Powder Coated Fixed Bollard 300mm Inground, 1300…" at bounding box center [769, 405] width 288 height 23
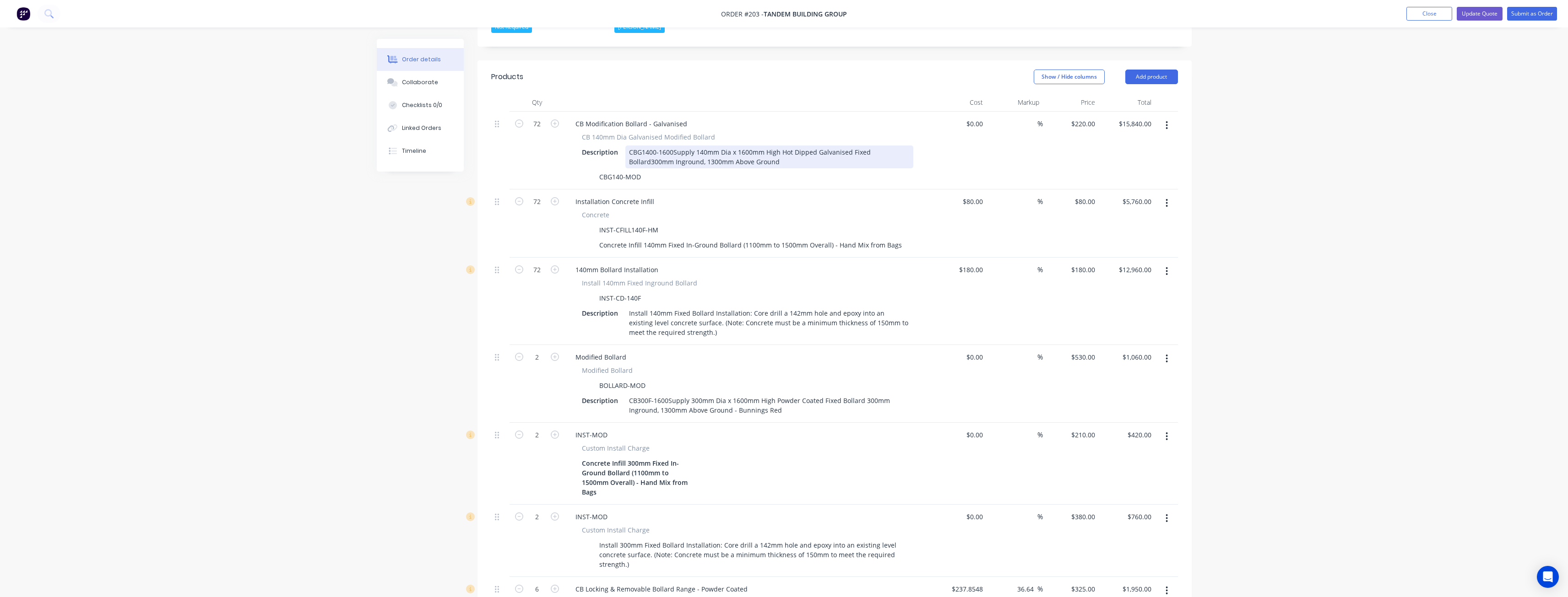
click at [655, 145] on div "CBG1400-1600 Supply 140mm Dia x 1600mm High Hot Dipped Galvanised Fixed Bollard…" at bounding box center [769, 156] width 288 height 23
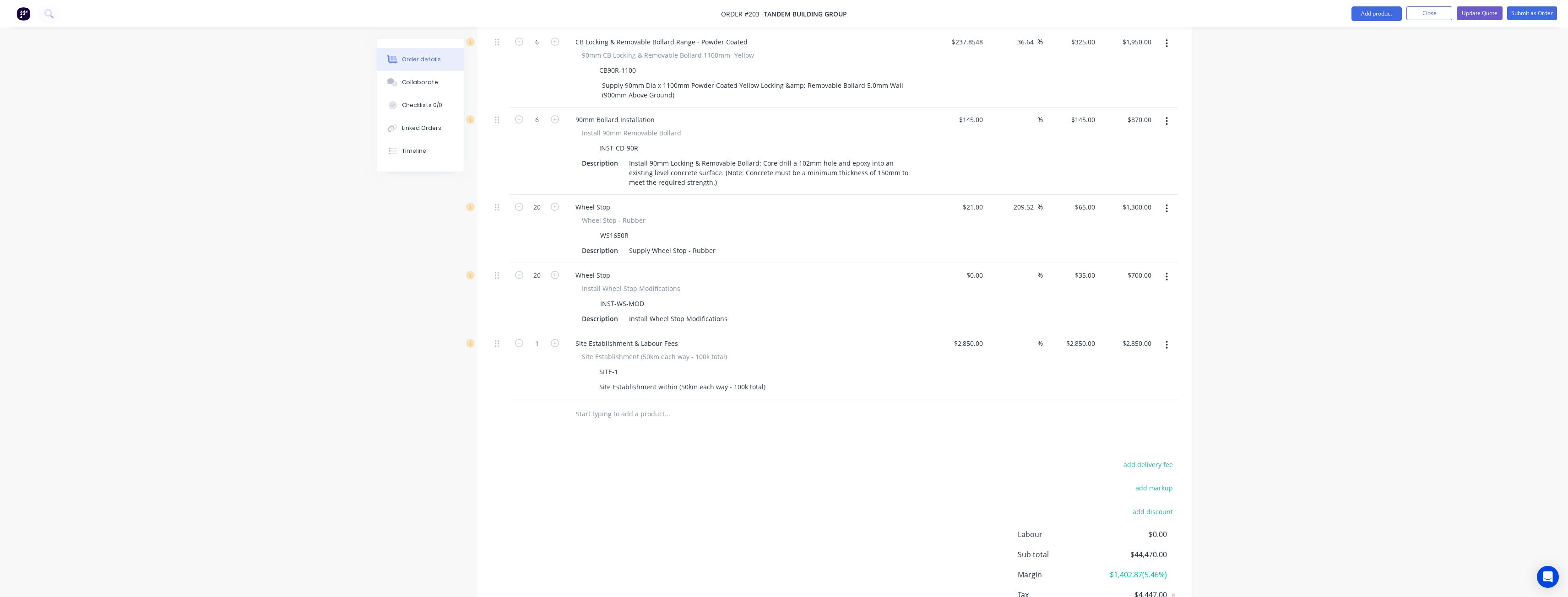
scroll to position [870, 0]
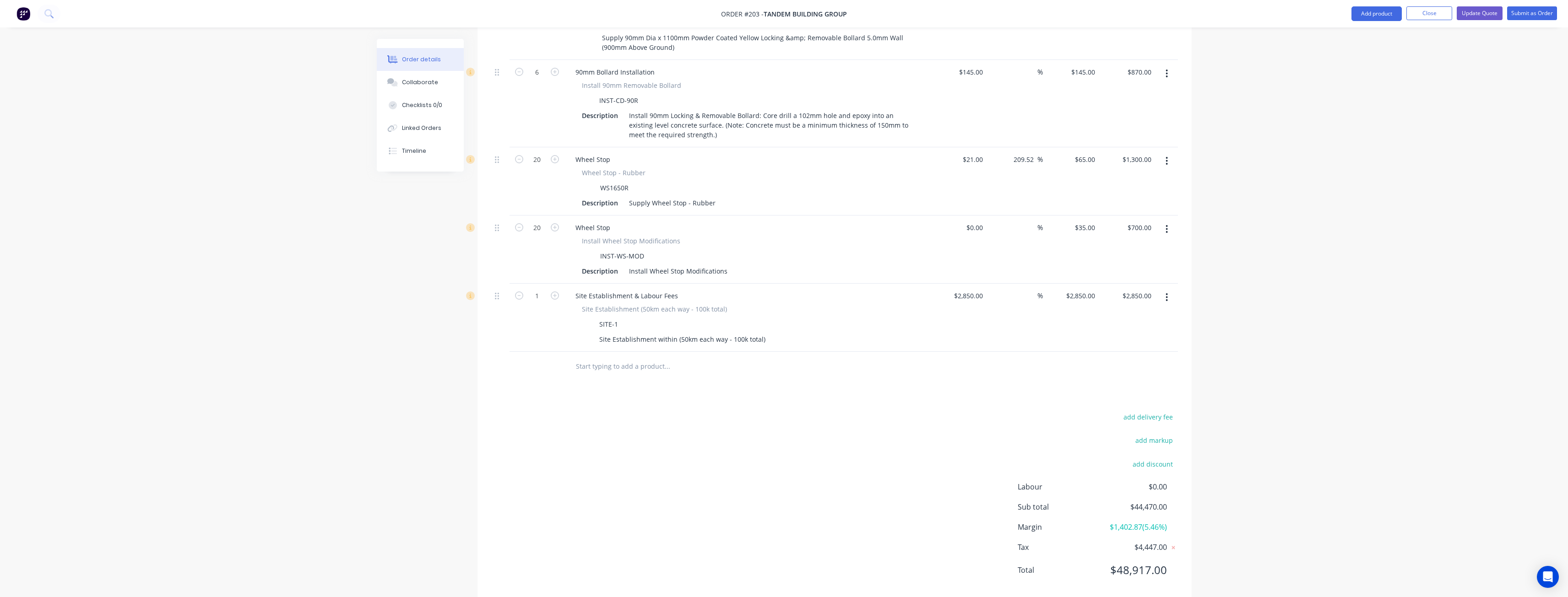
click at [734, 414] on div "Products Show / Hide columns Add product Qty Cost Markup Price Total 72 CB Modi…" at bounding box center [834, 33] width 714 height 1136
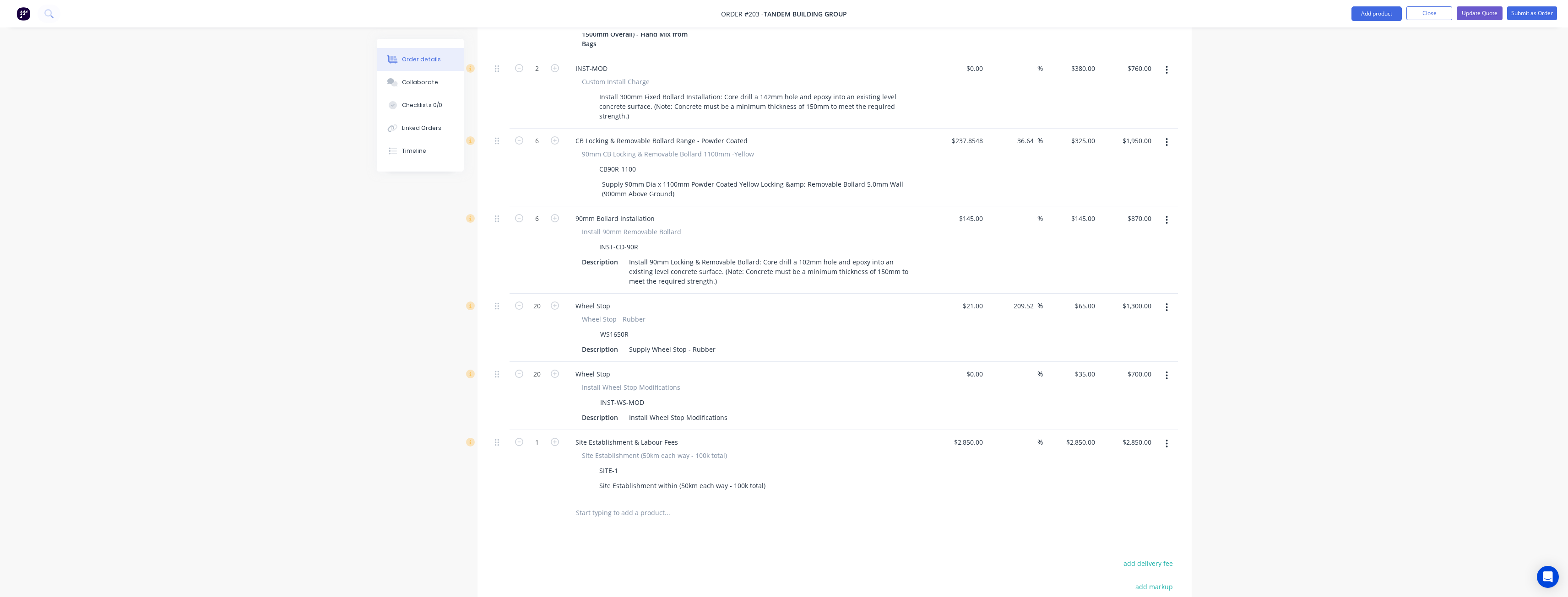
scroll to position [686, 0]
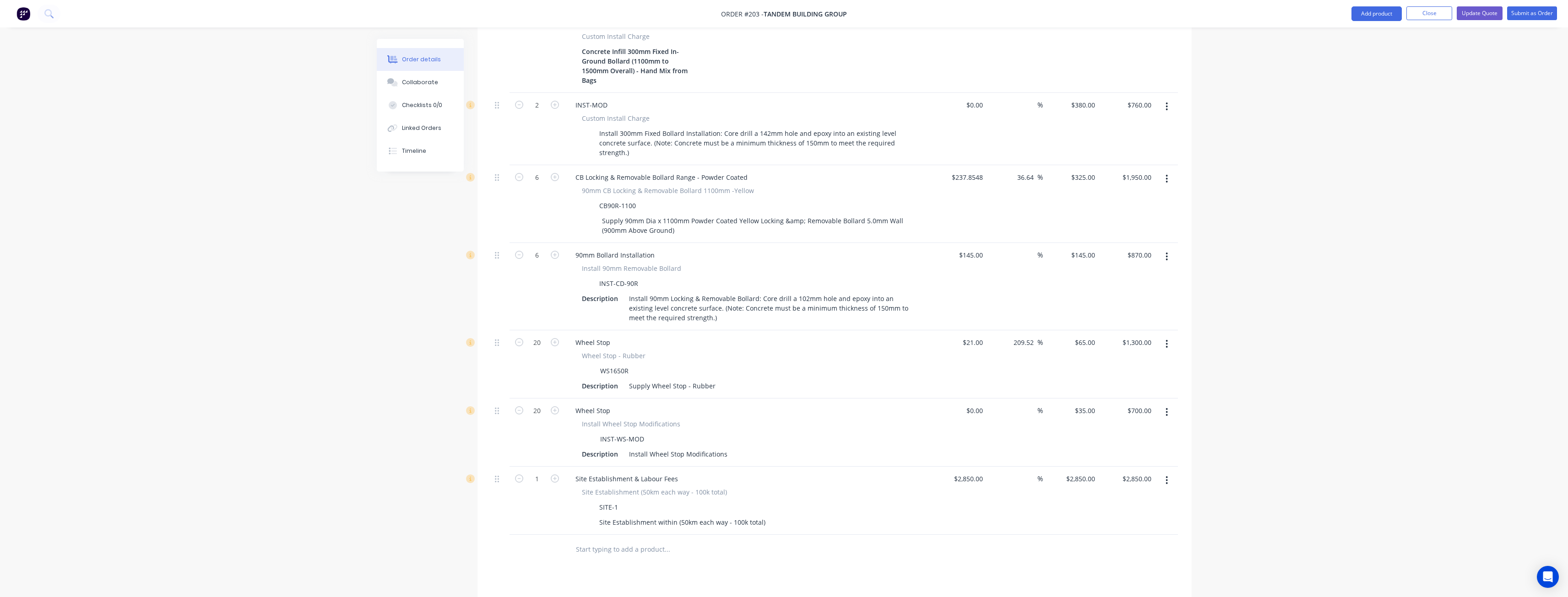
click at [761, 23] on nav "Order #203 - Tandem Building Group Add product Close Update Quote Submit as Ord…" at bounding box center [784, 13] width 1568 height 27
click at [797, 237] on div "Supply 90mm Dia x 1100mm Powder Coated Yellow Locking &amp; Removable Bollard 5…" at bounding box center [756, 225] width 315 height 23
click at [803, 224] on div "Supply 90mm Dia x 1100mm Powder Coated Yellow Locking &amp; Removable Bollard 5…" at bounding box center [756, 225] width 315 height 23
click at [662, 237] on div "Supply 90mm Dia x 1100mm Powder Coated Yellow Locking & Removable Bollard 5.0mm…" at bounding box center [756, 225] width 315 height 23
click at [1479, 10] on button "Update Quote" at bounding box center [1479, 13] width 46 height 13
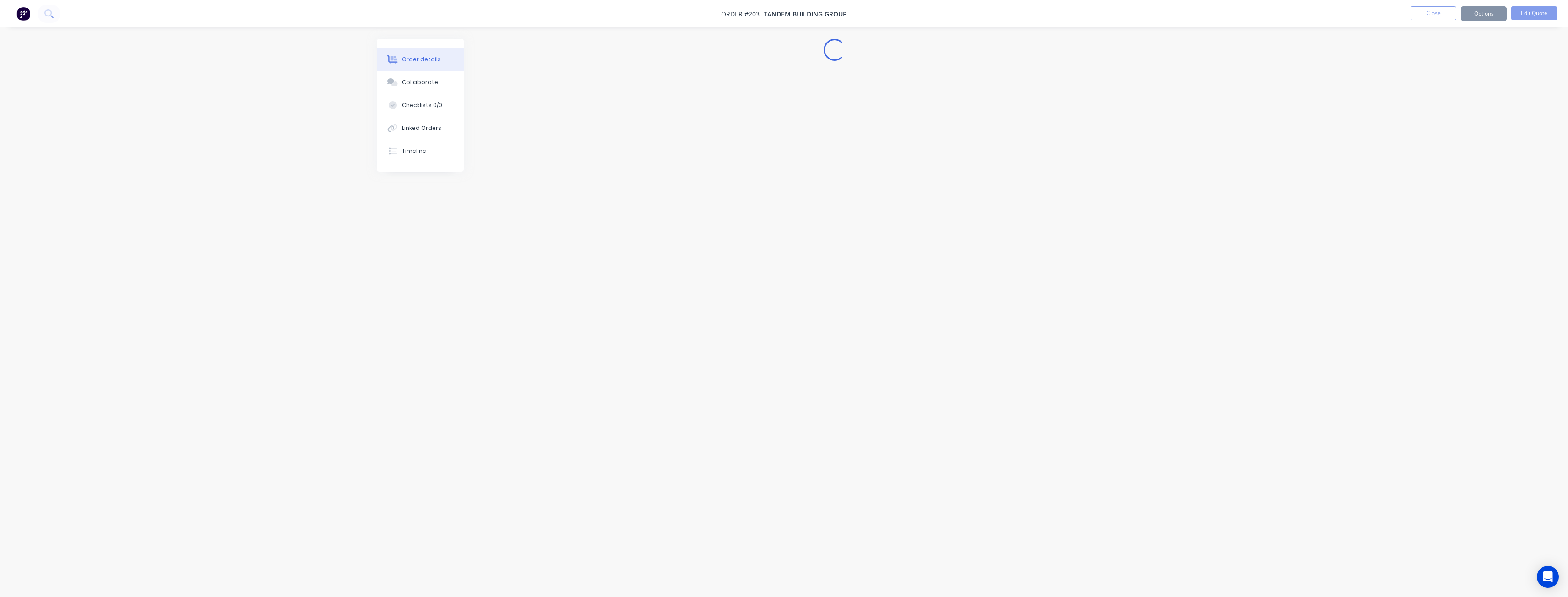
scroll to position [0, 0]
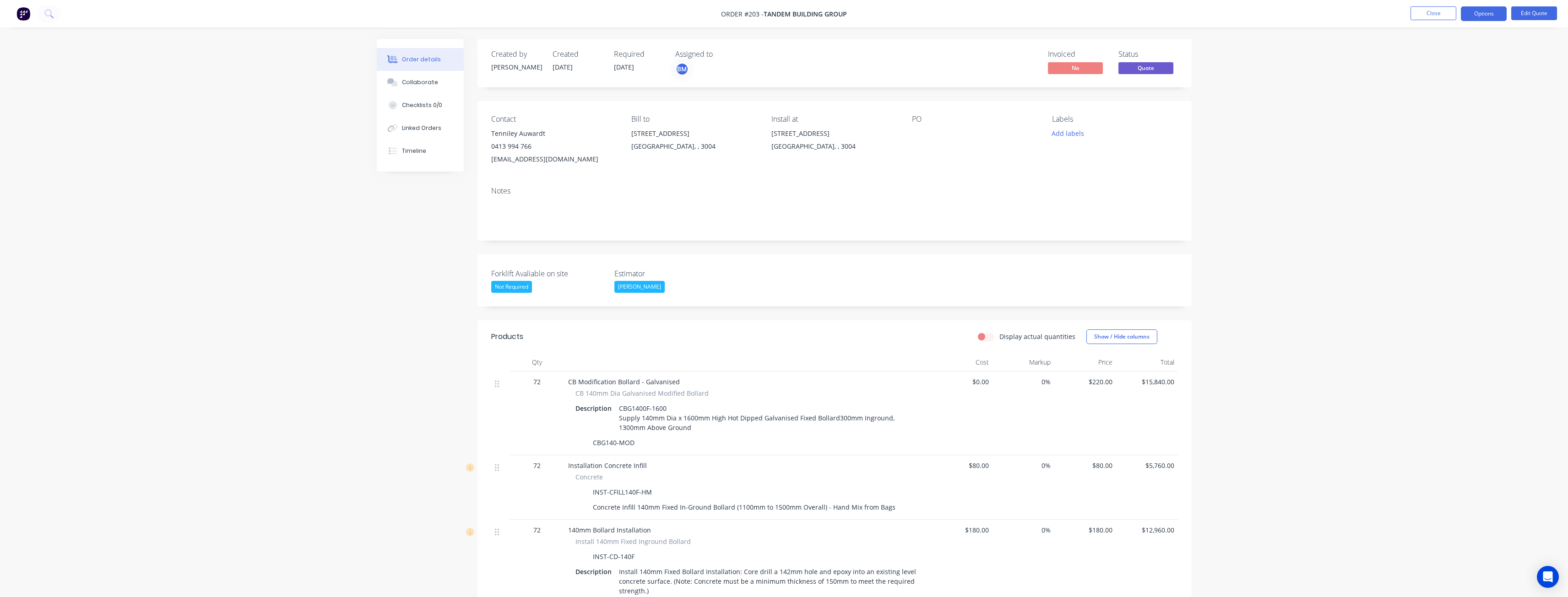
click at [519, 287] on div "Not Required" at bounding box center [512, 287] width 41 height 12
click at [507, 320] on div "Yes" at bounding box center [506, 323] width 17 height 12
click at [507, 287] on div "Yes" at bounding box center [499, 287] width 17 height 12
click at [509, 282] on div "Yes" at bounding box center [548, 287] width 114 height 12
click at [832, 282] on div "Forklift Avaliable on site Yes Estimator [PERSON_NAME]" at bounding box center [834, 280] width 714 height 52
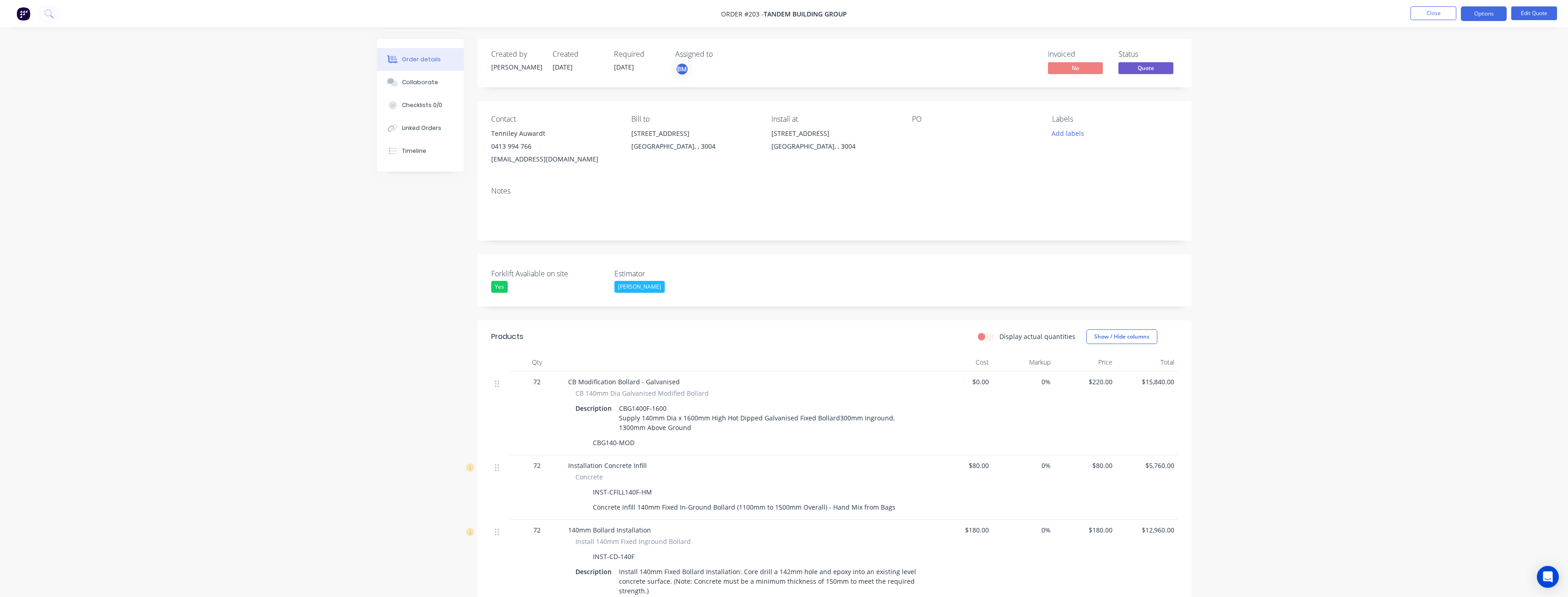
click at [972, 174] on div "Contact Tenniley Auwardt 0413 994 766 [EMAIL_ADDRESS][DOMAIN_NAME] Bill to [GEO…" at bounding box center [834, 140] width 714 height 78
click at [1477, 11] on button "Options" at bounding box center [1484, 13] width 46 height 15
click at [1427, 59] on div "Quote" at bounding box center [1456, 56] width 84 height 13
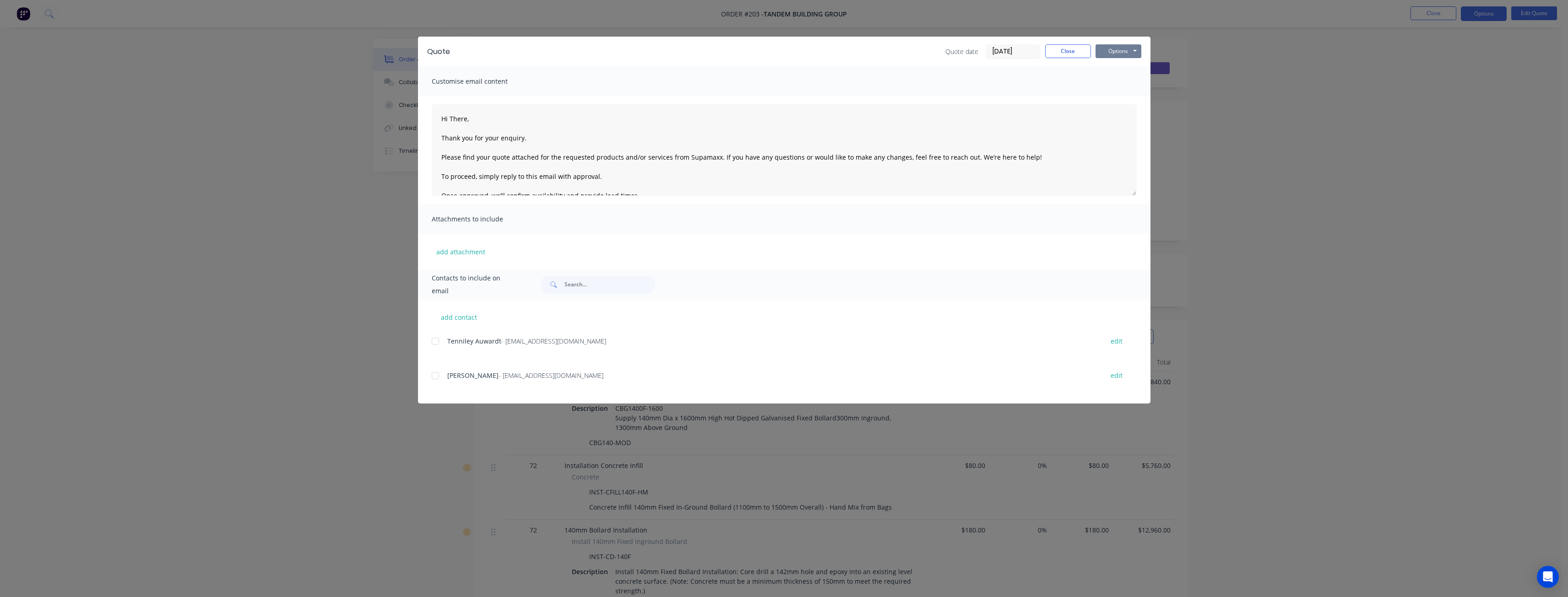
click at [1110, 54] on button "Options" at bounding box center [1118, 51] width 46 height 13
click at [1113, 63] on button "Preview" at bounding box center [1125, 67] width 59 height 15
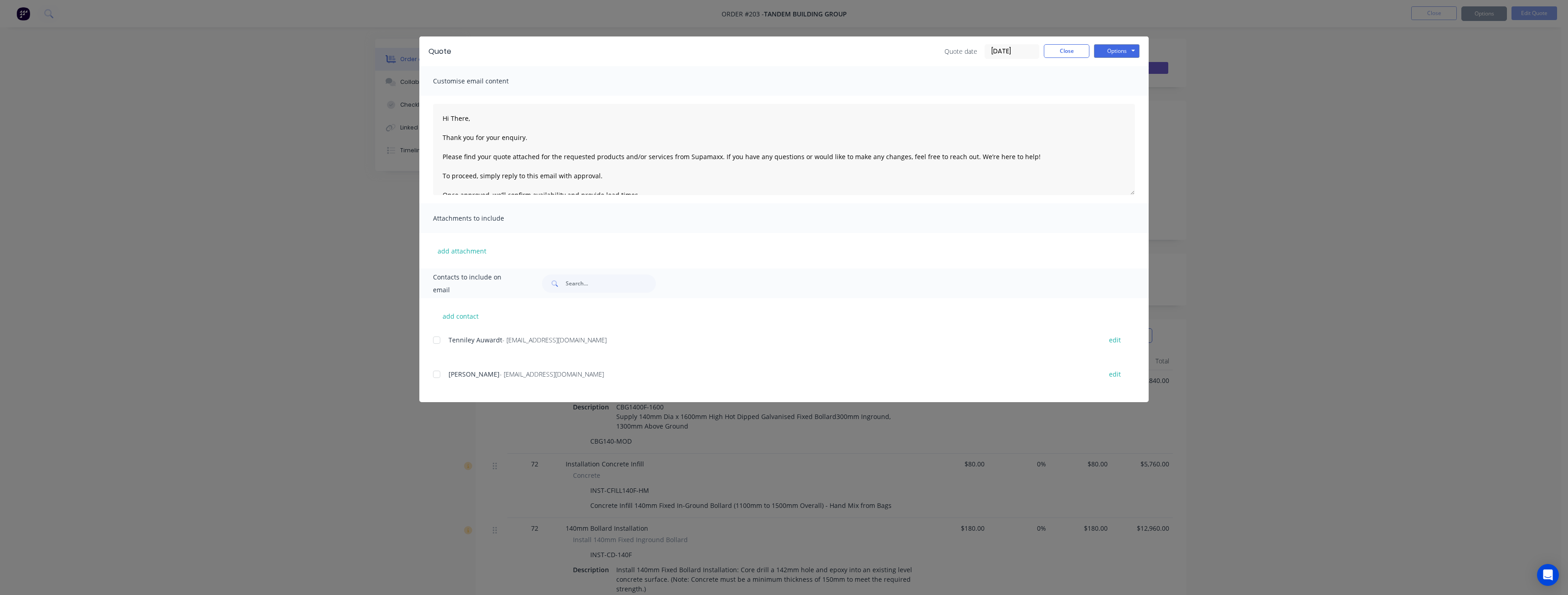
type textarea "Hi There, Thank you for your enquiry. Please find your quote attached for the r…"
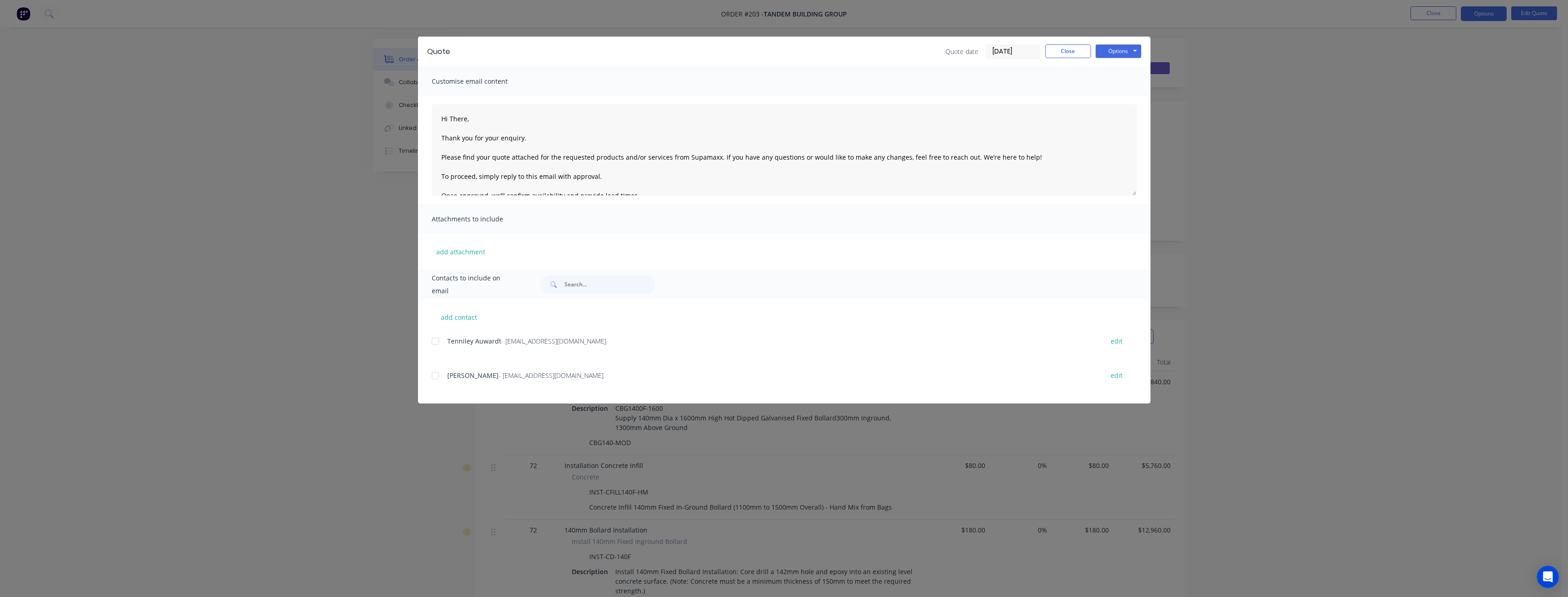
click at [911, 204] on div "Attachments to include" at bounding box center [784, 219] width 732 height 30
click at [1056, 53] on button "Close" at bounding box center [1068, 51] width 46 height 13
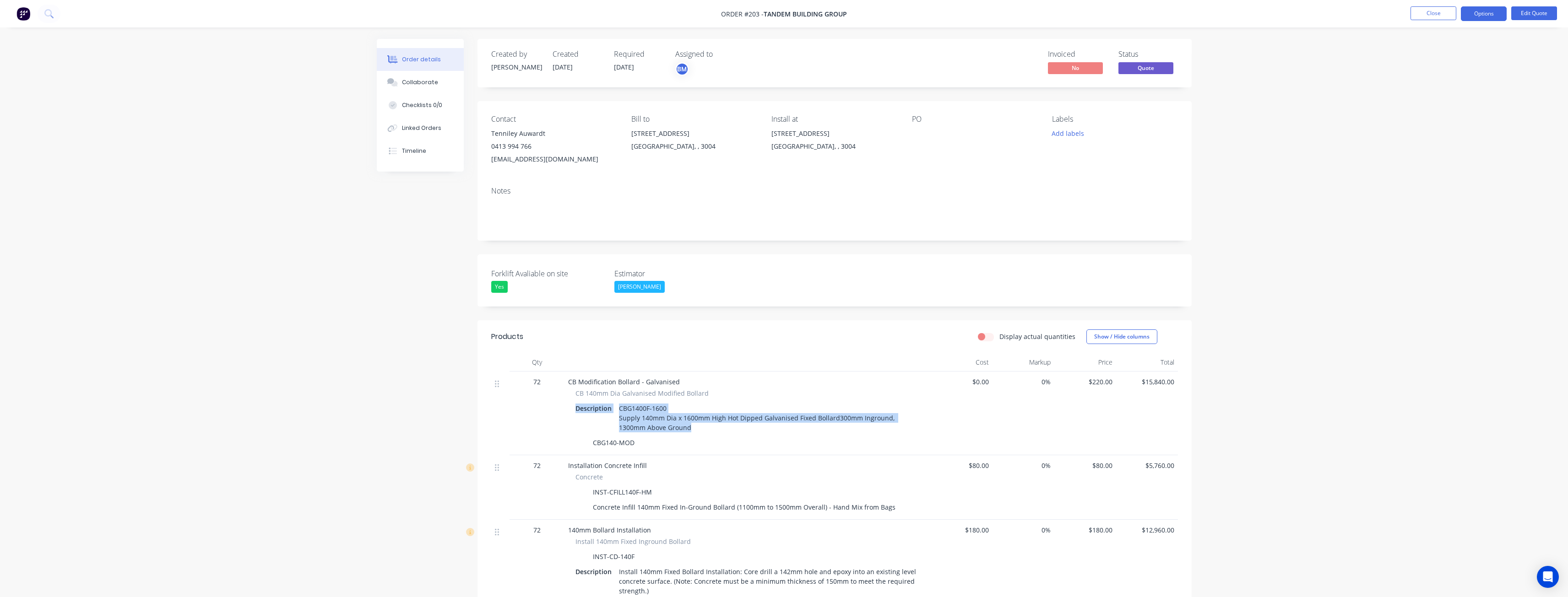
click at [775, 428] on div "CB 140mm Dia Galvanised Modified Bollard Description CBG1400F-1600 Supply 140mm…" at bounding box center [747, 419] width 359 height 61
click at [834, 422] on div "CBG1400F-1600 Supply 140mm Dia x 1600mm High Hot Dipped Galvanised Fixed Bollar…" at bounding box center [767, 417] width 304 height 32
click at [768, 369] on div at bounding box center [747, 362] width 366 height 18
click at [1531, 13] on button "Edit Quote" at bounding box center [1534, 13] width 46 height 13
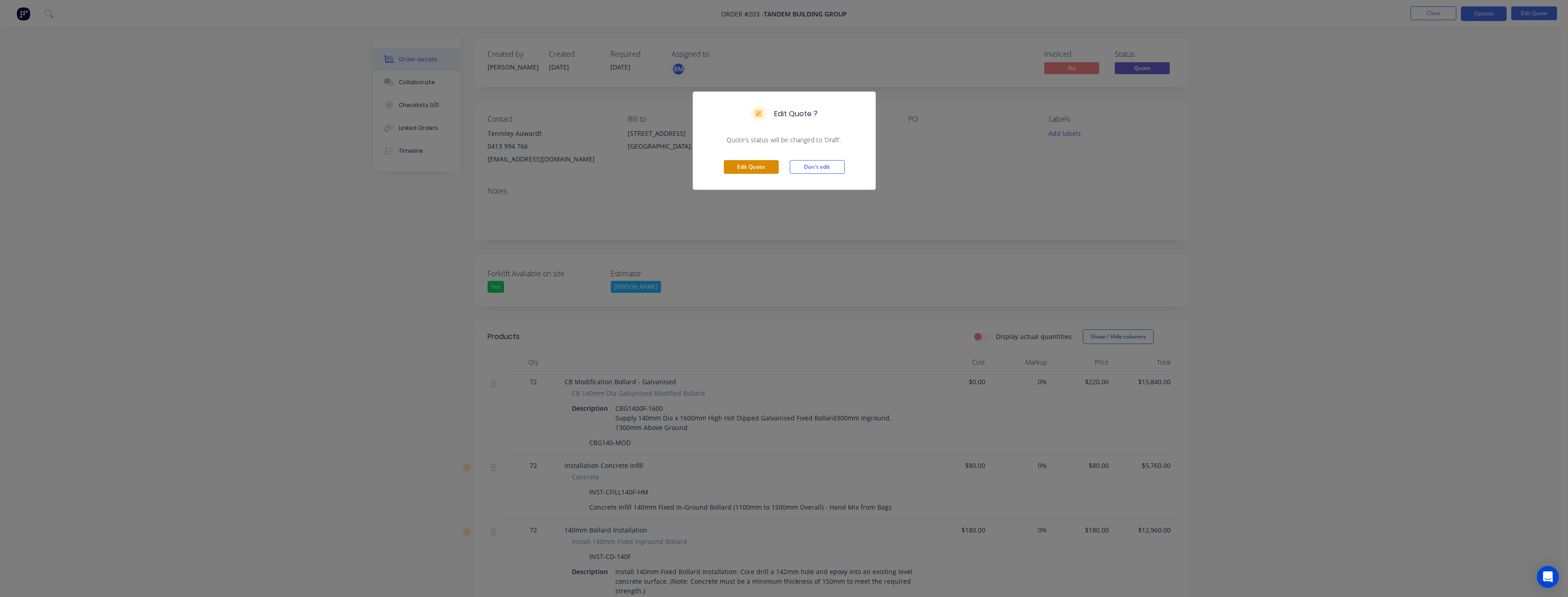
click at [757, 170] on button "Edit Quote" at bounding box center [751, 167] width 55 height 13
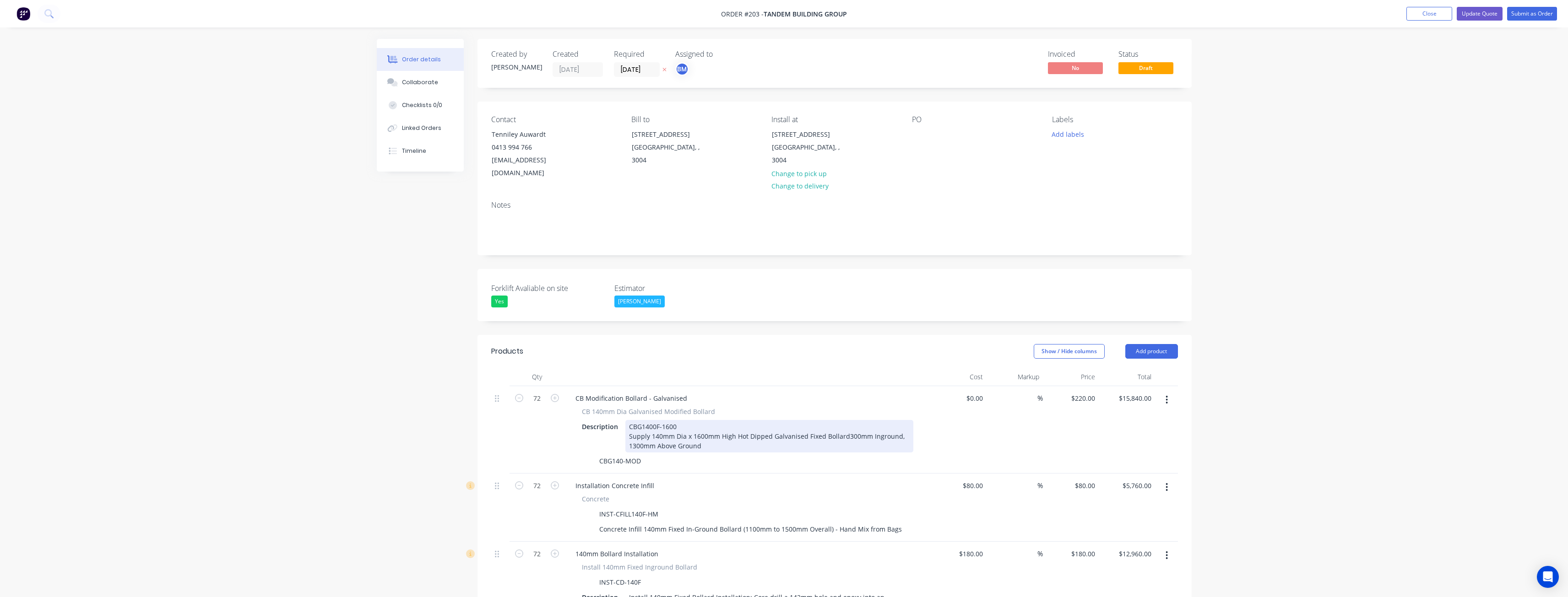
click at [846, 423] on div "CBG1400F-1600 Supply 140mm Dia x 1600mm High Hot Dipped Galvanised Fixed Bollar…" at bounding box center [769, 436] width 288 height 32
click at [845, 422] on div "CBG1400F-1600 Supply 140mm Dia x 1600mm High Hot Dipped Galvanised Fixed Bollar…" at bounding box center [769, 436] width 288 height 32
click at [932, 484] on div "$80.00 $80.00" at bounding box center [959, 508] width 56 height 68
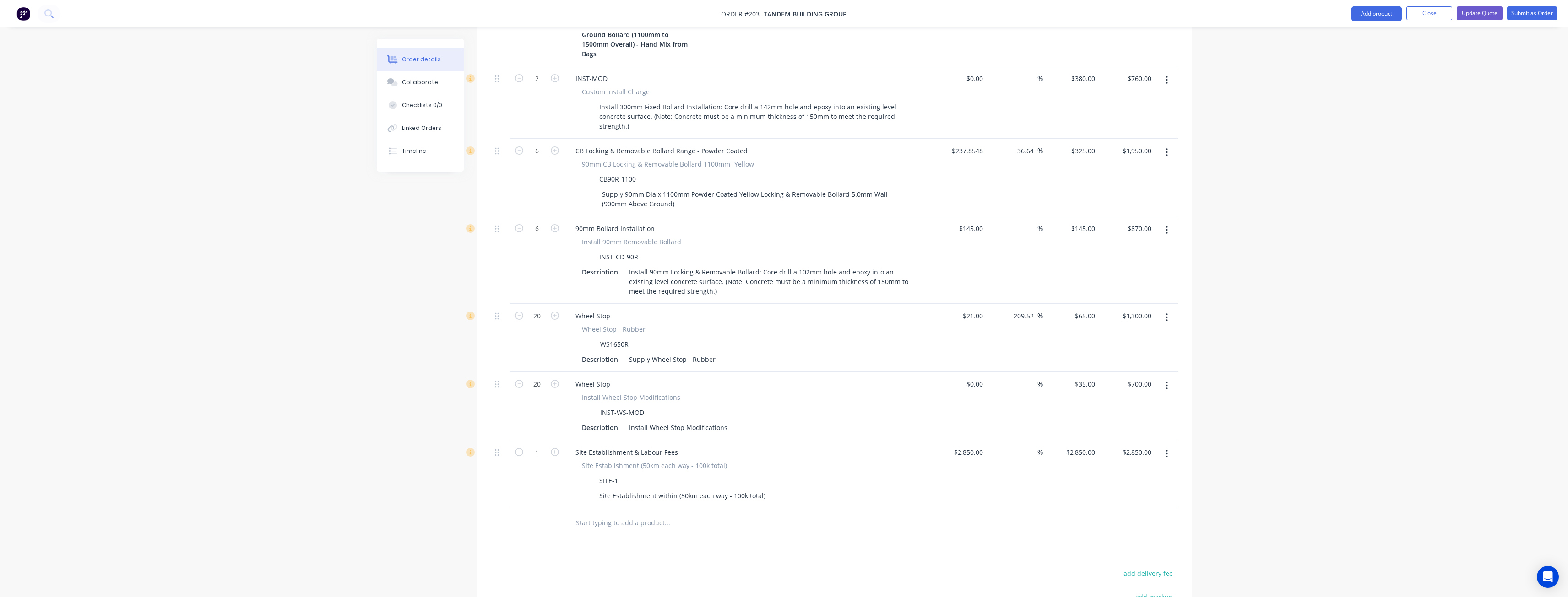
scroll to position [458, 0]
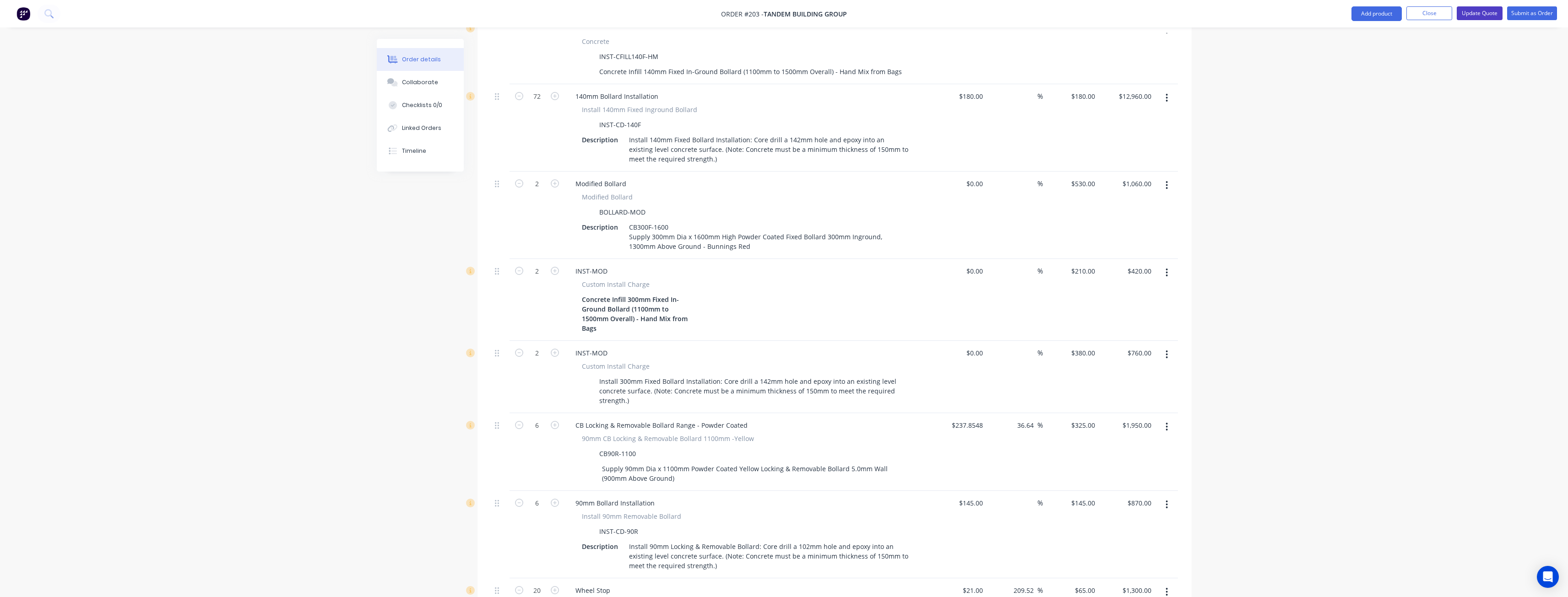
click at [1481, 9] on button "Update Quote" at bounding box center [1479, 13] width 46 height 13
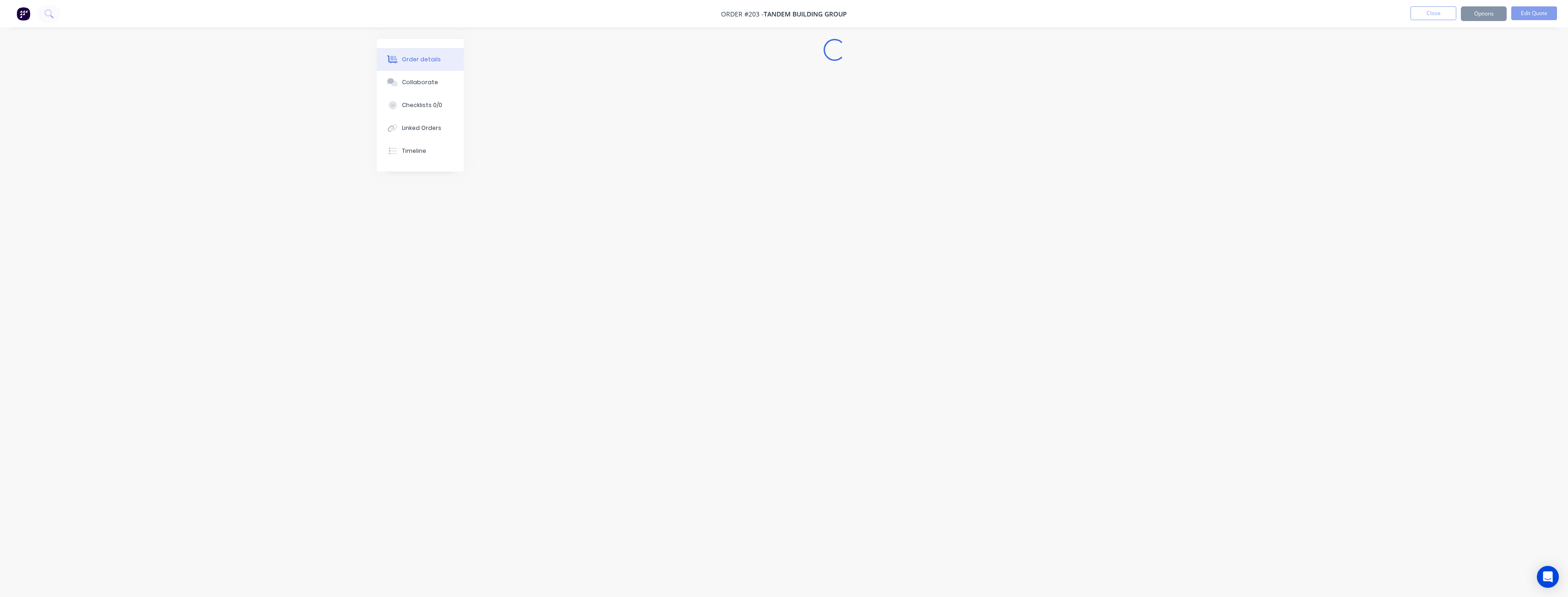
scroll to position [0, 0]
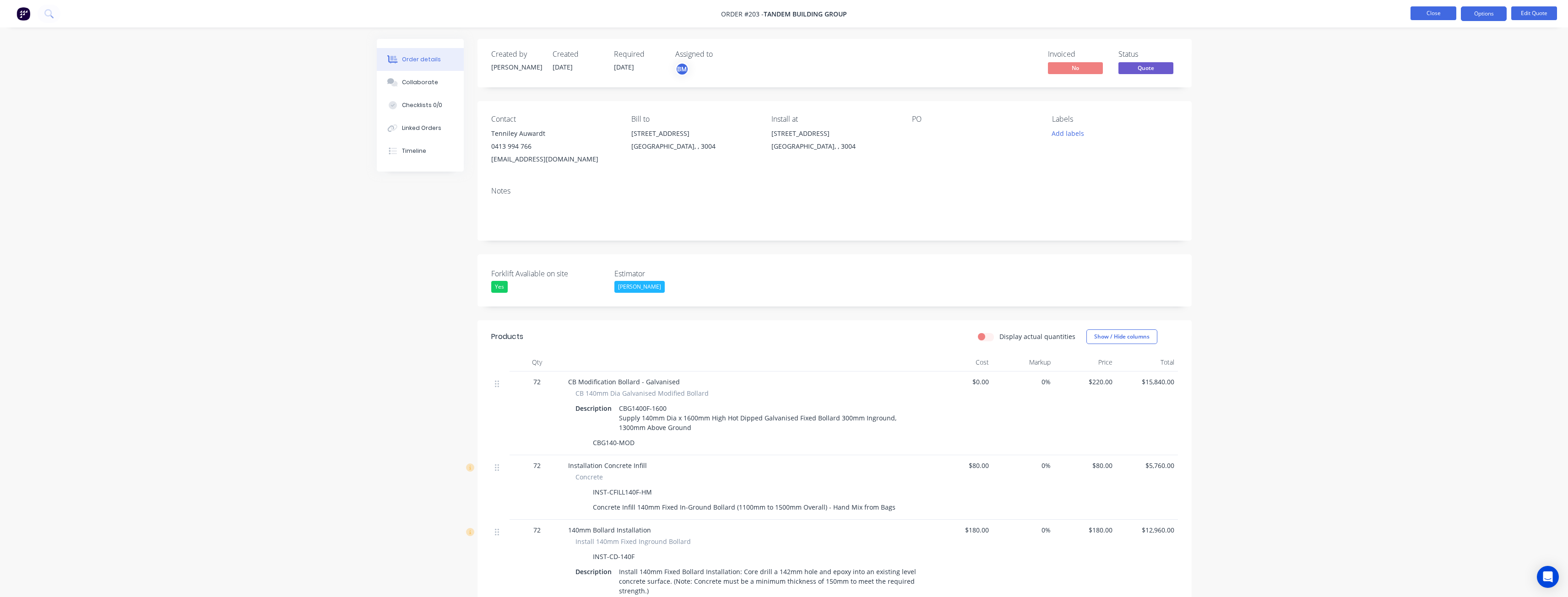
click at [1428, 14] on button "Close" at bounding box center [1433, 13] width 46 height 13
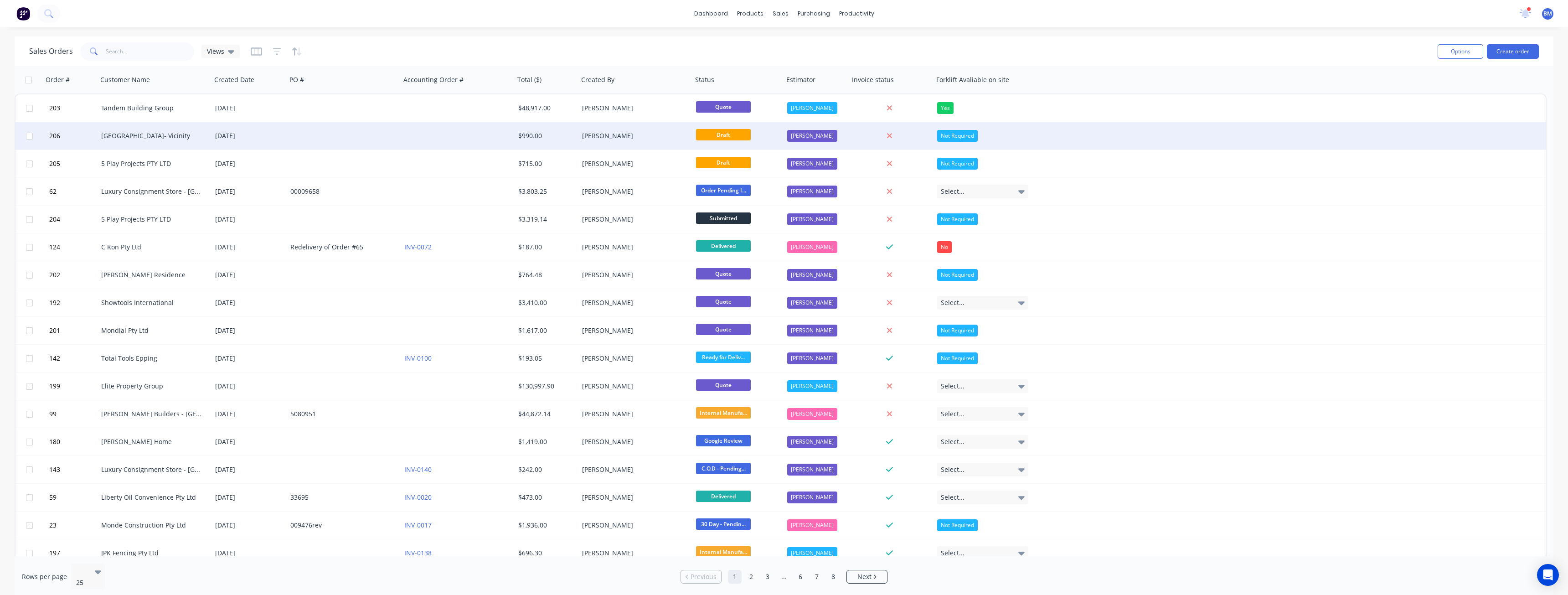
click at [113, 133] on div "[GEOGRAPHIC_DATA]- Vicinity" at bounding box center [152, 136] width 101 height 9
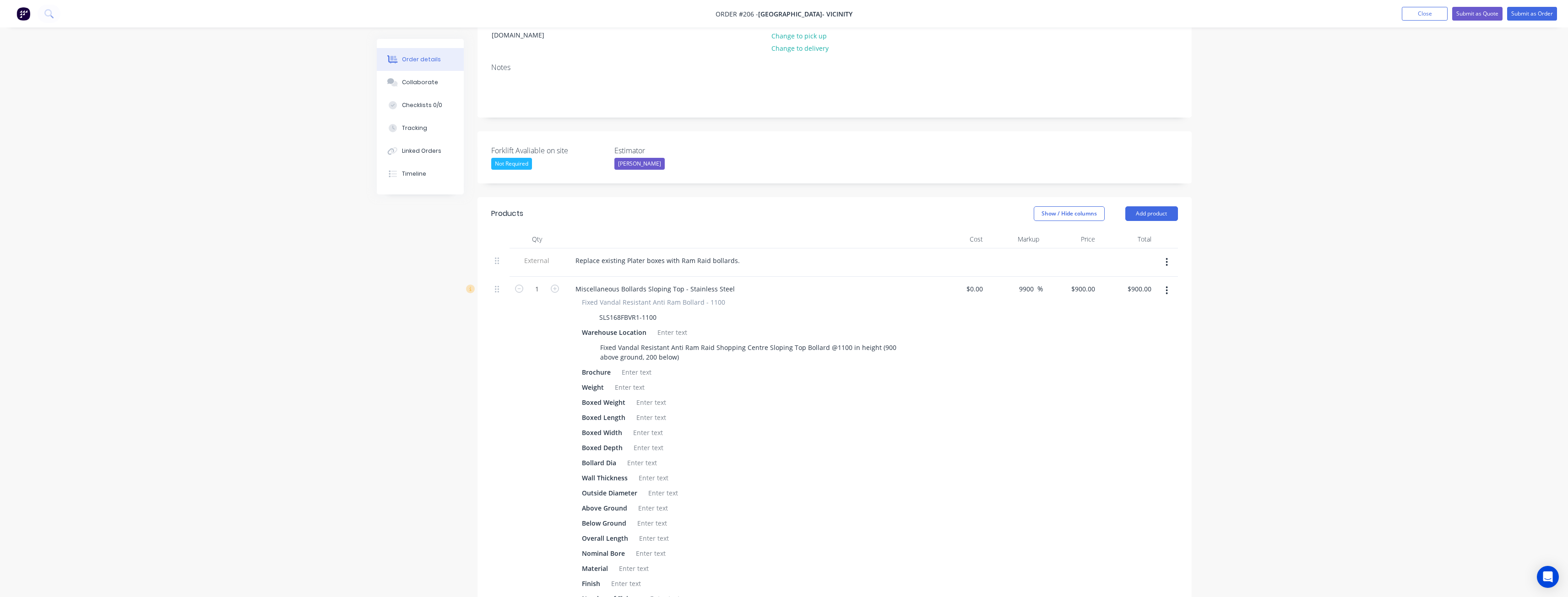
scroll to position [137, 0]
click at [182, 234] on div "Order details Collaborate Checklists 0/0 Tracking Linked Orders Timeline Order …" at bounding box center [784, 406] width 1568 height 1088
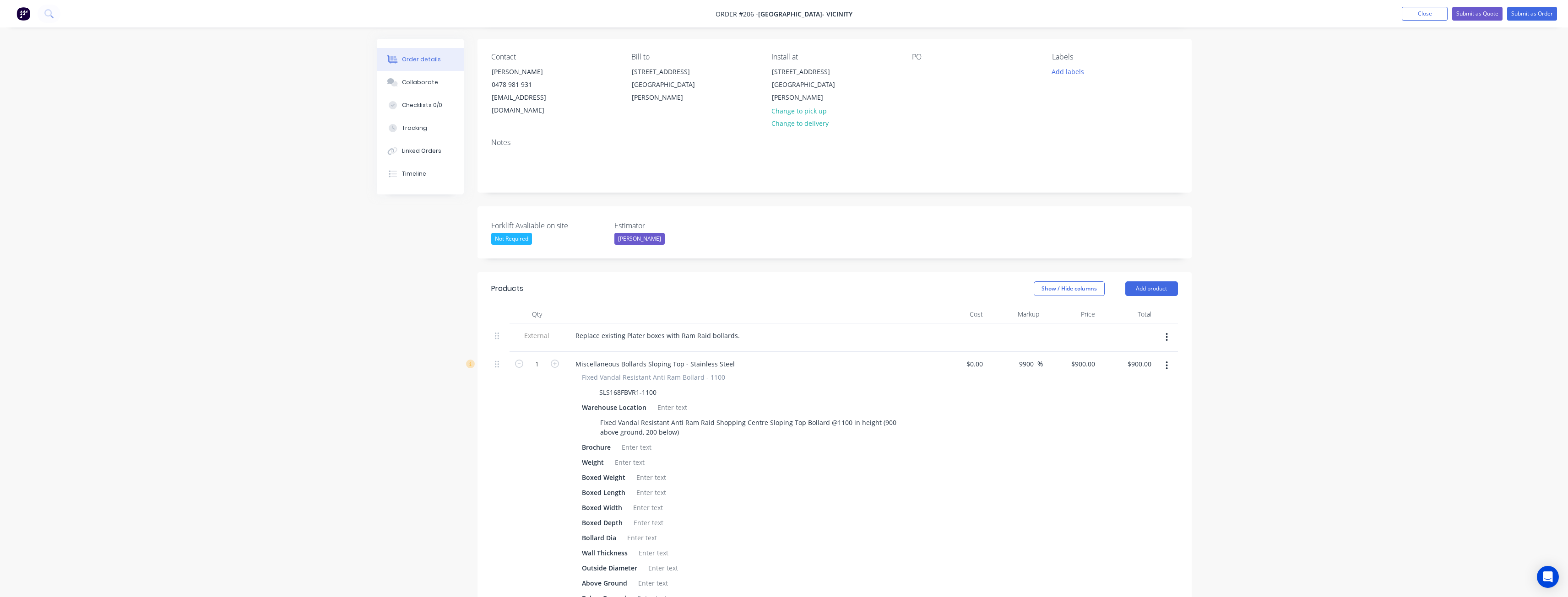
scroll to position [0, 0]
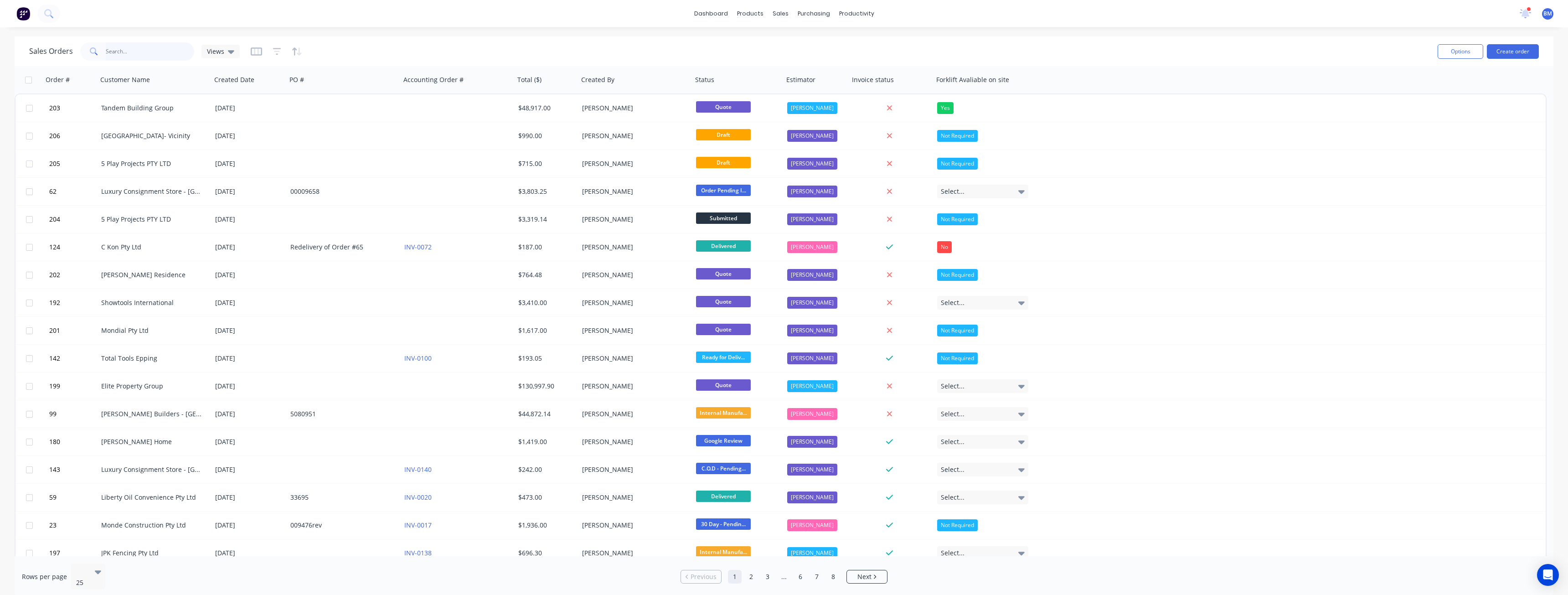
click at [118, 51] on input "text" at bounding box center [150, 52] width 89 height 18
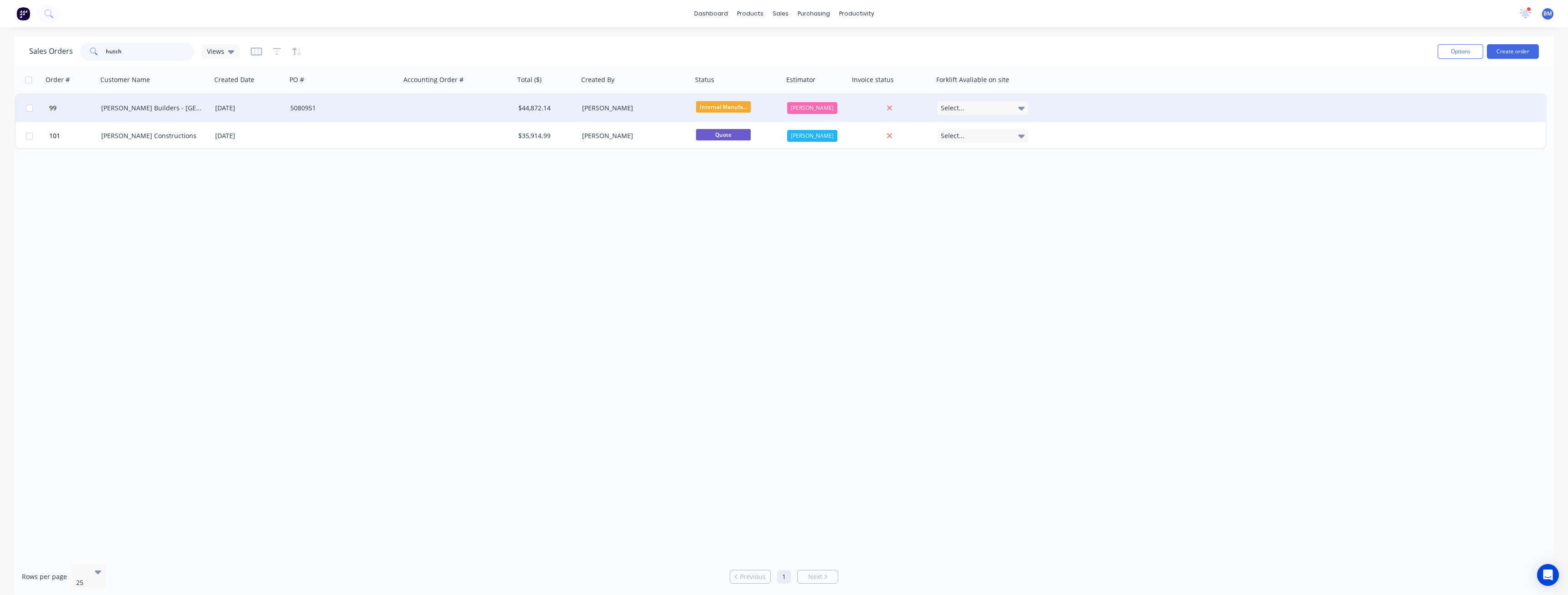
type input "hutch"
click at [198, 102] on div "[PERSON_NAME] Builders - [GEOGRAPHIC_DATA]" at bounding box center [154, 108] width 114 height 27
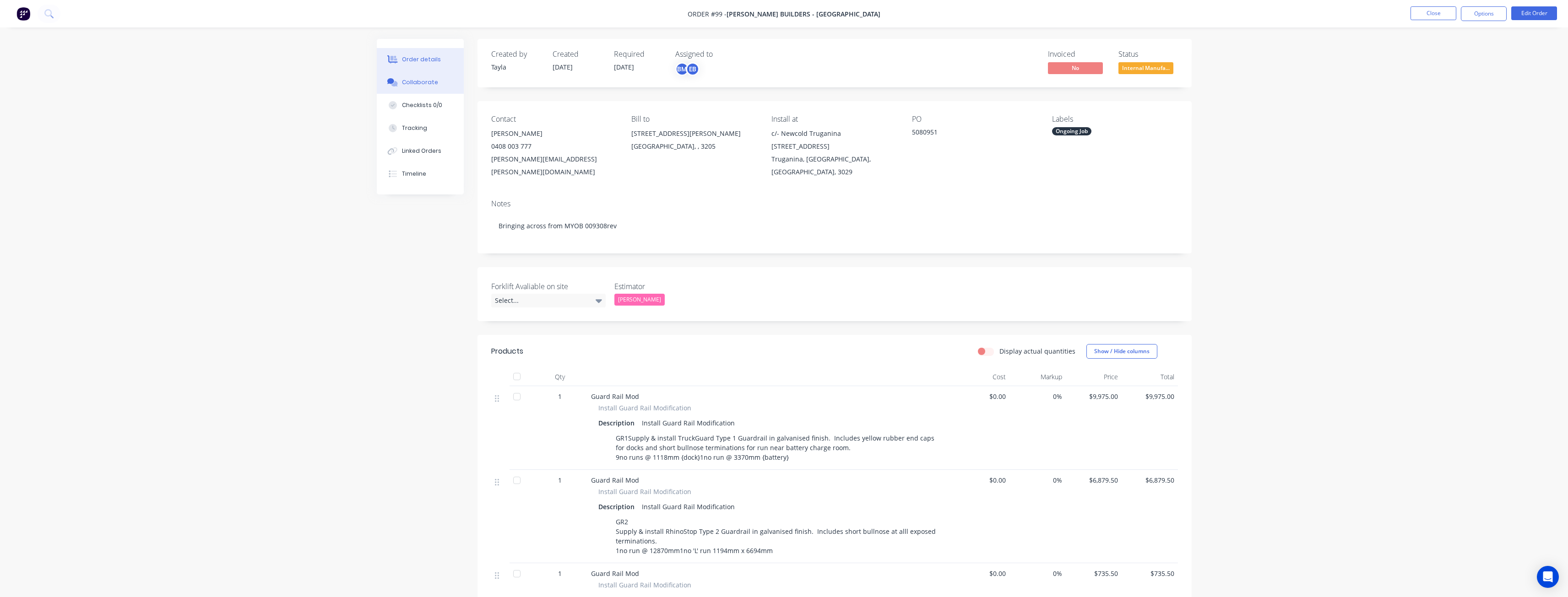
click at [422, 79] on div "Collaborate" at bounding box center [419, 82] width 36 height 8
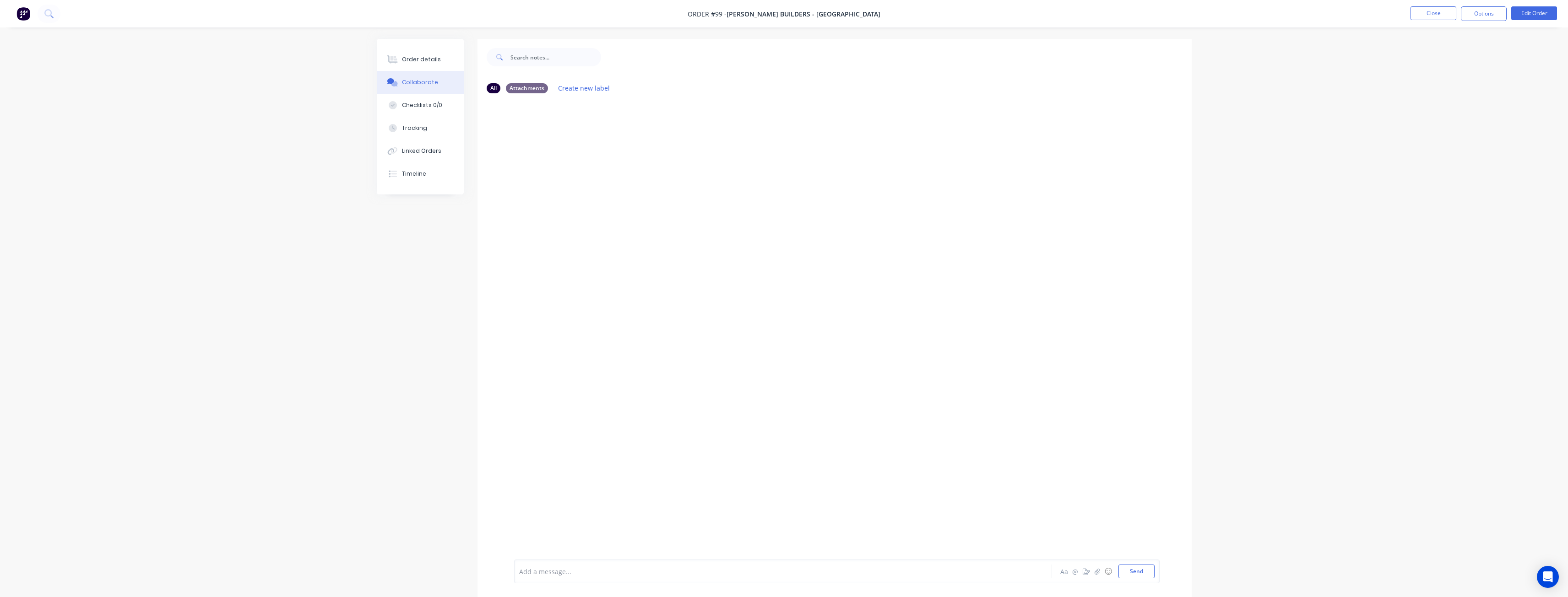
click at [562, 565] on div "Add a message..." at bounding box center [757, 571] width 477 height 13
drag, startPoint x: 562, startPoint y: 565, endPoint x: 555, endPoint y: 573, distance: 10.6
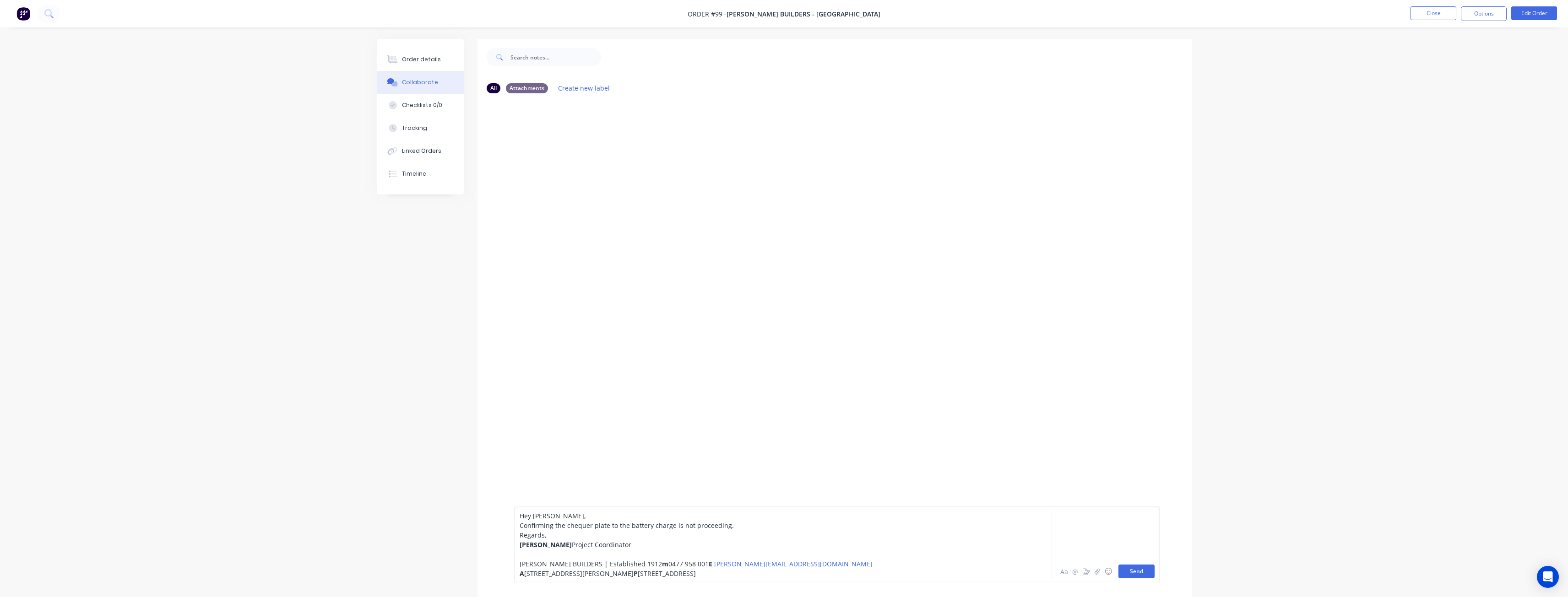
click at [1139, 570] on button "Send" at bounding box center [1136, 571] width 36 height 13
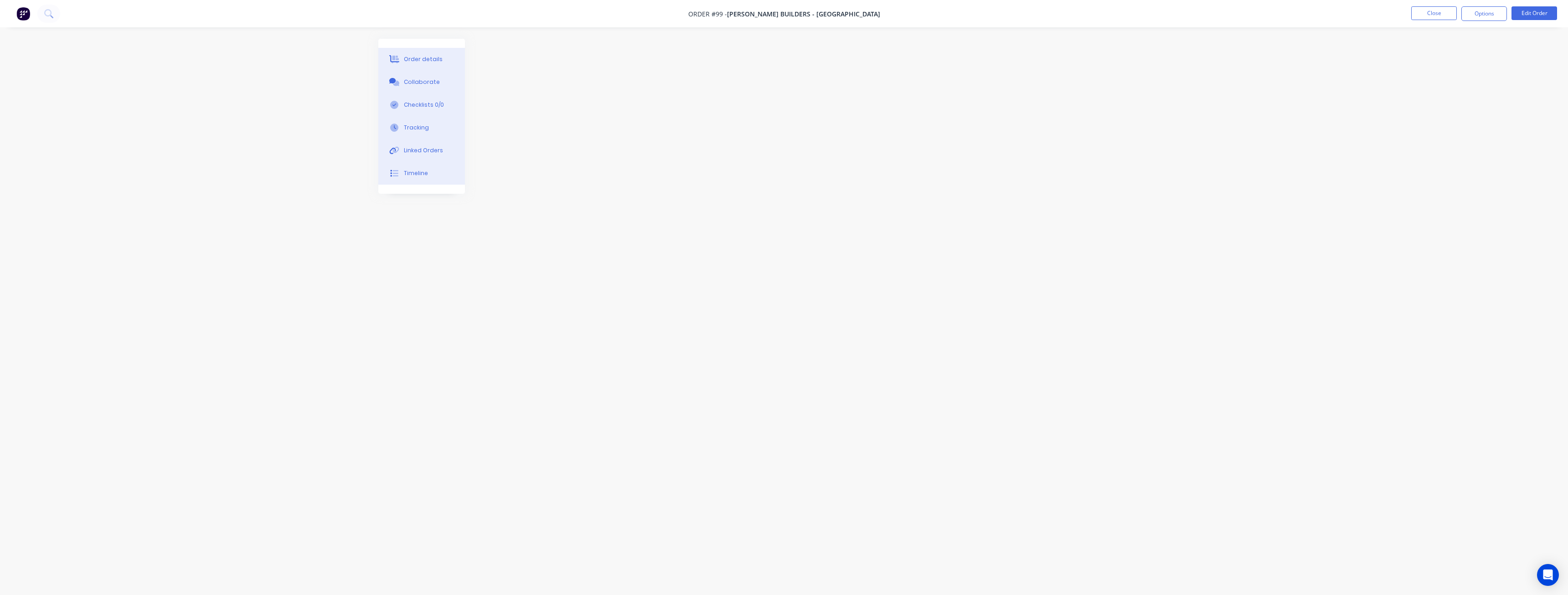
click at [422, 58] on div "Order details" at bounding box center [423, 59] width 39 height 8
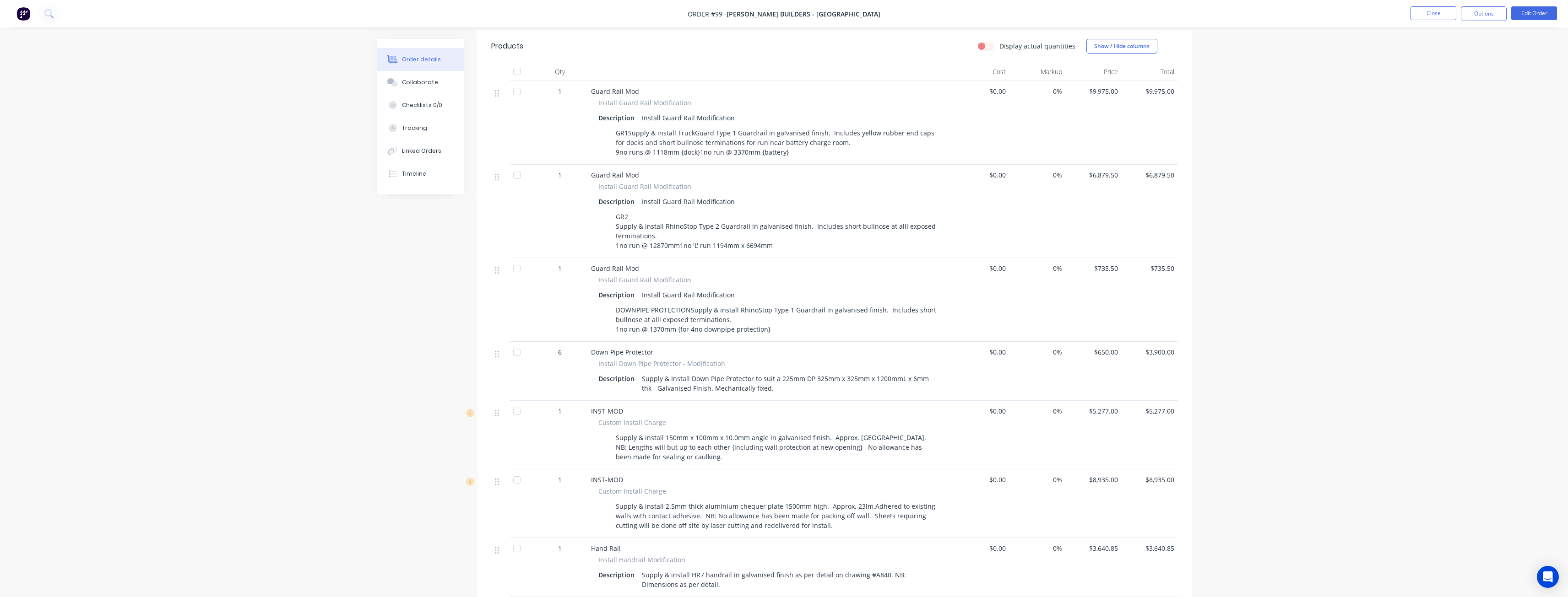
scroll to position [291, 0]
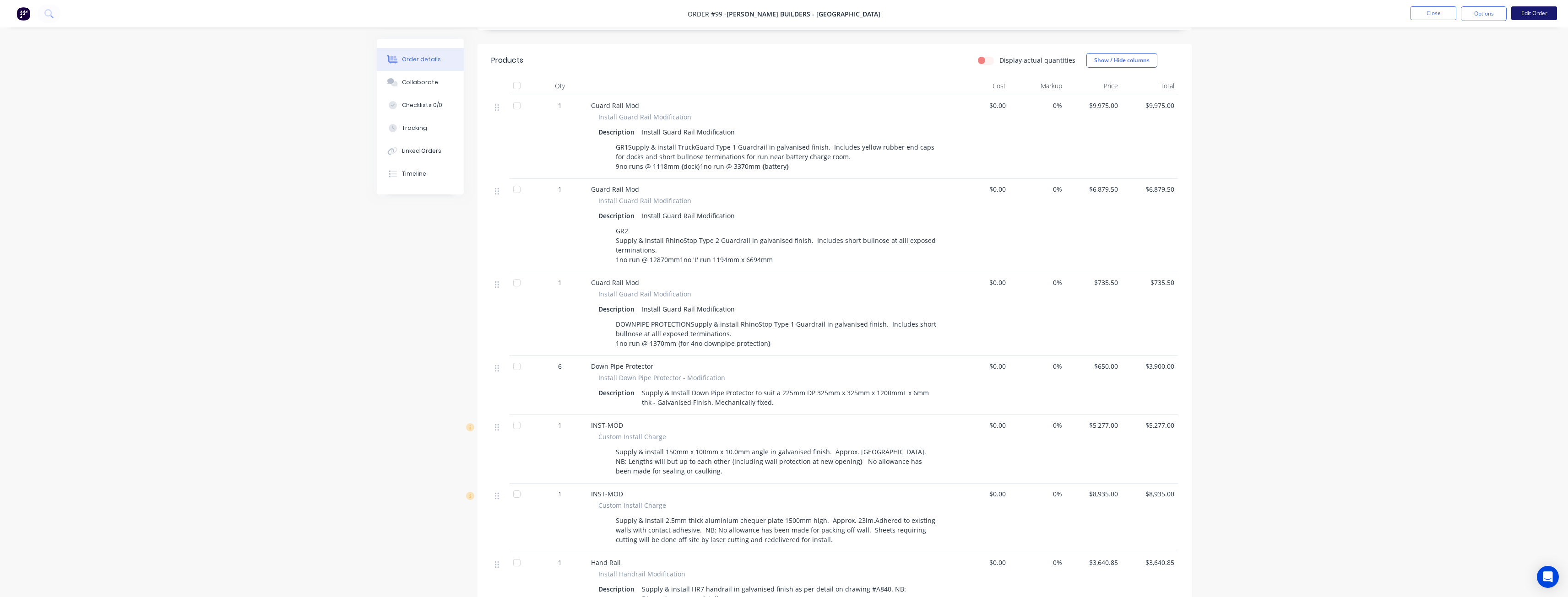
click at [1531, 10] on button "Edit Order" at bounding box center [1534, 13] width 46 height 13
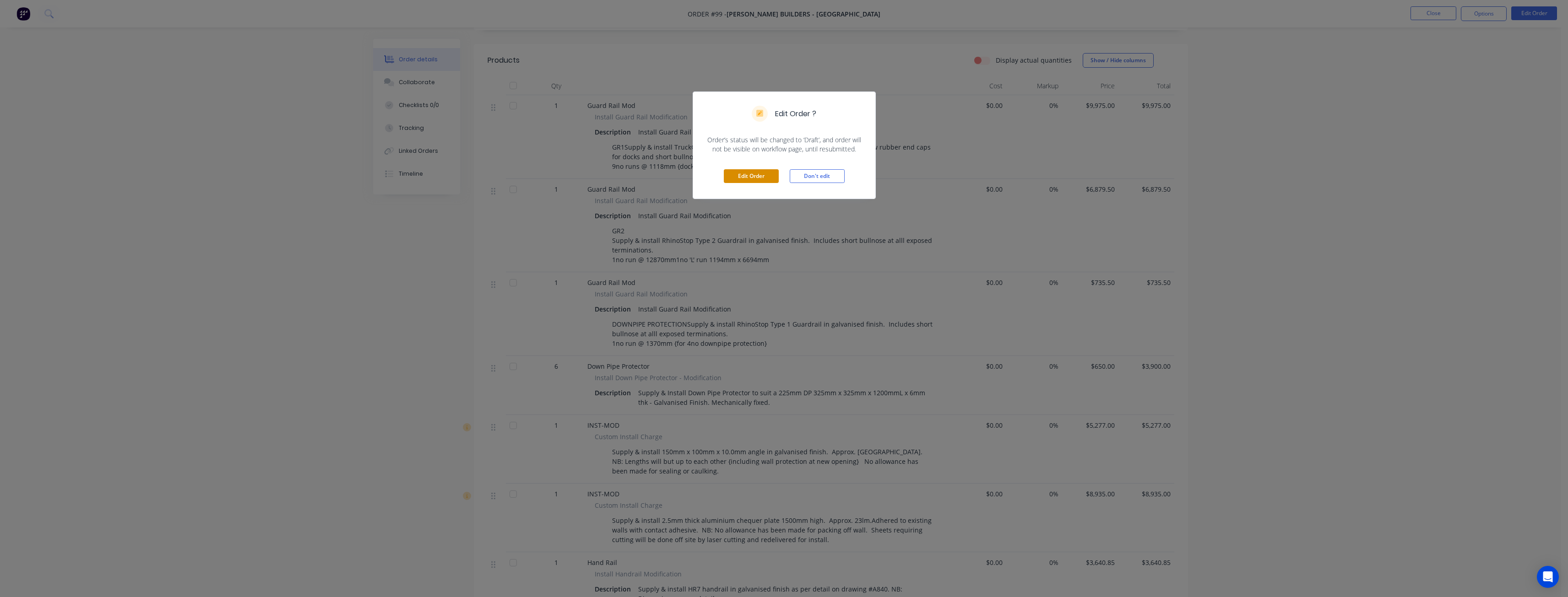
click at [743, 173] on button "Edit Order" at bounding box center [751, 176] width 55 height 13
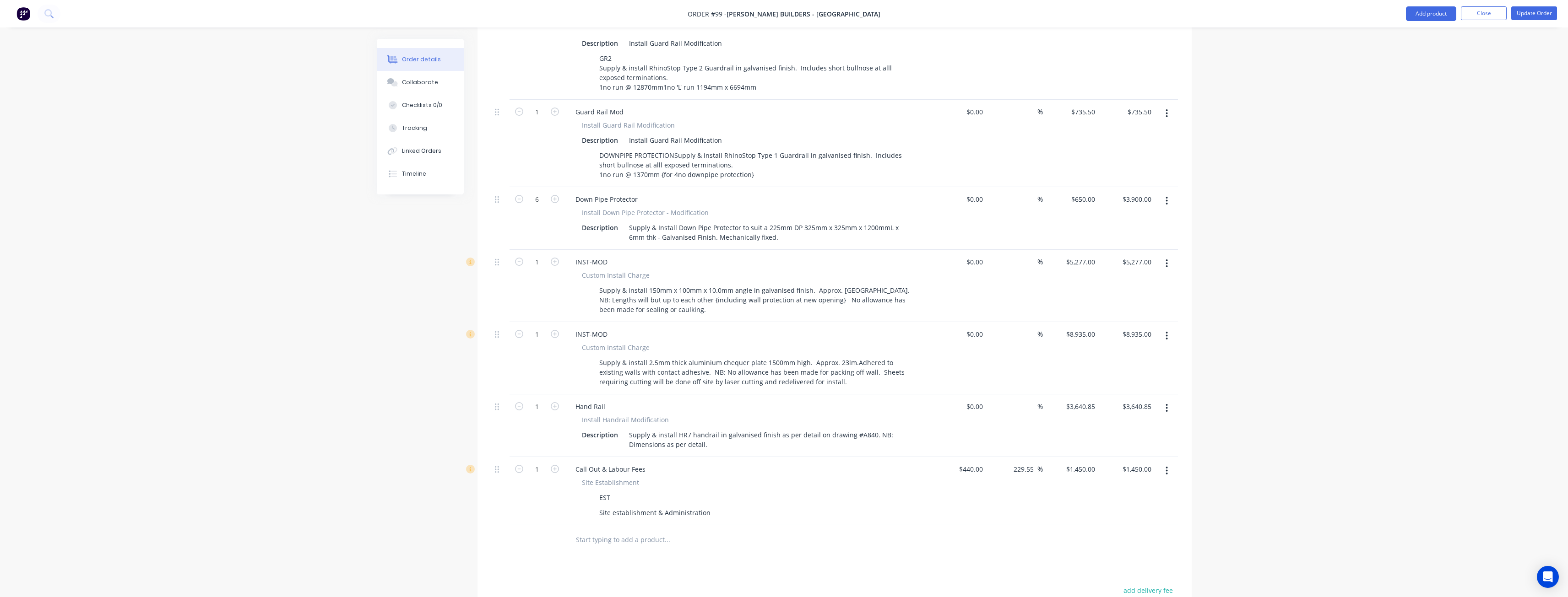
scroll to position [504, 0]
click at [1163, 323] on button "button" at bounding box center [1166, 331] width 21 height 16
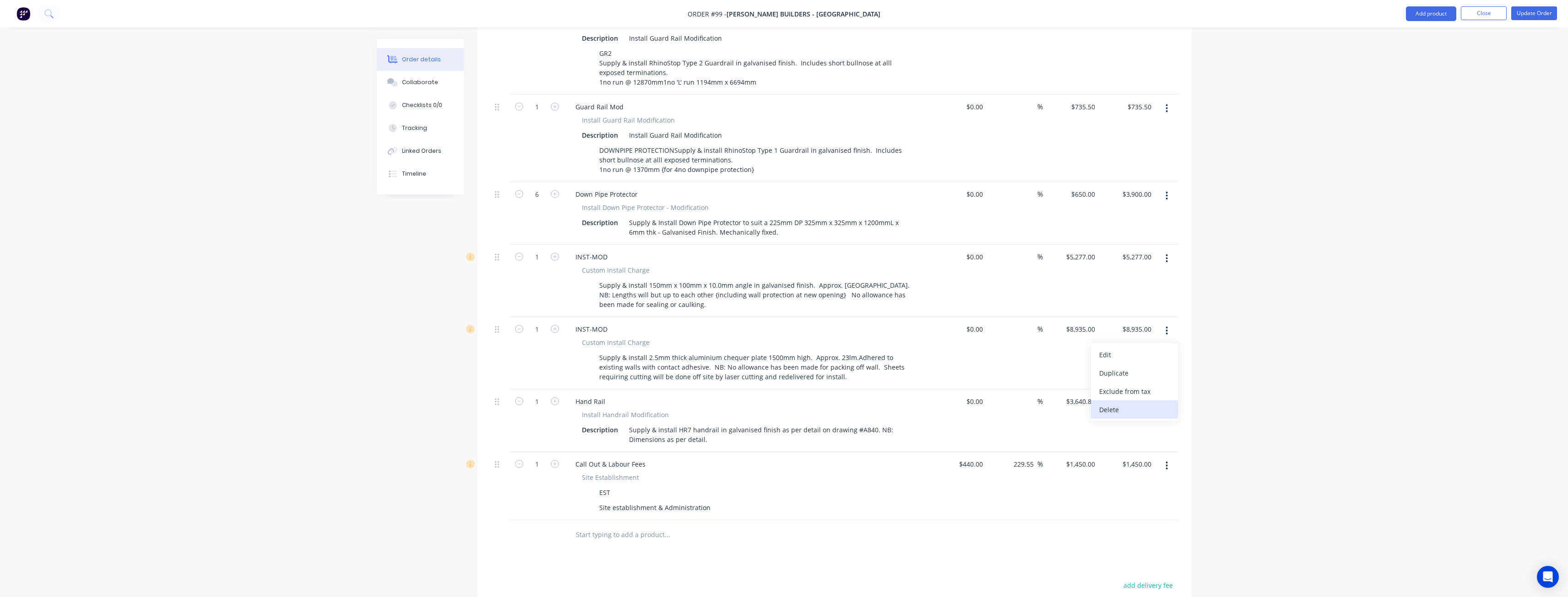
click at [1104, 403] on div "Delete" at bounding box center [1134, 410] width 70 height 13
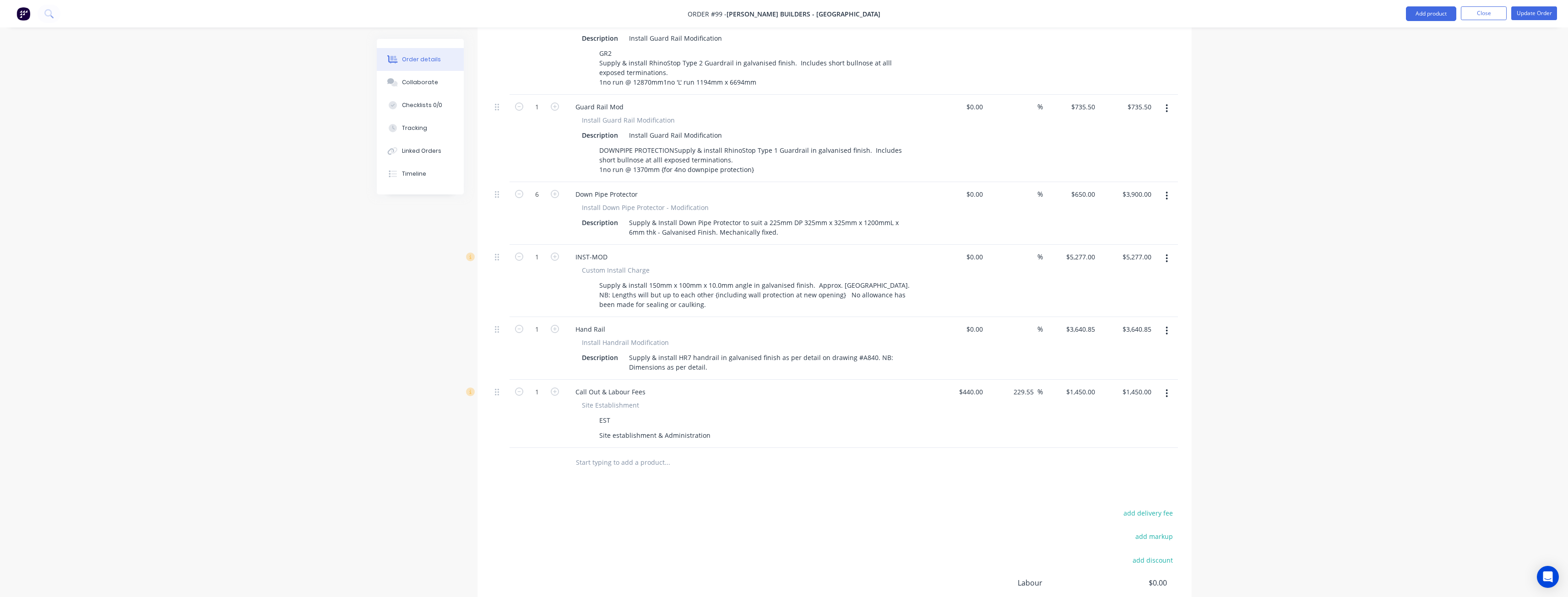
click at [89, 376] on div "Order details Collaborate Checklists 0/0 Tracking Linked Orders Timeline Order …" at bounding box center [784, 103] width 1568 height 1214
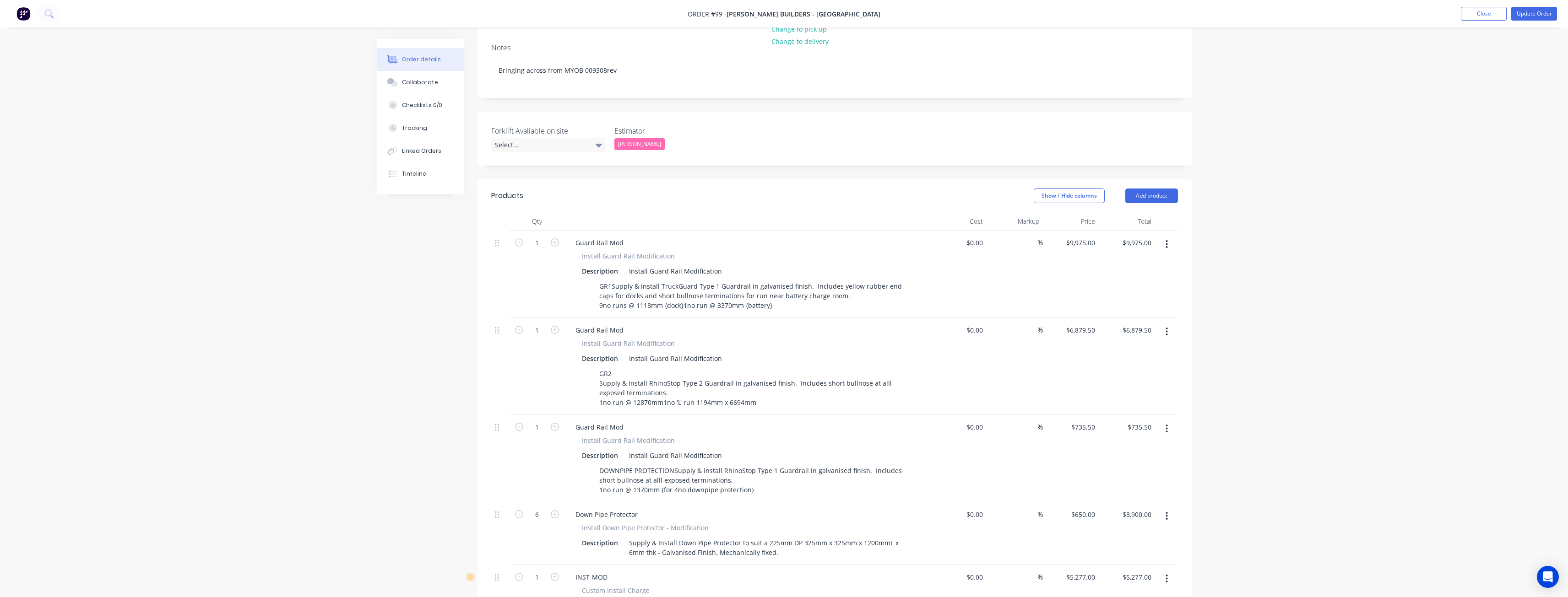
scroll to position [0, 0]
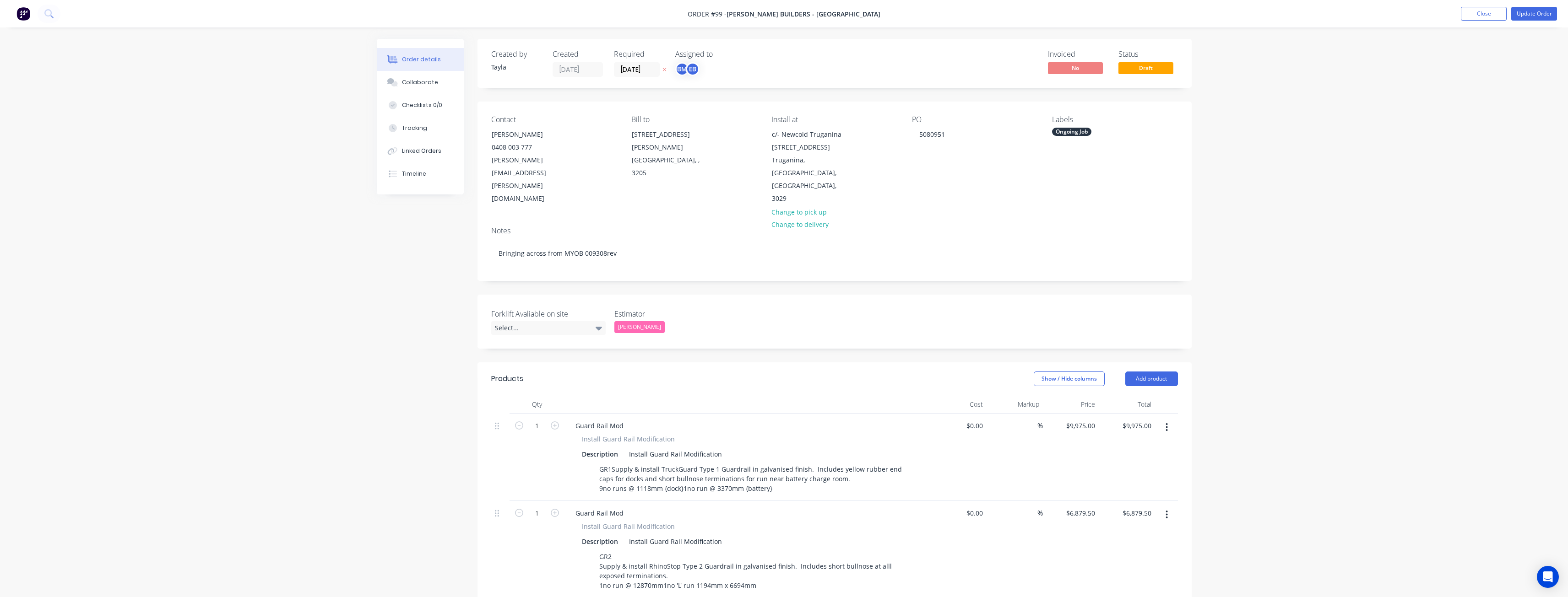
click at [265, 138] on div "Order details Collaborate Checklists 0/0 Tracking Linked Orders Timeline Order …" at bounding box center [784, 607] width 1568 height 1214
click at [1530, 13] on button "Update Order" at bounding box center [1534, 13] width 46 height 13
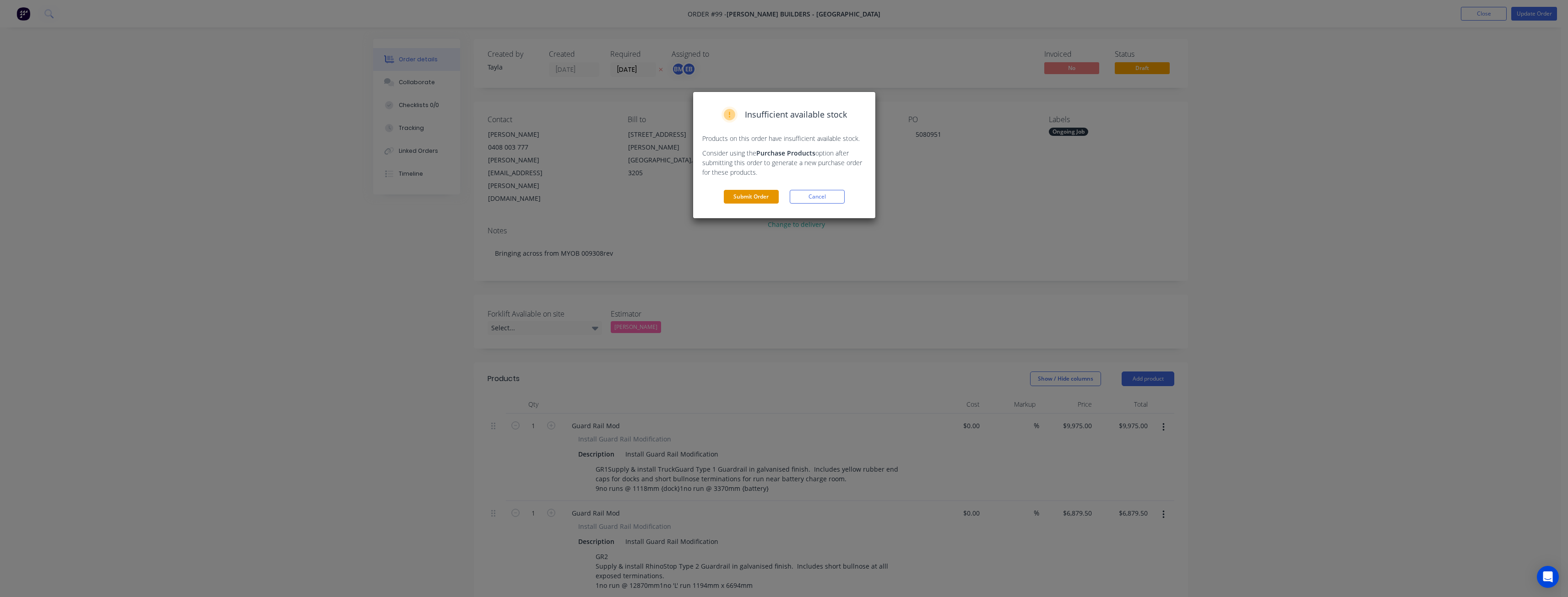
click at [759, 196] on button "Submit Order" at bounding box center [751, 197] width 55 height 13
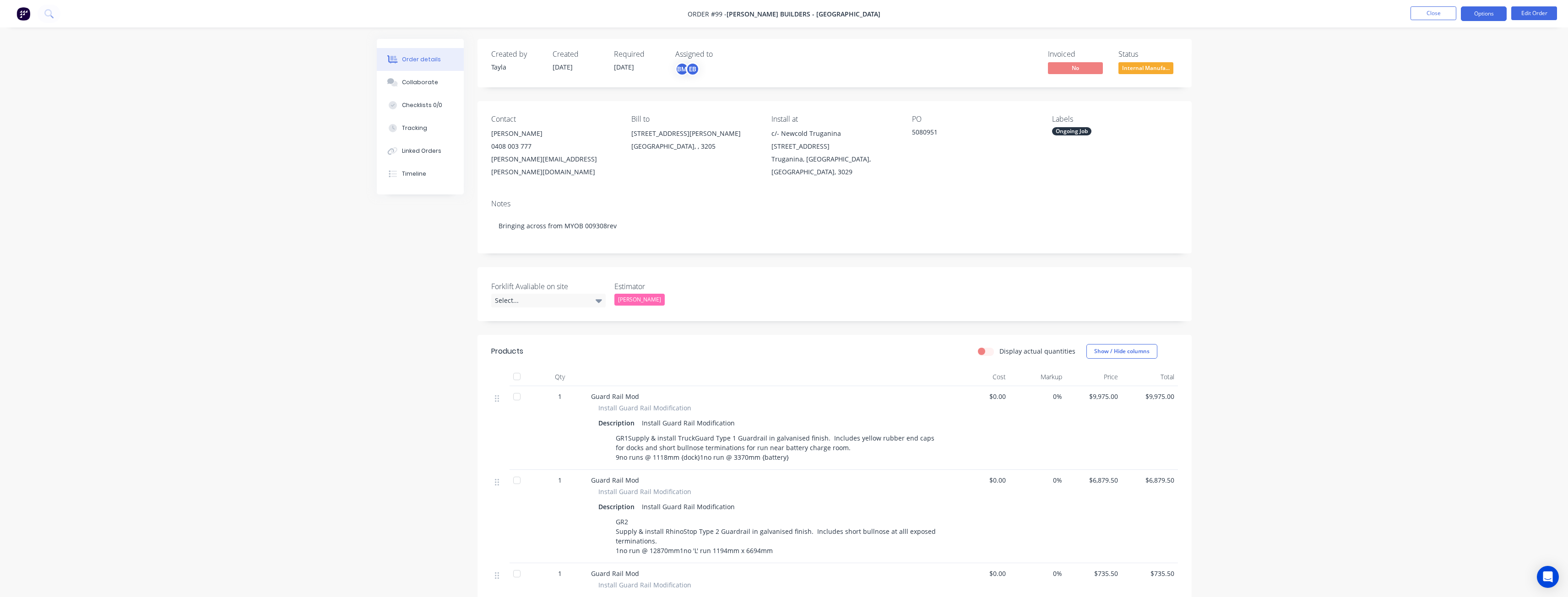
click at [1486, 16] on button "Options" at bounding box center [1484, 13] width 46 height 15
click at [1344, 128] on div "Order details Collaborate Checklists 0/0 Tracking Linked Orders Timeline Order …" at bounding box center [784, 530] width 1568 height 1061
click at [509, 130] on div "[PERSON_NAME]" at bounding box center [554, 133] width 125 height 13
click at [1528, 10] on button "Edit Order" at bounding box center [1534, 13] width 46 height 13
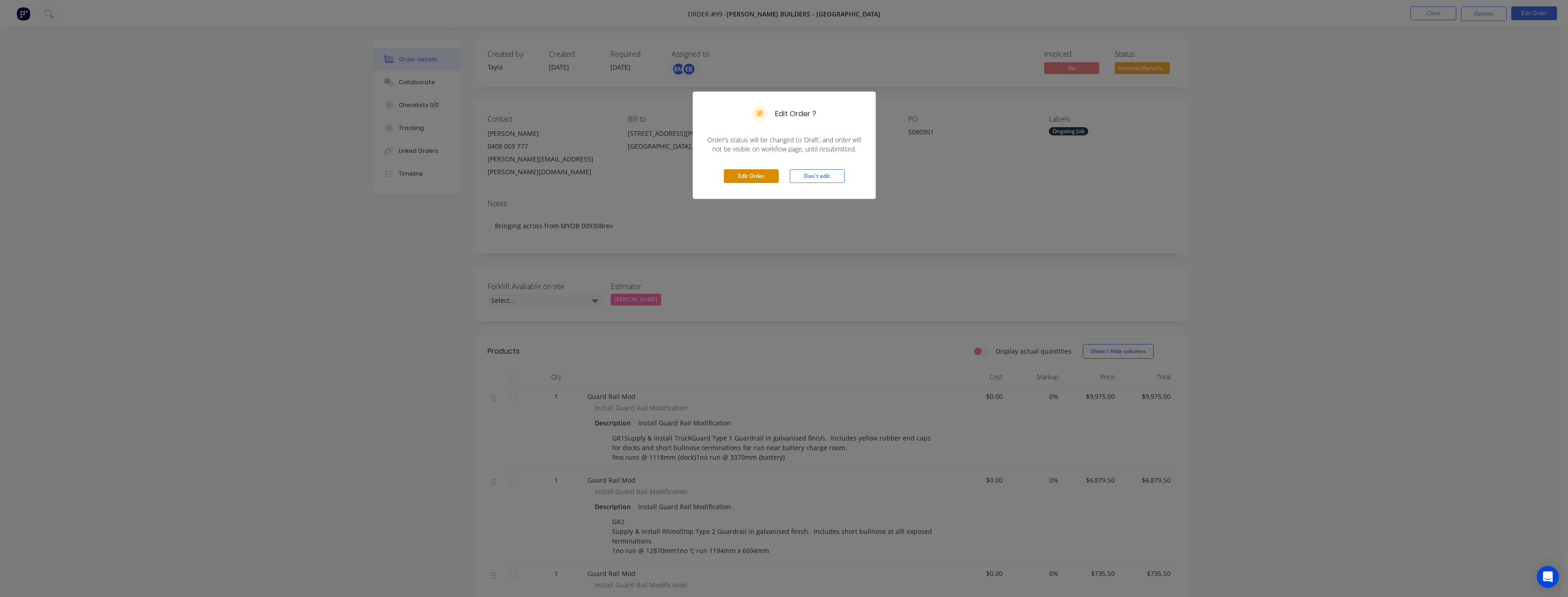
click at [738, 172] on button "Edit Order" at bounding box center [751, 176] width 55 height 13
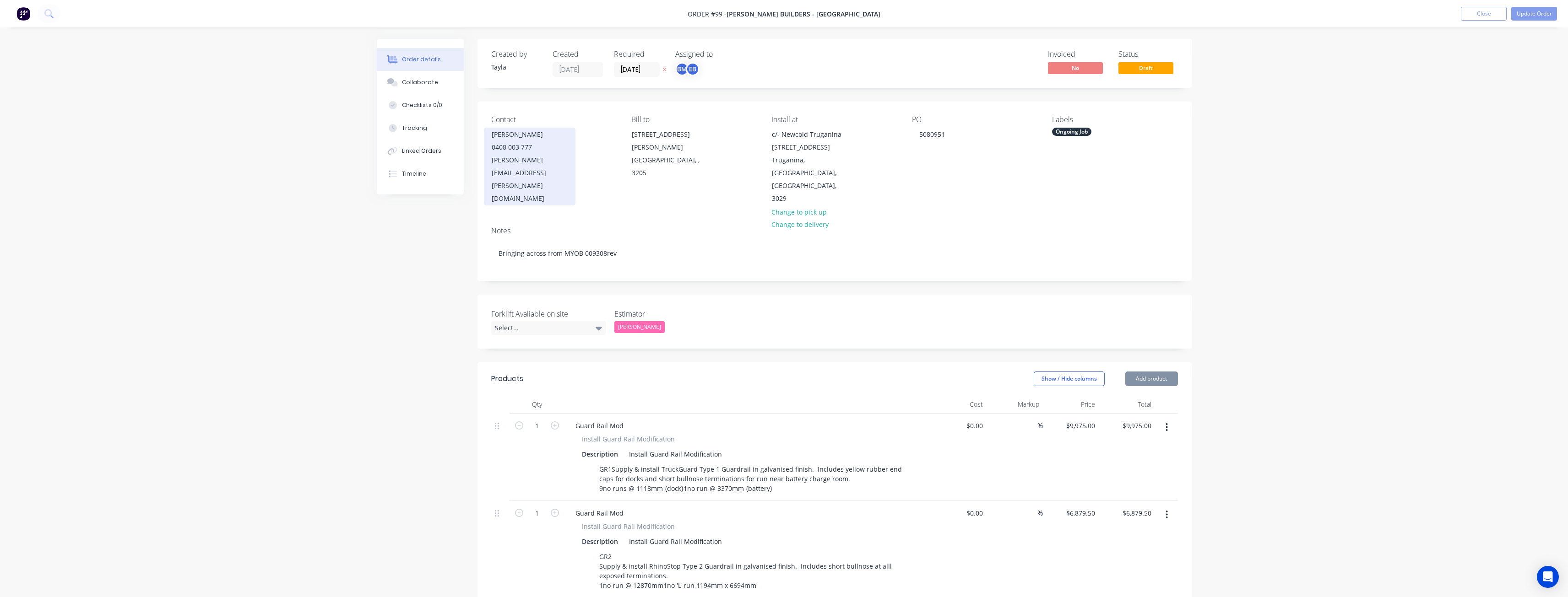
click at [507, 142] on div "0408 003 777" at bounding box center [529, 147] width 76 height 13
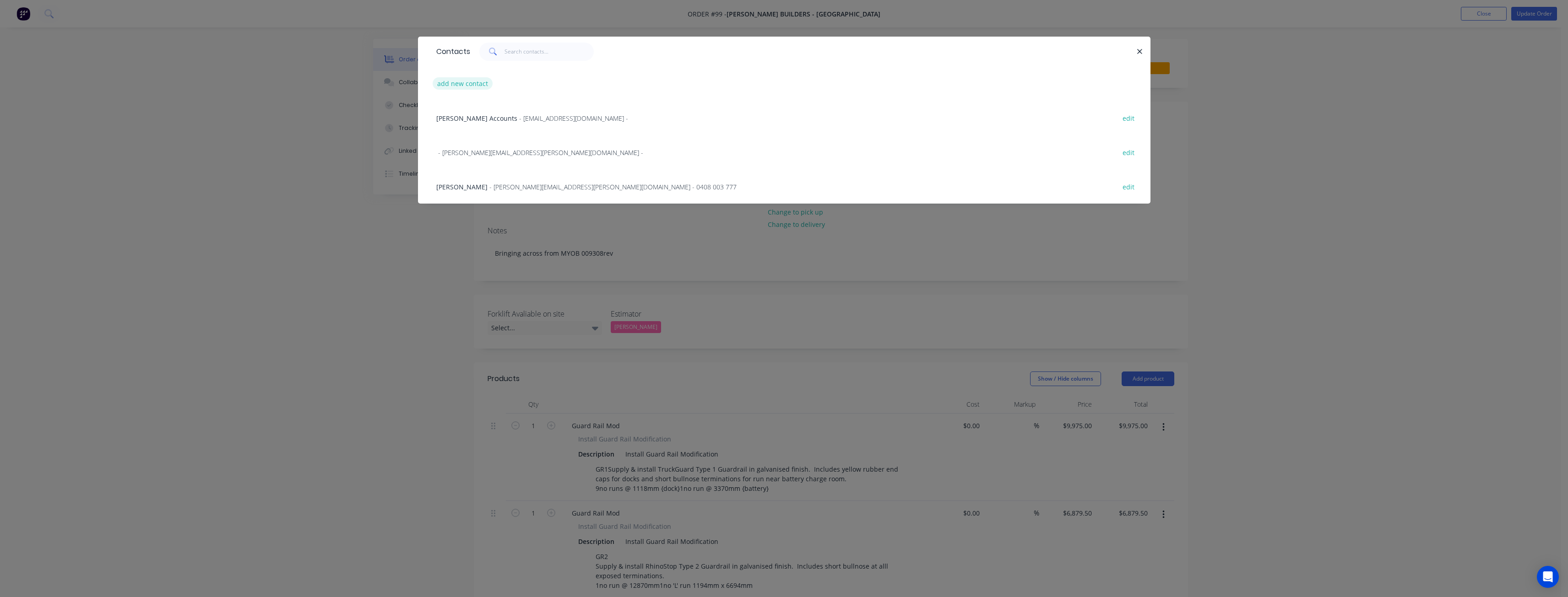
click at [454, 79] on button "add new contact" at bounding box center [463, 84] width 61 height 12
select select "AU"
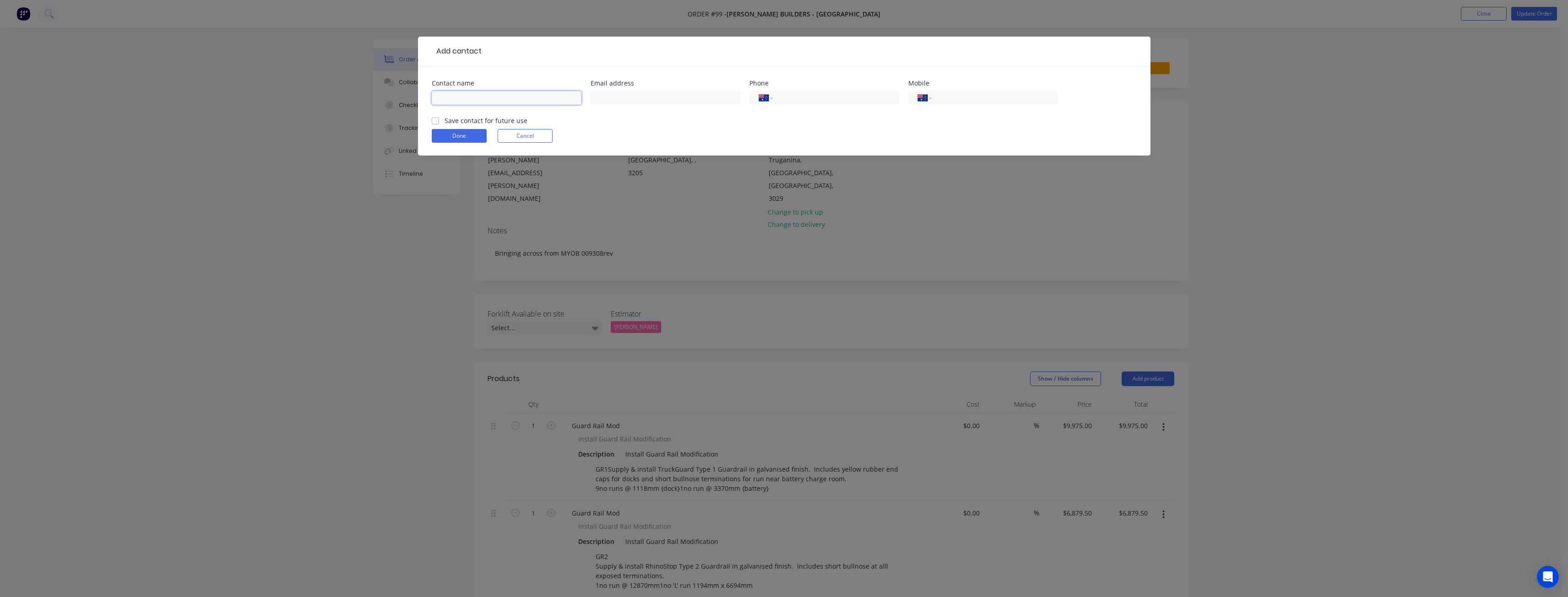
paste input "[PERSON_NAME]"
type input "[PERSON_NAME]"
click at [605, 119] on form "Contact name [PERSON_NAME] Email address Phone International [GEOGRAPHIC_DATA] …" at bounding box center [784, 118] width 705 height 76
click at [889, 113] on div "International [GEOGRAPHIC_DATA] [GEOGRAPHIC_DATA] [GEOGRAPHIC_DATA] [GEOGRAPHIC…" at bounding box center [824, 102] width 150 height 27
paste input "[PERSON_NAME][EMAIL_ADDRESS][DOMAIN_NAME]"
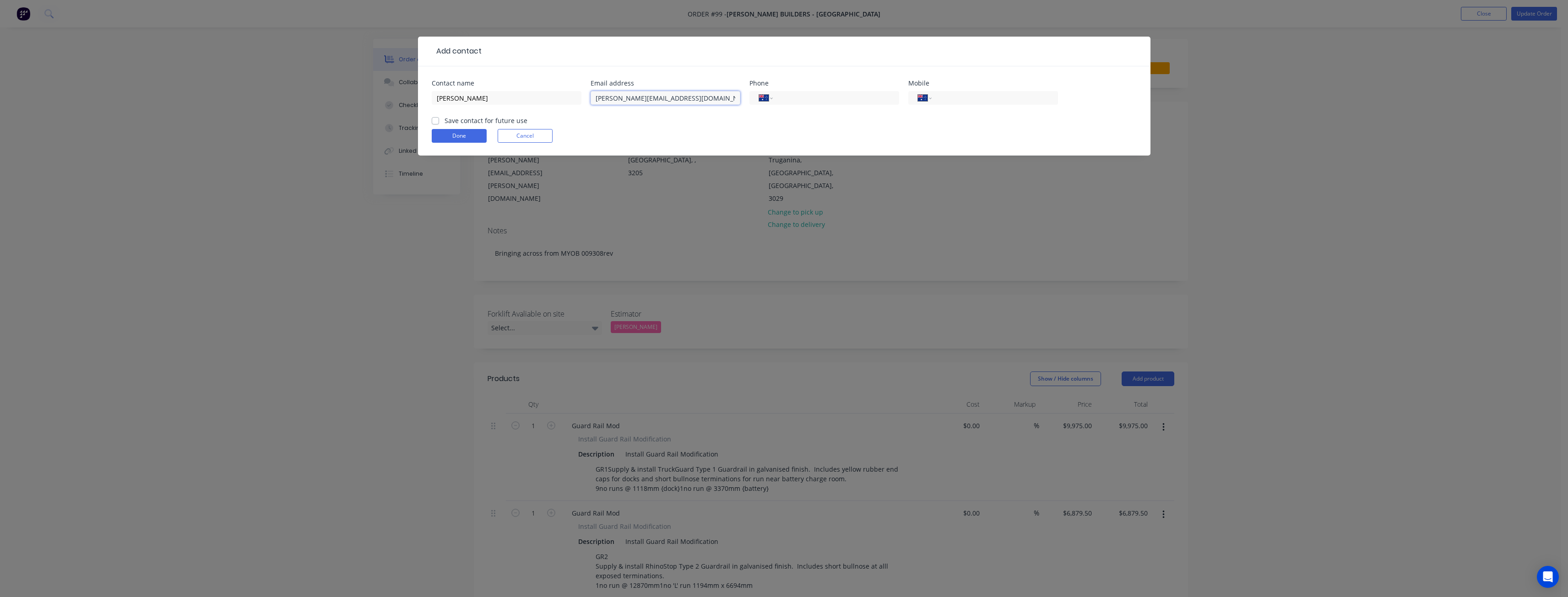
scroll to position [0, 2]
type input "[PERSON_NAME][EMAIL_ADDRESS][DOMAIN_NAME]"
click at [679, 128] on form "Contact name [PERSON_NAME] Email address [PERSON_NAME][EMAIL_ADDRESS][DOMAIN_NA…" at bounding box center [784, 118] width 705 height 76
click at [444, 119] on label "Save contact for future use" at bounding box center [486, 120] width 83 height 10
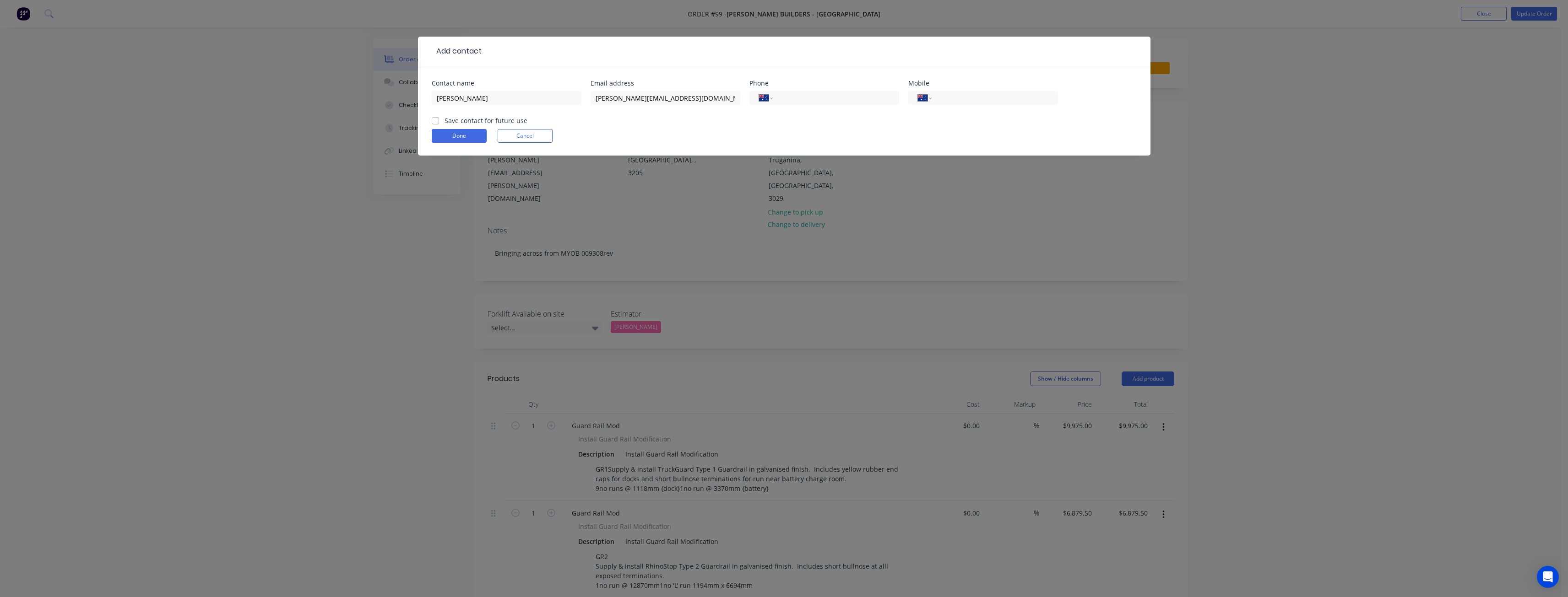
click at [436, 119] on input "Save contact for future use" at bounding box center [435, 120] width 7 height 9
checkbox input "true"
click at [880, 130] on div "Done Cancel" at bounding box center [784, 136] width 705 height 13
click at [951, 99] on input "tel" at bounding box center [993, 98] width 110 height 10
paste input "0477 958 001"
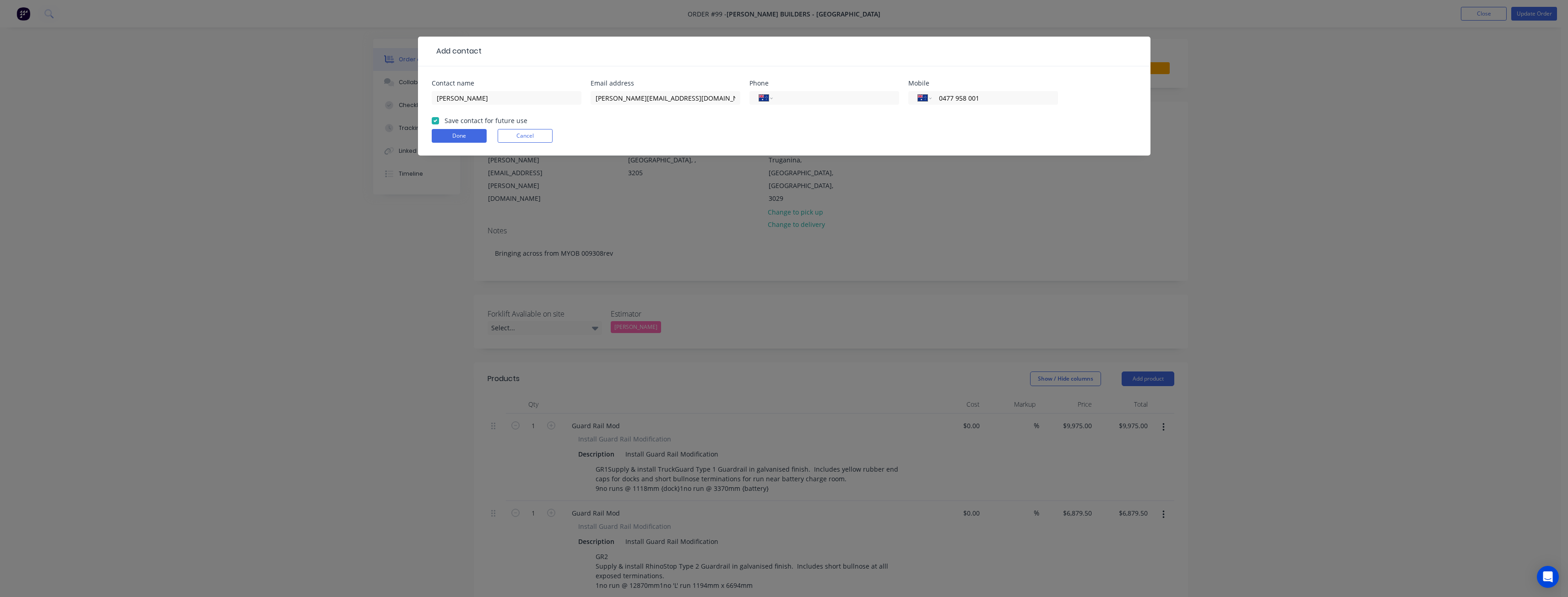
type input "0477 958 001"
click at [915, 119] on form "Contact name [PERSON_NAME] Email address [PERSON_NAME][EMAIL_ADDRESS][DOMAIN_NA…" at bounding box center [784, 118] width 705 height 76
click at [460, 134] on button "Done" at bounding box center [459, 136] width 55 height 13
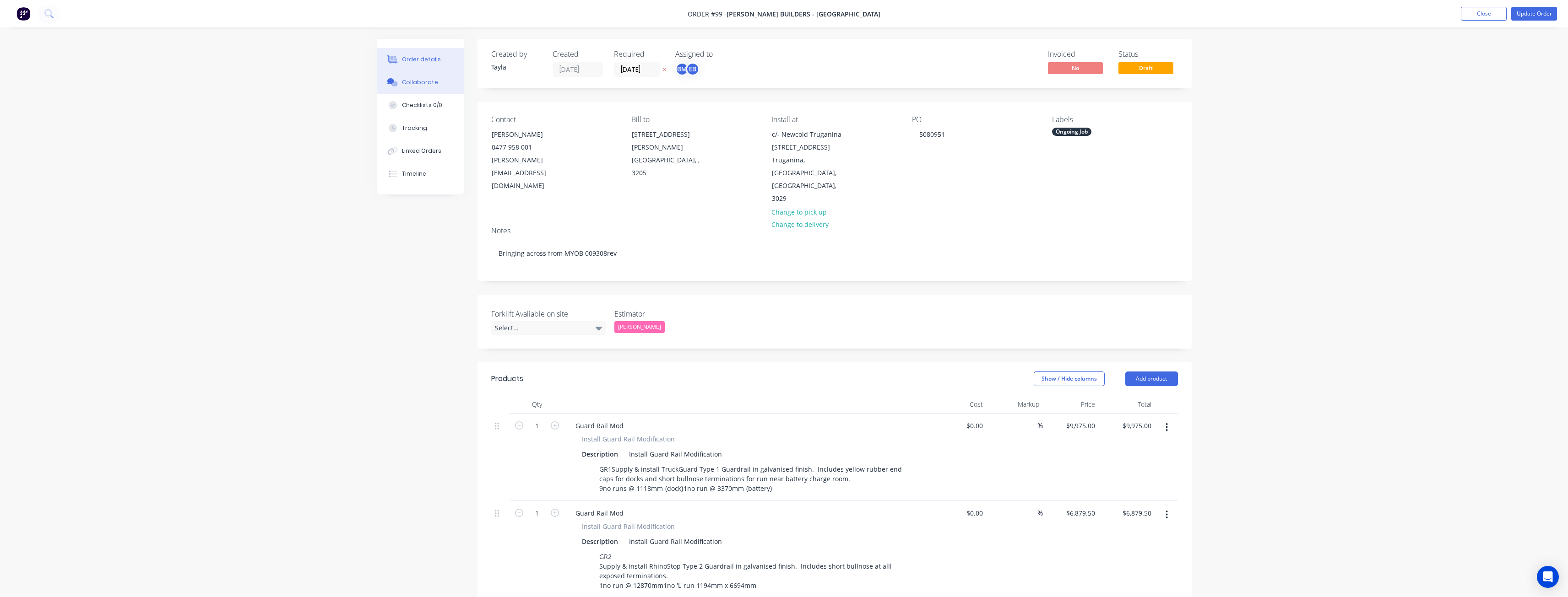
click at [412, 84] on div "Collaborate" at bounding box center [419, 82] width 36 height 8
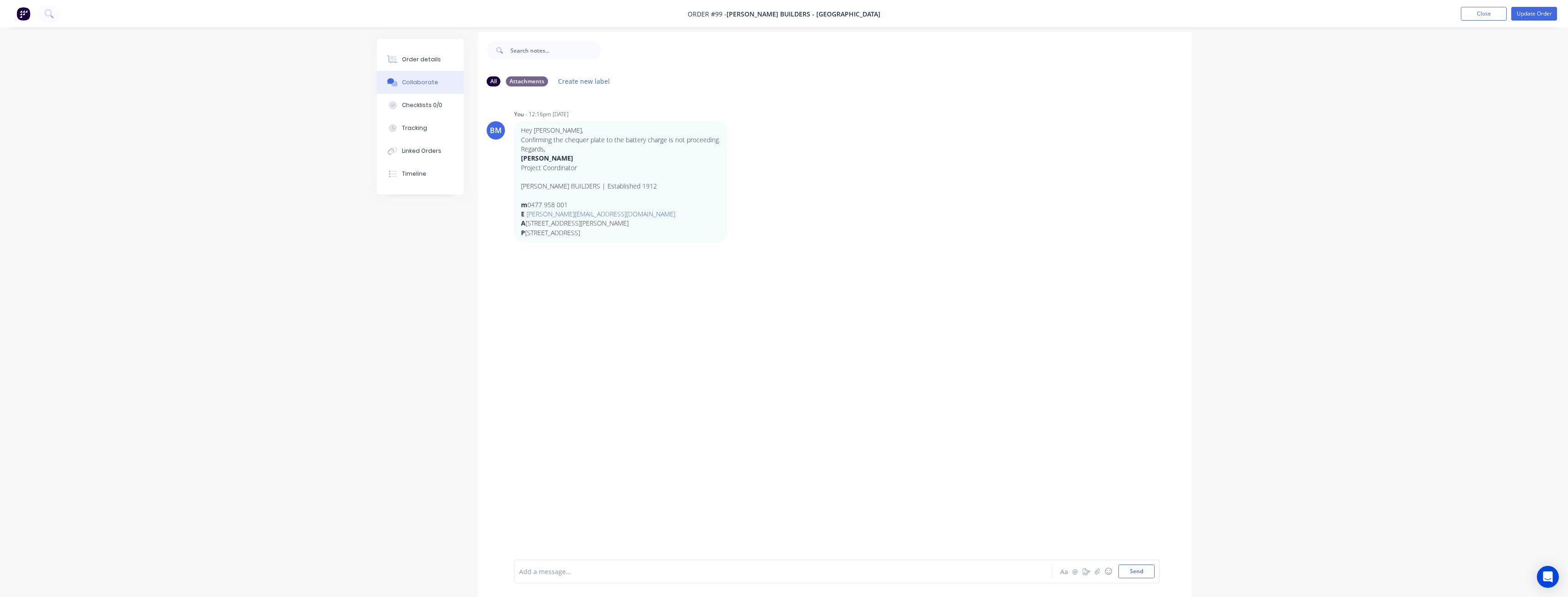
scroll to position [13, 0]
click at [584, 568] on div at bounding box center [757, 572] width 476 height 10
click at [1128, 573] on button "Send" at bounding box center [1136, 571] width 36 height 13
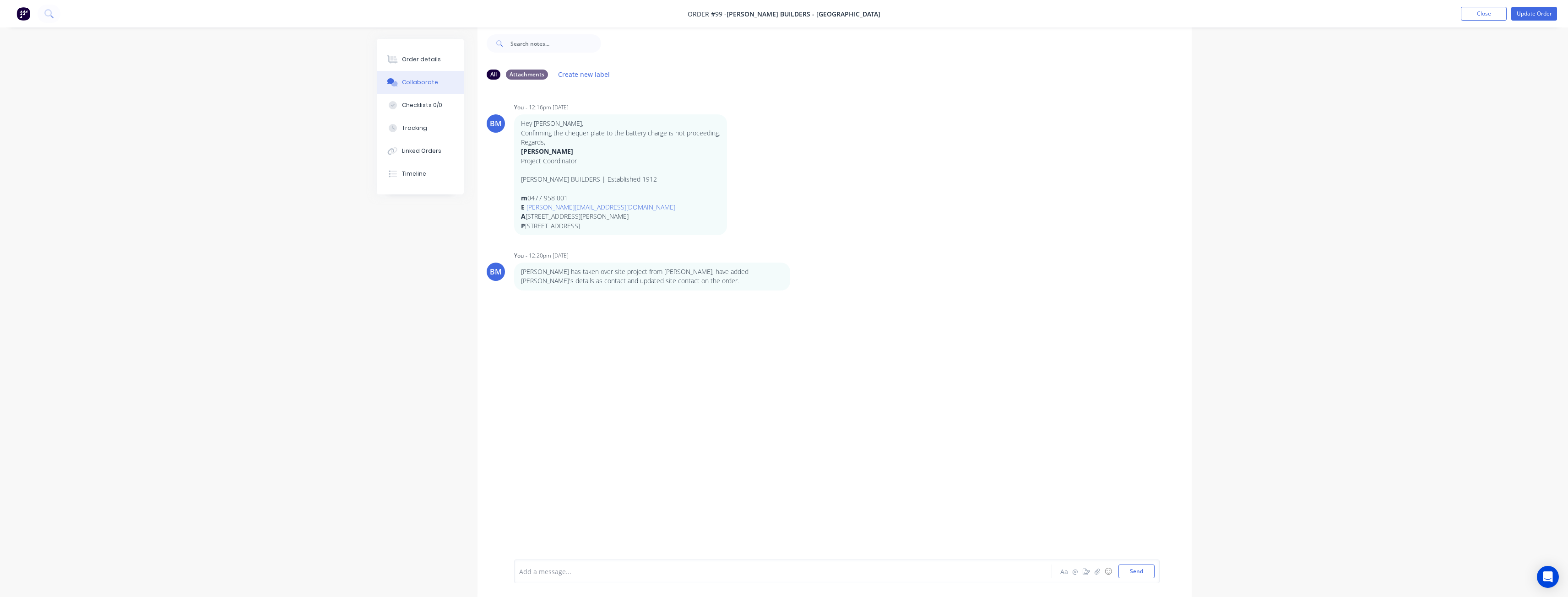
click at [715, 316] on div "BM You - 12:16pm [DATE] Hey Bud, Confirming the chequer plate to the battery ch…" at bounding box center [834, 316] width 714 height 459
click at [414, 60] on div "Order details" at bounding box center [421, 59] width 39 height 8
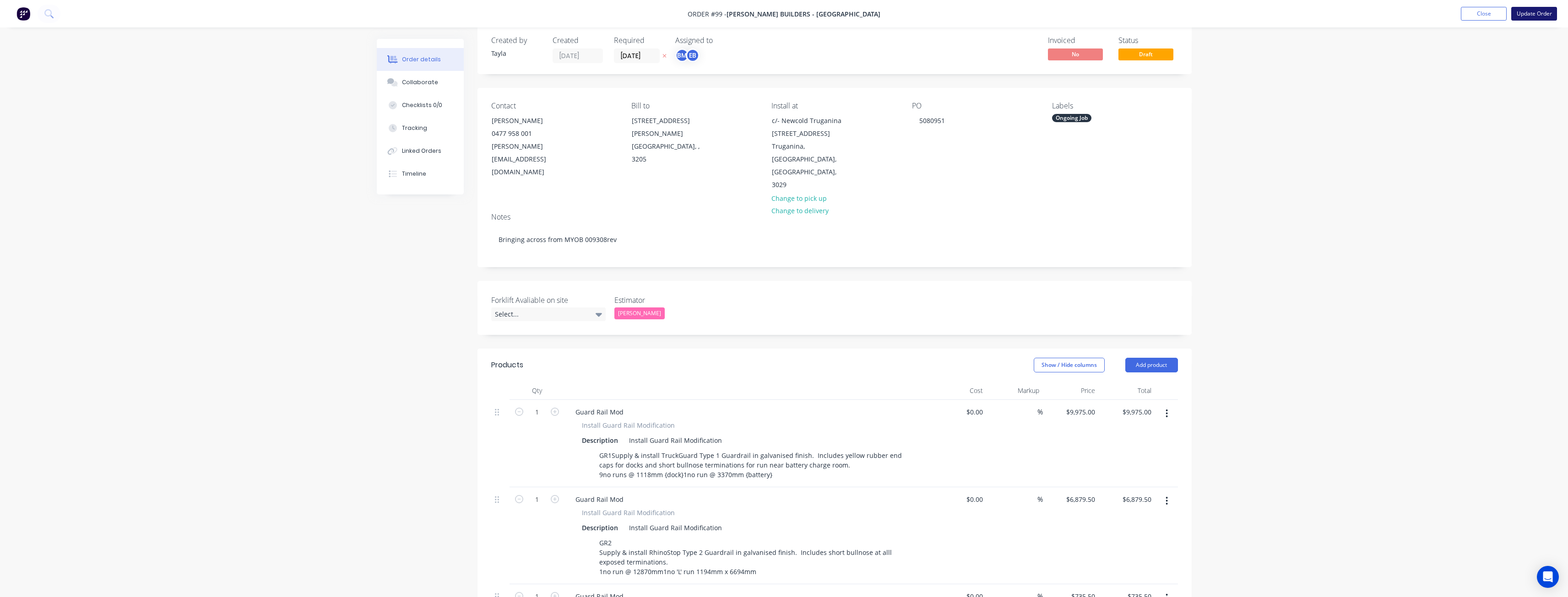
click at [1518, 12] on button "Update Order" at bounding box center [1534, 13] width 46 height 13
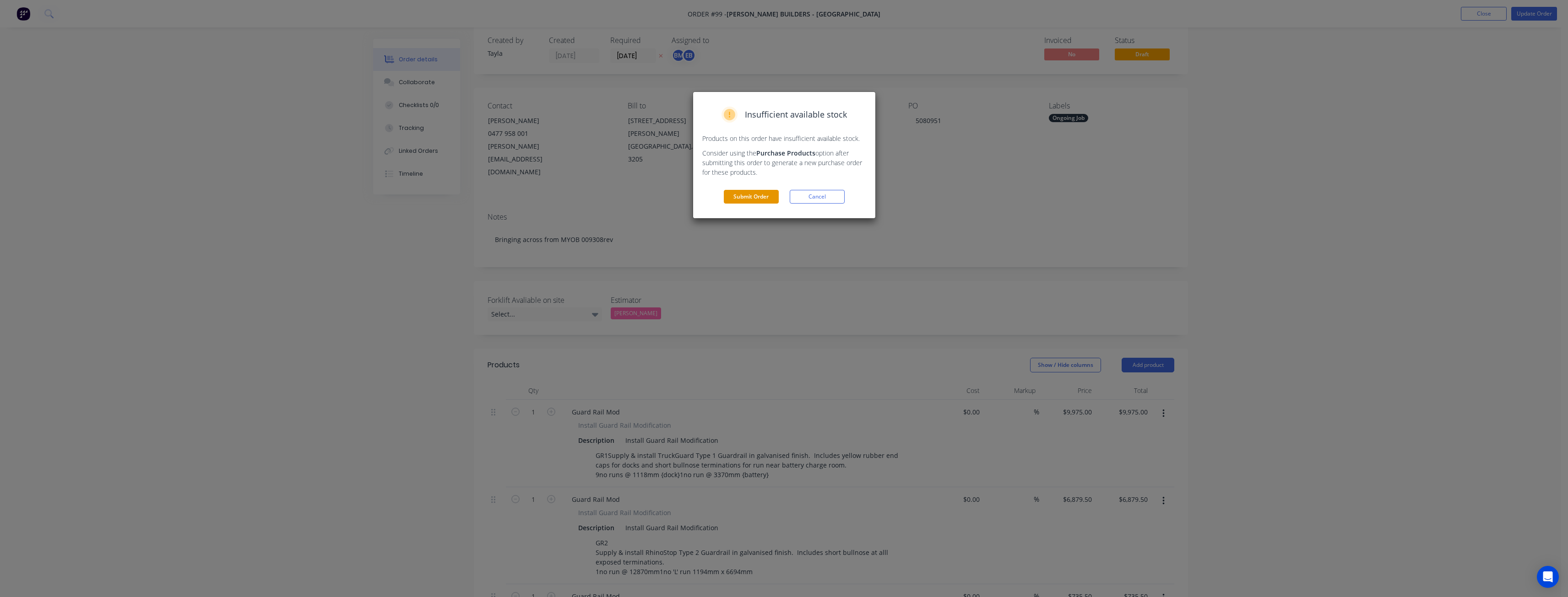
click at [750, 199] on button "Submit Order" at bounding box center [751, 197] width 55 height 13
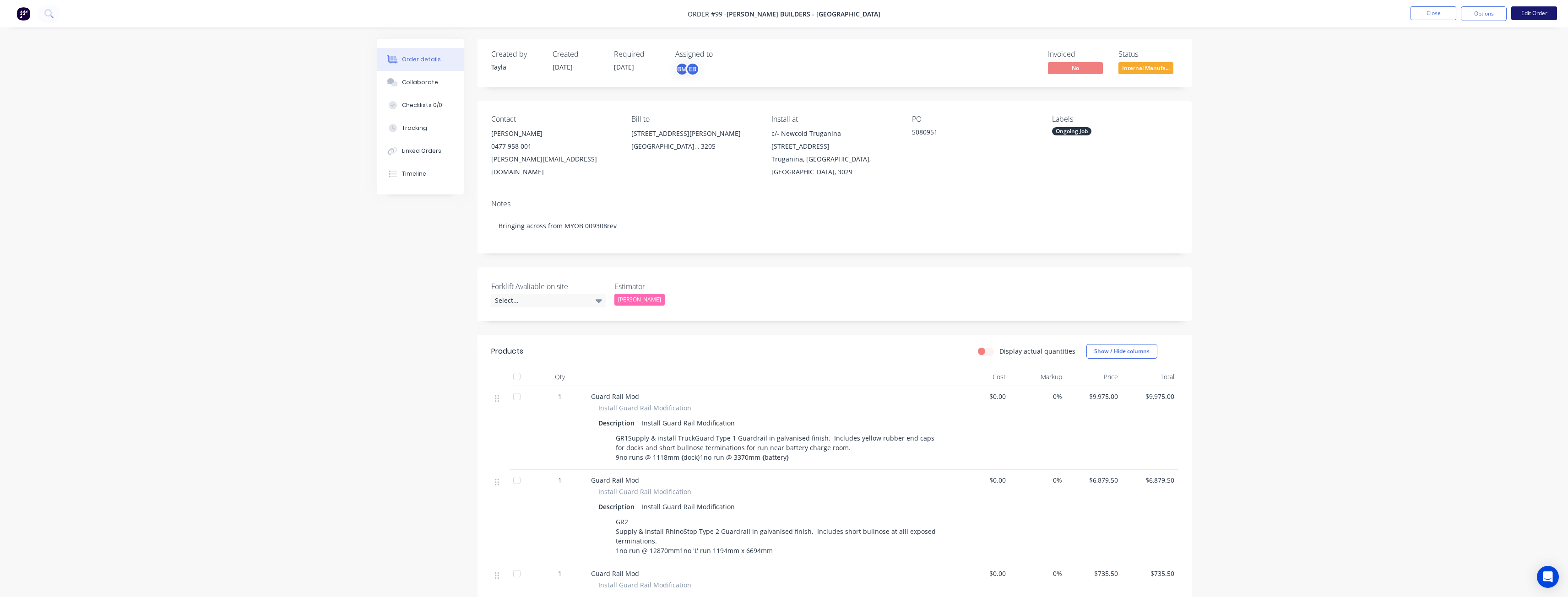
click at [1534, 11] on button "Edit Order" at bounding box center [1534, 13] width 46 height 13
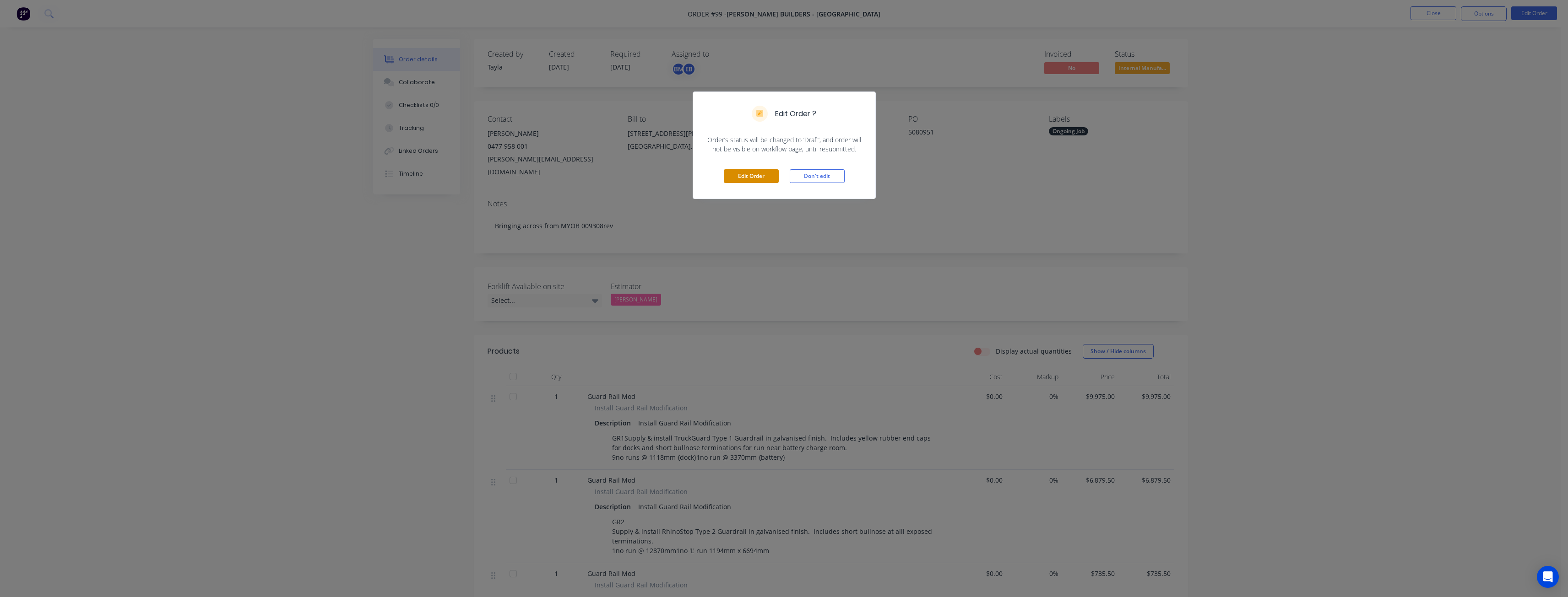
click at [748, 172] on button "Edit Order" at bounding box center [751, 176] width 55 height 13
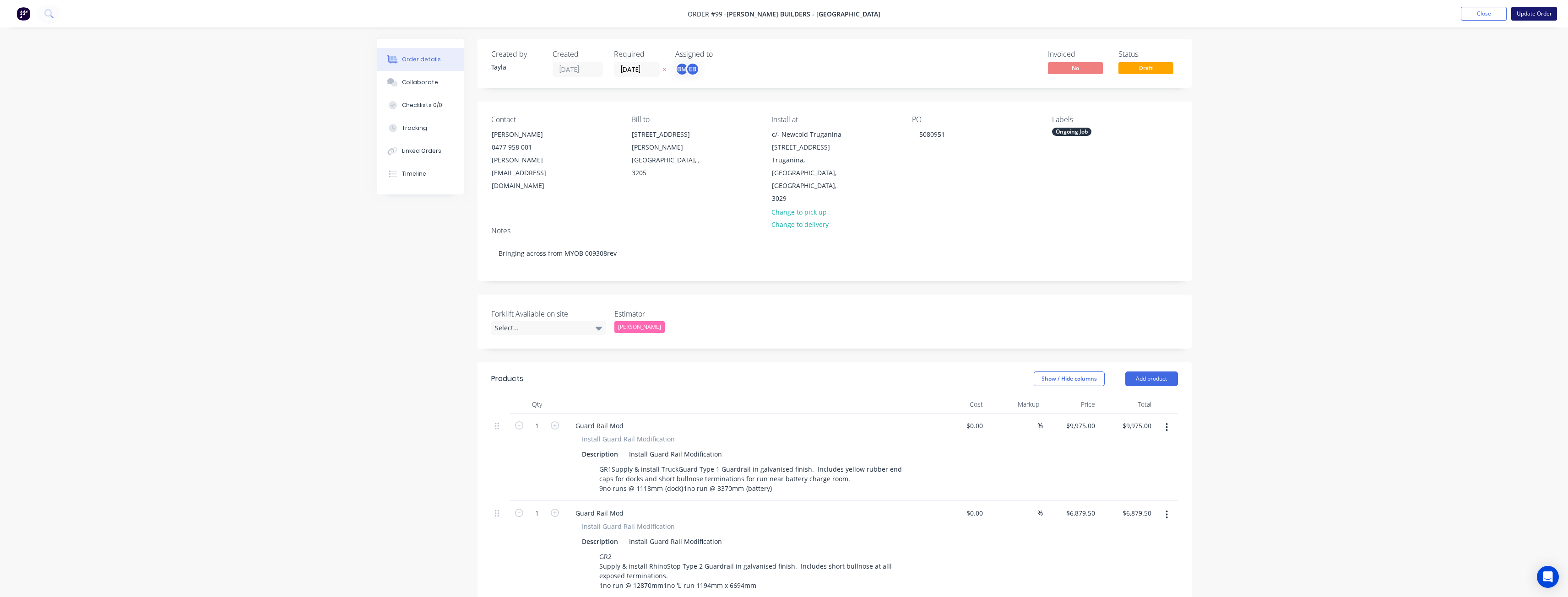
click at [1525, 12] on button "Update Order" at bounding box center [1534, 13] width 46 height 13
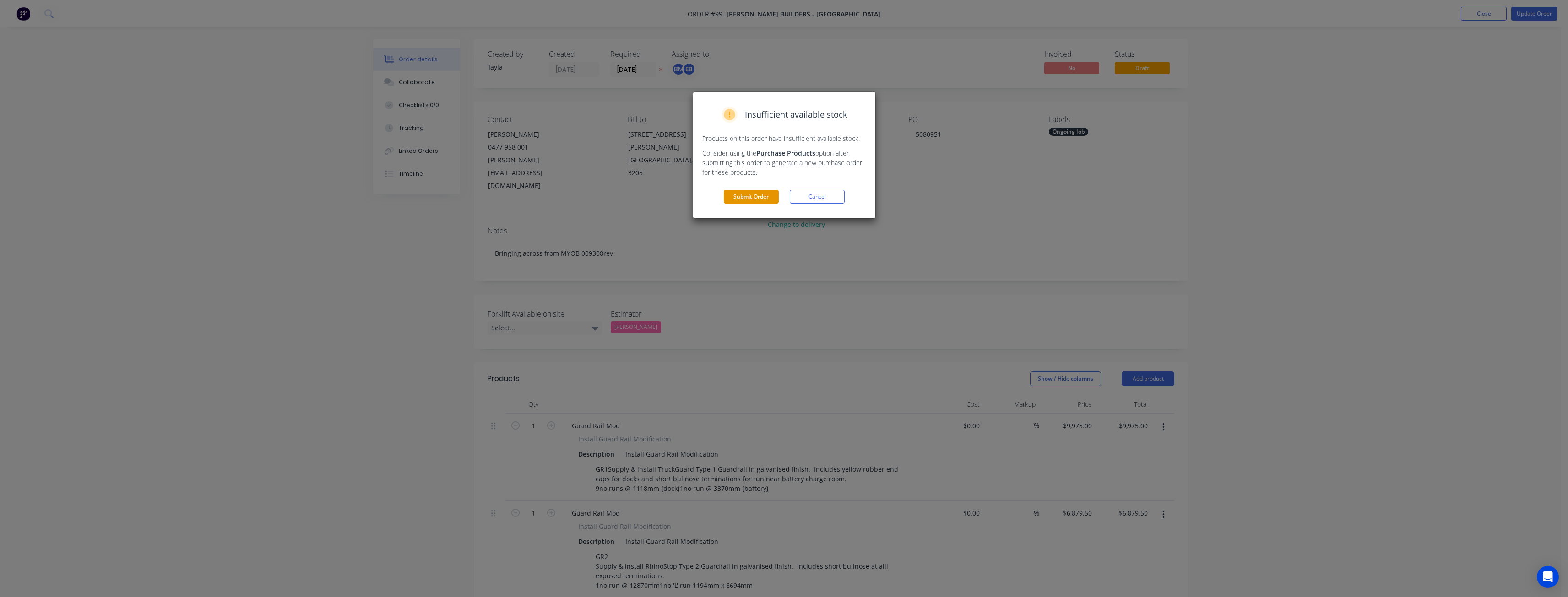
click at [760, 193] on button "Submit Order" at bounding box center [751, 197] width 55 height 13
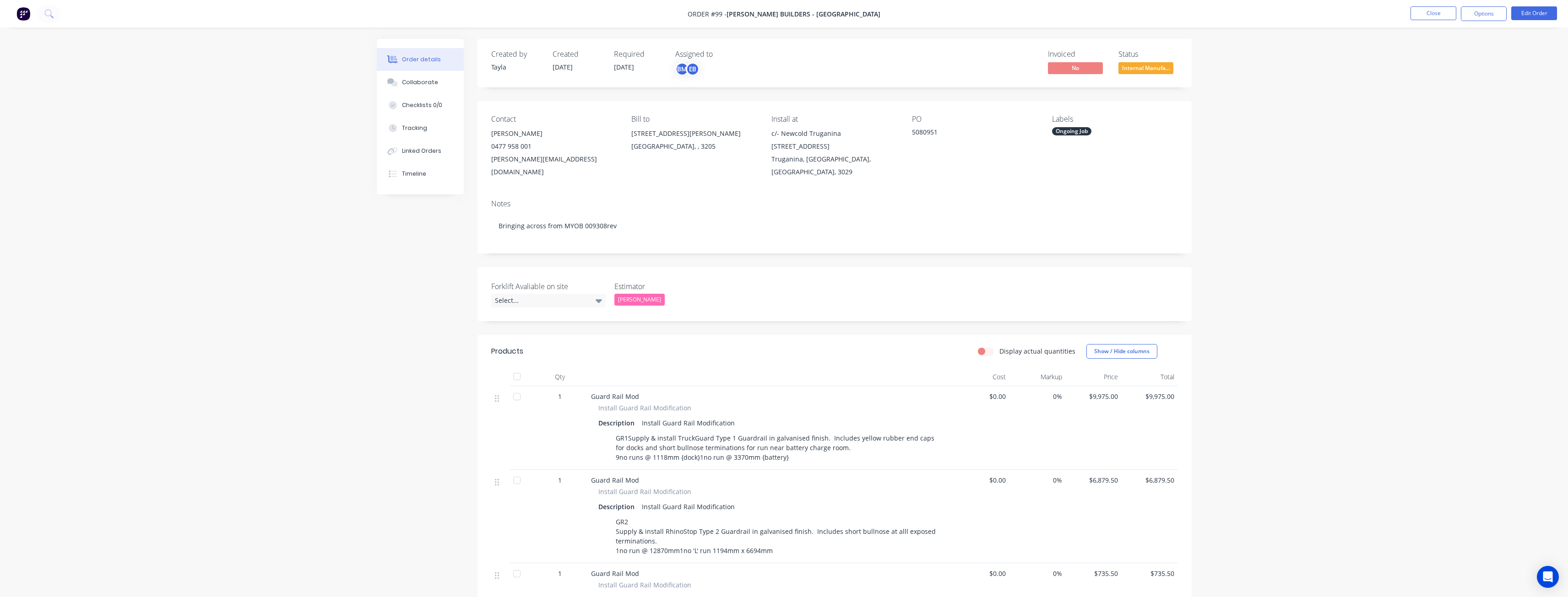
click at [719, 199] on div "Notes" at bounding box center [834, 203] width 686 height 9
click at [1482, 12] on button "Options" at bounding box center [1484, 13] width 46 height 15
click at [1356, 110] on div "Order details Collaborate Checklists 0/0 Tracking Linked Orders Timeline Order …" at bounding box center [784, 530] width 1568 height 1061
click at [1524, 13] on button "Edit Order" at bounding box center [1534, 13] width 46 height 13
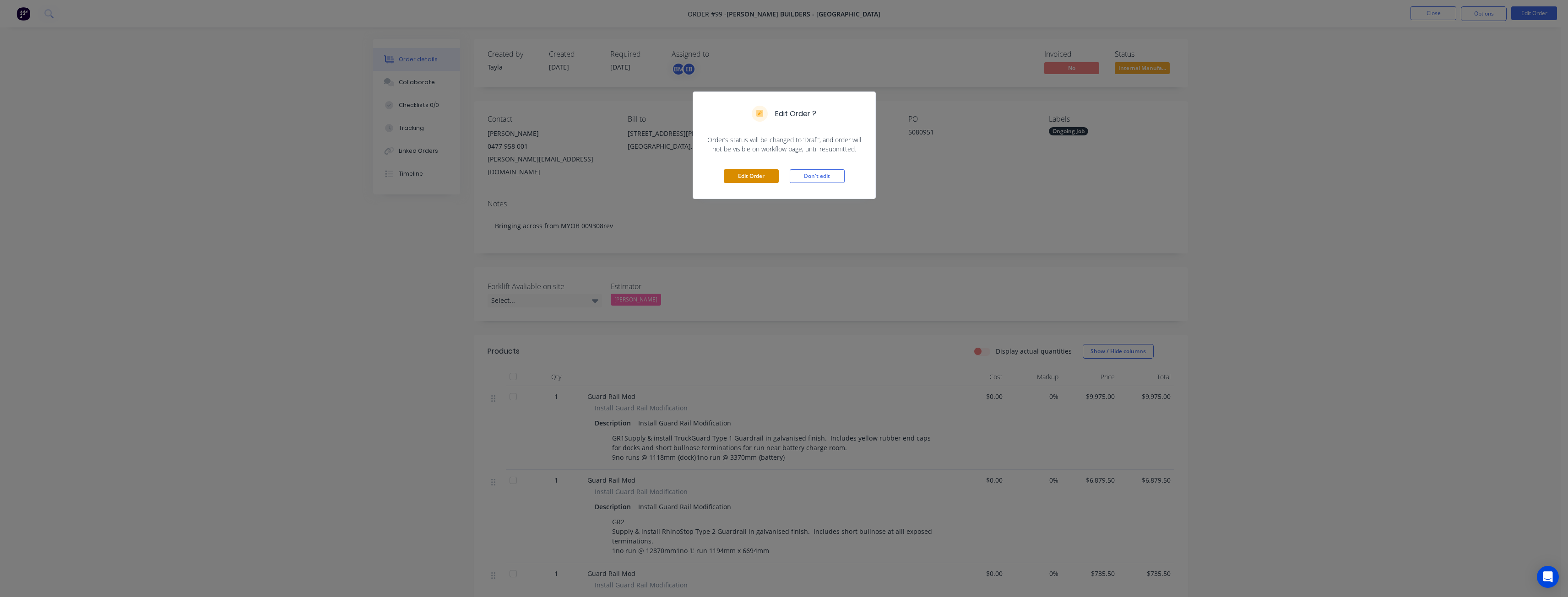
click at [742, 170] on button "Edit Order" at bounding box center [751, 176] width 55 height 13
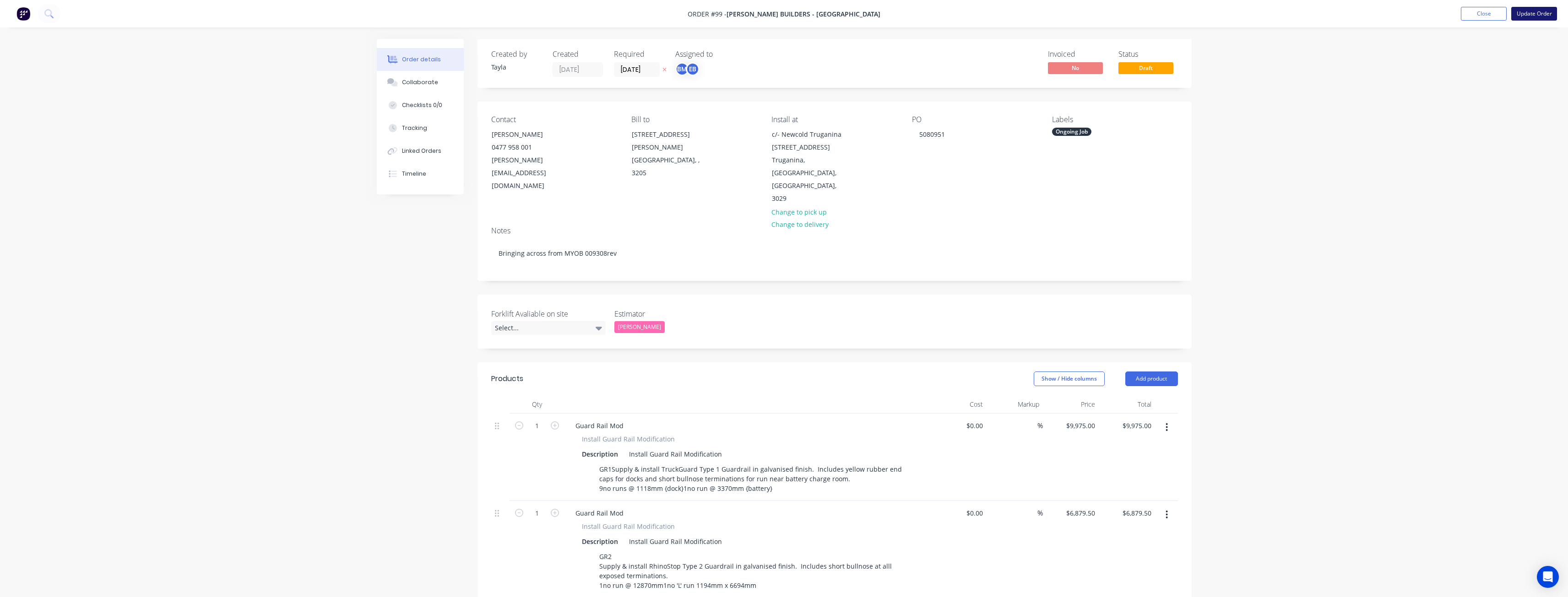
click at [1521, 10] on button "Update Order" at bounding box center [1534, 13] width 46 height 13
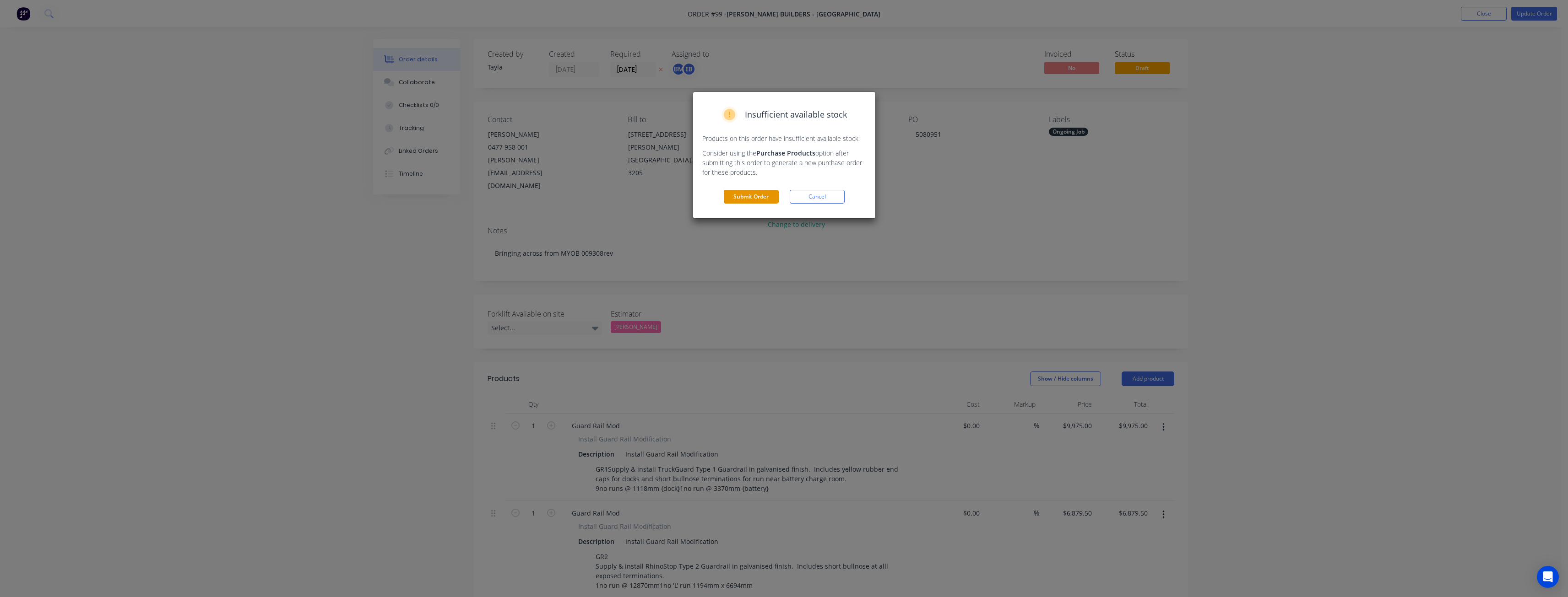
click at [762, 195] on button "Submit Order" at bounding box center [751, 197] width 55 height 13
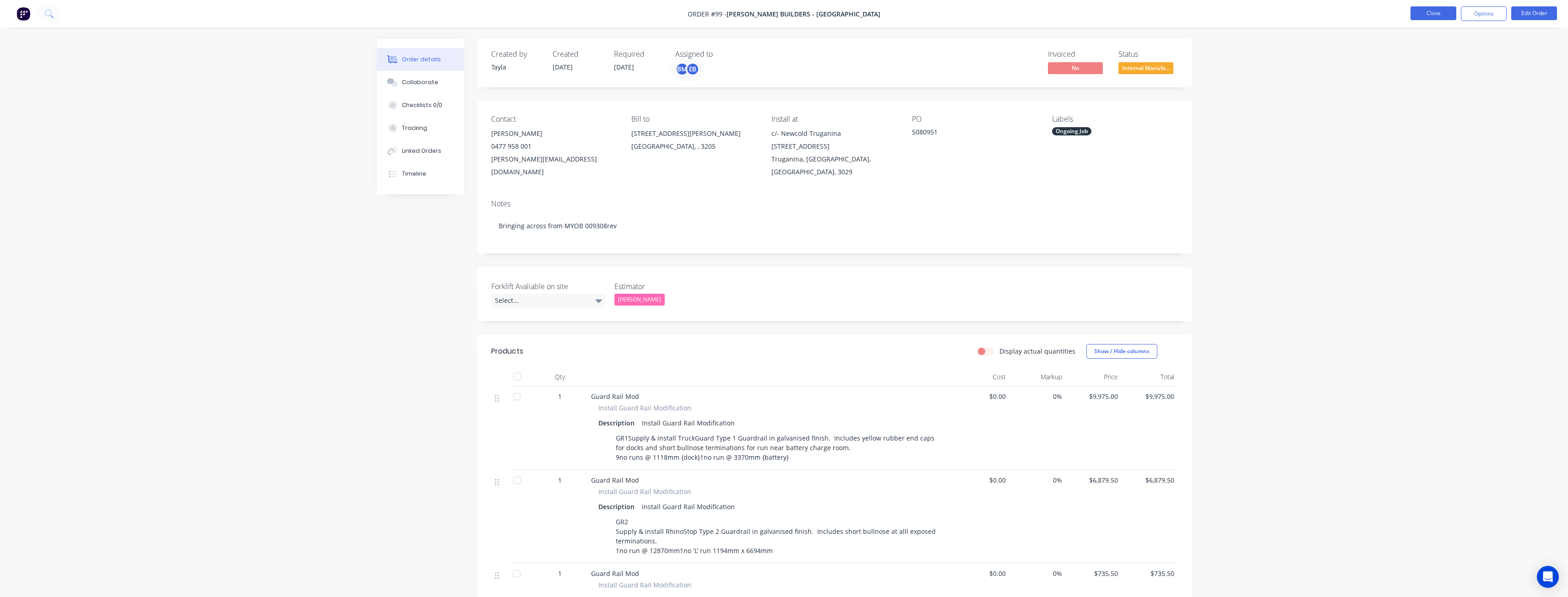
click at [1436, 7] on button "Close" at bounding box center [1433, 13] width 46 height 13
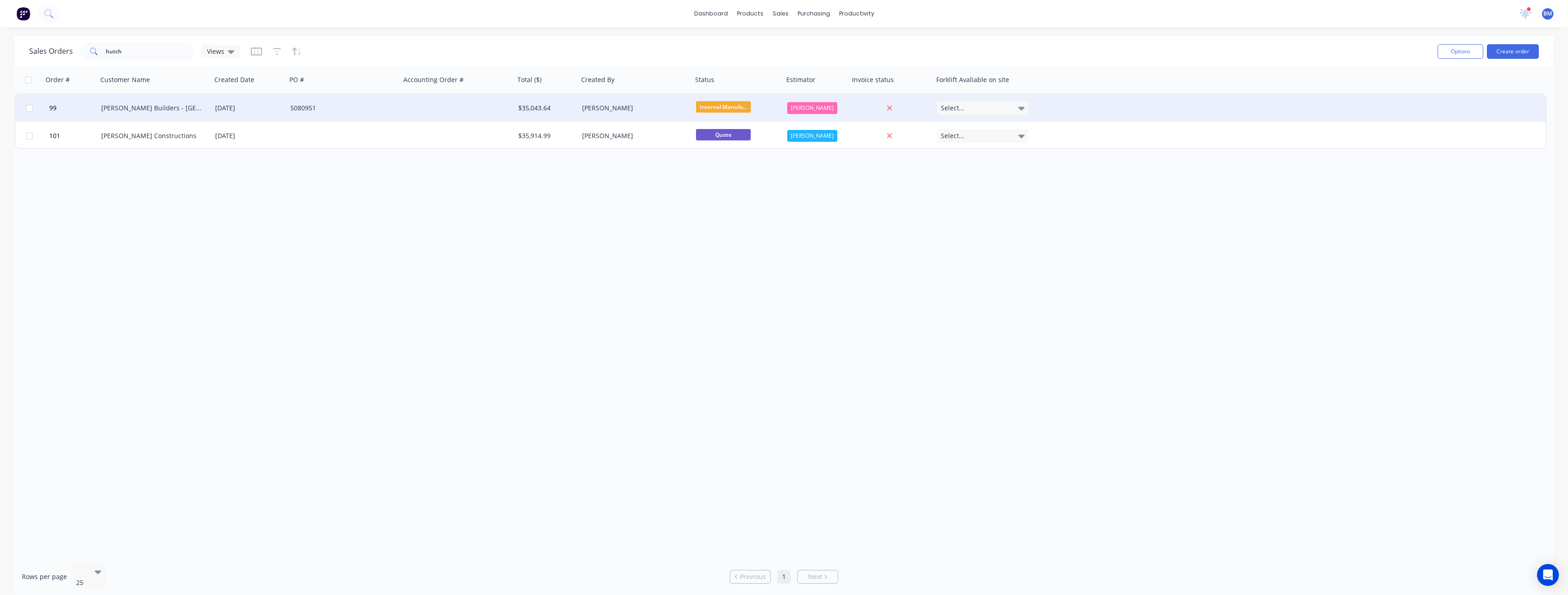
click at [460, 110] on div at bounding box center [457, 108] width 114 height 27
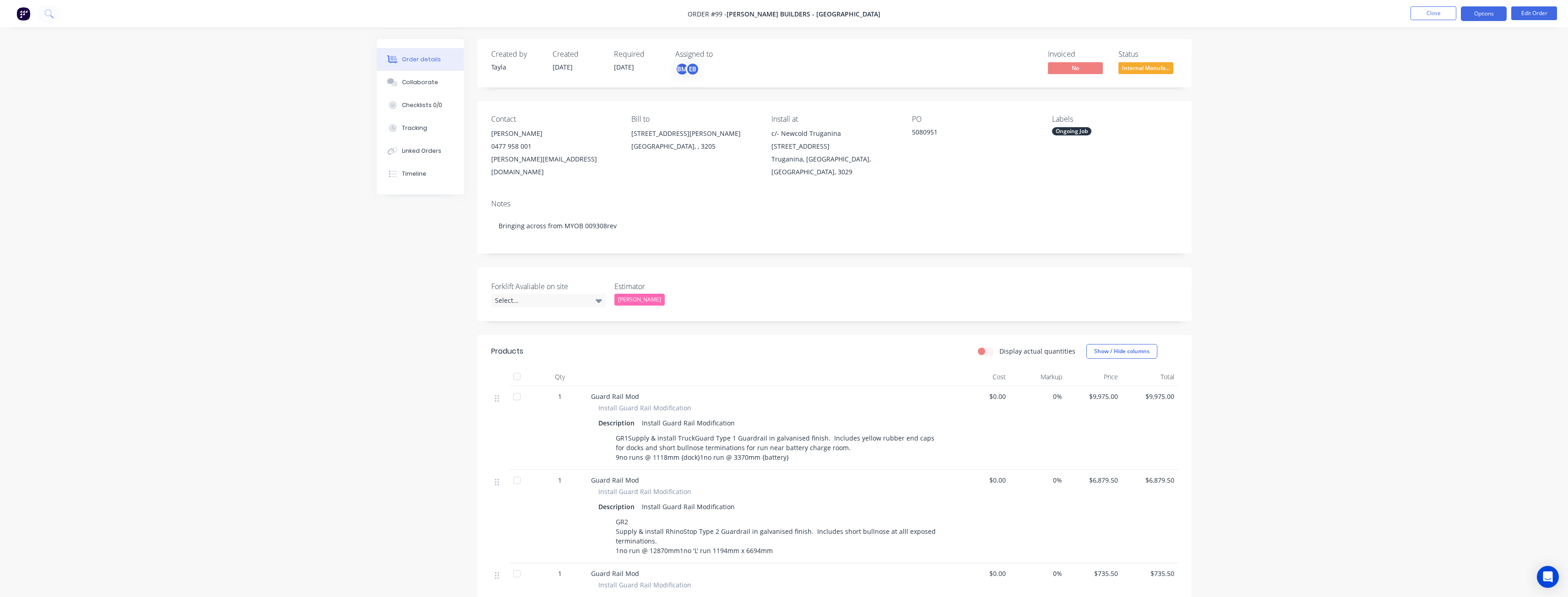
click at [1487, 11] on button "Options" at bounding box center [1484, 13] width 46 height 15
click at [1442, 238] on div "Convert to Quote" at bounding box center [1456, 239] width 84 height 13
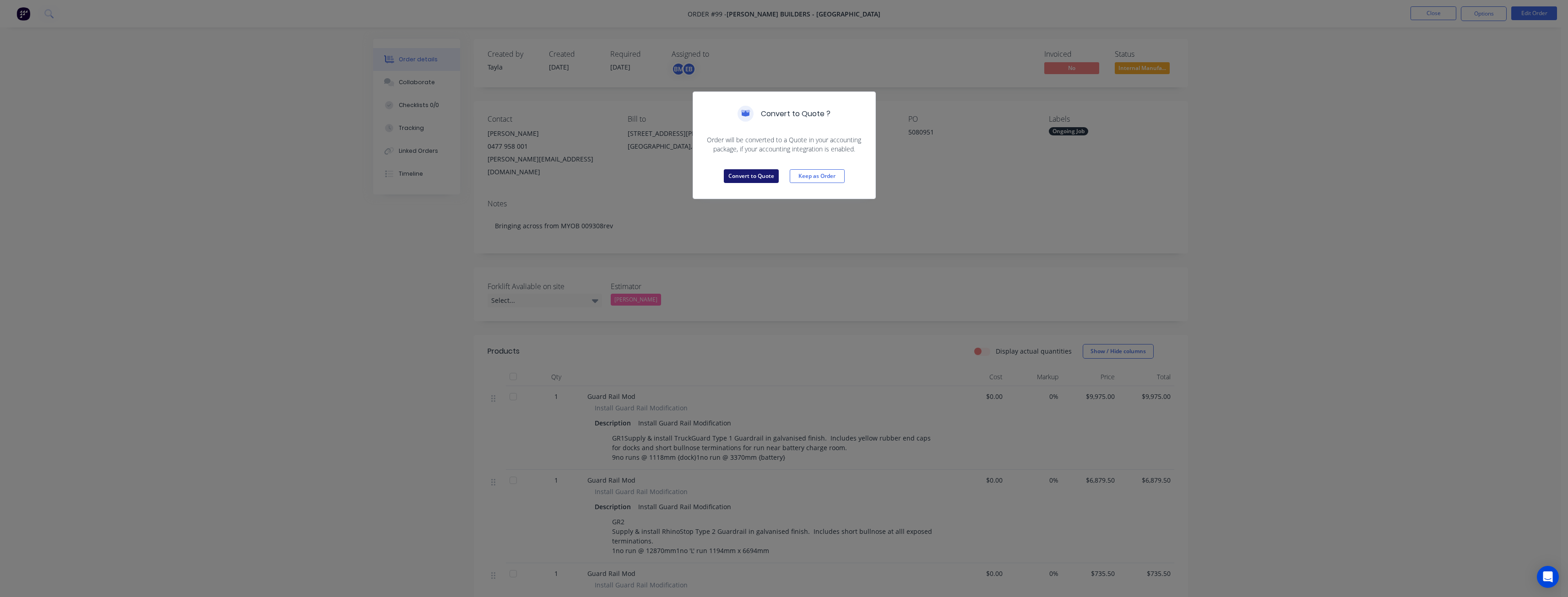
click at [759, 172] on button "Convert to Quote" at bounding box center [751, 176] width 55 height 13
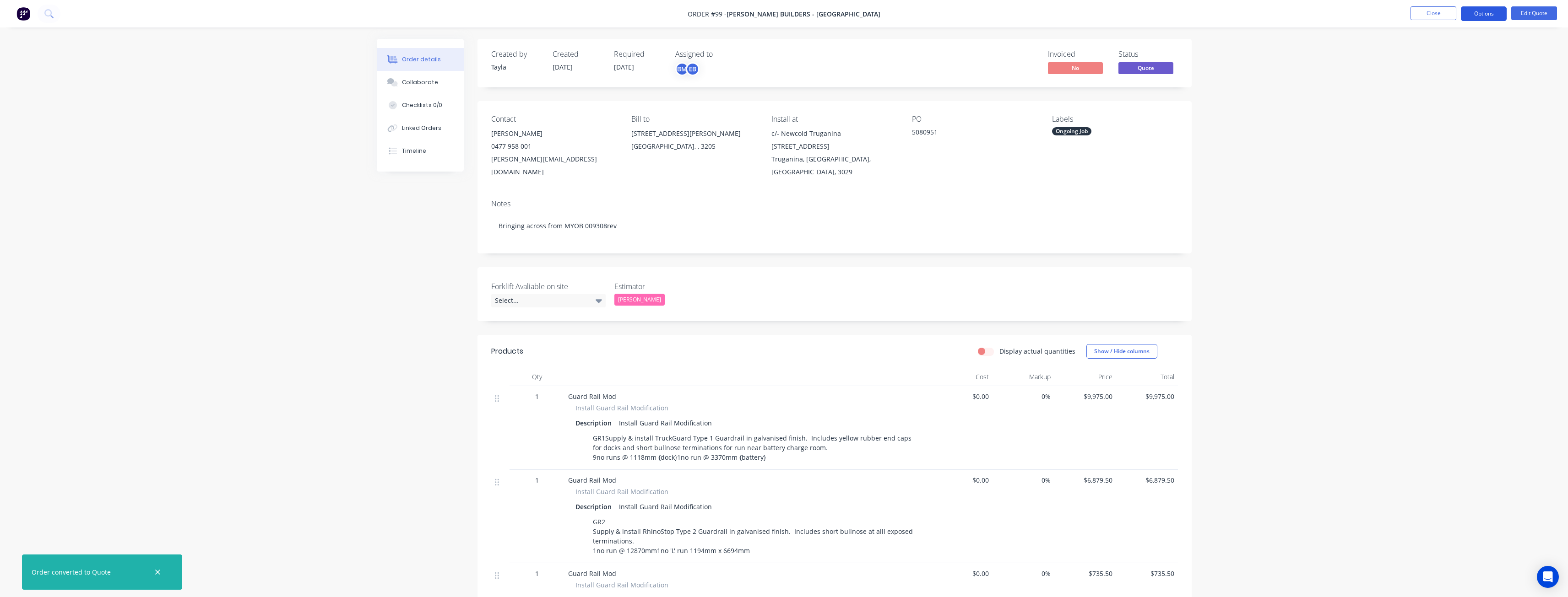
click at [1492, 12] on button "Options" at bounding box center [1484, 13] width 46 height 15
click at [1429, 50] on div "Quote" at bounding box center [1456, 56] width 84 height 13
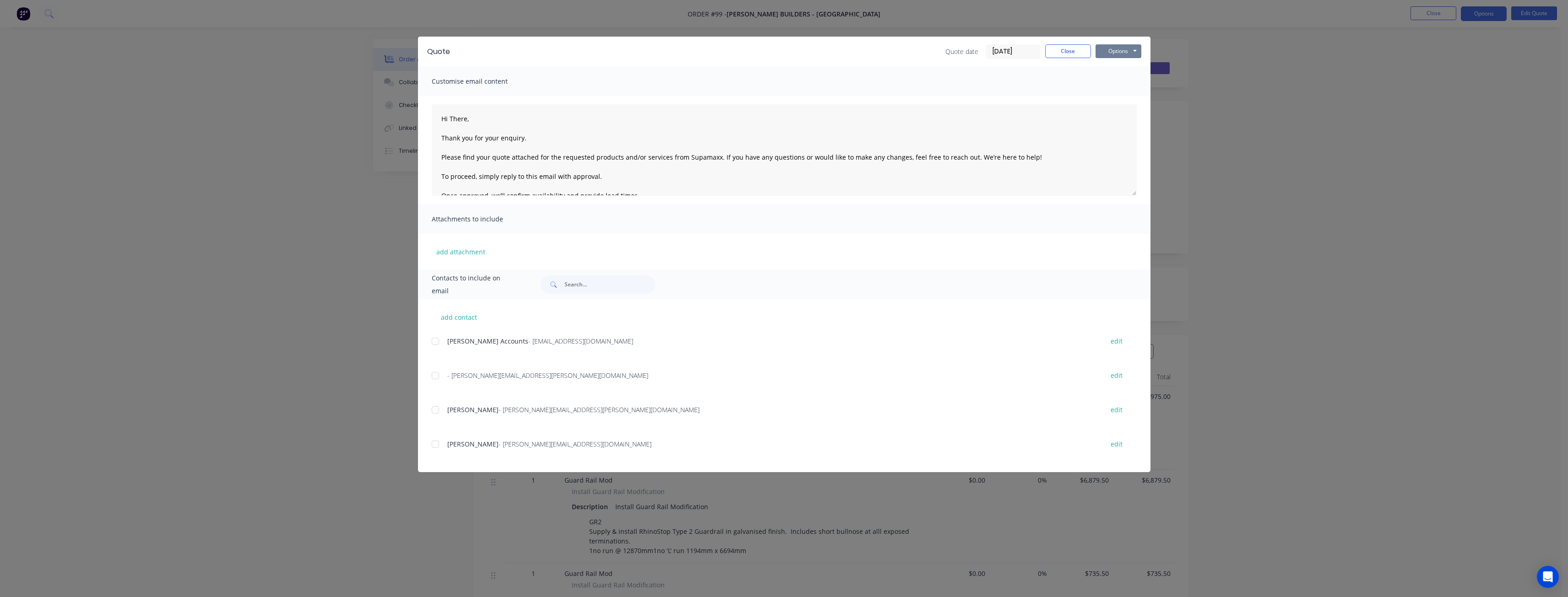
click at [1121, 53] on button "Options" at bounding box center [1118, 51] width 46 height 13
click at [1119, 68] on button "Preview" at bounding box center [1125, 67] width 59 height 15
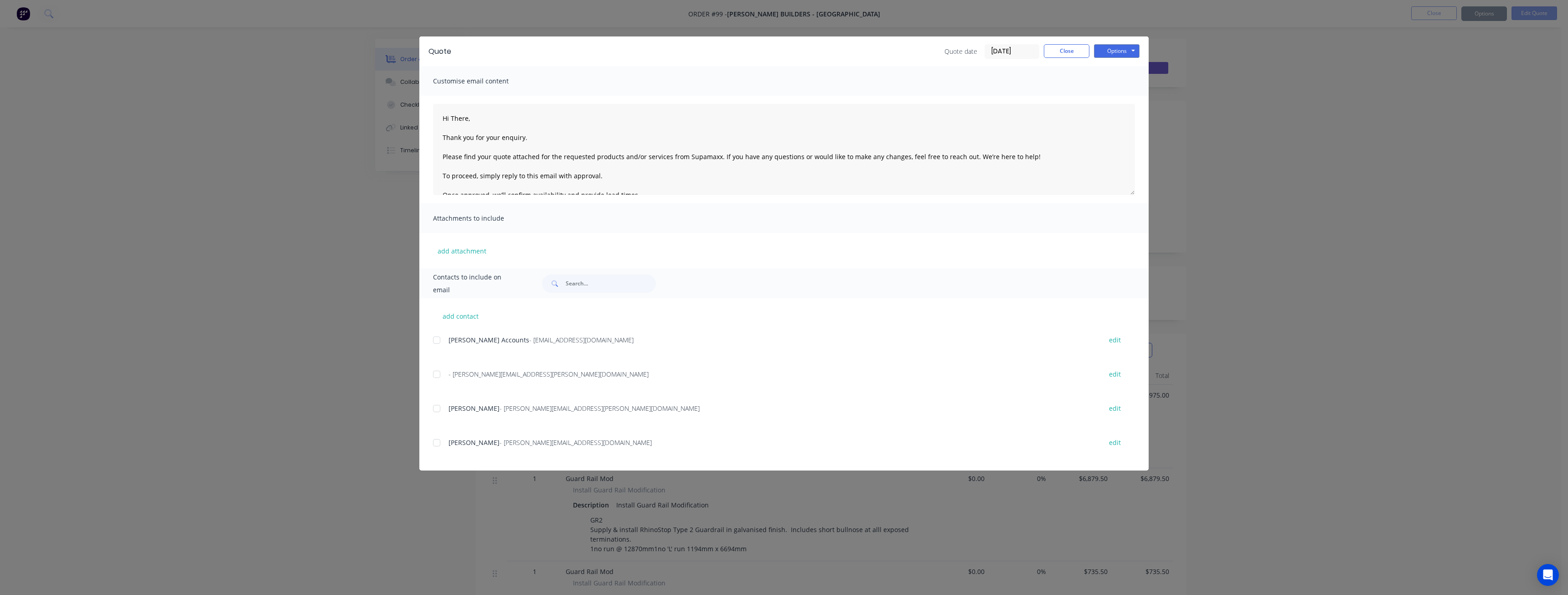
type textarea "Hi There, Thank you for your enquiry. Please find your quote attached for the r…"
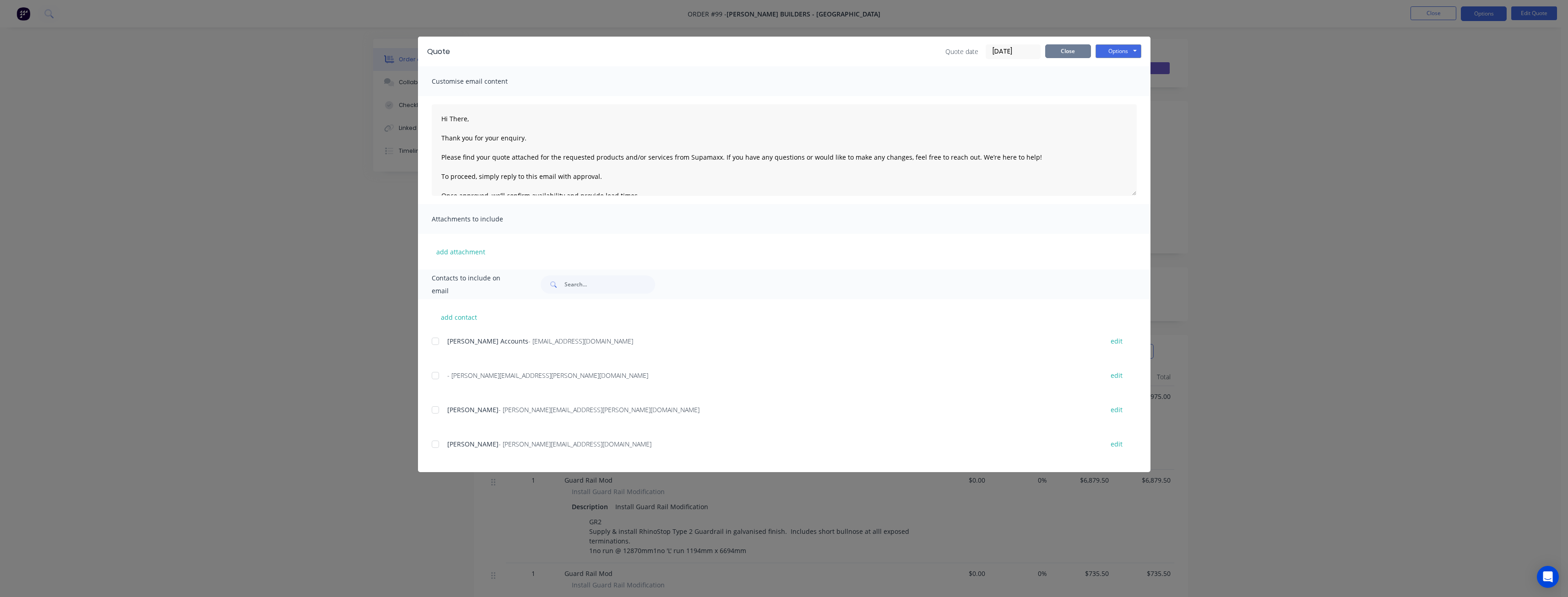
click at [1061, 49] on button "Close" at bounding box center [1068, 51] width 46 height 13
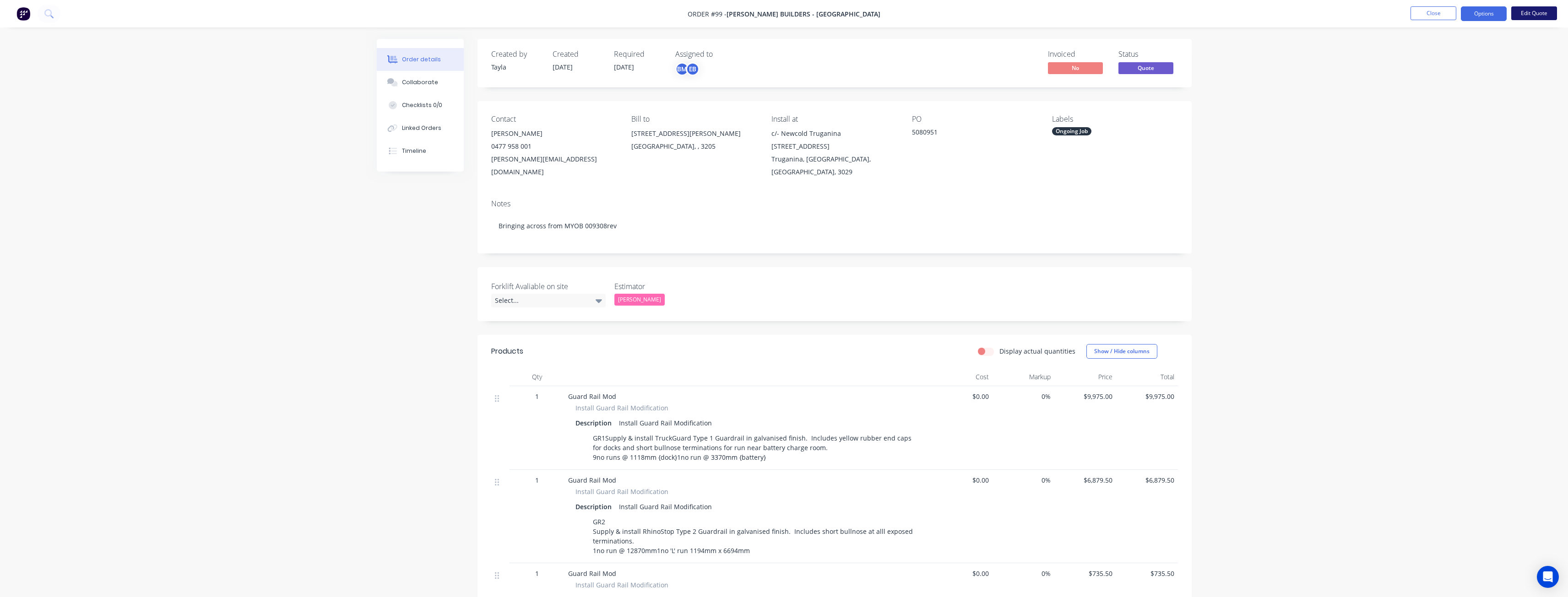
click at [1528, 12] on button "Edit Quote" at bounding box center [1534, 13] width 46 height 13
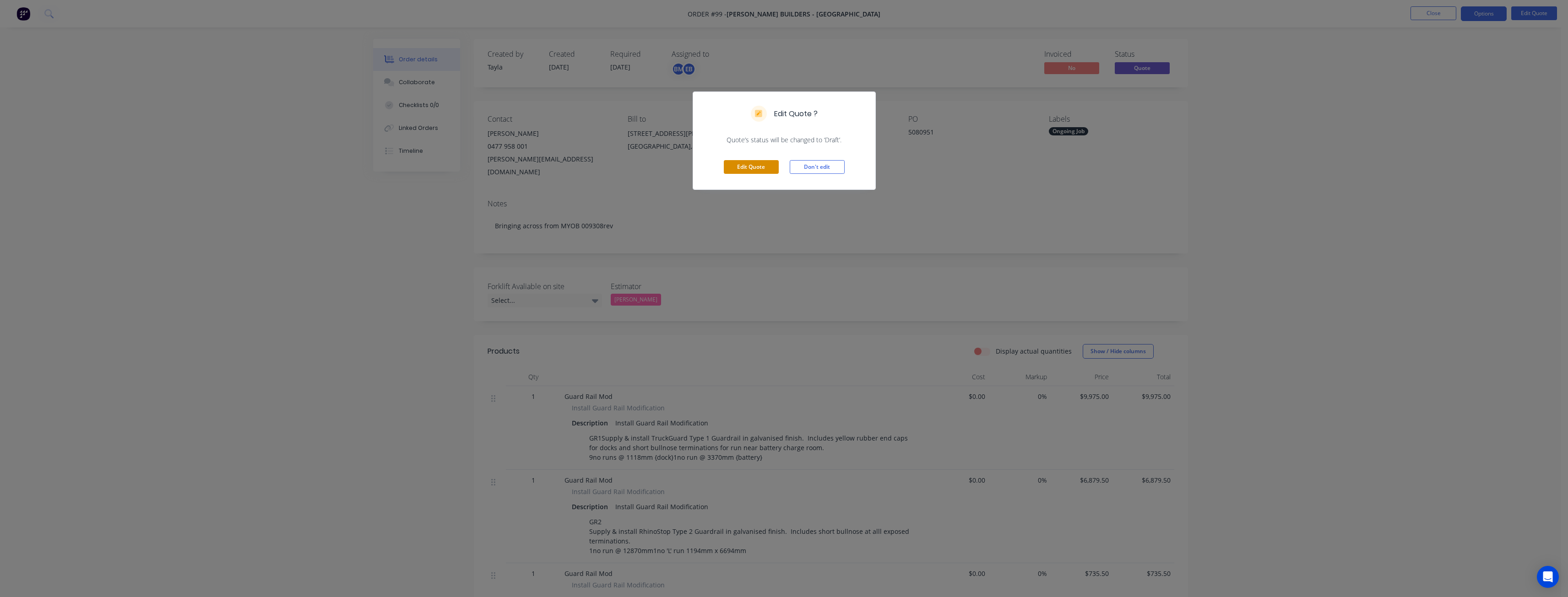
click at [746, 165] on button "Edit Quote" at bounding box center [751, 167] width 55 height 13
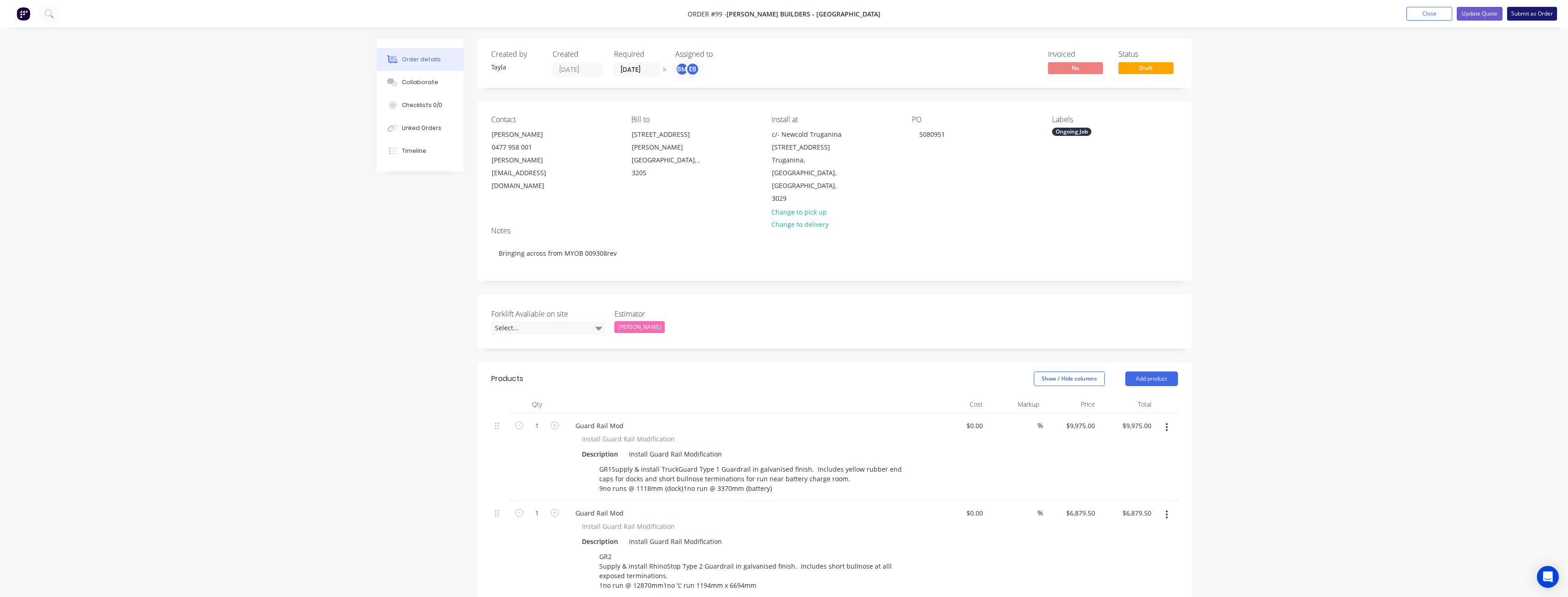
click at [1524, 8] on button "Submit as Order" at bounding box center [1532, 13] width 50 height 13
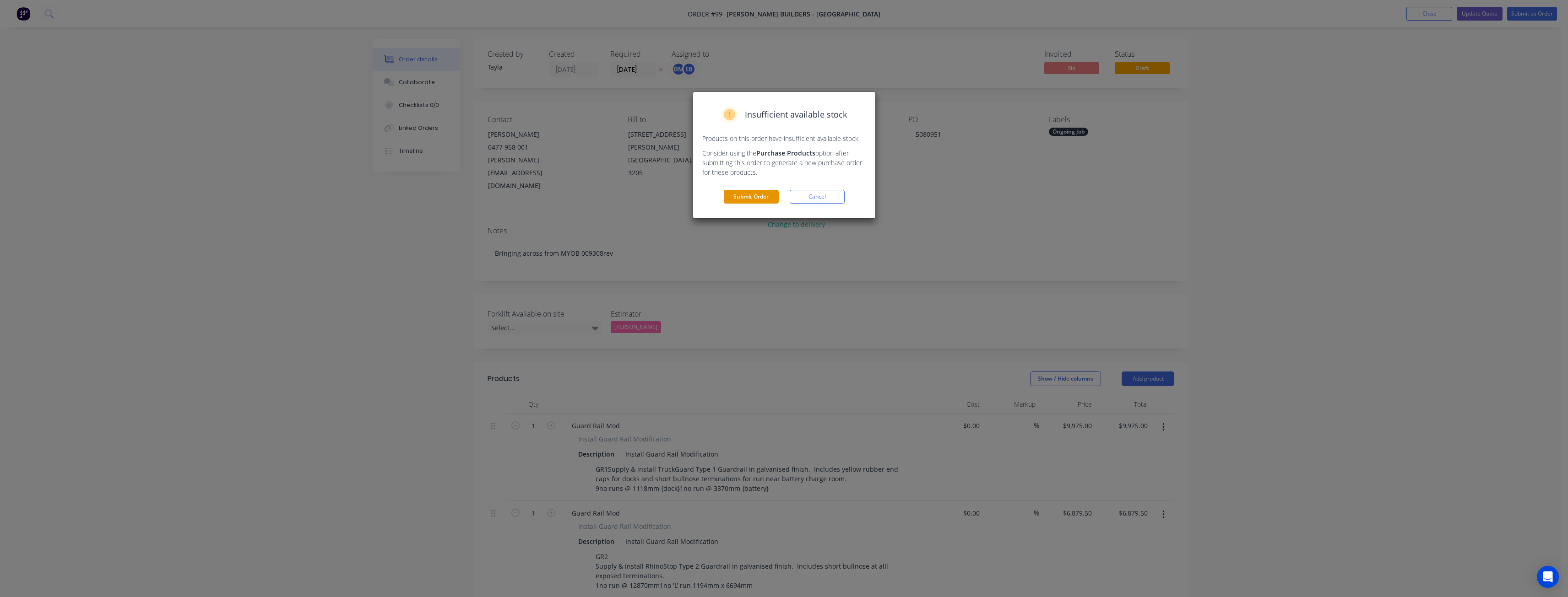
click at [756, 194] on button "Submit Order" at bounding box center [751, 197] width 55 height 13
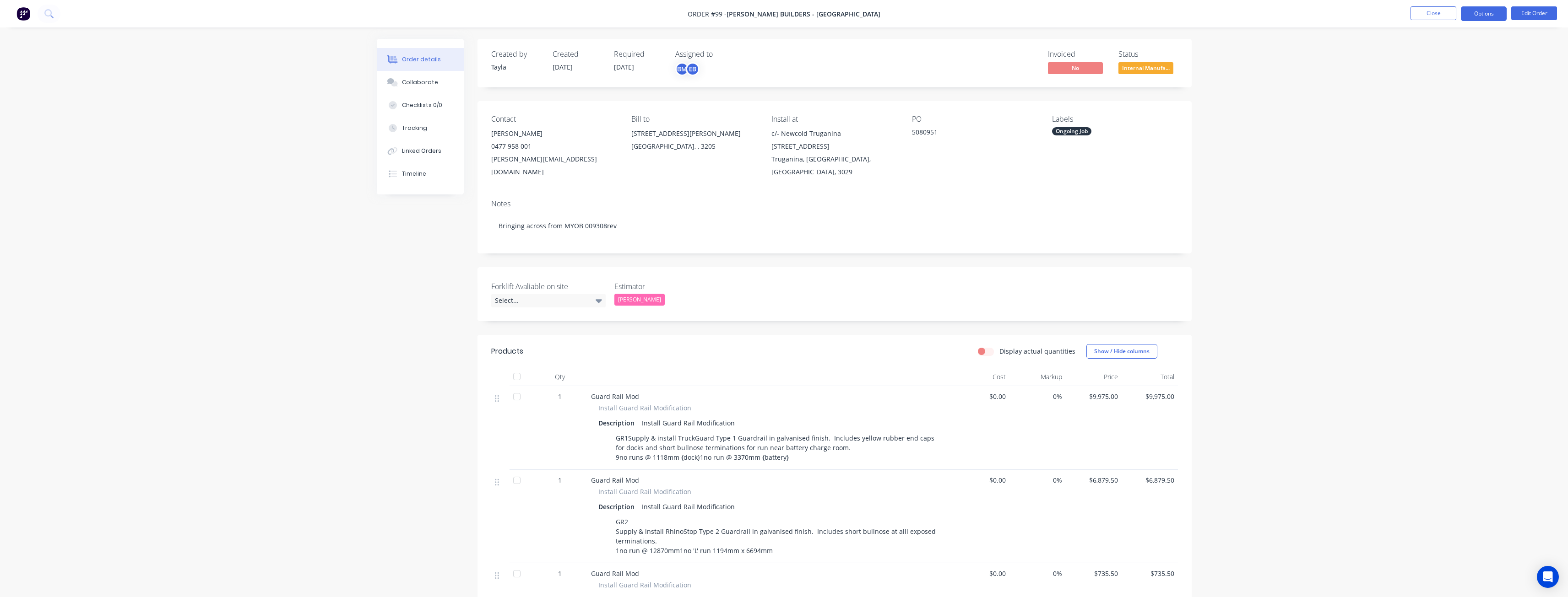
click at [1482, 11] on button "Options" at bounding box center [1484, 13] width 46 height 15
click at [1453, 126] on div "Delivery Docket" at bounding box center [1456, 129] width 84 height 13
click at [1441, 92] on div "Without pricing" at bounding box center [1456, 92] width 84 height 13
